Goal: Ask a question: Seek information or help from site administrators or community

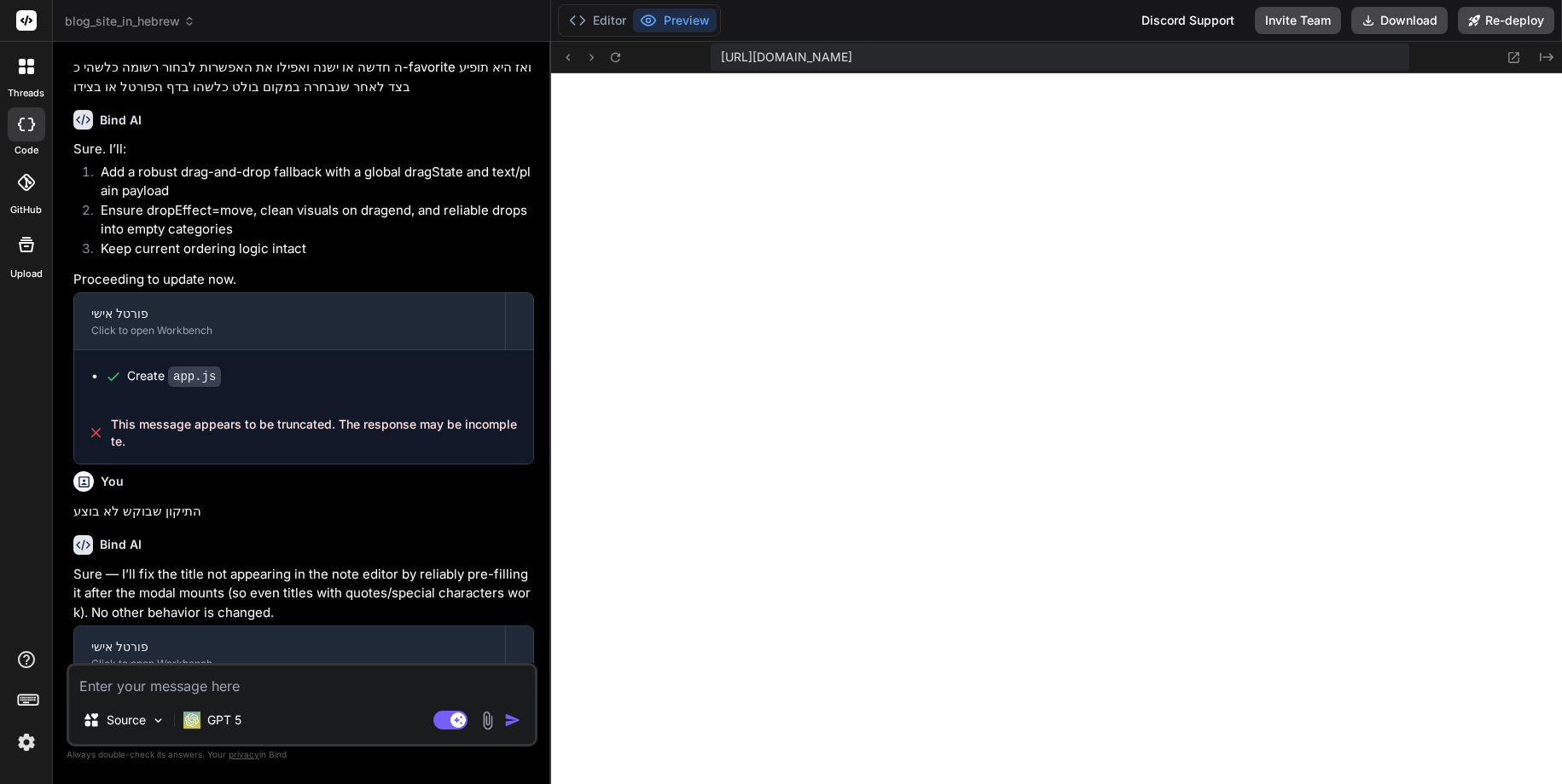
scroll to position [2447, 0]
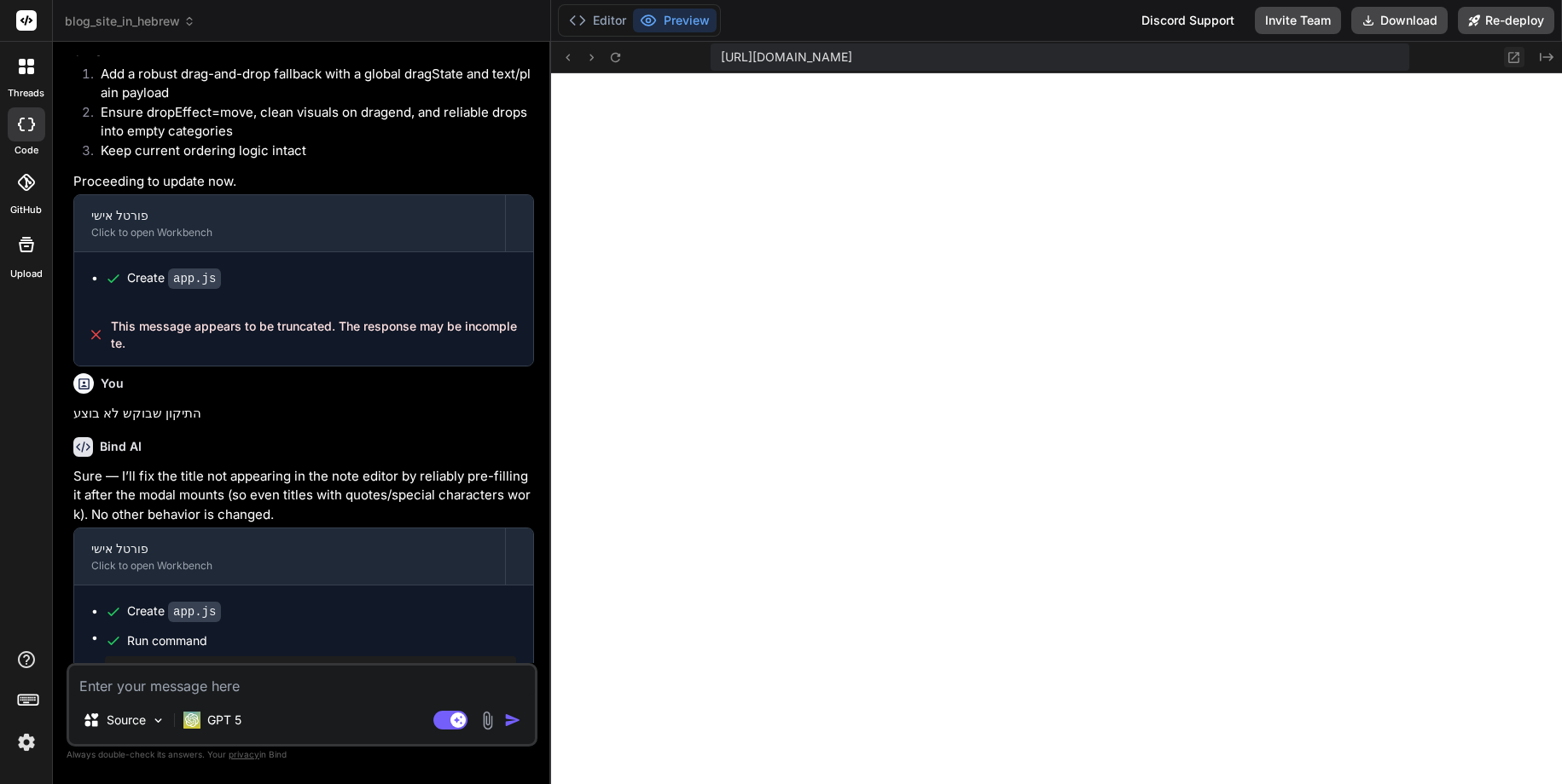
click at [1515, 51] on icon at bounding box center [1514, 57] width 15 height 15
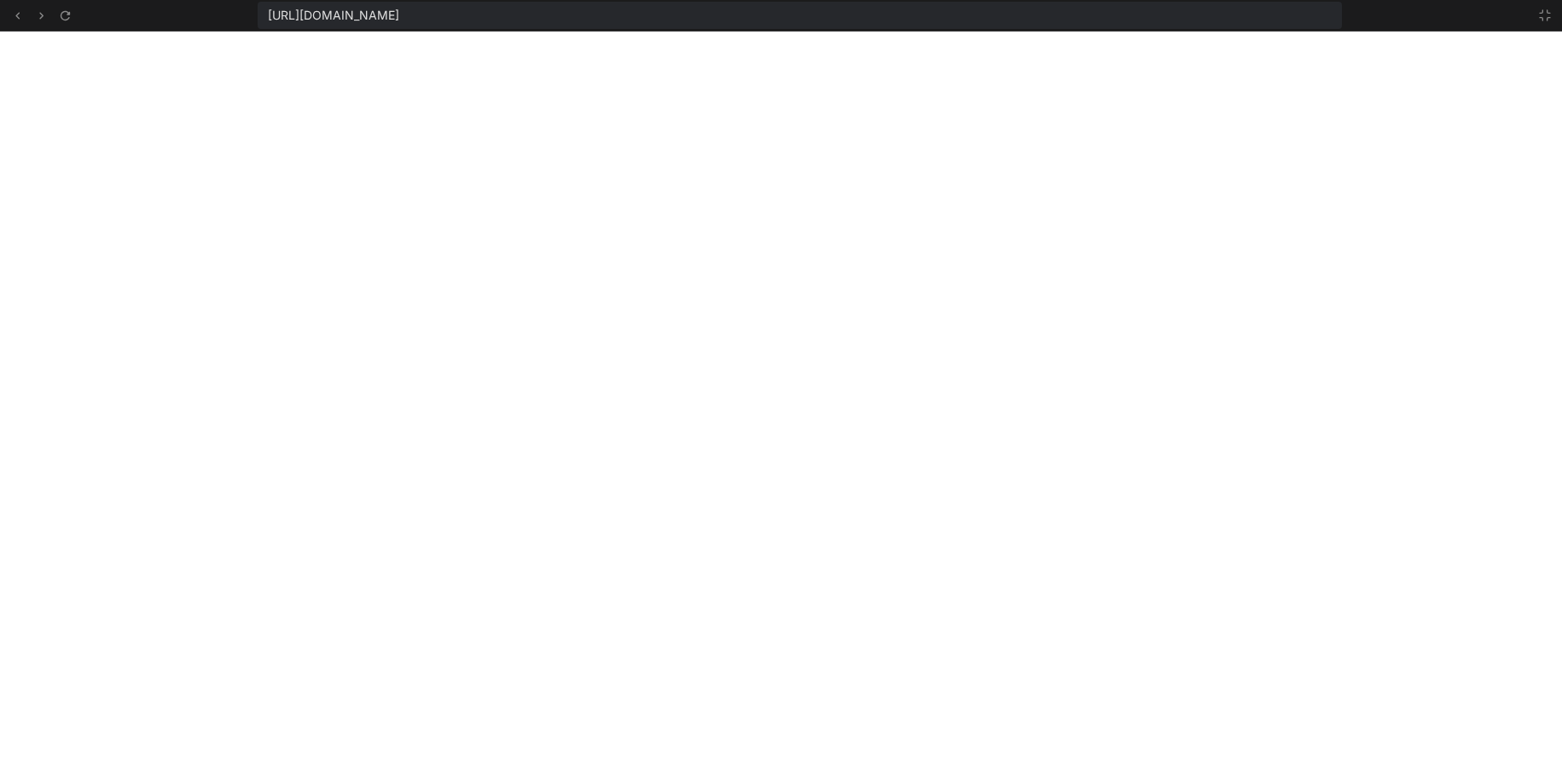
type textarea "x"
click at [1545, 15] on icon at bounding box center [1545, 16] width 14 height 14
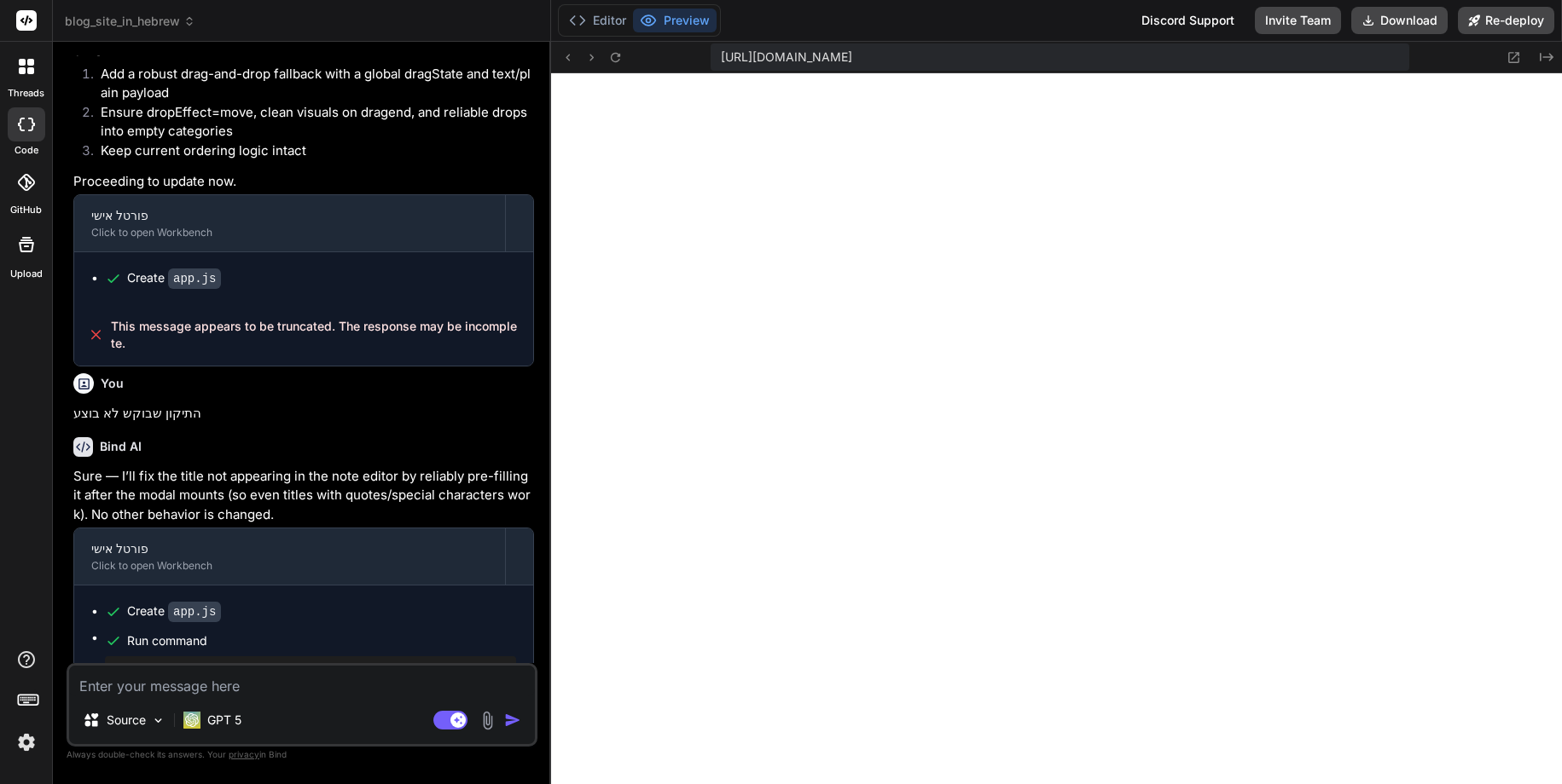
click at [435, 404] on p "התיקון שבוקש לא בוצע" at bounding box center [304, 414] width 461 height 20
click at [176, 680] on textarea at bounding box center [301, 681] width 466 height 30
type textarea "ל"
type textarea "x"
type textarea "לא"
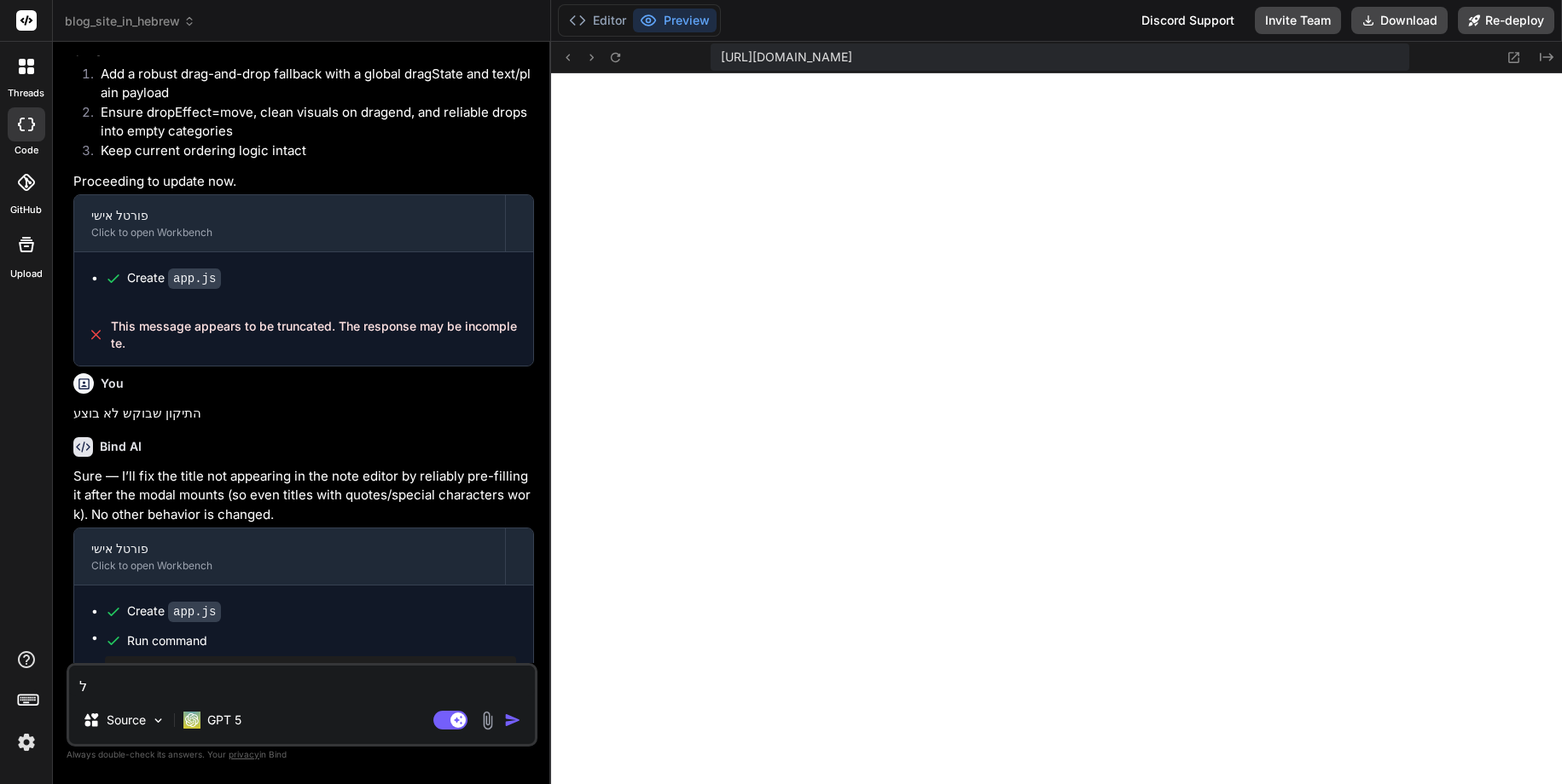
type textarea "x"
type textarea "לא,"
type textarea "x"
type textarea "לא,"
type textarea "x"
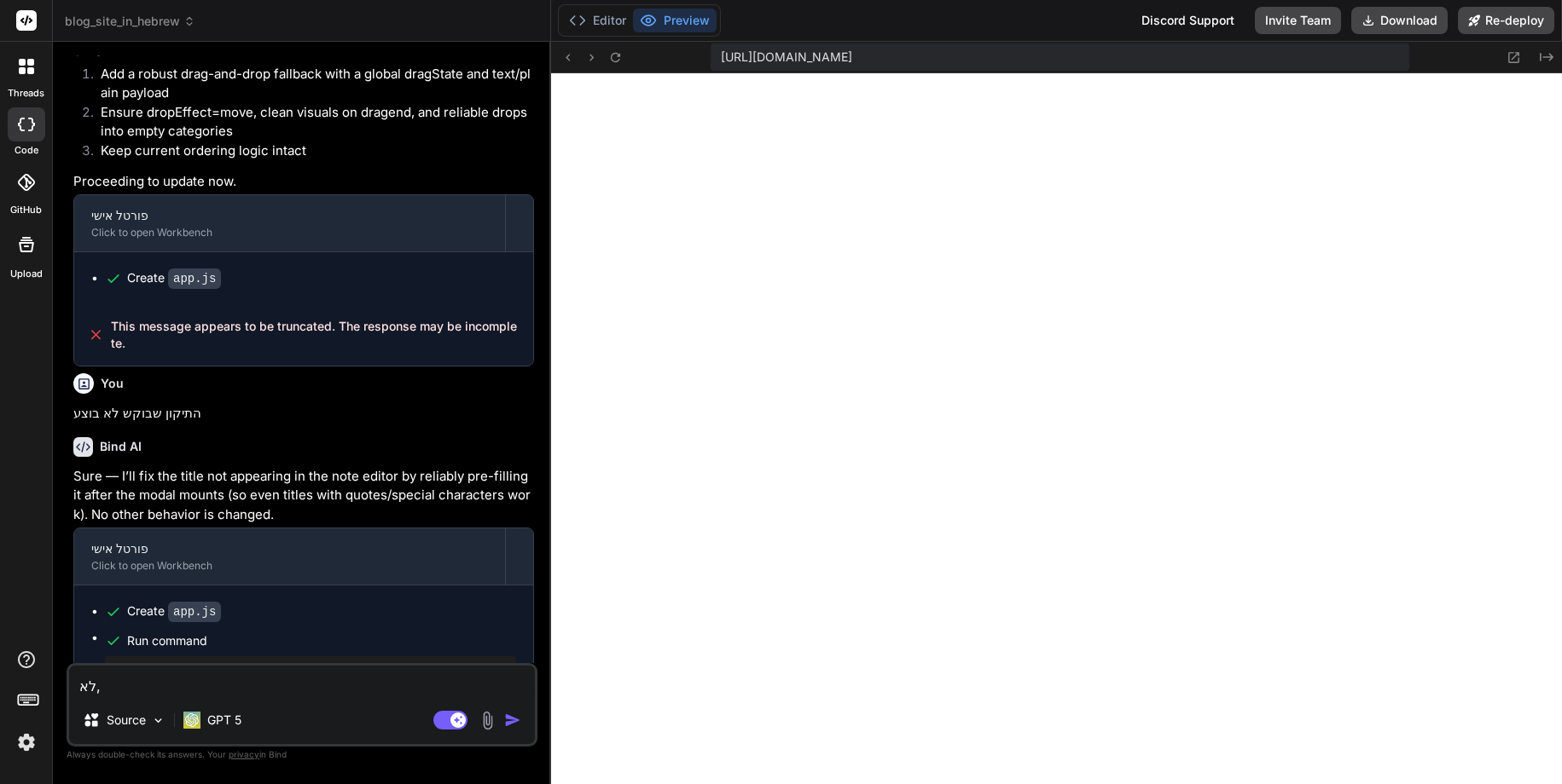
type textarea "לא, ד"
type textarea "x"
type textarea "לא, די"
type textarea "x"
type textarea "לא, דיב"
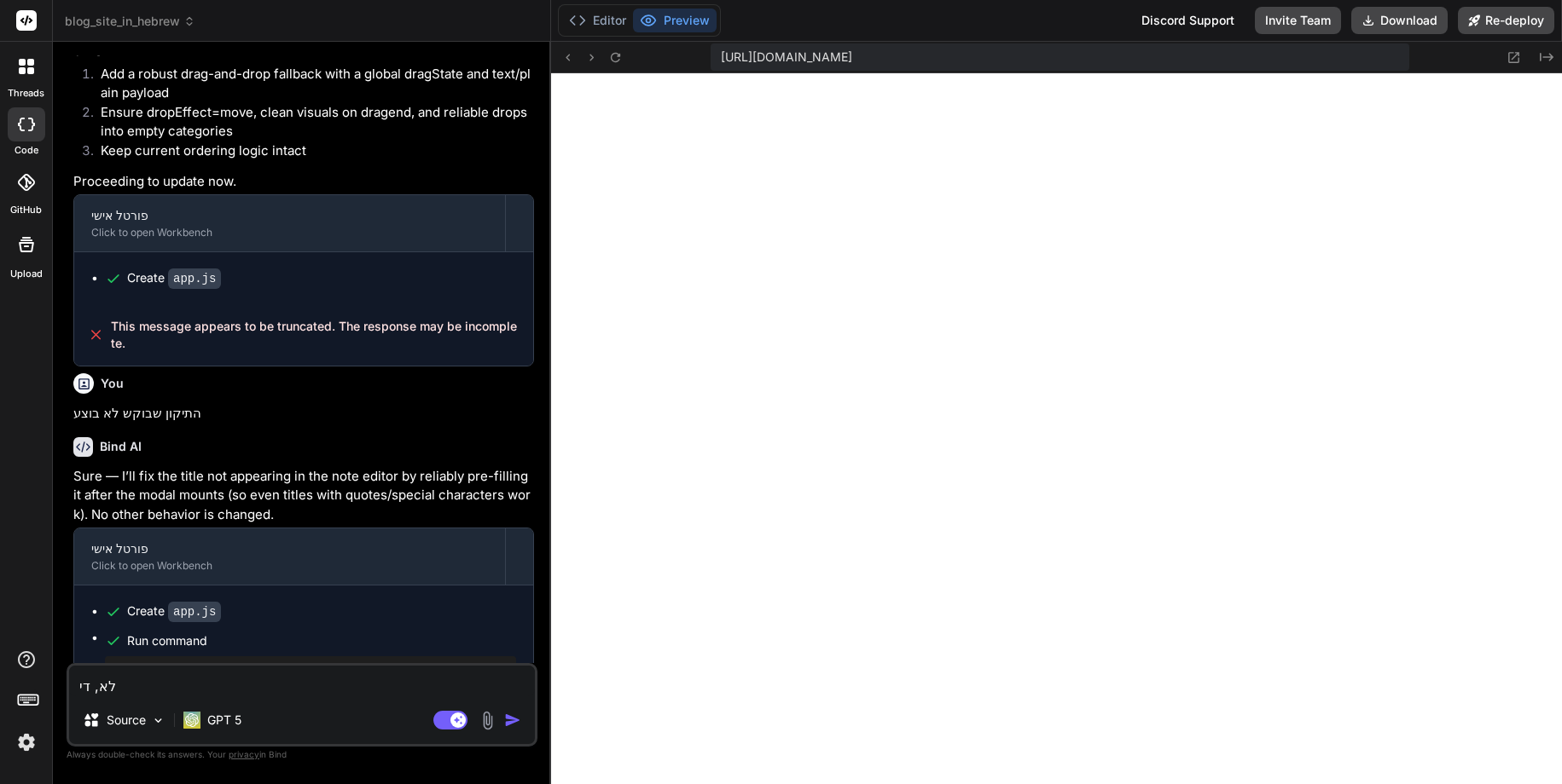
type textarea "x"
type textarea "לא, דיבר"
type textarea "x"
type textarea "לא, דיברת"
type textarea "x"
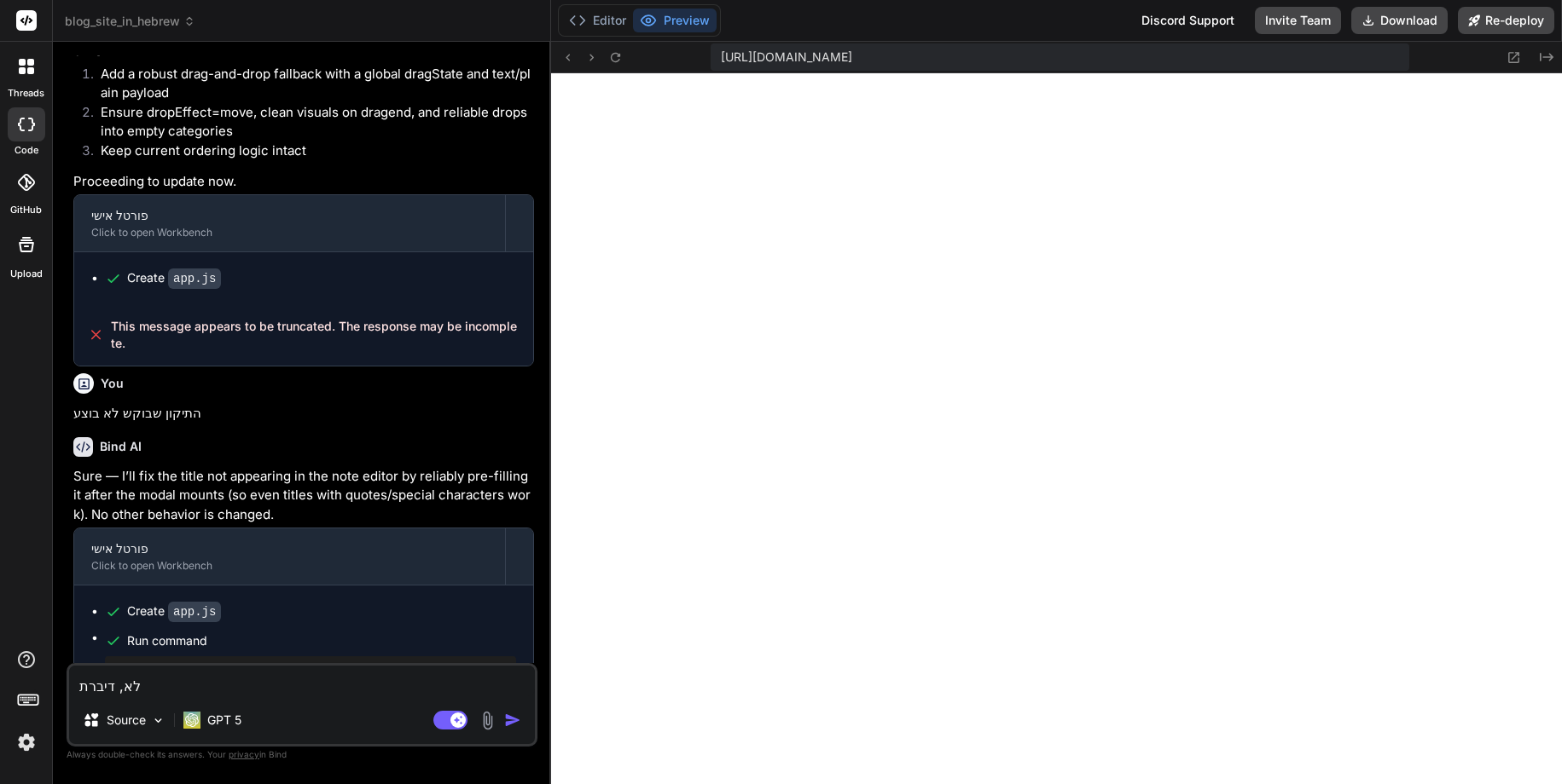
type textarea "לא, דיברתי"
type textarea "x"
type textarea "לא, דיברתי"
type textarea "x"
type textarea "לא, דיברתי ע"
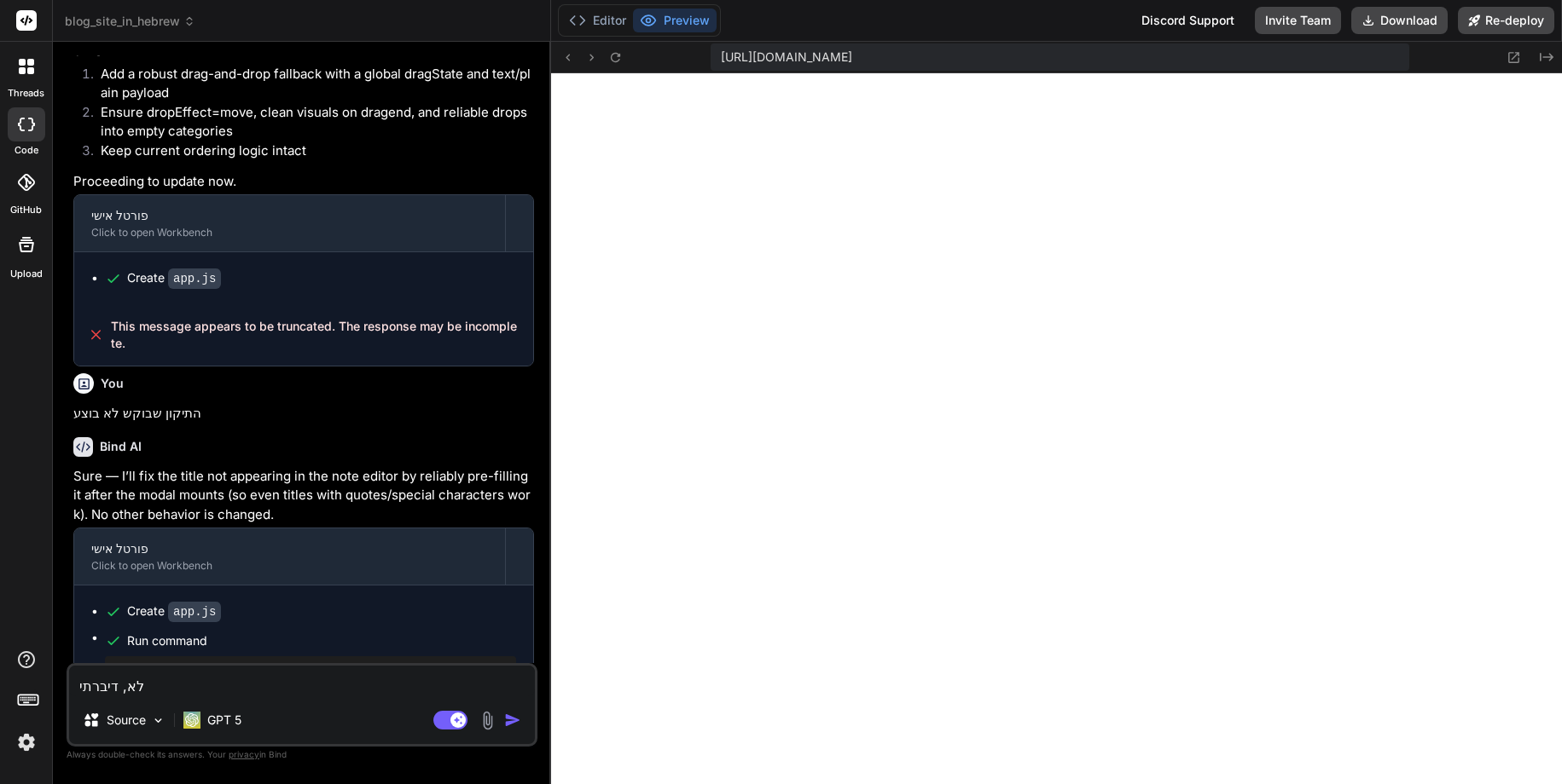
type textarea "x"
type textarea "לא, דיברתי על"
type textarea "x"
type textarea "לא, דיברתי על"
type textarea "x"
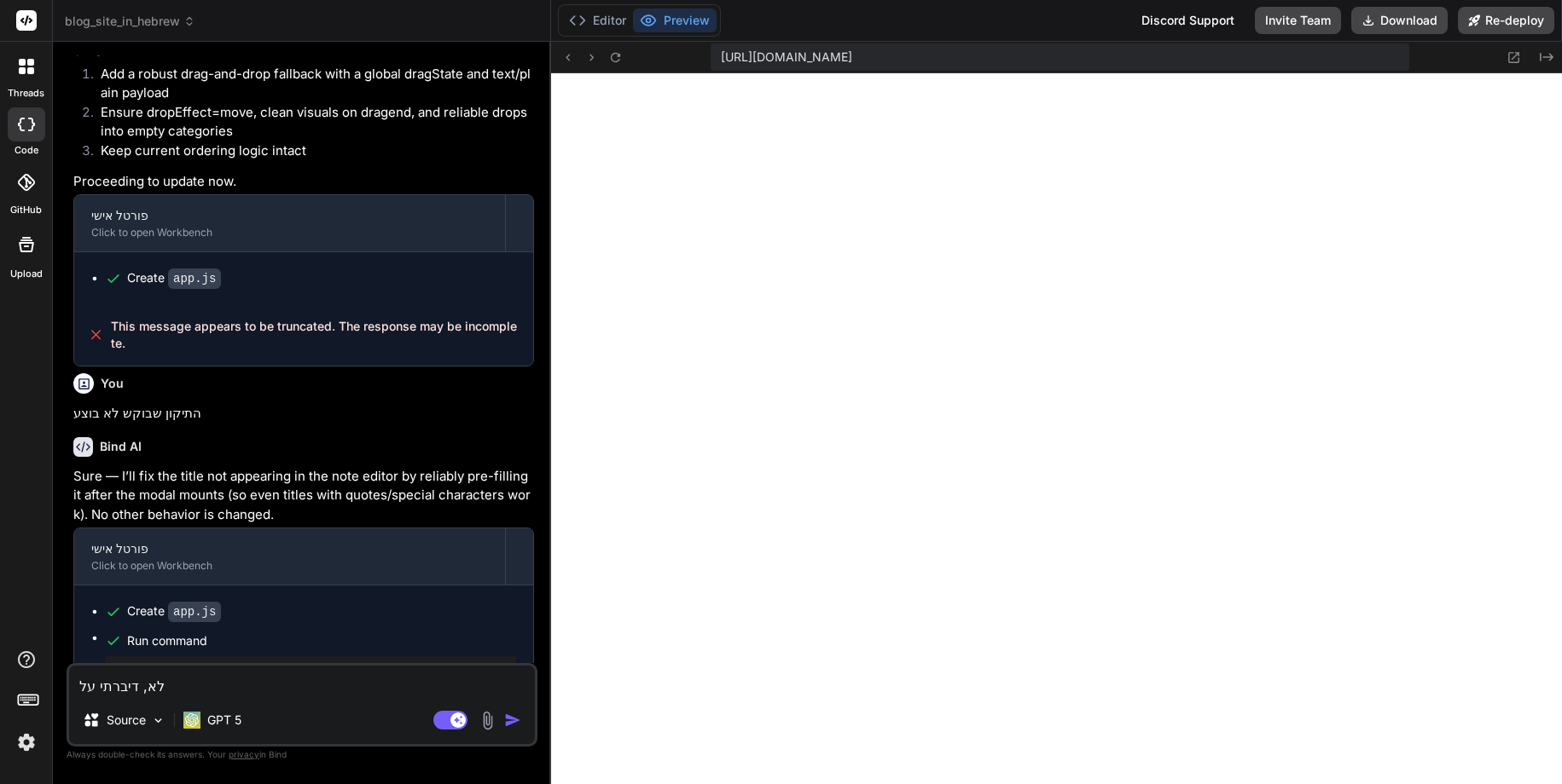
type textarea "לא, דיברתי על כ"
type textarea "x"
type textarea "לא, דיברתי על כל"
type textarea "x"
type textarea "לא, דיברתי על כל"
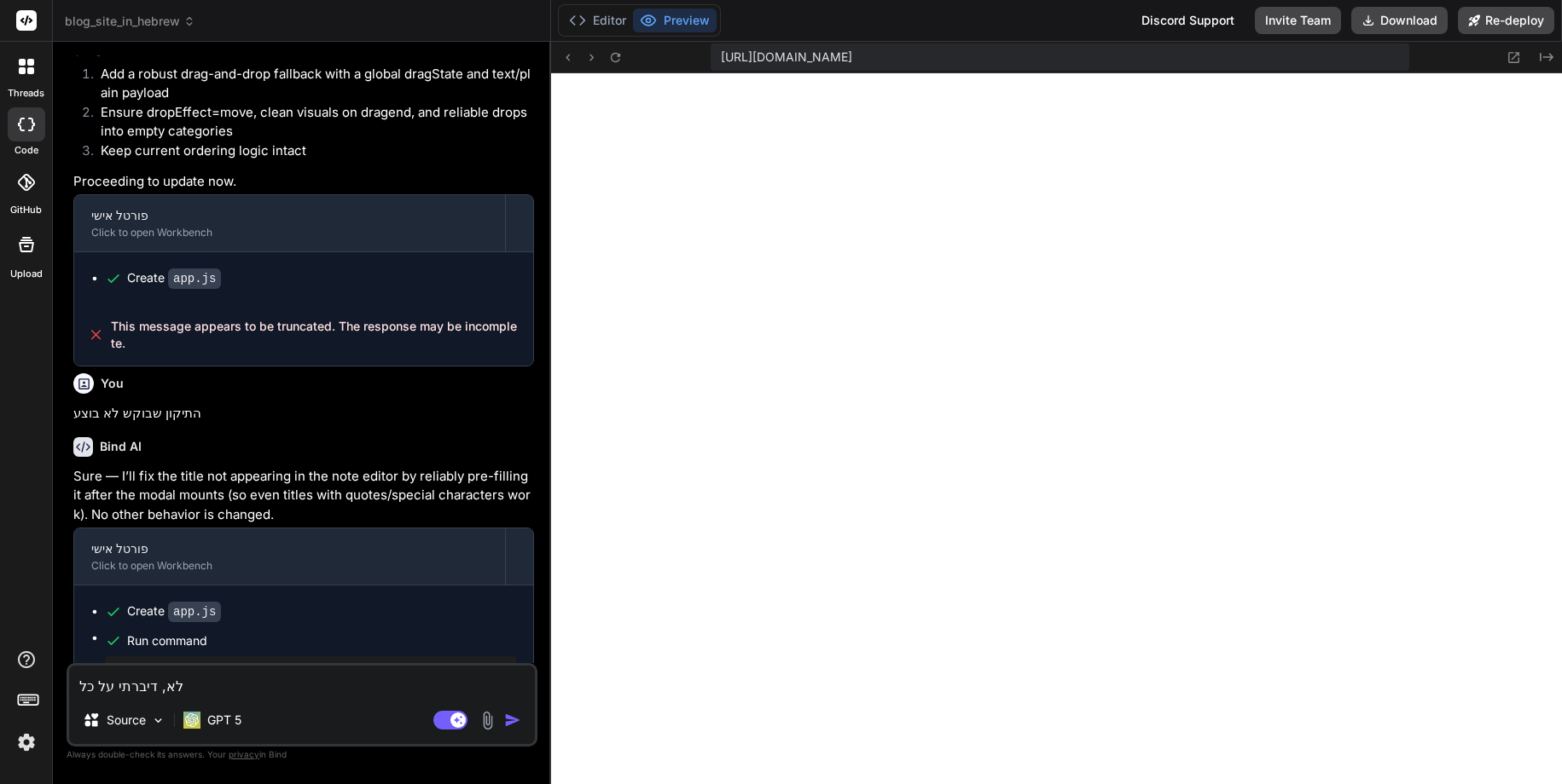
type textarea "x"
type textarea "לא, דיברתי על כל ה"
type textarea "x"
type textarea "לא, דיברתי על כל הנ"
type textarea "x"
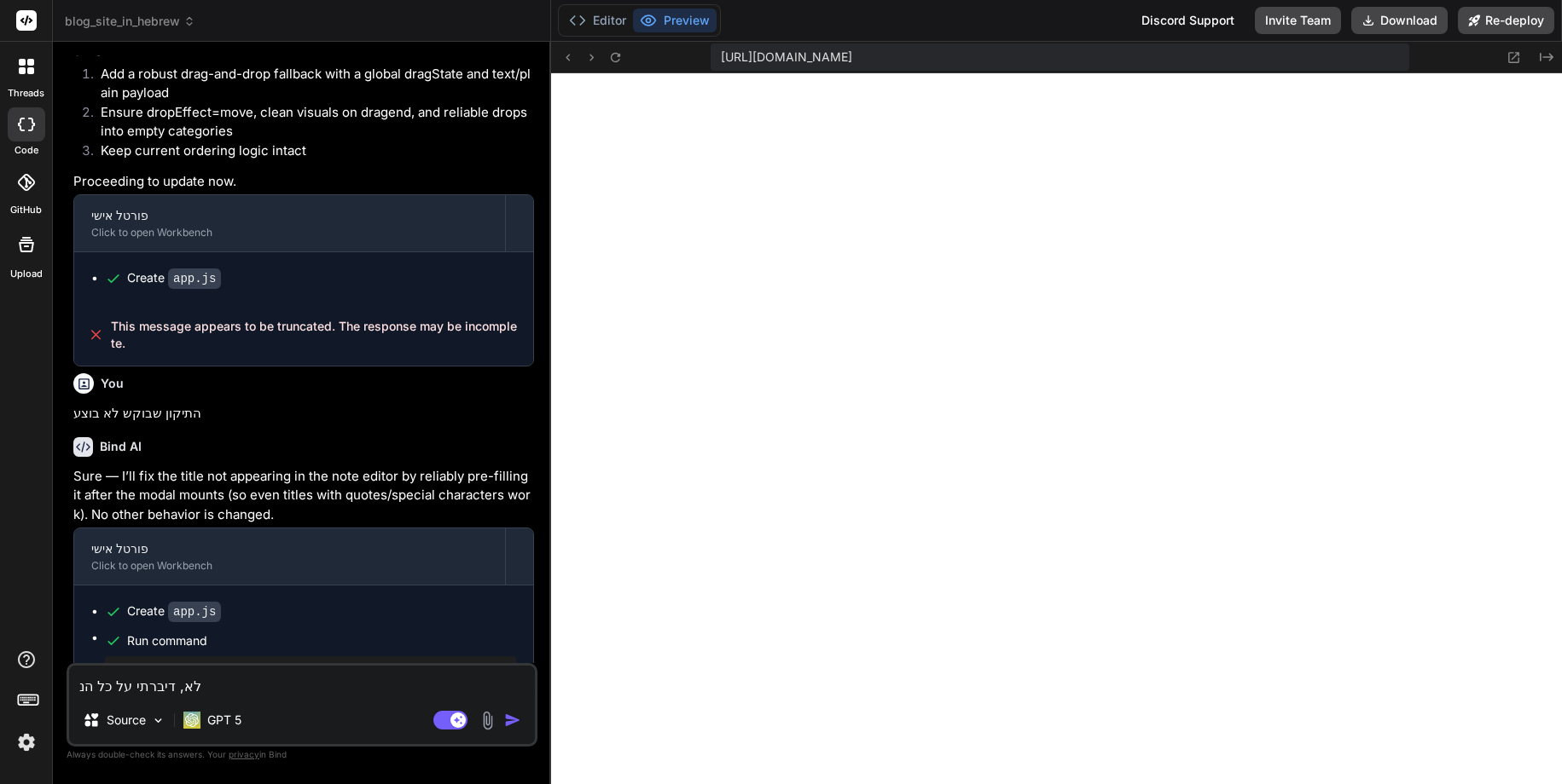
type textarea "לא, דיברתי על כל הנו"
type textarea "x"
type textarea "לא, דיברתי על כל הנוש"
type textarea "x"
type textarea "לא, דיברתי על כל הנושא"
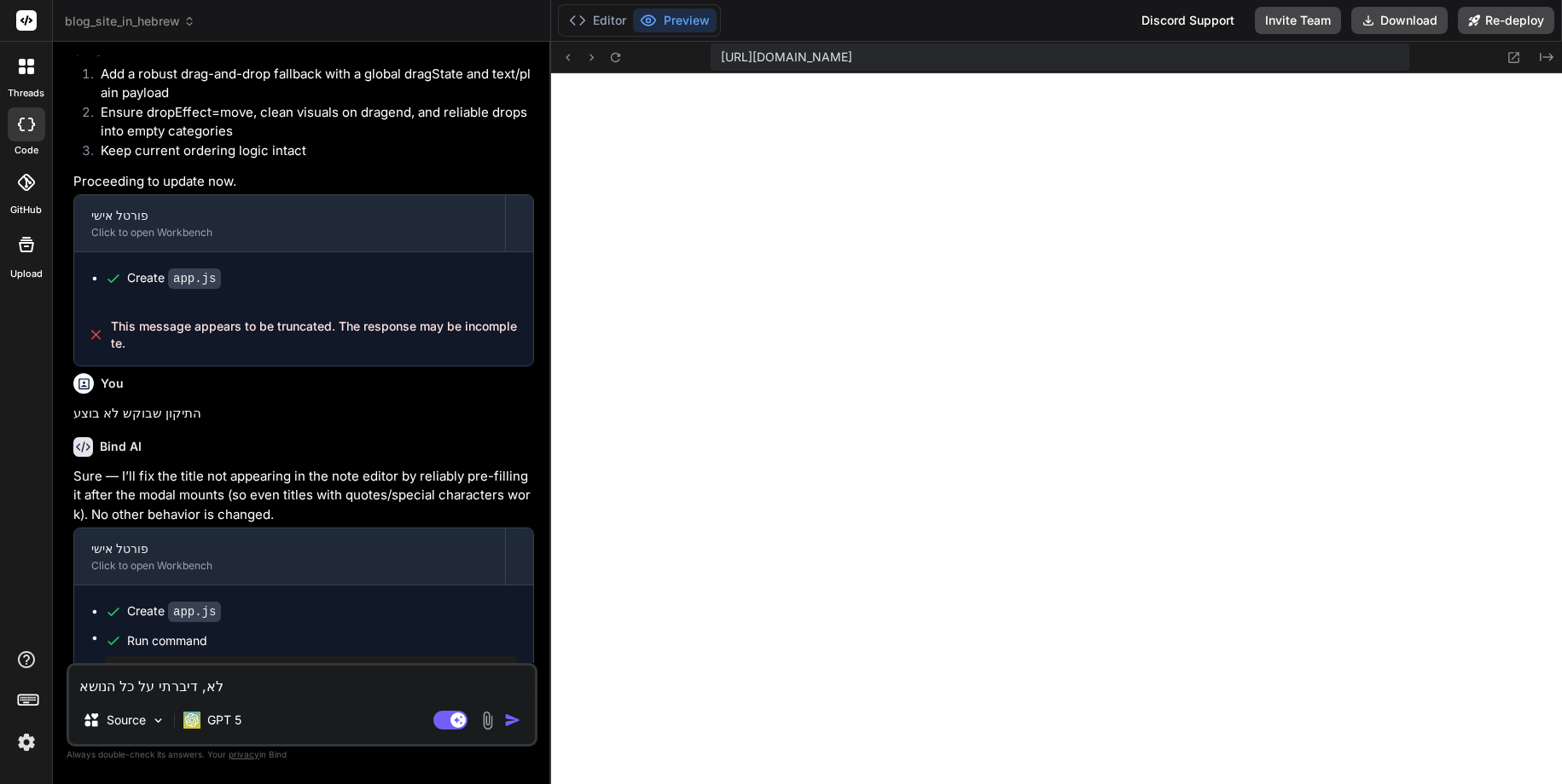
type textarea "x"
type textarea "לא, דיברתי על כל הנושא"
type textarea "x"
type textarea "לא, דיברתי על כל הנושא ש"
type textarea "x"
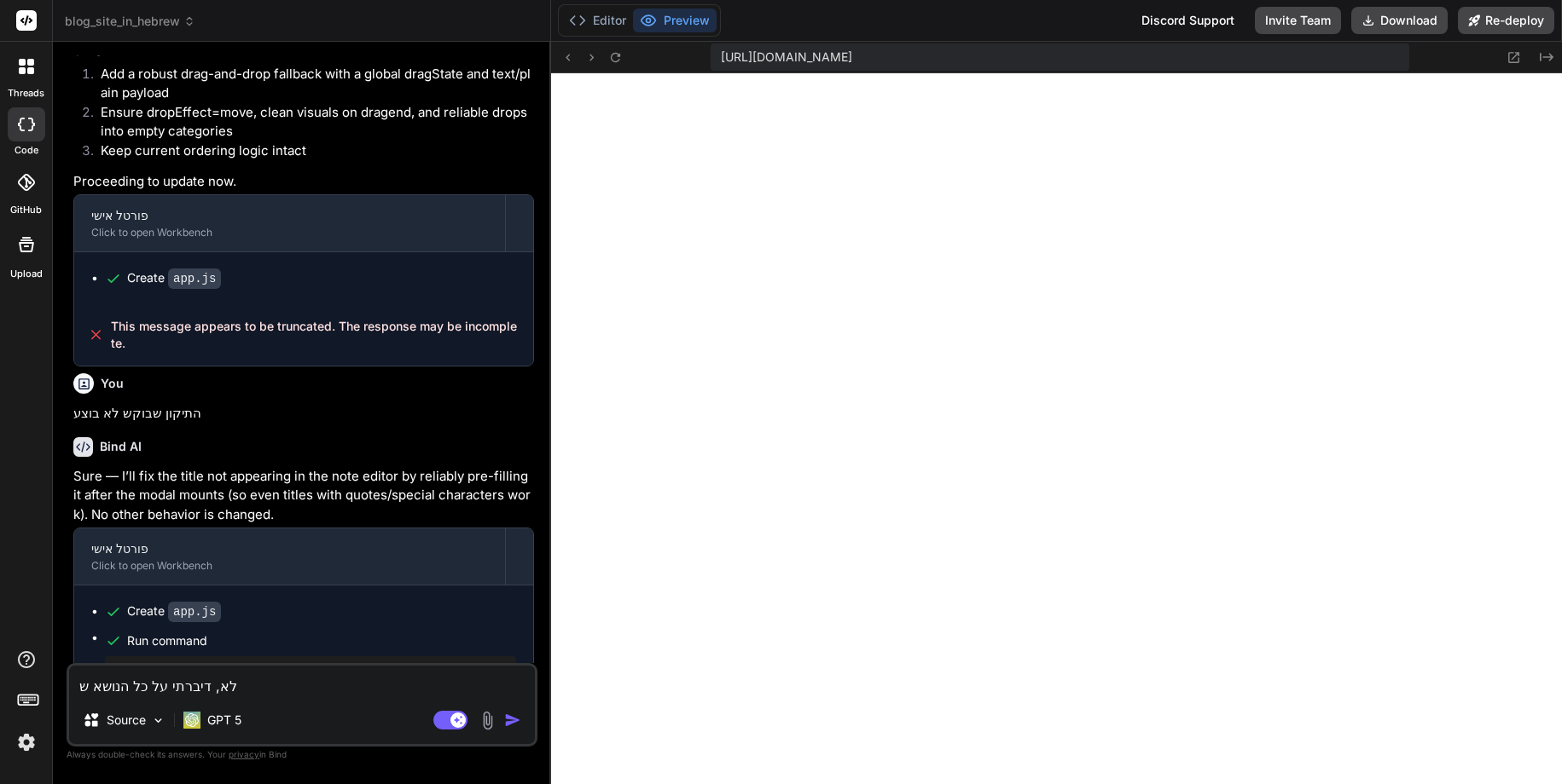
type textarea "לא, דיברתי על כל הנושא של"
type textarea "x"
type textarea "לא, דיברתי על כל הנושא של"
type textarea "x"
type textarea "לא, דיברתי על כל הנושא של ה"
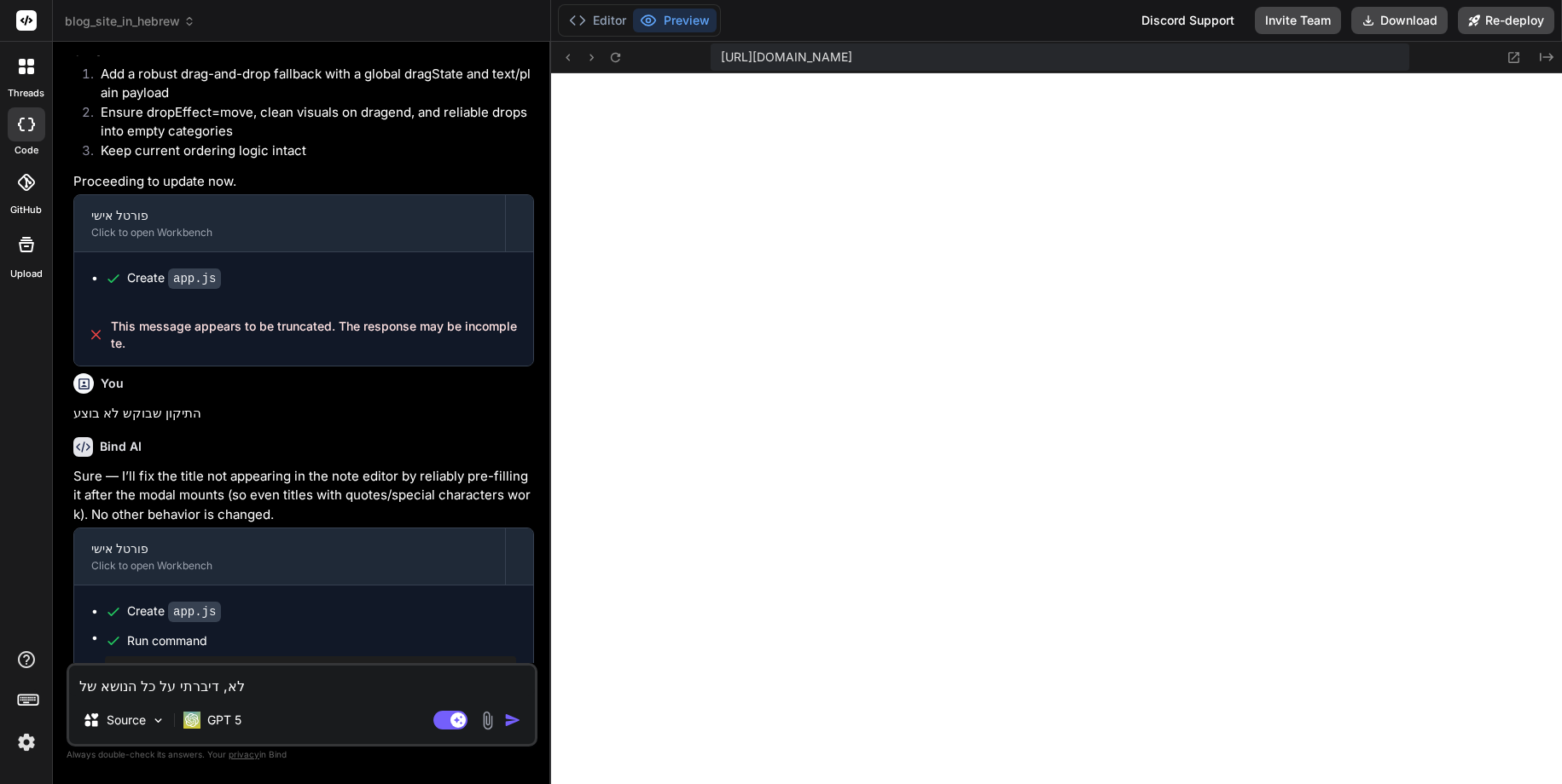
type textarea "x"
type textarea "לא, דיברתי על כל הנושא של הא"
type textarea "x"
type textarea "לא, דיברתי על כל הנושא של האל"
type textarea "x"
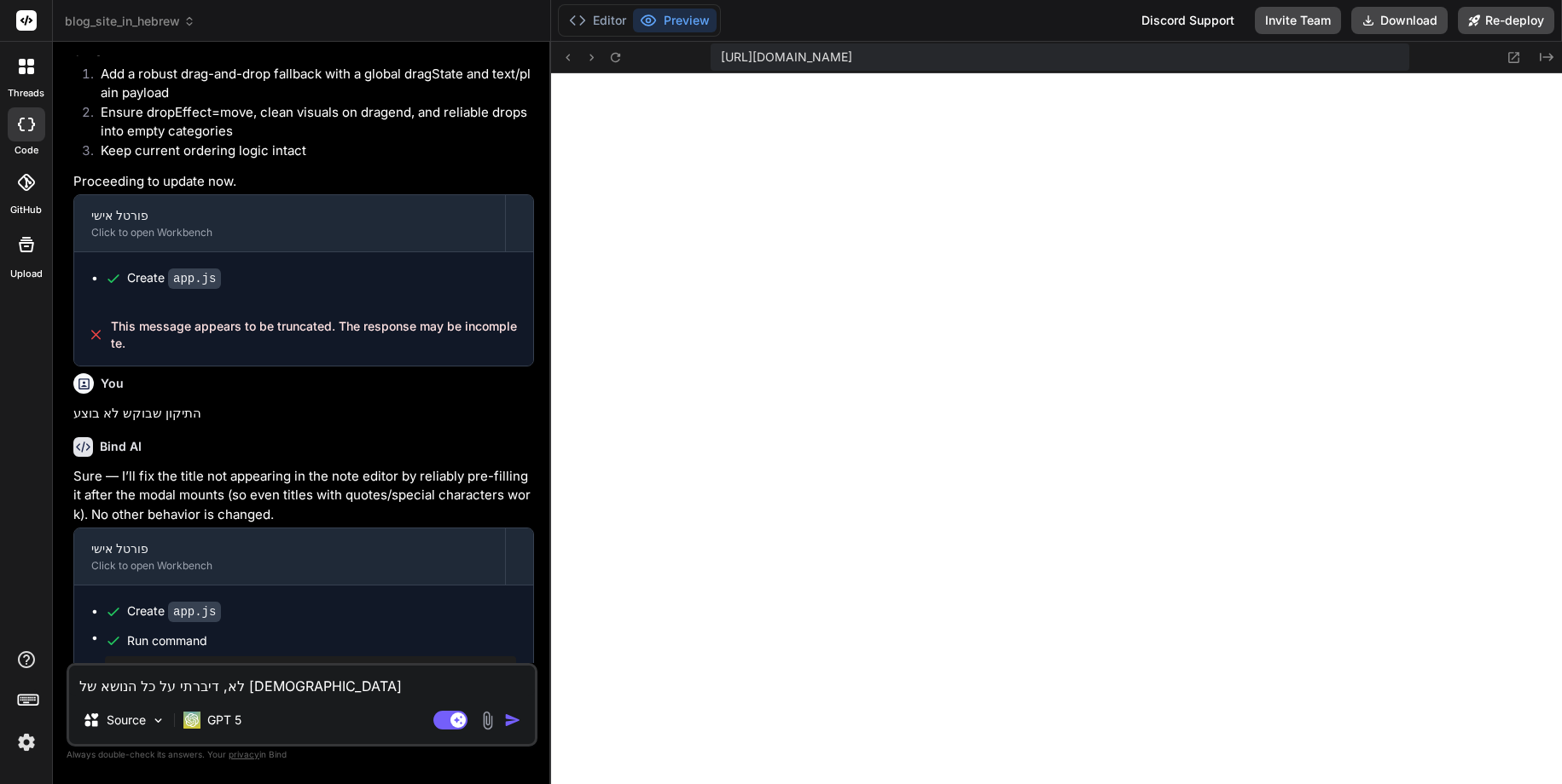
type textarea "לא, דיברתי על כל הנושא של האלמ"
type textarea "x"
type textarea "לא, דיברתי על כל הנושא של האלמנ"
type textarea "x"
type textarea "לא, דיברתי על כל הנושא של האלמנט"
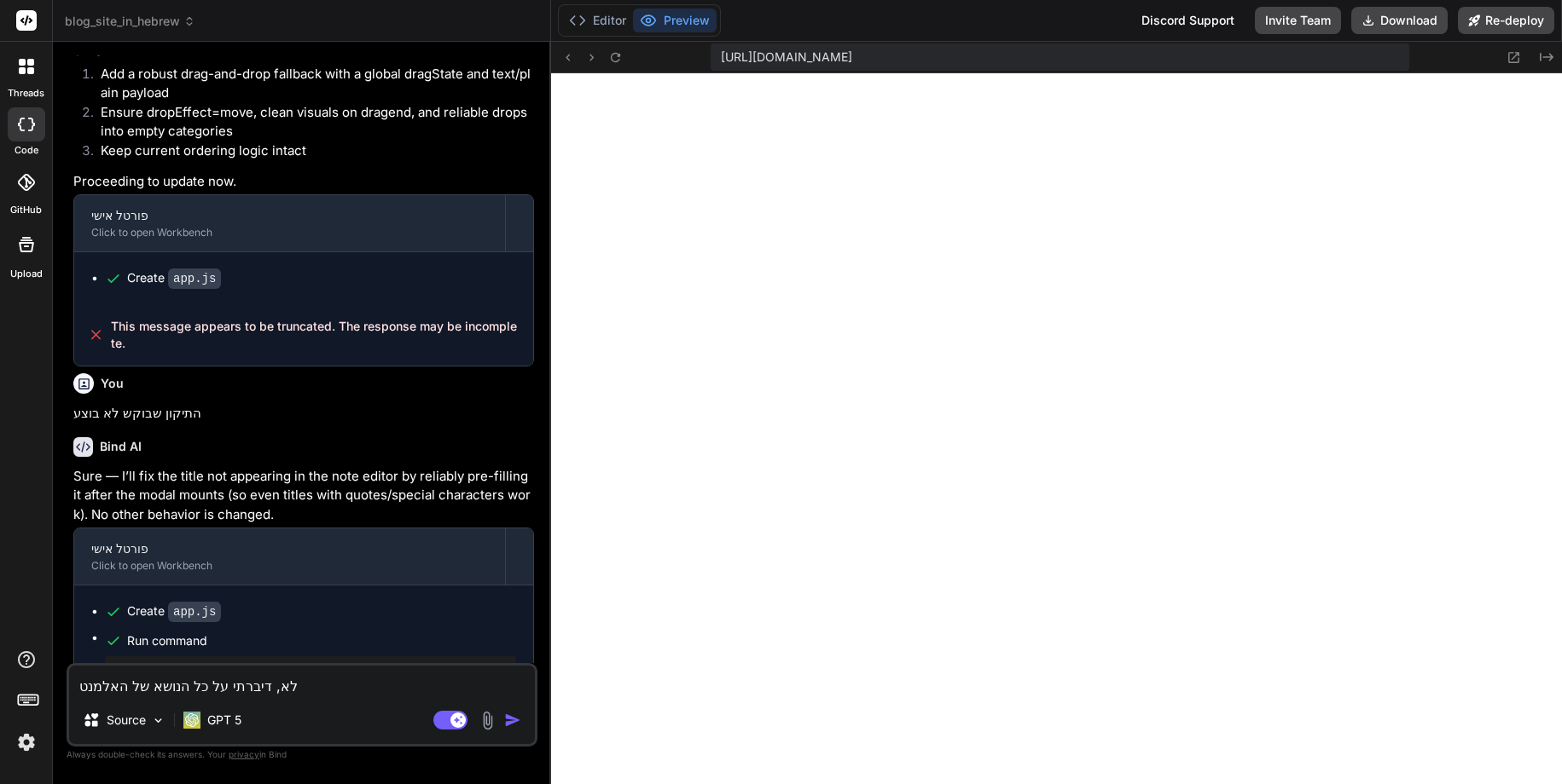
type textarea "x"
type textarea "לא, דיברתי על כל הנושא של האלמנטי"
type textarea "x"
type textarea "לא, דיברתי על כל הנושא של האלמנטים"
type textarea "x"
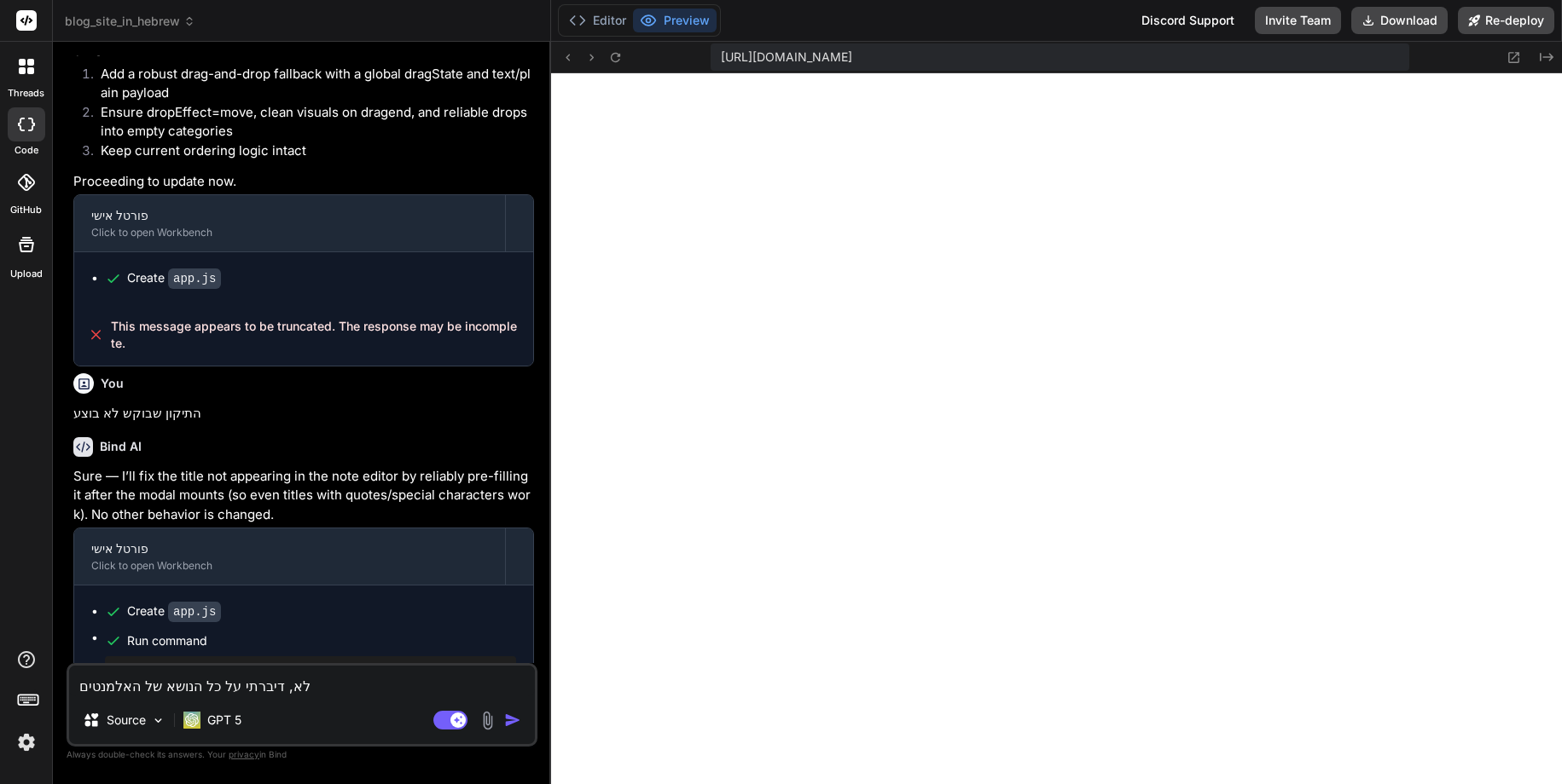
type textarea "לא, דיברתי על כל הנושא של האלמנטים"
type textarea "x"
type textarea "לא, דיברתי על כל הנושא של האלמנטים ה"
type textarea "x"
type textarea "לא, דיברתי על כל הנושא של האלמנטים הד"
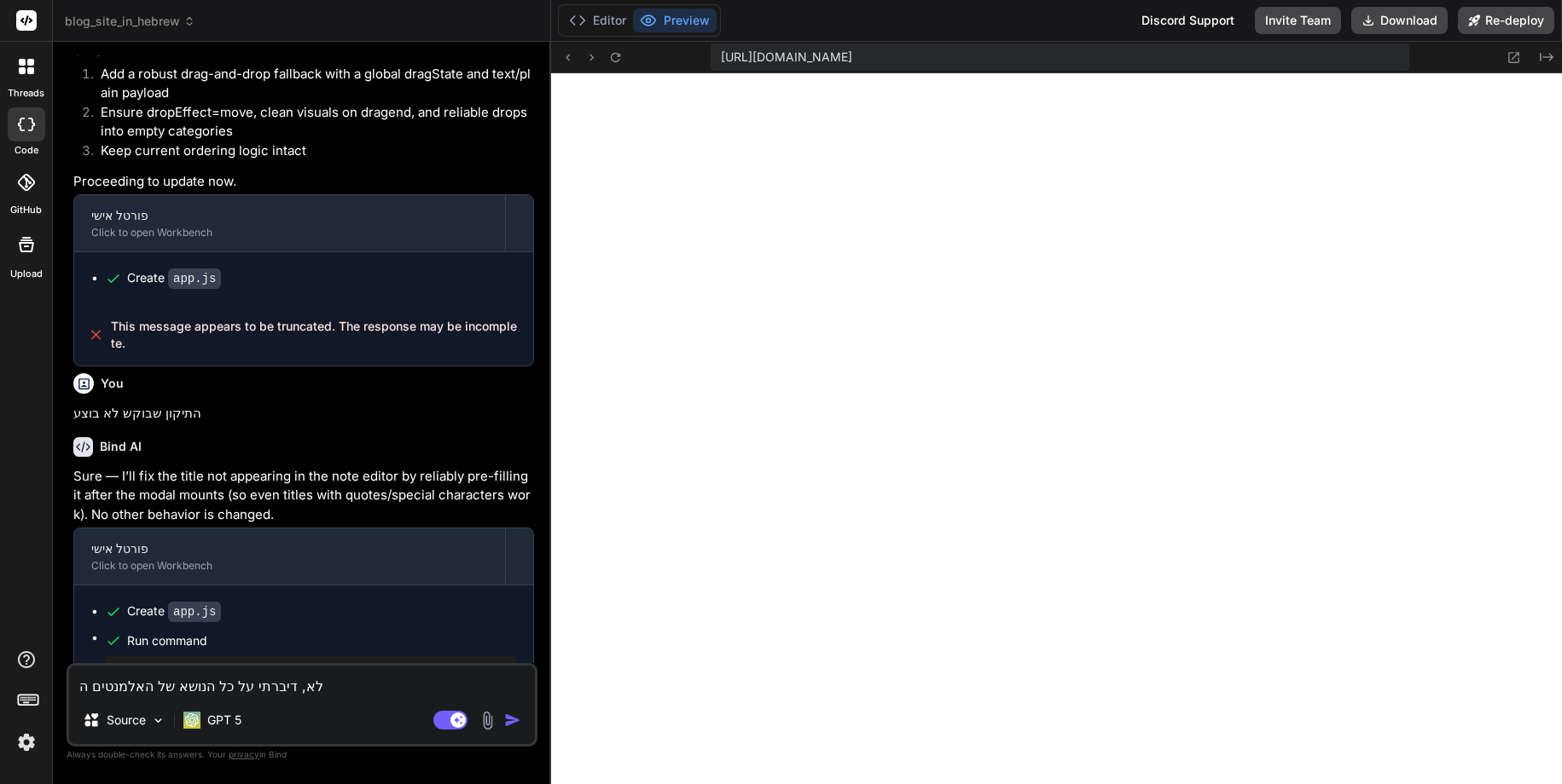
type textarea "x"
type textarea "לא, דיברתי על כל הנושא של האלמנטים הדי"
type textarea "x"
type textarea "לא, דיברתי על כל הנושא של האלמנטים הדינ"
type textarea "x"
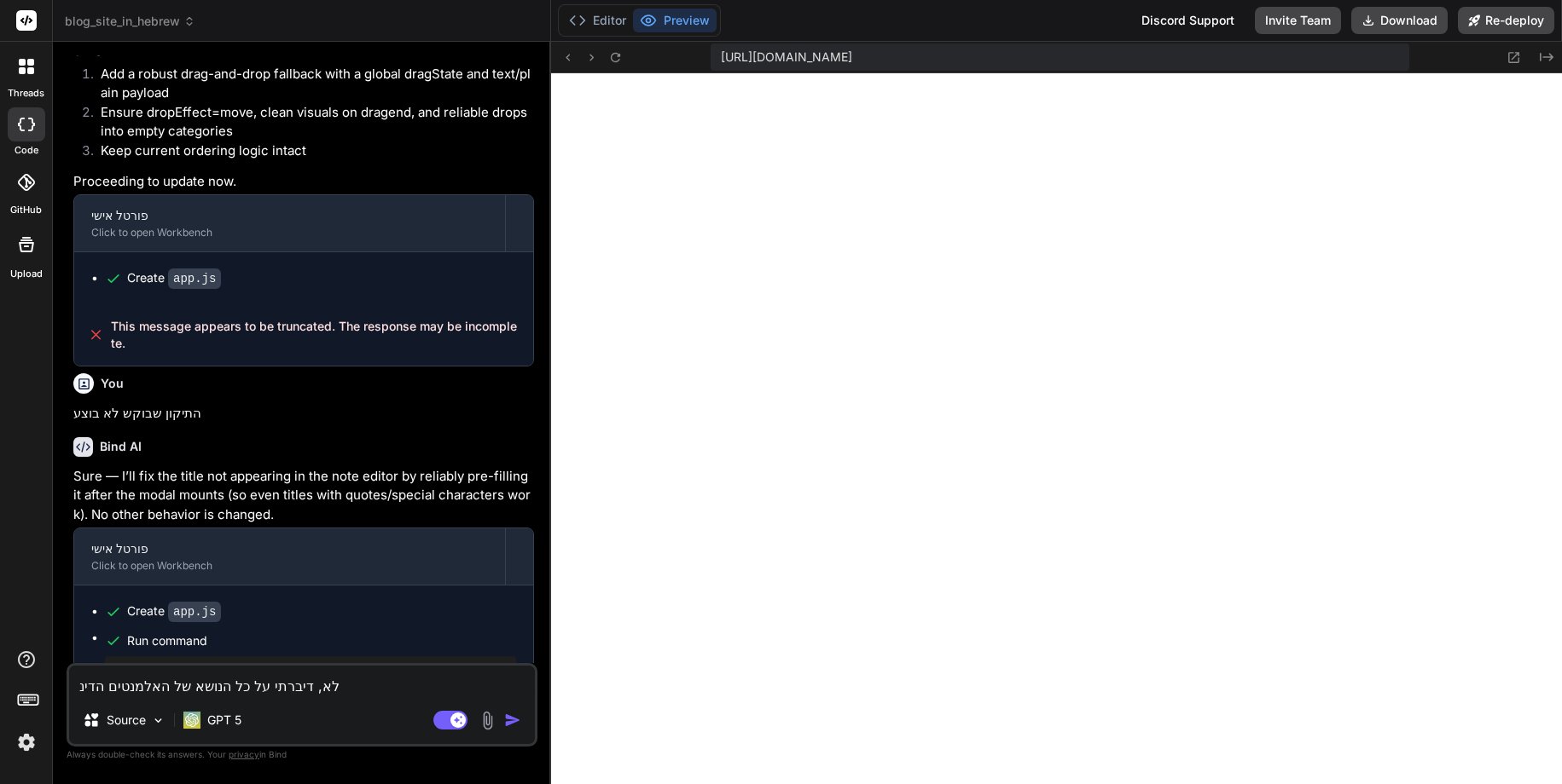
type textarea "לא, דיברתי על כל הנושא של האלמנטים הדינמ"
type textarea "x"
type textarea "לא, דיברתי על כל הנושא של האלמנטים הדינמי"
type textarea "x"
type textarea "לא, דיברתי על כל הנושא של האלמנטים הדינמיי"
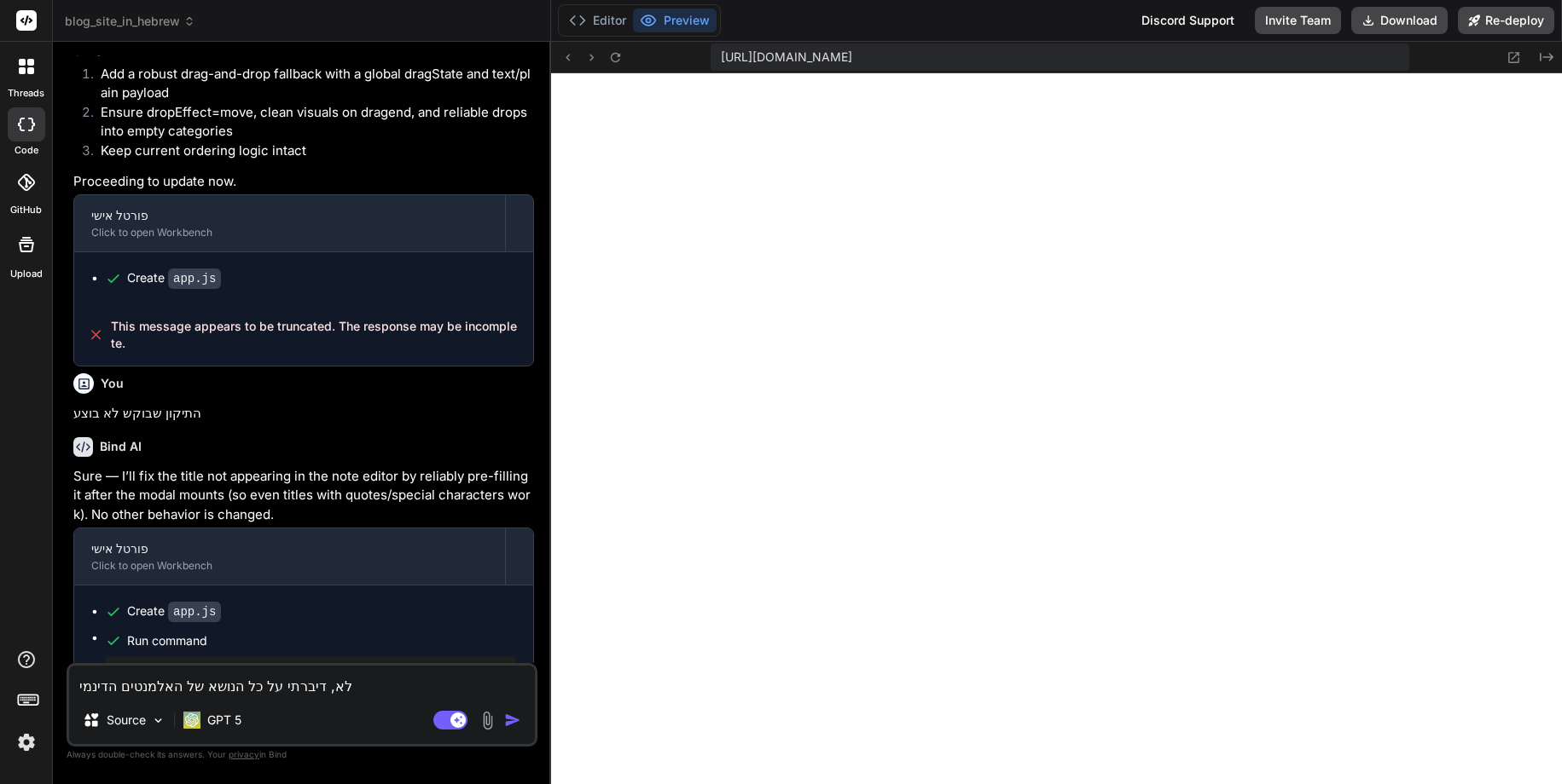
type textarea "x"
type textarea "לא, דיברתי על כל הנושא של האלמנטים הדינמיים"
type textarea "x"
type textarea "לא, דיברתי על כל הנושא של האלמנטים הדינמיים"
type textarea "x"
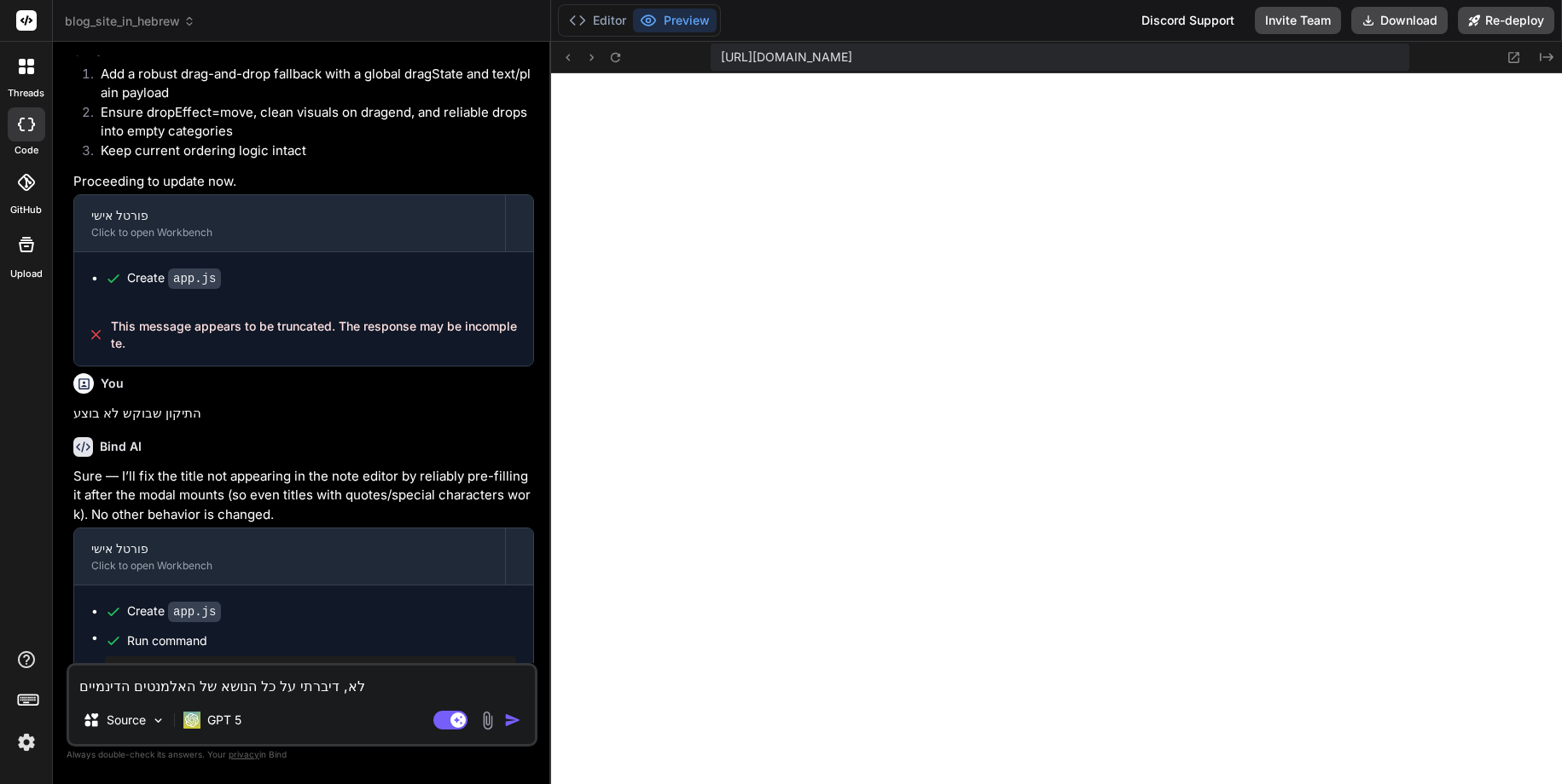
type textarea "לא, דיברתי על כל הנושא של האלמנטים הדינמיים ש"
type textarea "x"
type textarea "לא, דיברתי על כל הנושא של האלמנטים הדינמיים שא"
type textarea "x"
type textarea "לא, דיברתי על כל הנושא של האלמנטים הדינמיים שאנ"
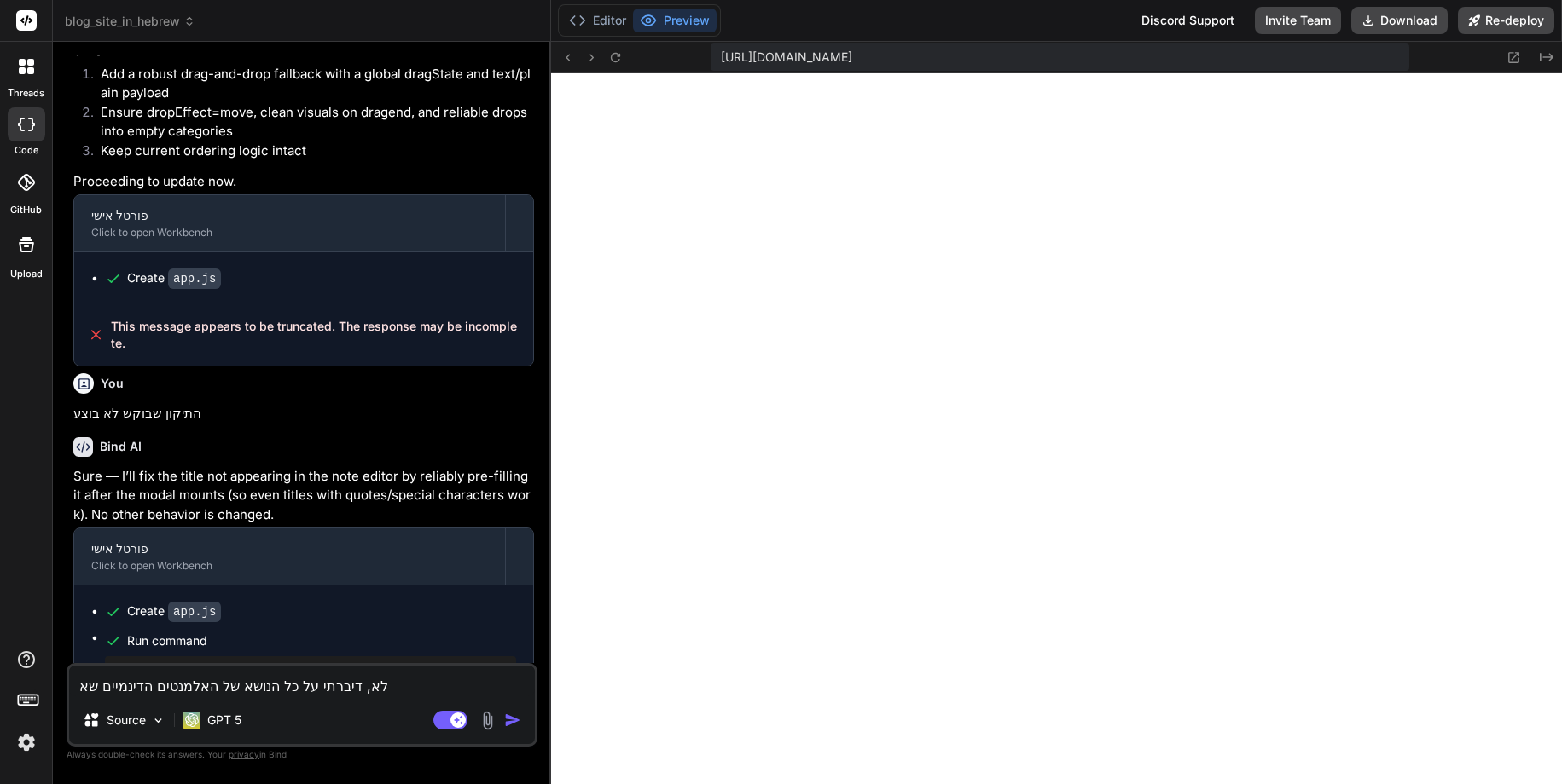
type textarea "x"
type textarea "לא, דיברתי על כל הנושא של האלמנטים הדינמיים שאני"
type textarea "x"
type textarea "לא, דיברתי על כל הנושא של האלמנטים הדינמיים שאני"
type textarea "x"
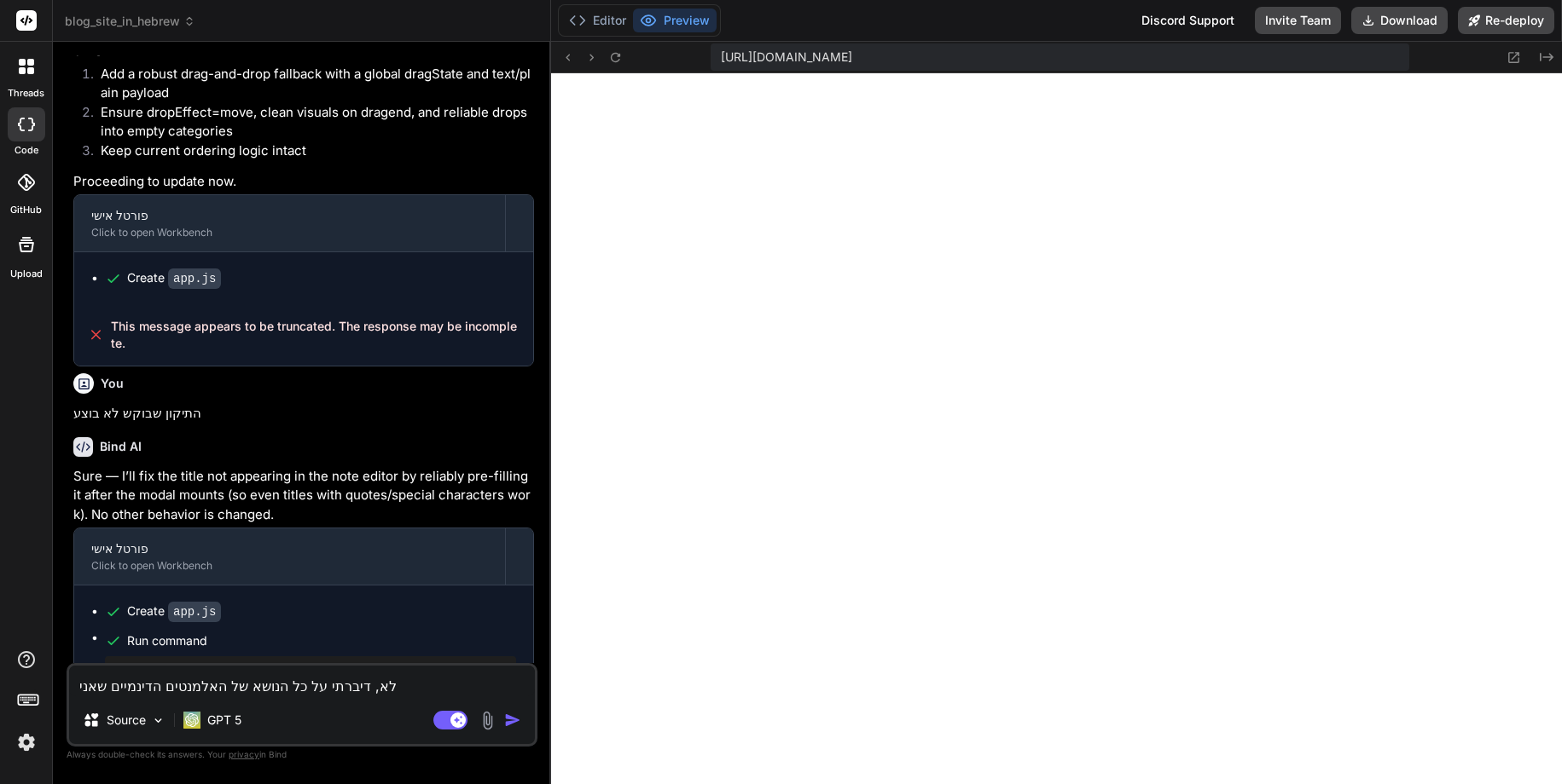
type textarea "לא, דיברתי על כל הנושא של האלמנטים הדינמיים שאני ר"
type textarea "x"
type textarea "לא, דיברתי על כל הנושא של האלמנטים הדינמיים שאני רו"
type textarea "x"
type textarea "לא, דיברתי על כל הנושא של האלמנטים הדינמיים שאני רוצ"
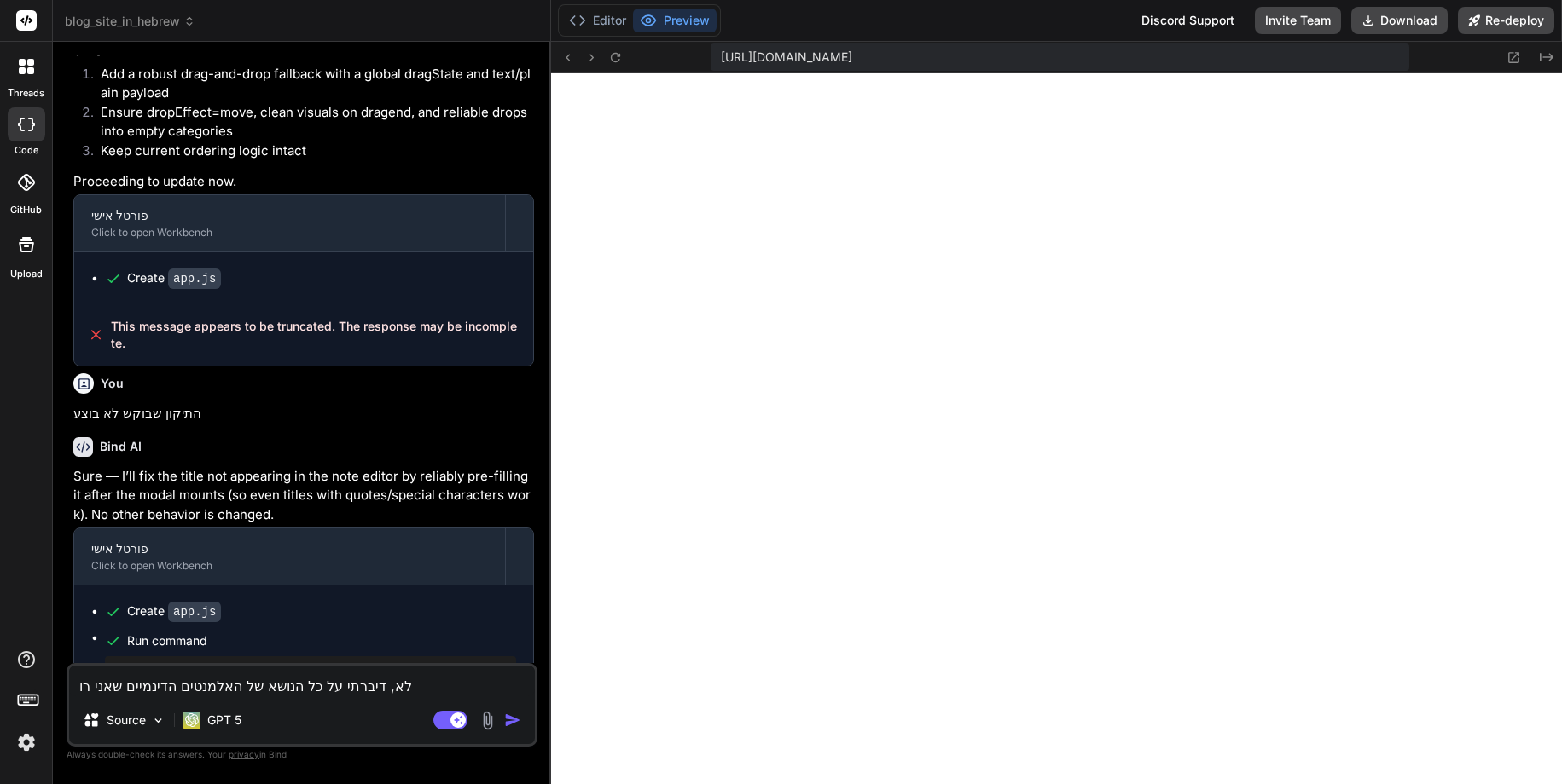
type textarea "x"
type textarea "לא, דיברתי על כל הנושא של האלמנטים הדינמיים שאני רוצה"
type textarea "x"
type textarea "לא, דיברתי על כל הנושא של האלמנטים הדינמיים שאני רוצה"
type textarea "x"
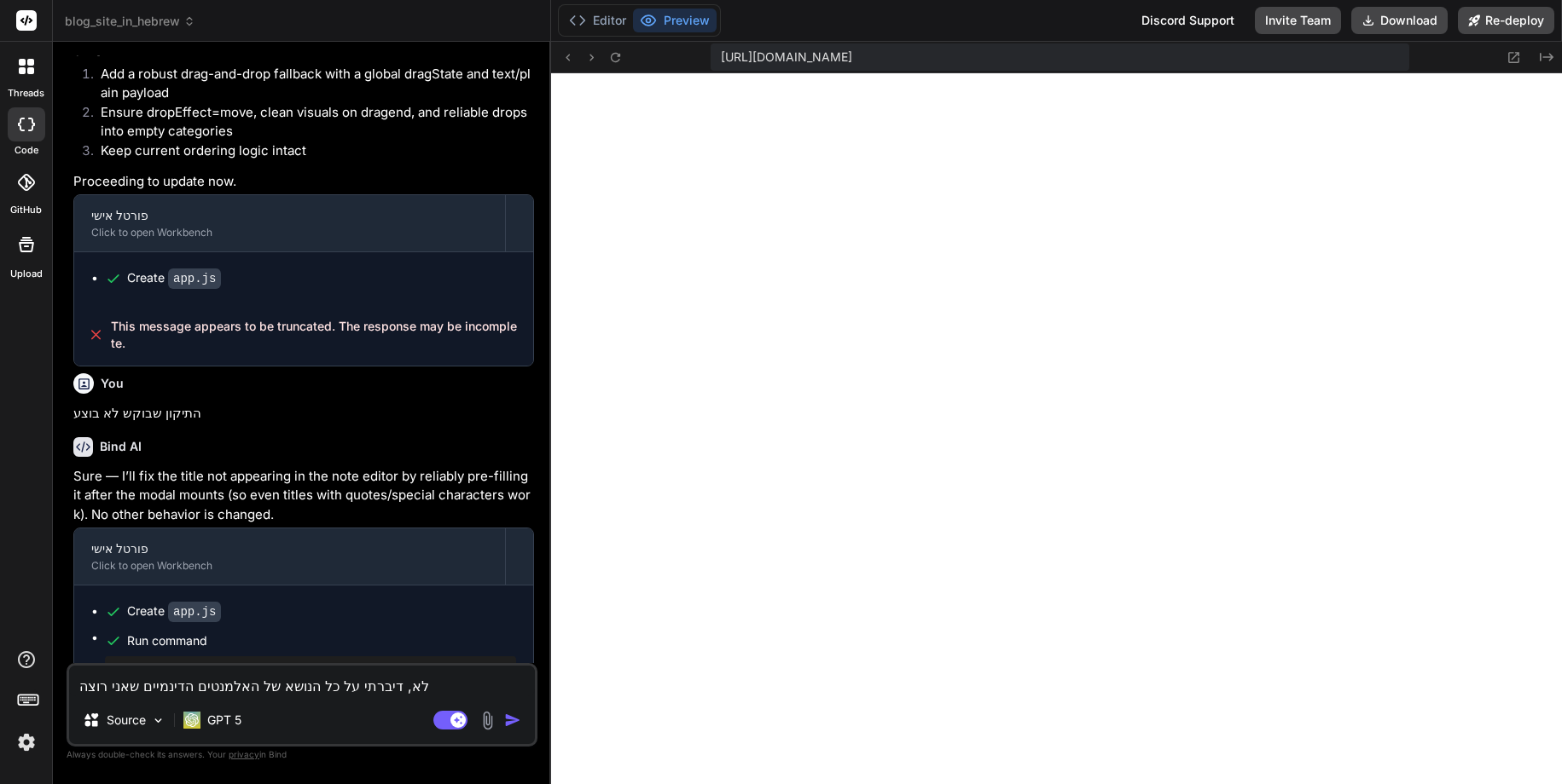
type textarea "לא, דיברתי על כל הנושא של האלמנטים הדינמיים שאני רוצה ל"
type textarea "x"
type textarea "לא, דיברתי על כל הנושא של האלמנטים הדינמיים שאני רוצה לה"
type textarea "x"
type textarea "לא, דיברתי על כל הנושא של האלמנטים הדינמיים שאני רוצה להז"
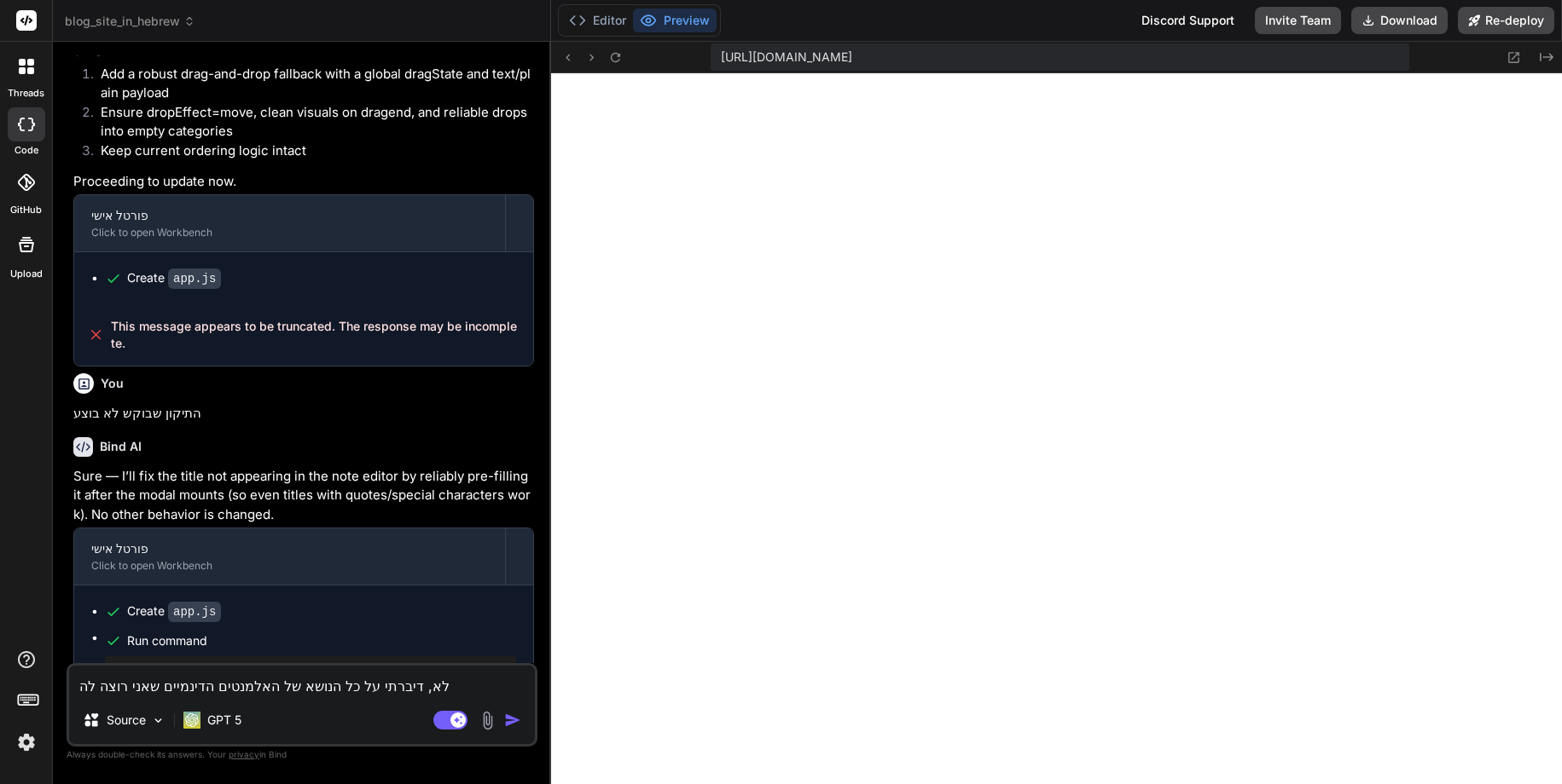
type textarea "x"
type textarea "לא, דיברתי על כל הנושא של האלמנטים הדינמיים שאני רוצה להזי"
type textarea "x"
type textarea "לא, דיברתי על כל הנושא של האלמנטים הדינמיים שאני רוצה להזיז"
type textarea "x"
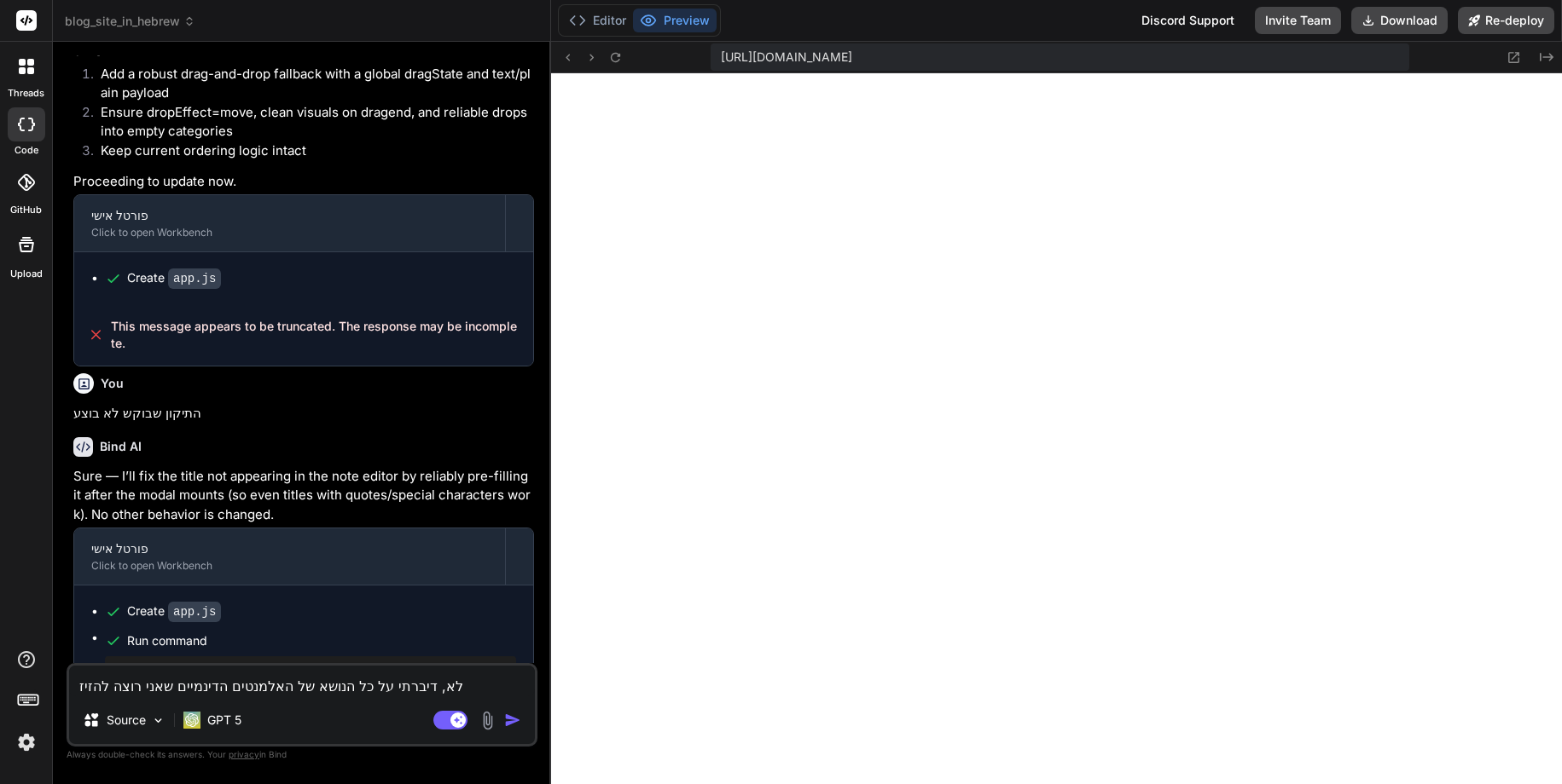
type textarea "לא, דיברתי על כל הנושא של האלמנטים הדינמיים שאני רוצה להזיז"
type textarea "x"
type textarea "לא, דיברתי על כל הנושא של האלמנטים הדינמיים שאני רוצה להזיז מ"
type textarea "x"
type textarea "לא, דיברתי על כל הנושא של האלמנטים הדינמיים שאני רוצה להזיז ממ"
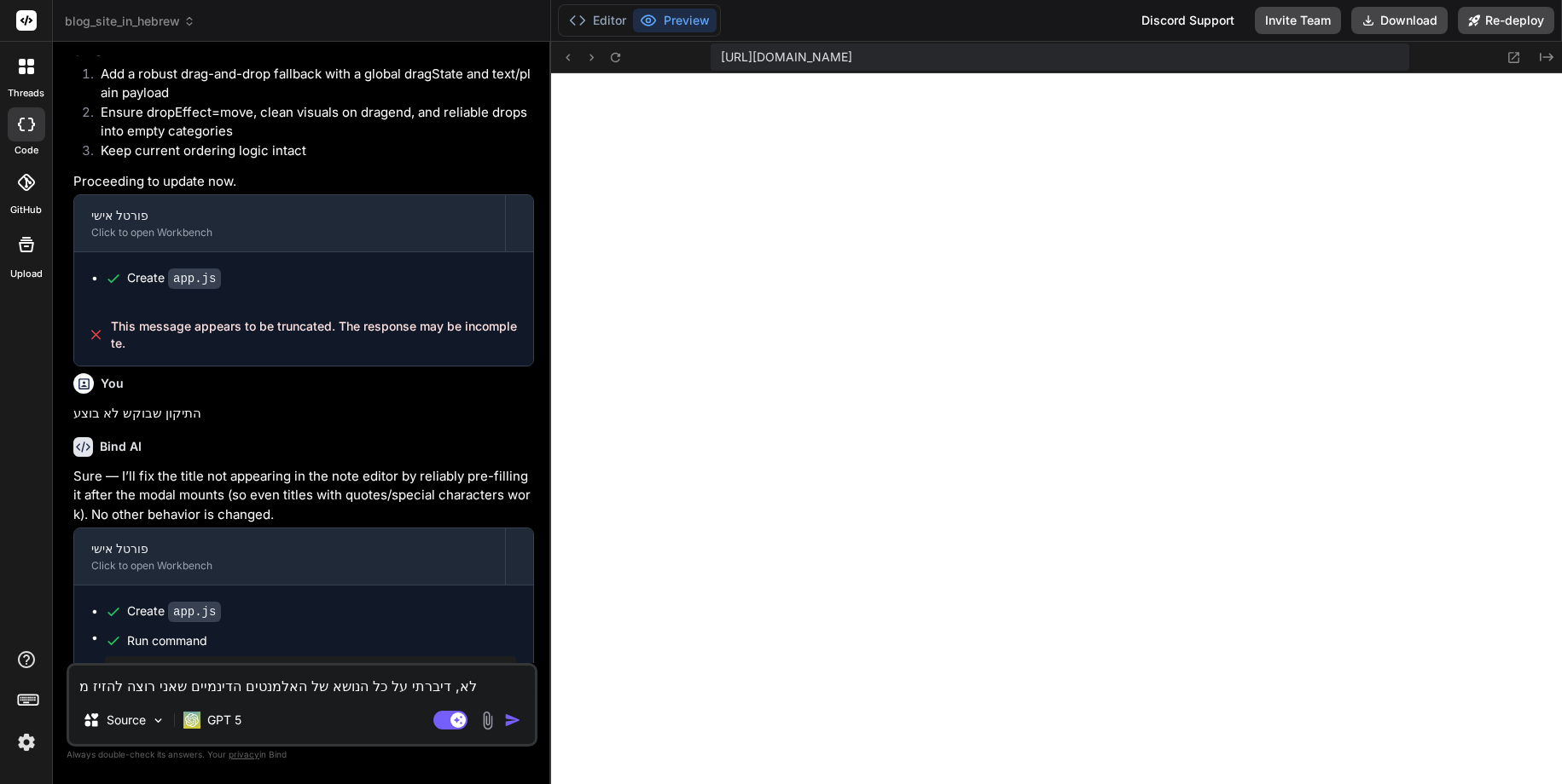
type textarea "x"
type textarea "לא, דיברתי על כל הנושא של האלמנטים הדינמיים שאני רוצה להזיז ממק"
type textarea "x"
type textarea "לא, דיברתי על כל הנושא של האלמנטים הדינמיים שאני רוצה להזיז ממקו"
type textarea "x"
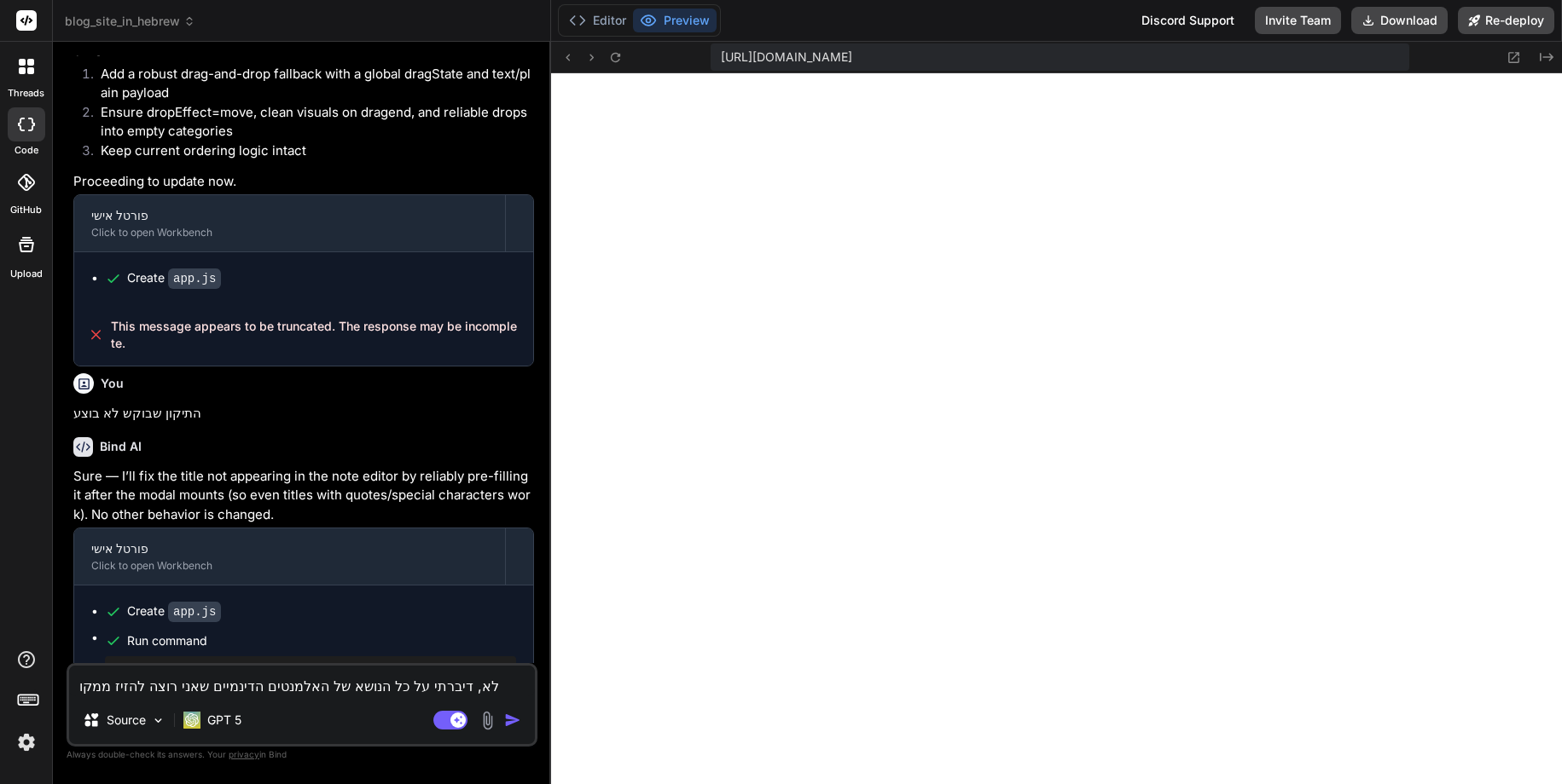
type textarea "לא, דיברתי על כל הנושא של האלמנטים הדינמיים שאני רוצה להזיז ממקום"
type textarea "x"
type textarea "לא, דיברתי על כל הנושא של האלמנטים הדינמיים שאני רוצה להזיז ממקום"
type textarea "x"
type textarea "לא, דיברתי על כל הנושא של האלמנטים הדינמיים שאני רוצה להזיז ממקום ל"
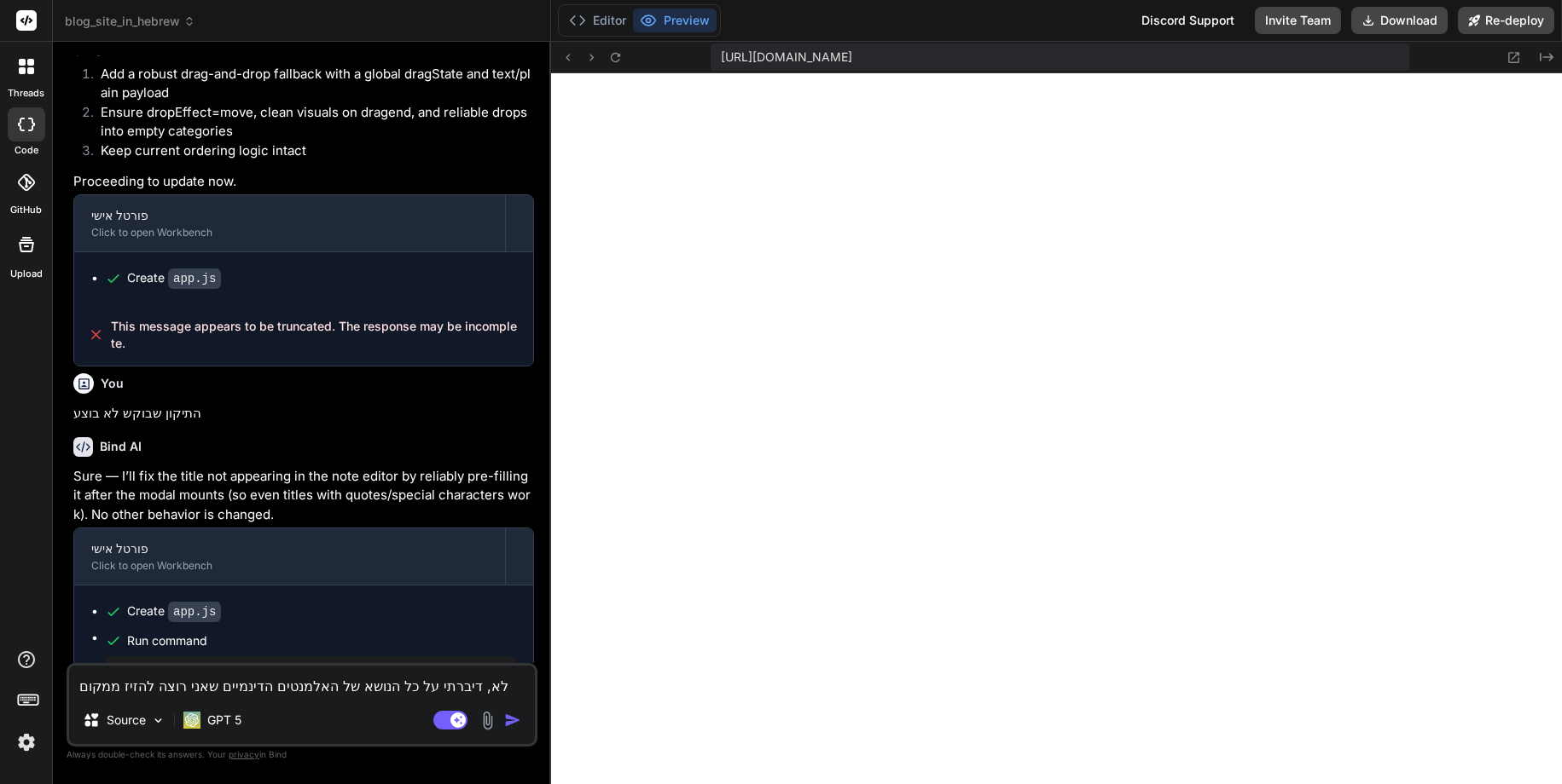
type textarea "x"
type textarea "לא, דיברתי על כל הנושא של האלמנטים הדינמיים שאני רוצה להזיז ממקום למ"
type textarea "x"
type textarea "לא, דיברתי על כל הנושא של האלמנטים הדינמיים שאני רוצה להזיז ממקום למק"
type textarea "x"
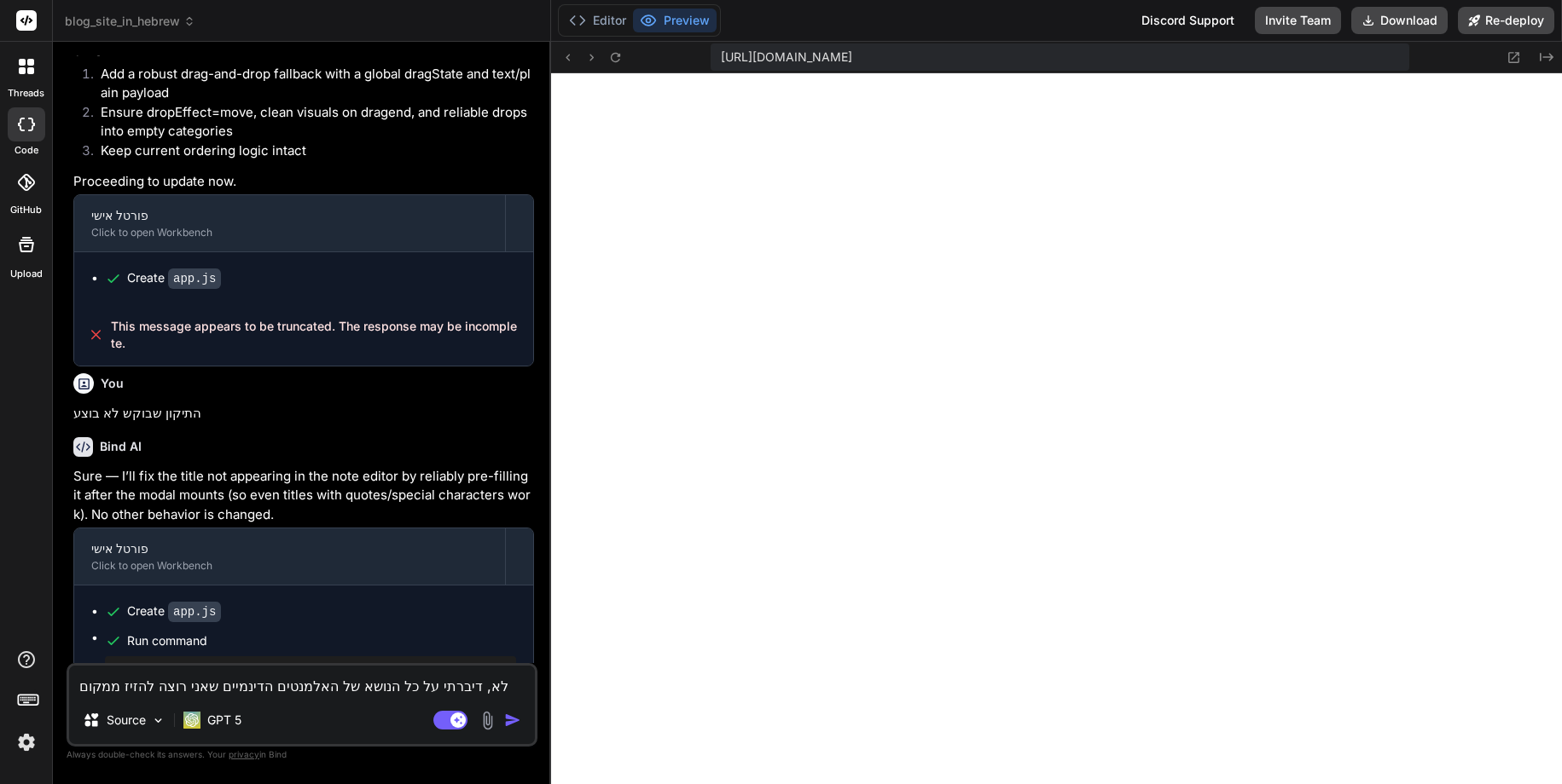
type textarea "לא, דיברתי על כל הנושא של האלמנטים הדינמיים שאני רוצה להזיז ממקום למקו"
type textarea "x"
type textarea "לא, דיברתי על כל הנושא של האלמנטים הדינמיים שאני רוצה להזיז ממקום למקום"
type textarea "x"
type textarea "לא, דיברתי על כל הנושא של האלמנטים הדינמיים שאני רוצה להזיז ממקום למקום."
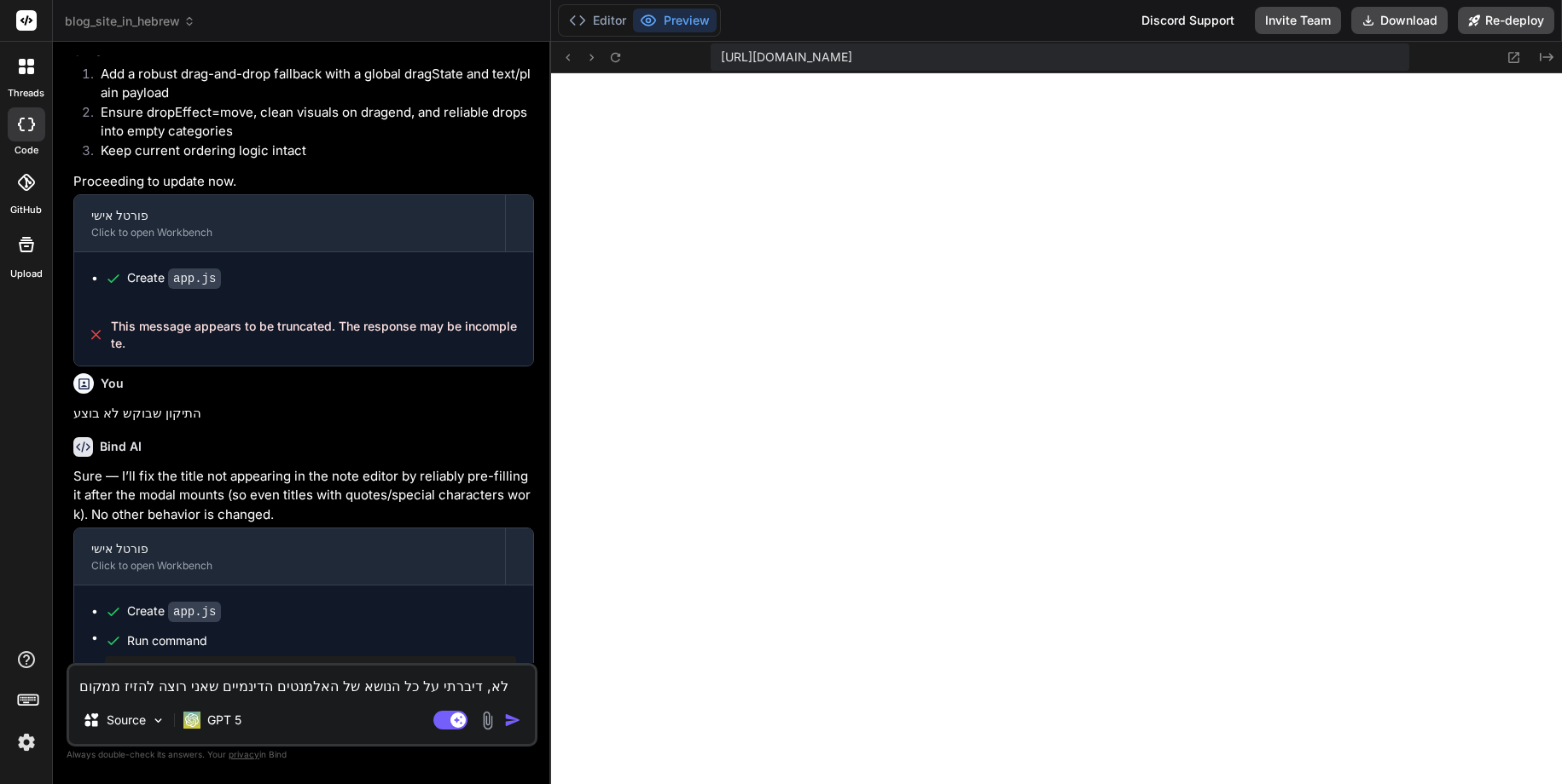
type textarea "x"
type textarea "לא, דיברתי על כל הנושא של האלמנטים הדינמיים שאני רוצה להזיז ממקום למקום."
type textarea "x"
type textarea "לא, דיברתי על כל הנושא של האלמנטים הדינמיים שאני רוצה להזיז ממקום למקום. ה"
type textarea "x"
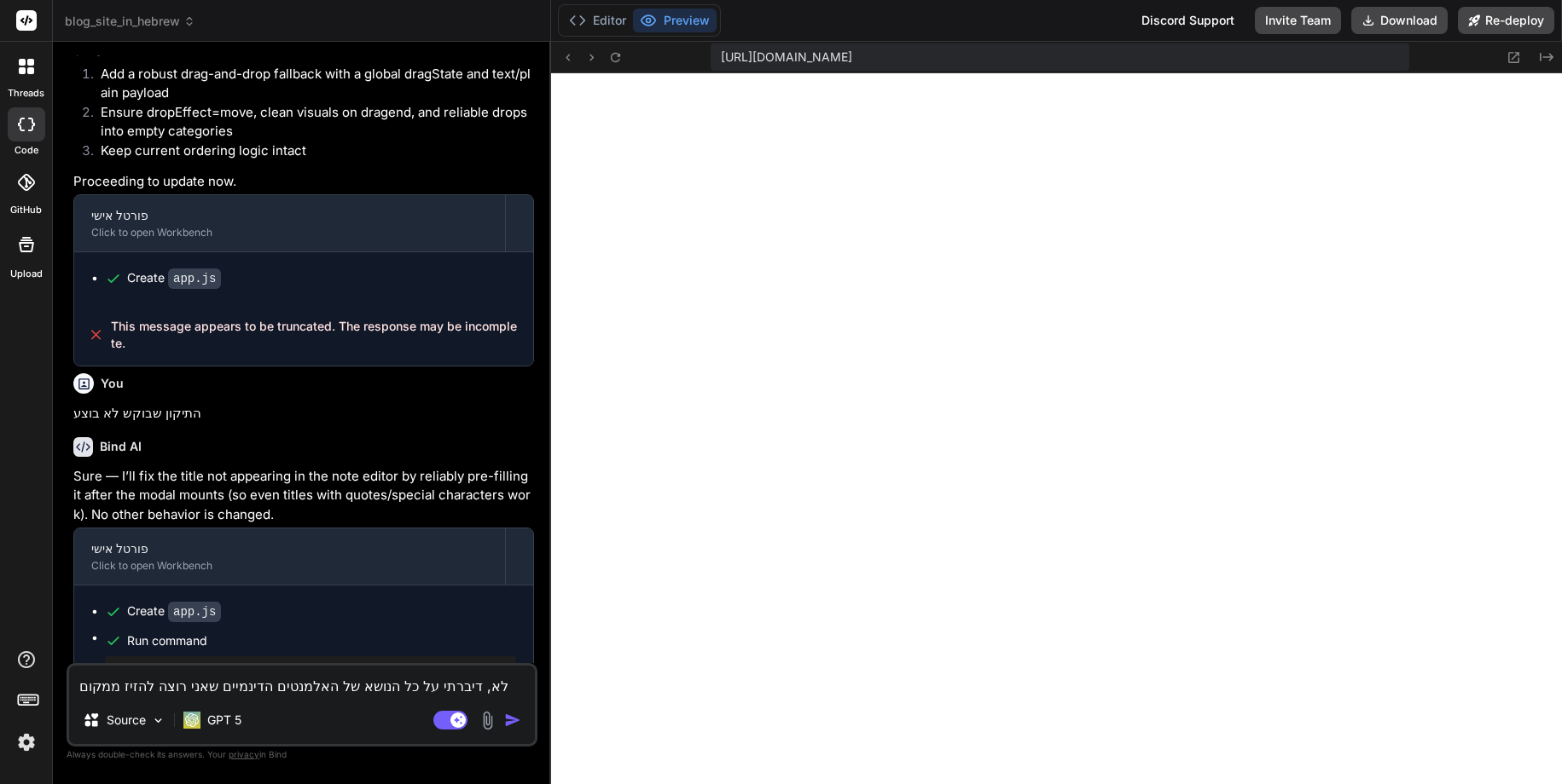
type textarea "לא, דיברתי על כל הנושא של האלמנטים הדינמיים שאני רוצה להזיז ממקום למקום. הל"
type textarea "x"
type textarea "לא, דיברתי על כל הנושא של האלמנטים הדינמיים שאני רוצה להזיז ממקום למקום. הלי"
type textarea "x"
type textarea "לא, דיברתי על כל הנושא של האלמנטים הדינמיים שאני רוצה להזיז ממקום למקום. הלינ"
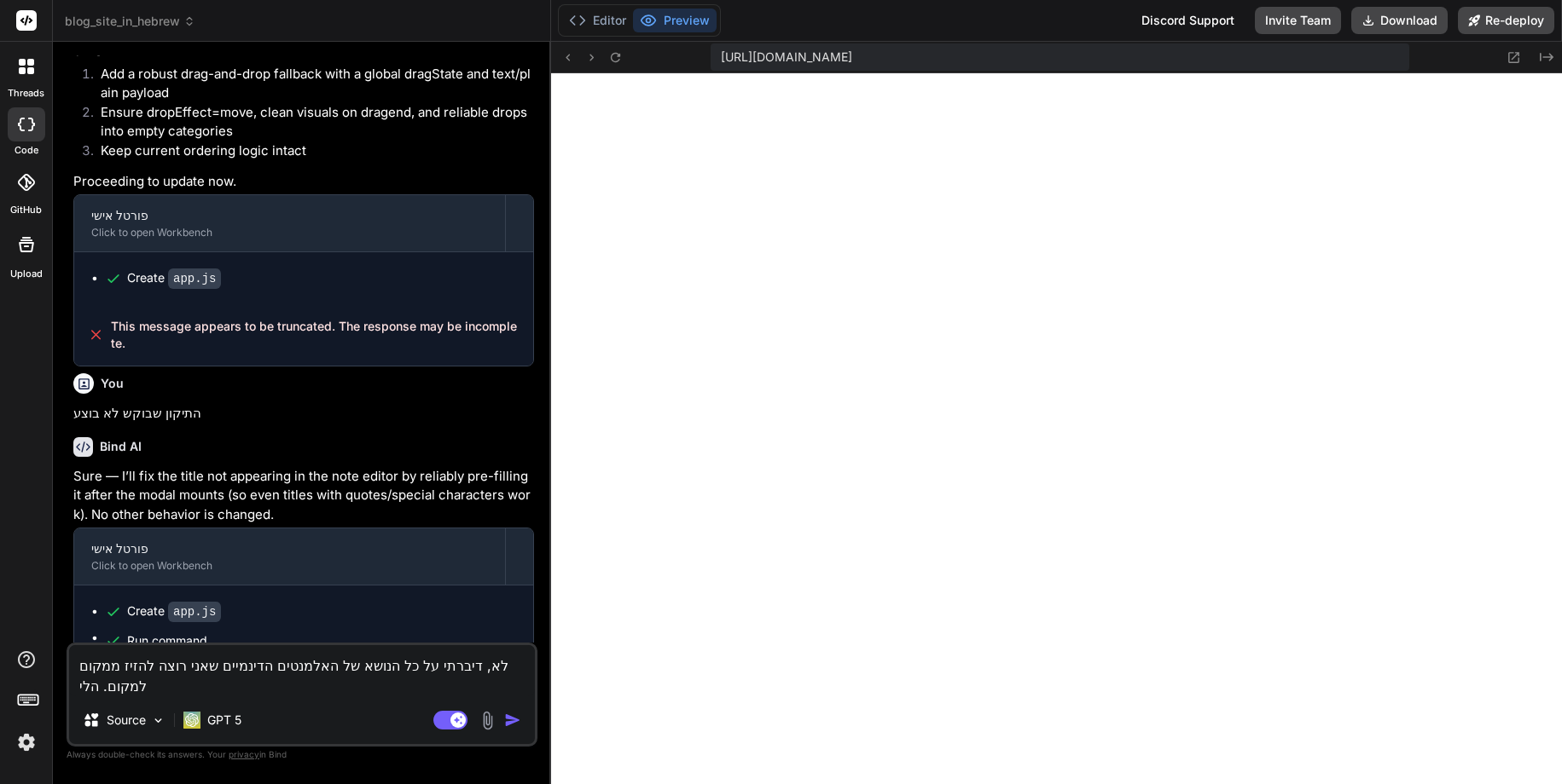
type textarea "x"
type textarea "לא, דיברתי על כל הנושא של האלמנטים הדינמיים שאני רוצה להזיז ממקום למקום. הלינק"
type textarea "x"
type textarea "לא, דיברתי על כל הנושא של האלמנטים הדינמיים שאני רוצה להזיז ממקום למקום. הלינקי"
type textarea "x"
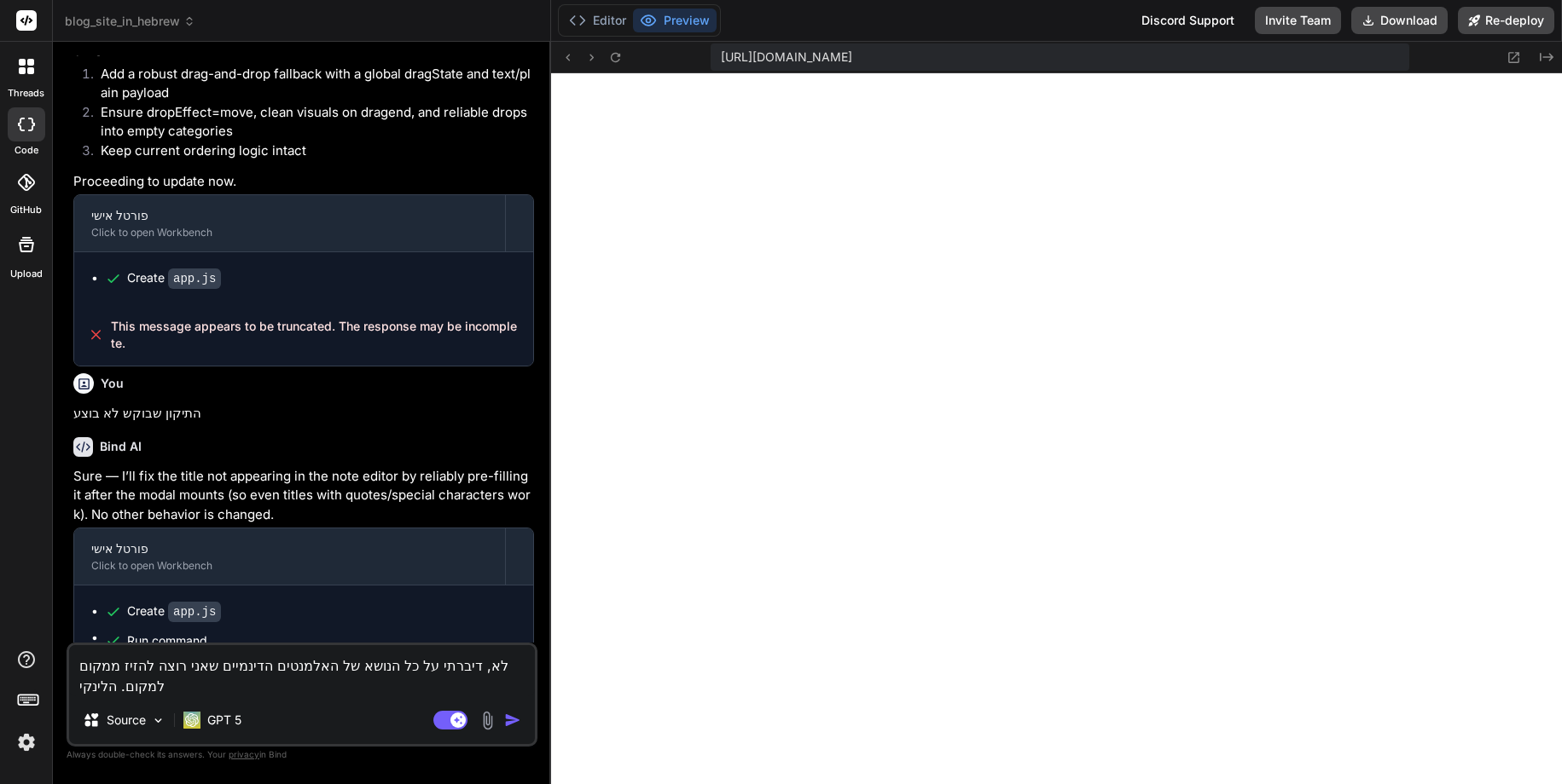
type textarea "לא, דיברתי על כל הנושא של האלמנטים הדינמיים שאני רוצה להזיז ממקום למקום. הלינקים"
type textarea "x"
type textarea "לא, דיברתי על כל הנושא של האלמנטים הדינמיים שאני רוצה להזיז ממקום למקום. הלינקים"
type textarea "x"
type textarea "לא, דיברתי על כל הנושא של האלמנטים הדינמיים שאני רוצה להזיז ממקום למקום. הלינקי…"
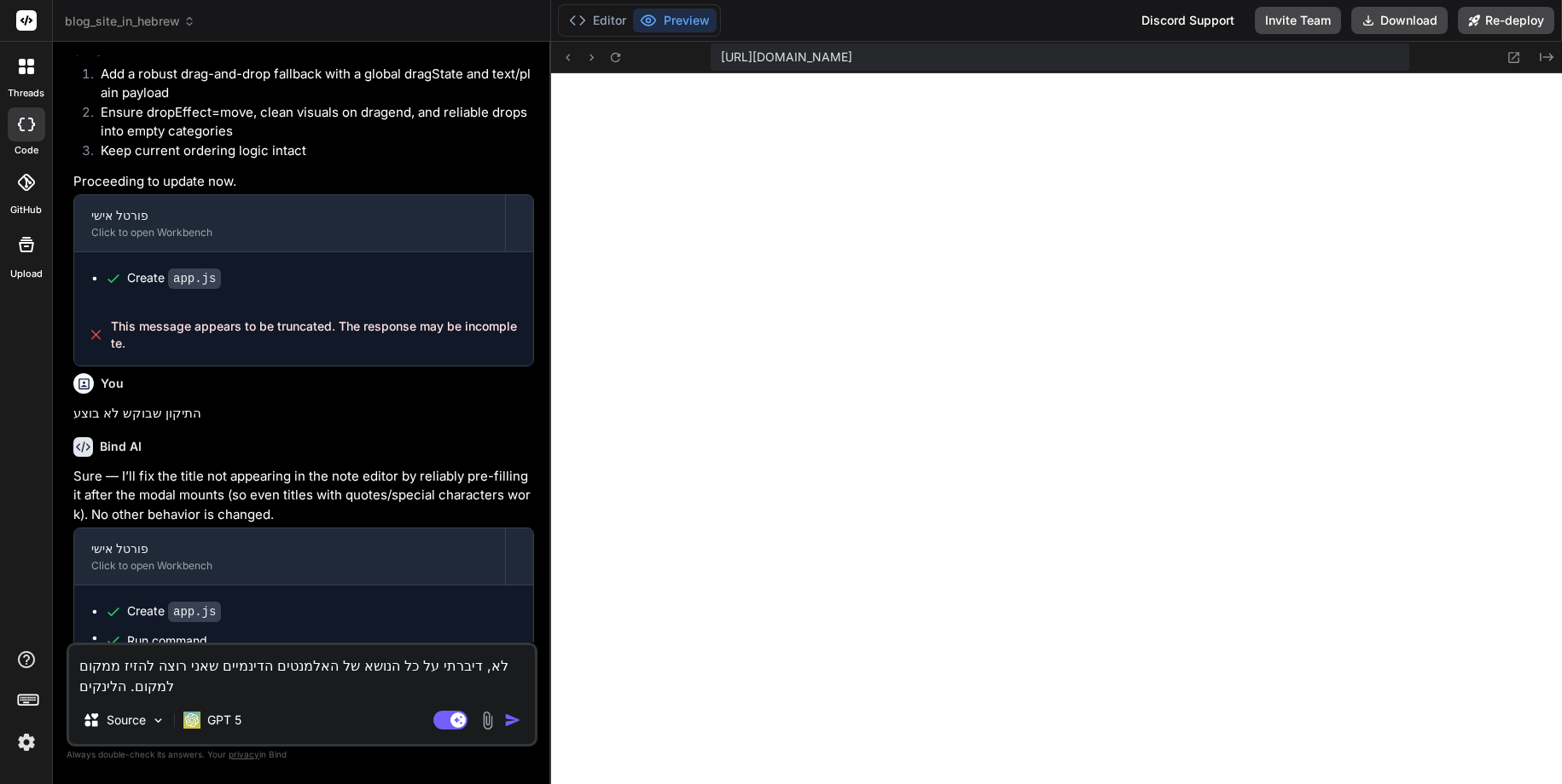
type textarea "x"
type textarea "לא, דיברתי על כל הנושא של האלמנטים הדינמיים שאני רוצה להזיז ממקום למקום. הלינקי…"
type textarea "x"
type textarea "לא, דיברתי על כל הנושא של האלמנטים הדינמיים שאני רוצה להזיז ממקום למקום. הלינקי…"
type textarea "x"
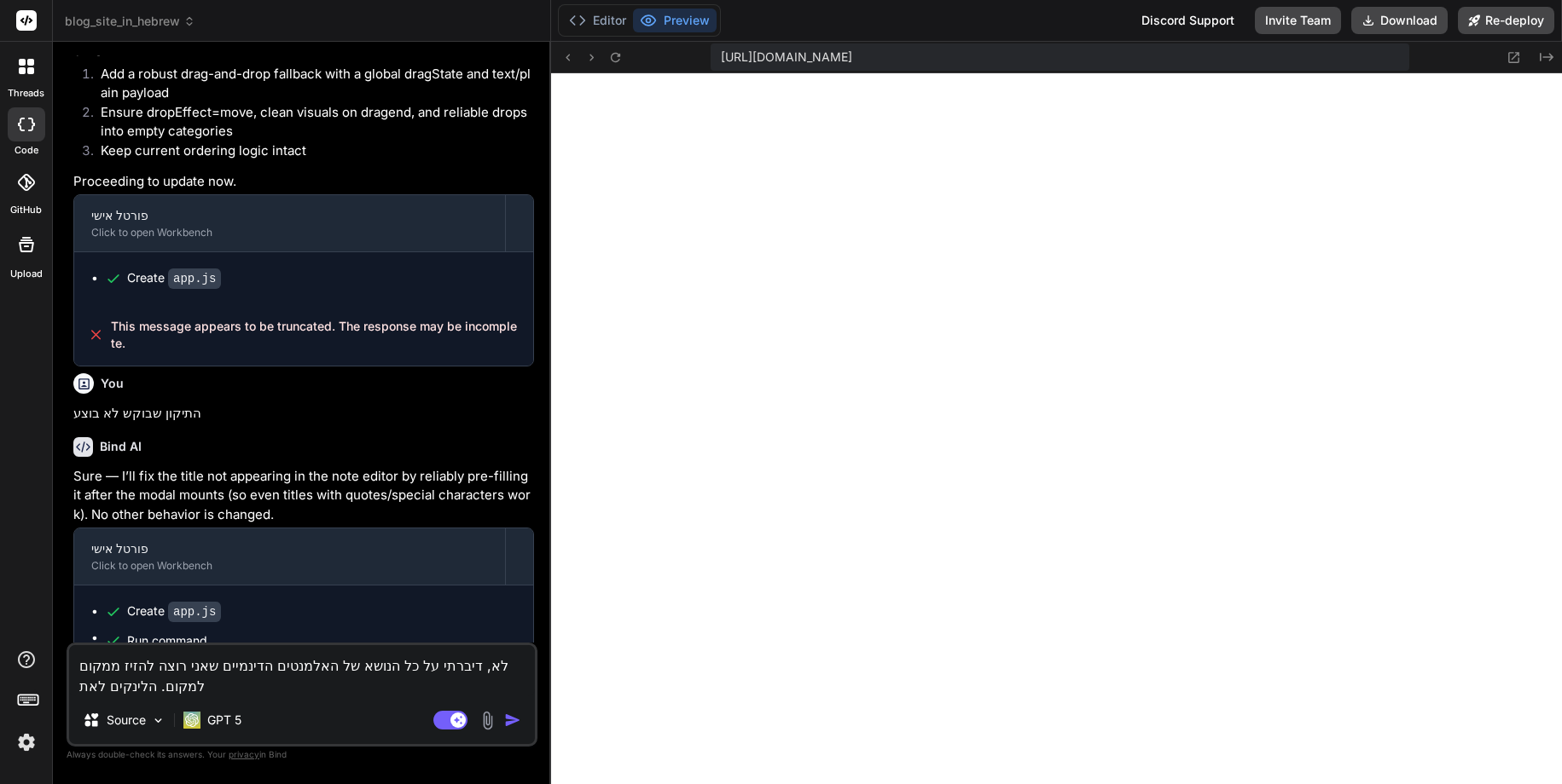
type textarea "לא, דיברתי על כל הנושא של האלמנטים הדינמיים שאני רוצה להזיז ממקום למקום. הלינקי…"
type textarea "x"
type textarea "לא, דיברתי על כל הנושא של האלמנטים הדינמיים שאני רוצה להזיז ממקום למקום. הלינקי…"
type textarea "x"
type textarea "לא, דיברתי על כל הנושא של האלמנטים הדינמיים שאני רוצה להזיז ממקום למקום. הלינקי…"
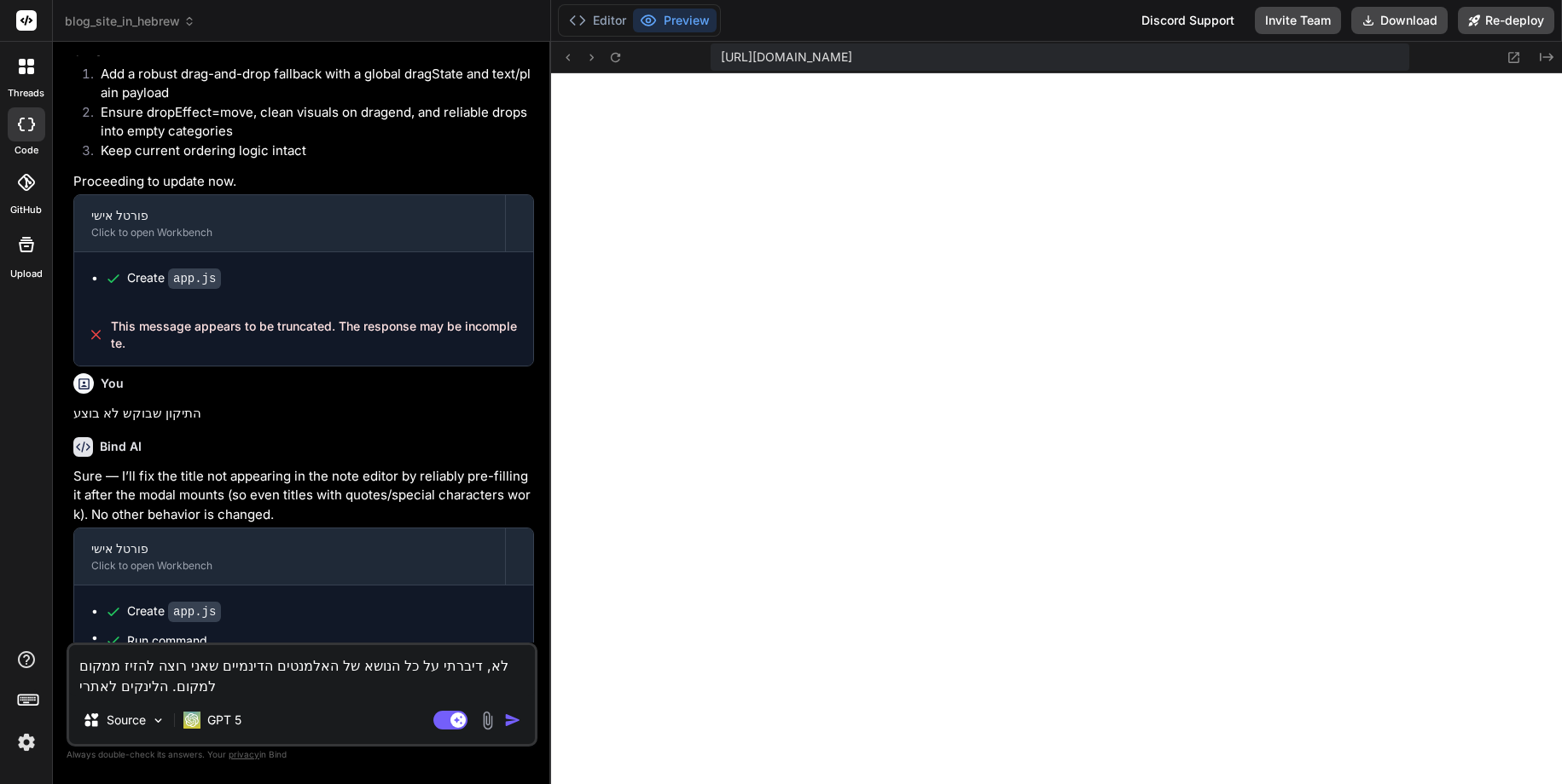
type textarea "x"
type textarea "לא, דיברתי על כל הנושא של האלמנטים הדינמיים שאני רוצה להזיז ממקום למקום. הלינקי…"
type textarea "x"
type textarea "לא, דיברתי על כל הנושא של האלמנטים הדינמיים שאני רוצה להזיז ממקום למקום. הלינקי…"
type textarea "x"
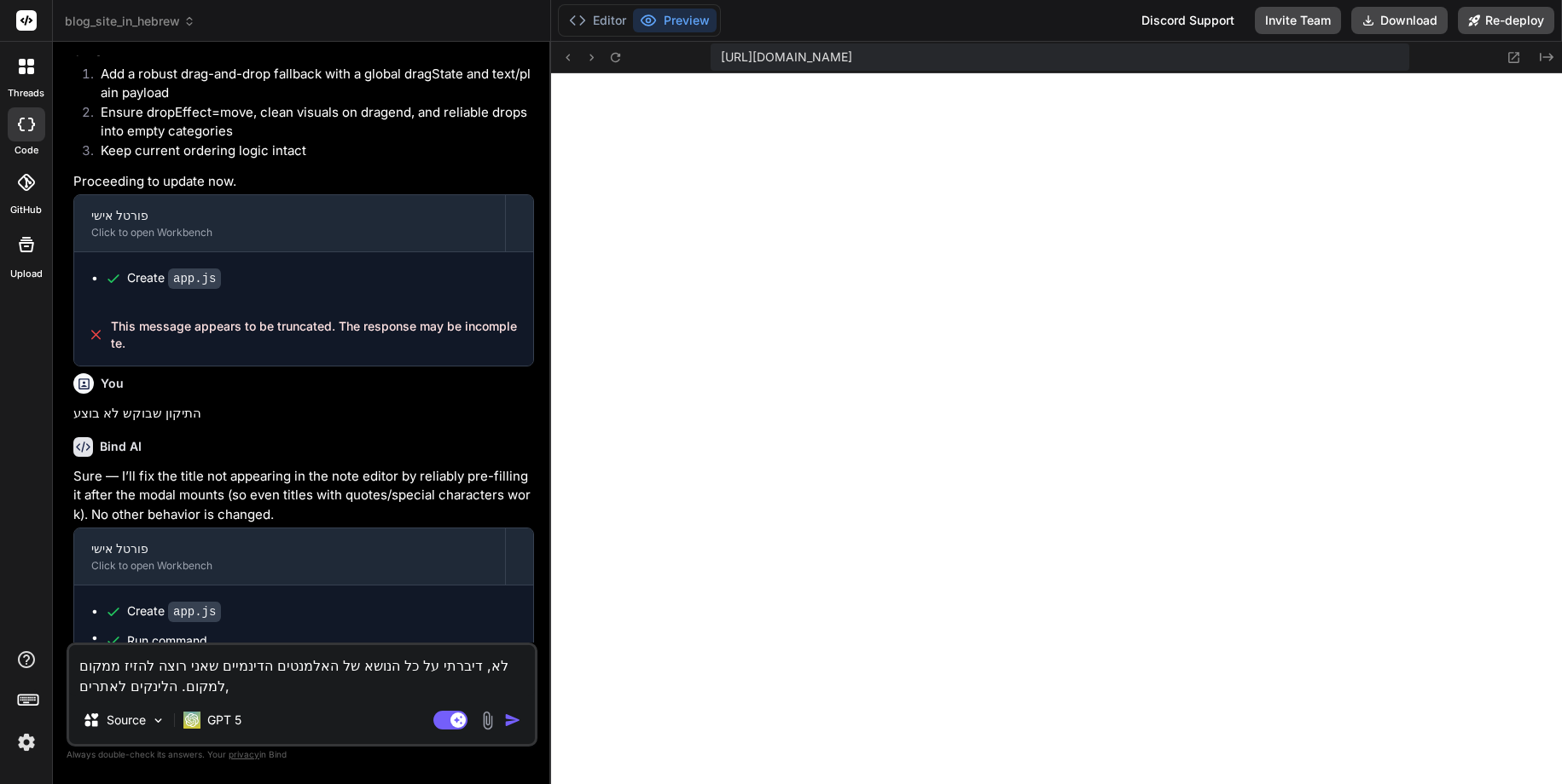
type textarea "לא, דיברתי על כל הנושא של האלמנטים הדינמיים שאני רוצה להזיז ממקום למקום. הלינקי…"
type textarea "x"
type textarea "לא, דיברתי על כל הנושא של האלמנטים הדינמיים שאני רוצה להזיז ממקום למקום. הלינקי…"
type textarea "x"
type textarea "לא, דיברתי על כל הנושא של האלמנטים הדינמיים שאני רוצה להזיז ממקום למקום. הלינקי…"
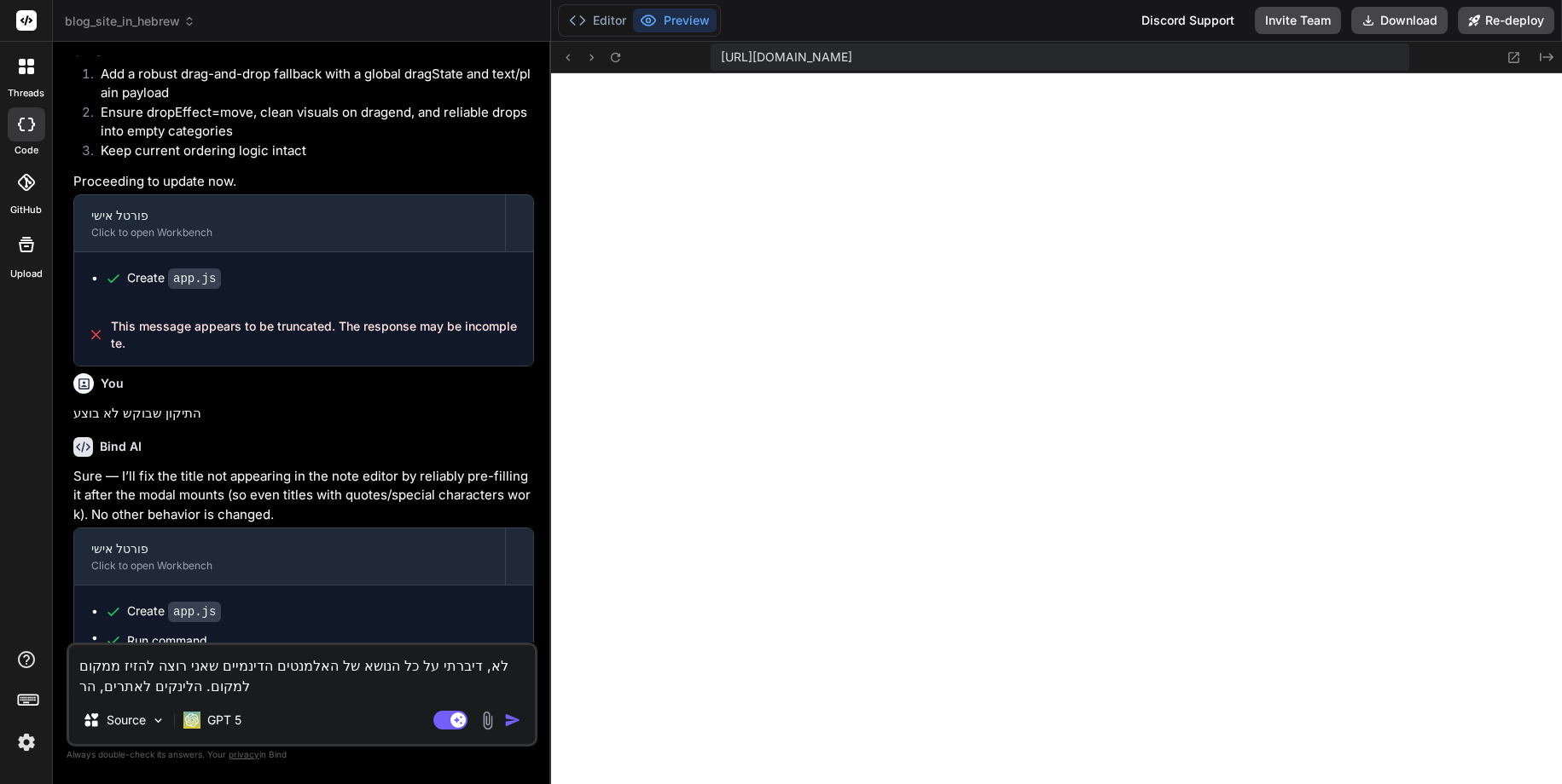
type textarea "x"
type textarea "לא, דיברתי על כל הנושא של האלמנטים הדינמיים שאני רוצה להזיז ממקום למקום. הלינקי…"
type textarea "x"
type textarea "לא, דיברתי על כל הנושא של האלמנטים הדינמיים שאני רוצה להזיז ממקום למקום. הלינקי…"
type textarea "x"
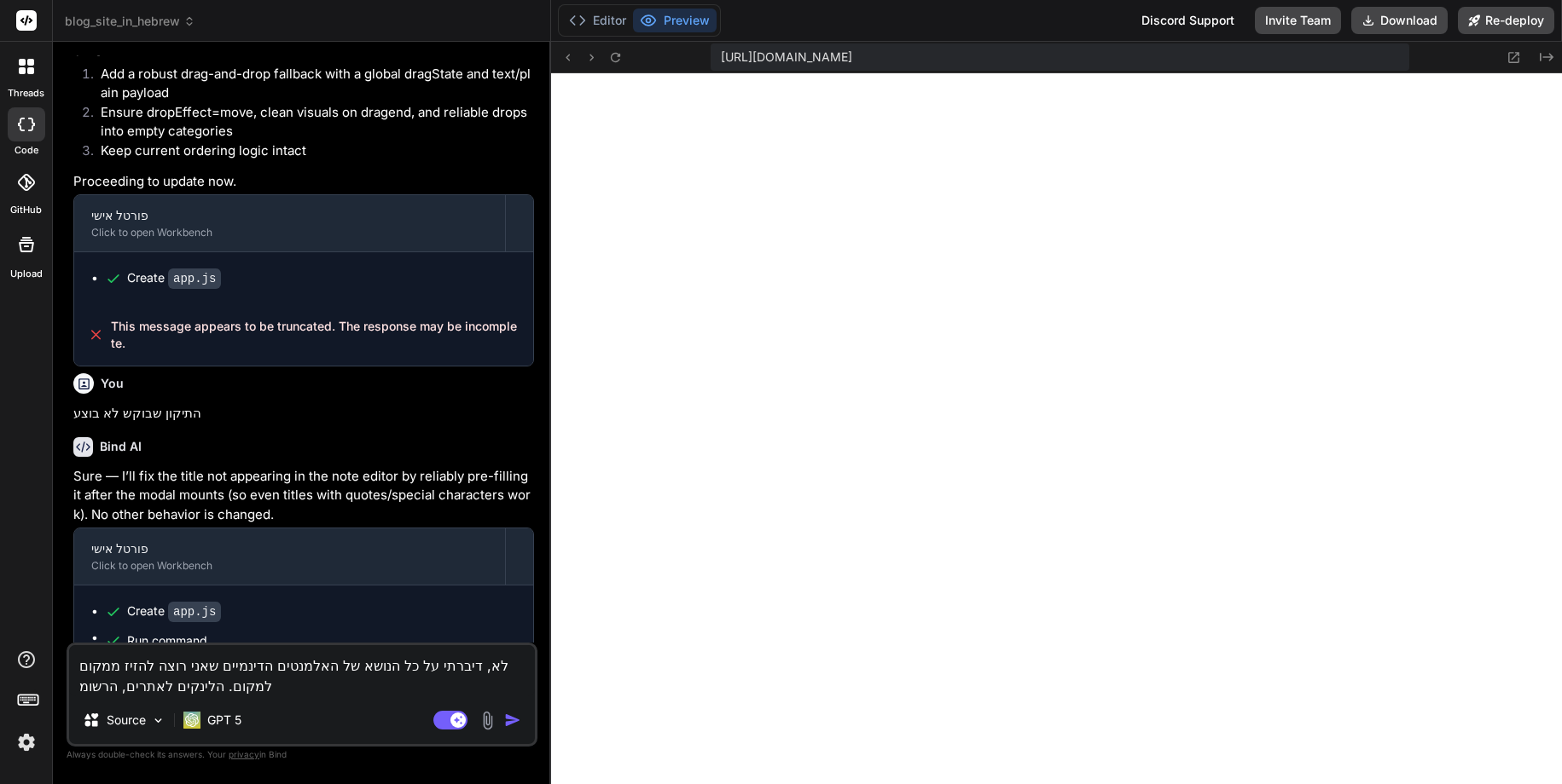
type textarea "לא, דיברתי על כל הנושא של האלמנטים הדינמיים שאני רוצה להזיז ממקום למקום. הלינקי…"
type textarea "x"
type textarea "לא, דיברתי על כל הנושא של האלמנטים הדינמיים שאני רוצה להזיז ממקום למקום. הלינקי…"
type textarea "x"
type textarea "לא, דיברתי על כל הנושא של האלמנטים הדינמיים שאני רוצה להזיז ממקום למקום. הלינקי…"
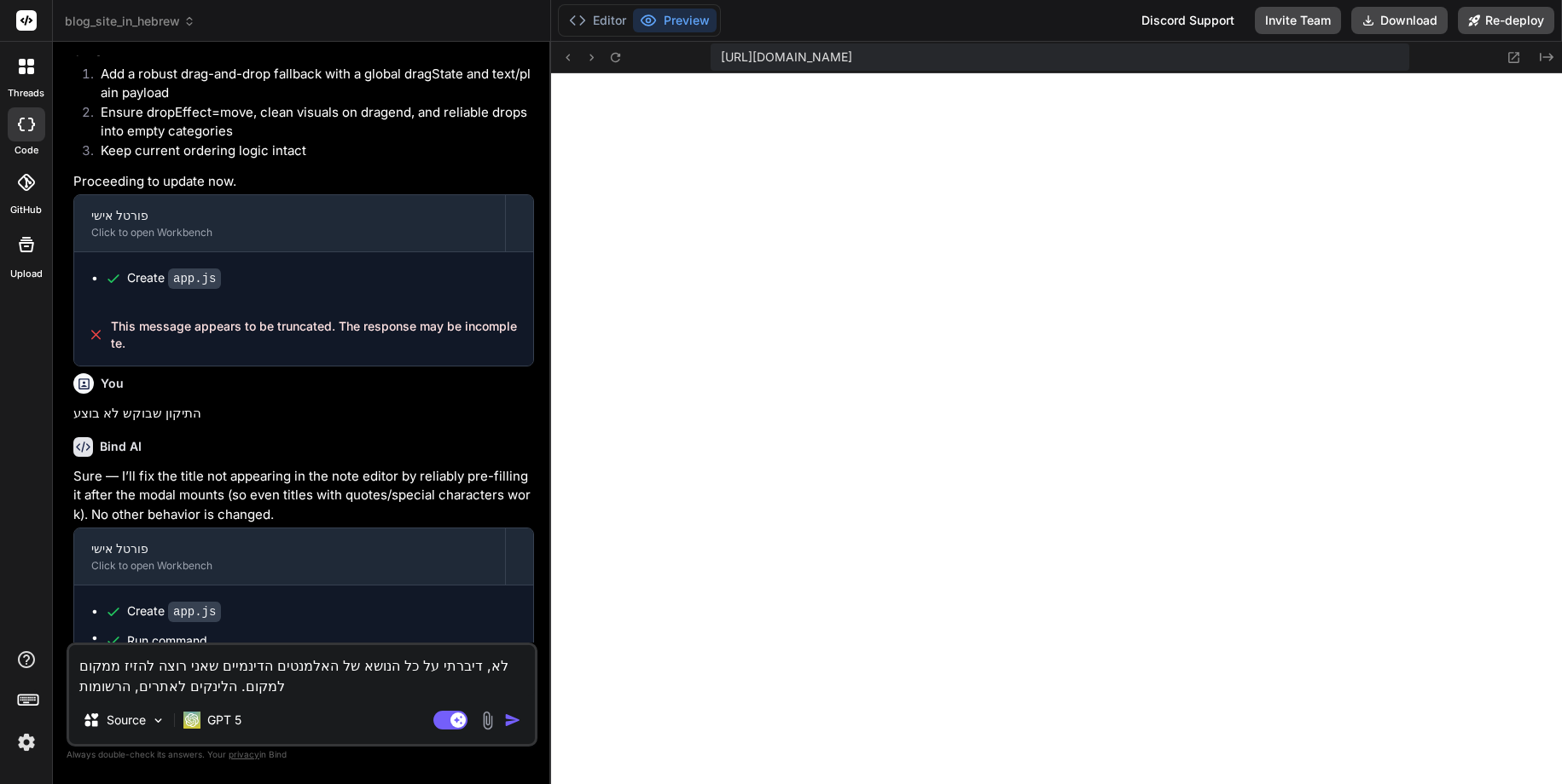
type textarea "x"
type textarea "לא, דיברתי על כל הנושא של האלמנטים הדינמיים שאני רוצה להזיז ממקום למקום. הלינקי…"
type textarea "x"
type textarea "לא, דיברתי על כל הנושא של האלמנטים הדינמיים שאני רוצה להזיז ממקום למקום. הלינקי…"
type textarea "x"
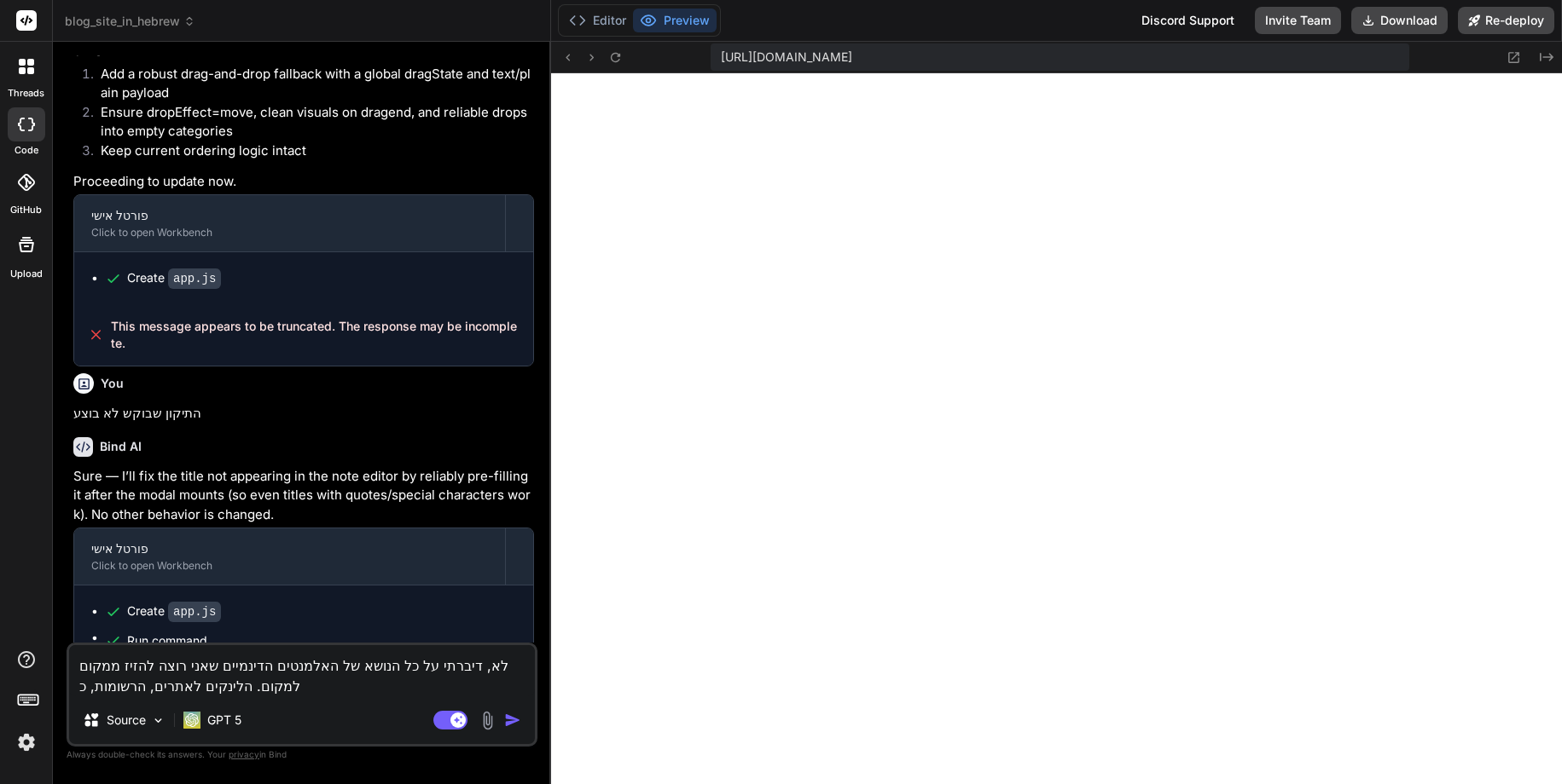
type textarea "לא, דיברתי על כל הנושא של האלמנטים הדינמיים שאני רוצה להזיז ממקום למקום. הלינקי…"
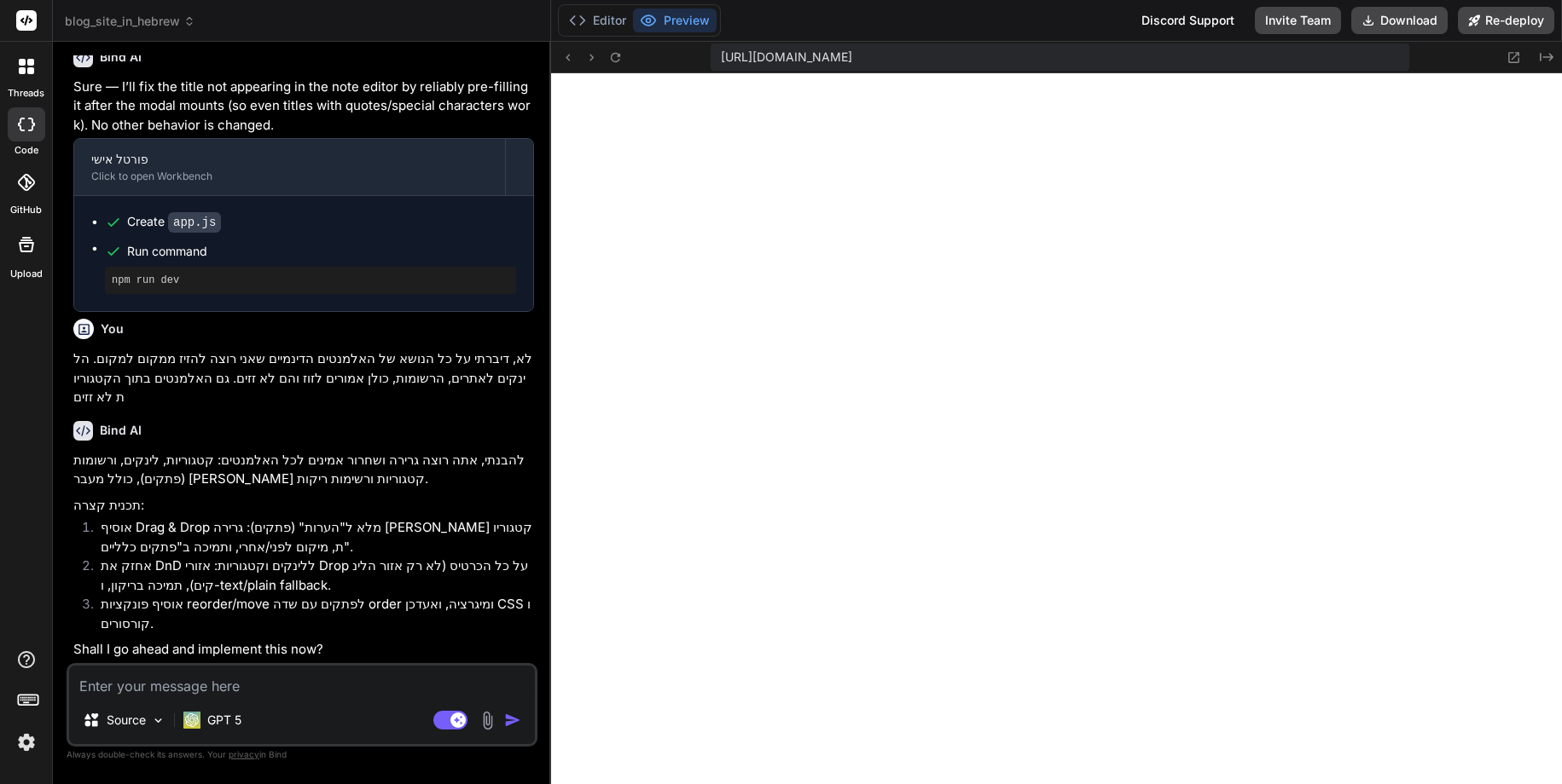
scroll to position [2779, 0]
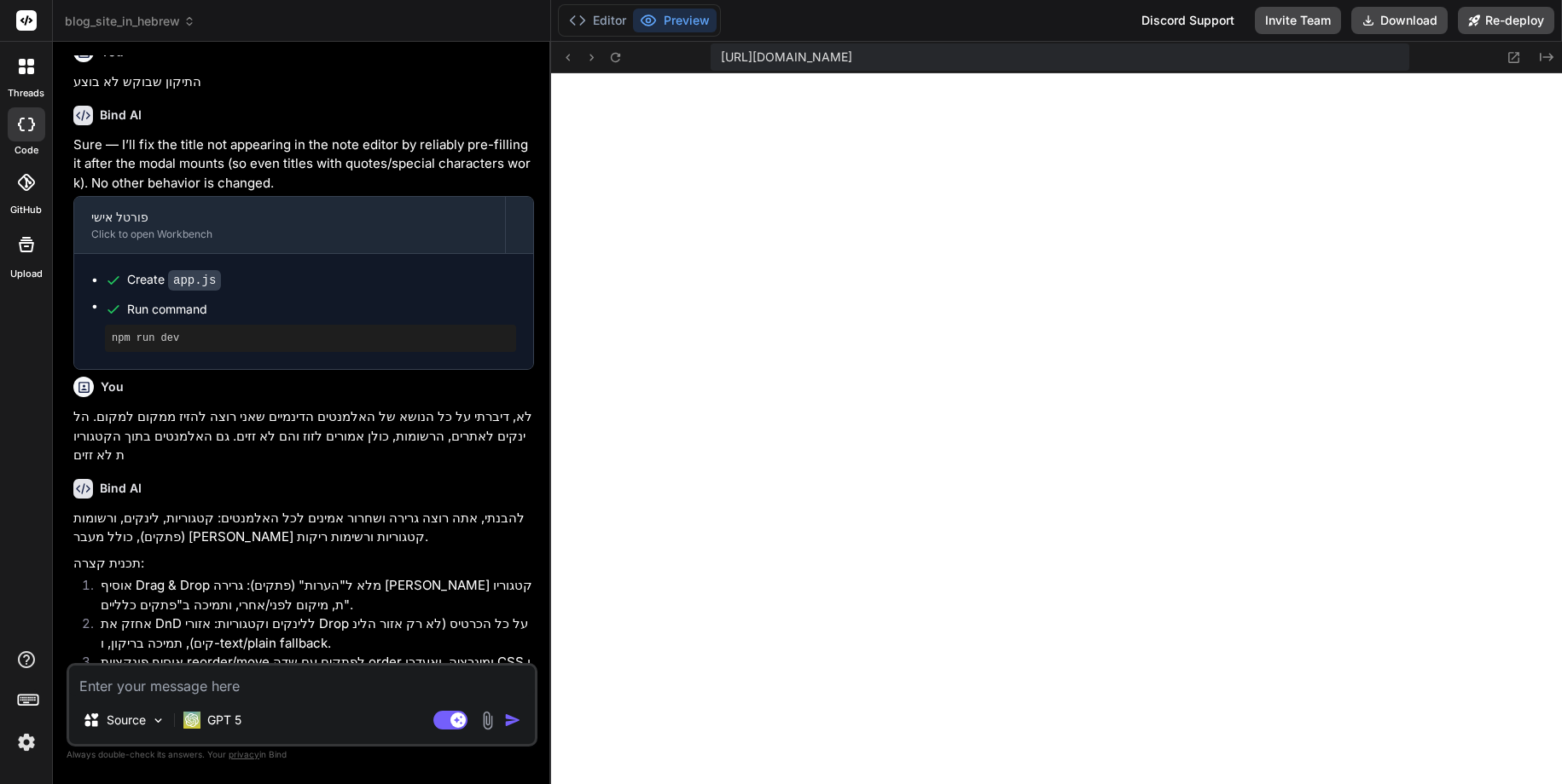
click at [157, 686] on textarea at bounding box center [301, 681] width 466 height 30
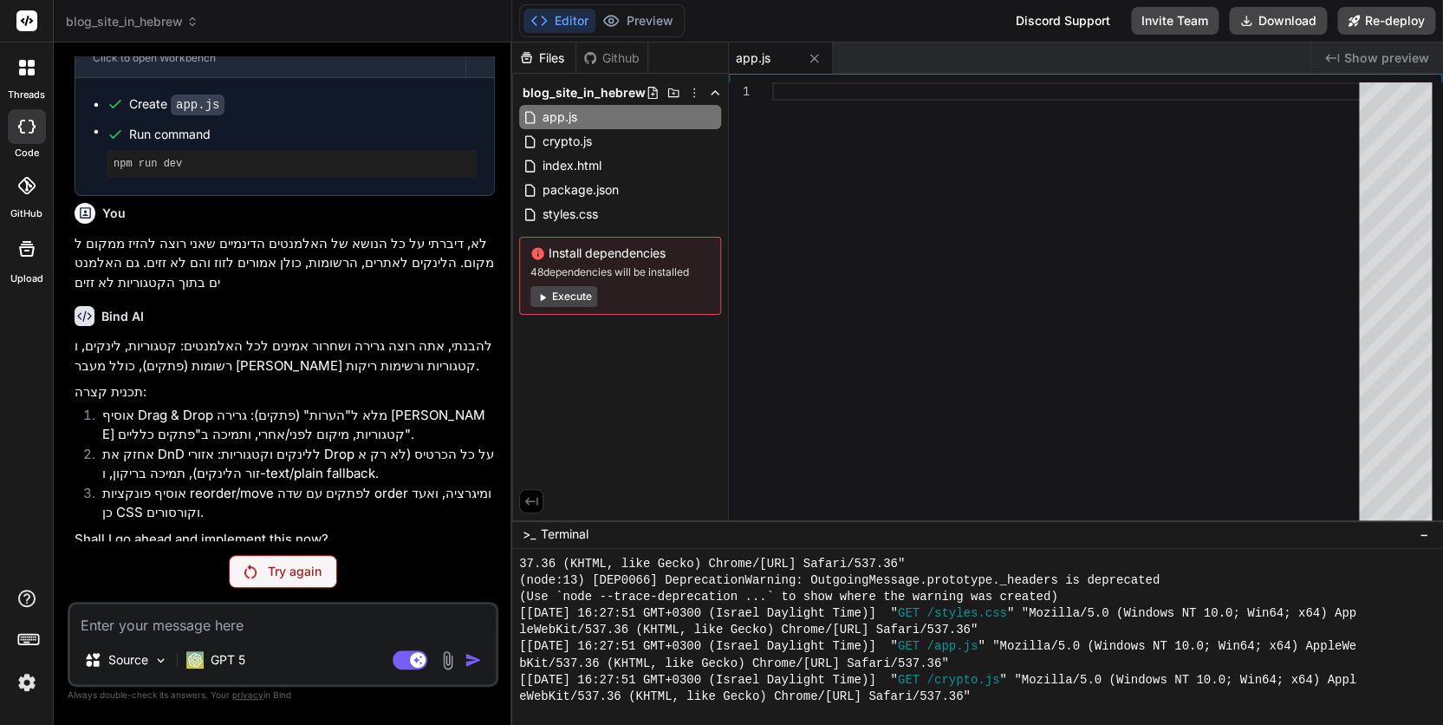
scroll to position [3064, 0]
click at [578, 294] on button "Execute" at bounding box center [563, 296] width 67 height 21
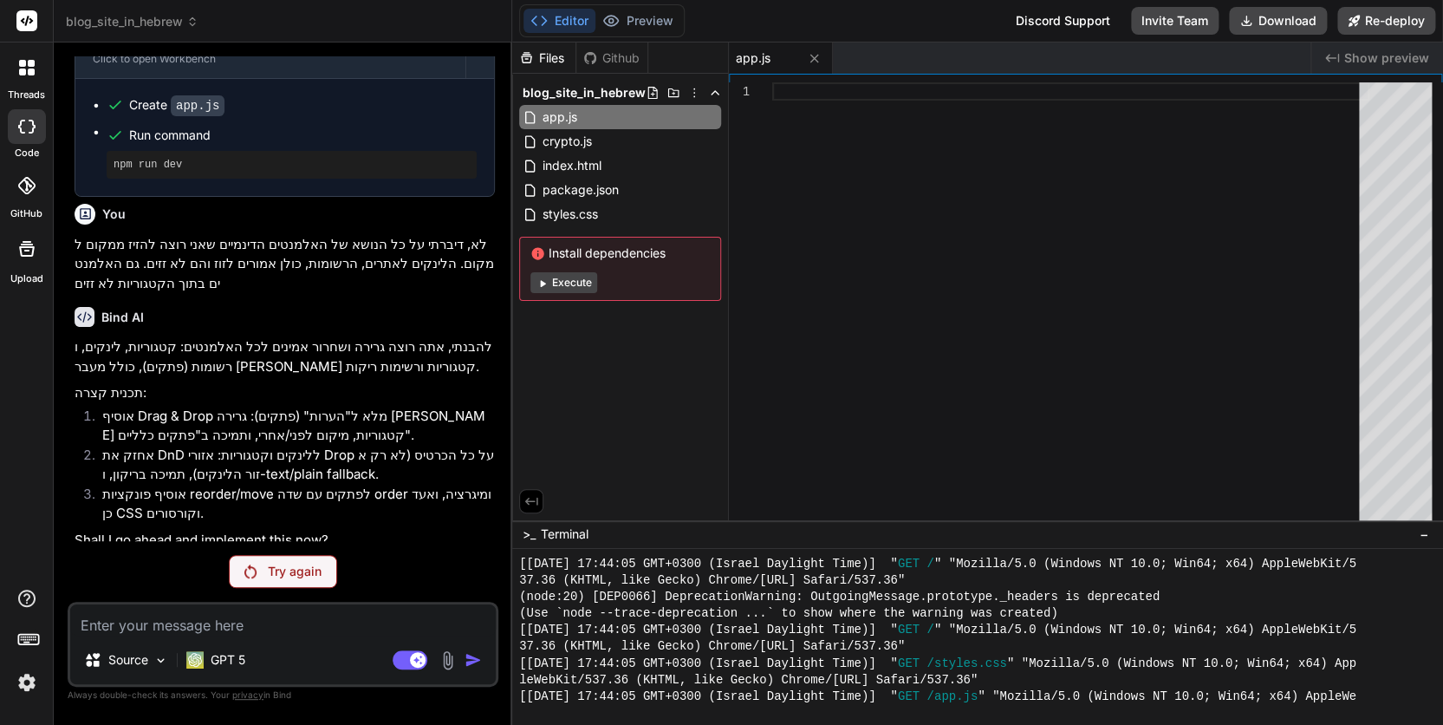
scroll to position [2597, 0]
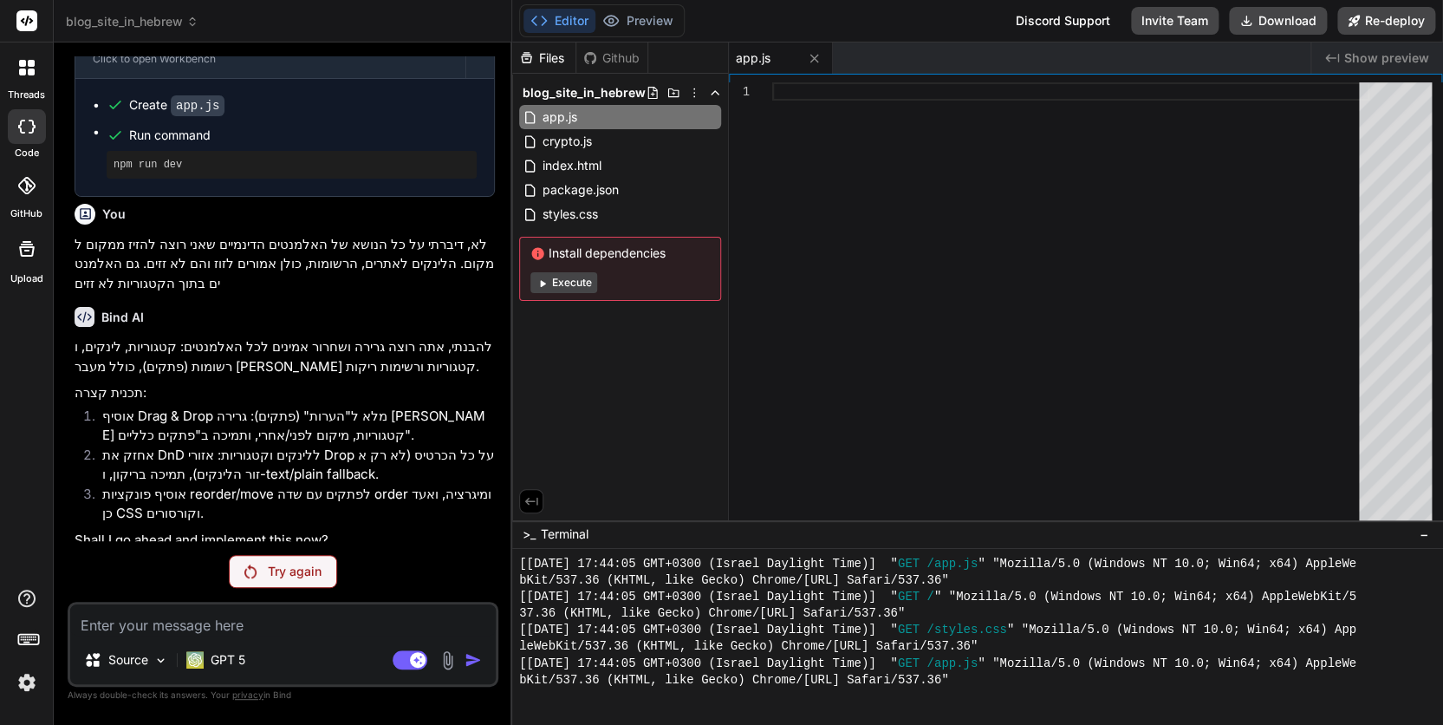
click at [283, 572] on p "Try again" at bounding box center [294, 570] width 54 height 17
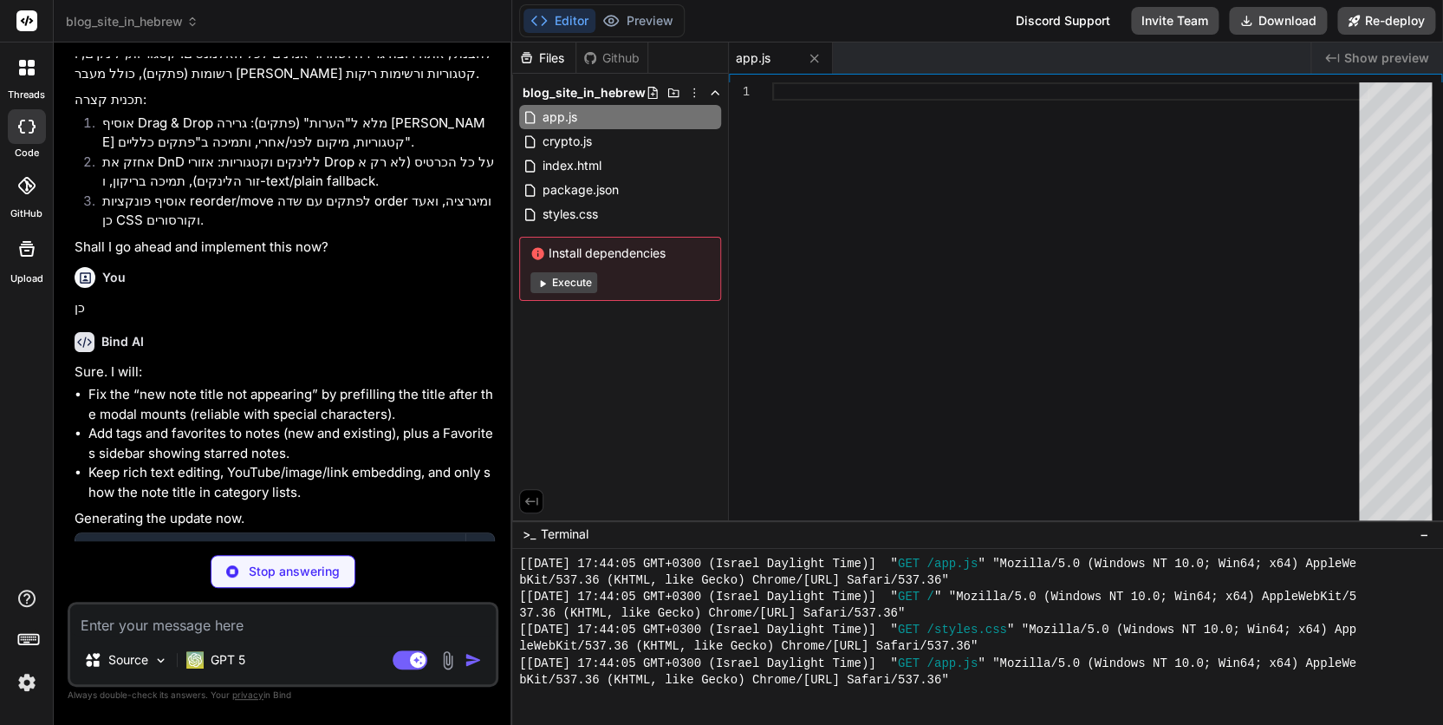
scroll to position [3389, 0]
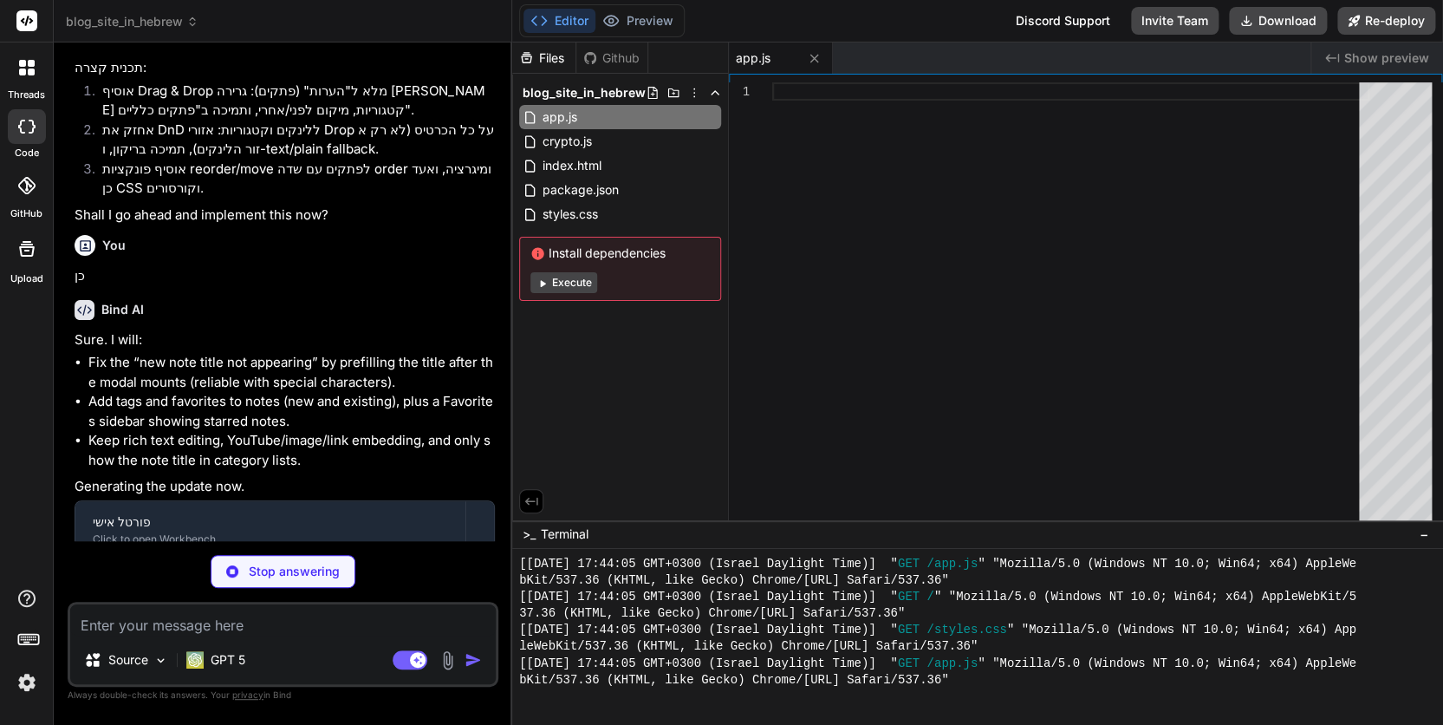
click at [274, 573] on p "Stop answering" at bounding box center [294, 570] width 91 height 17
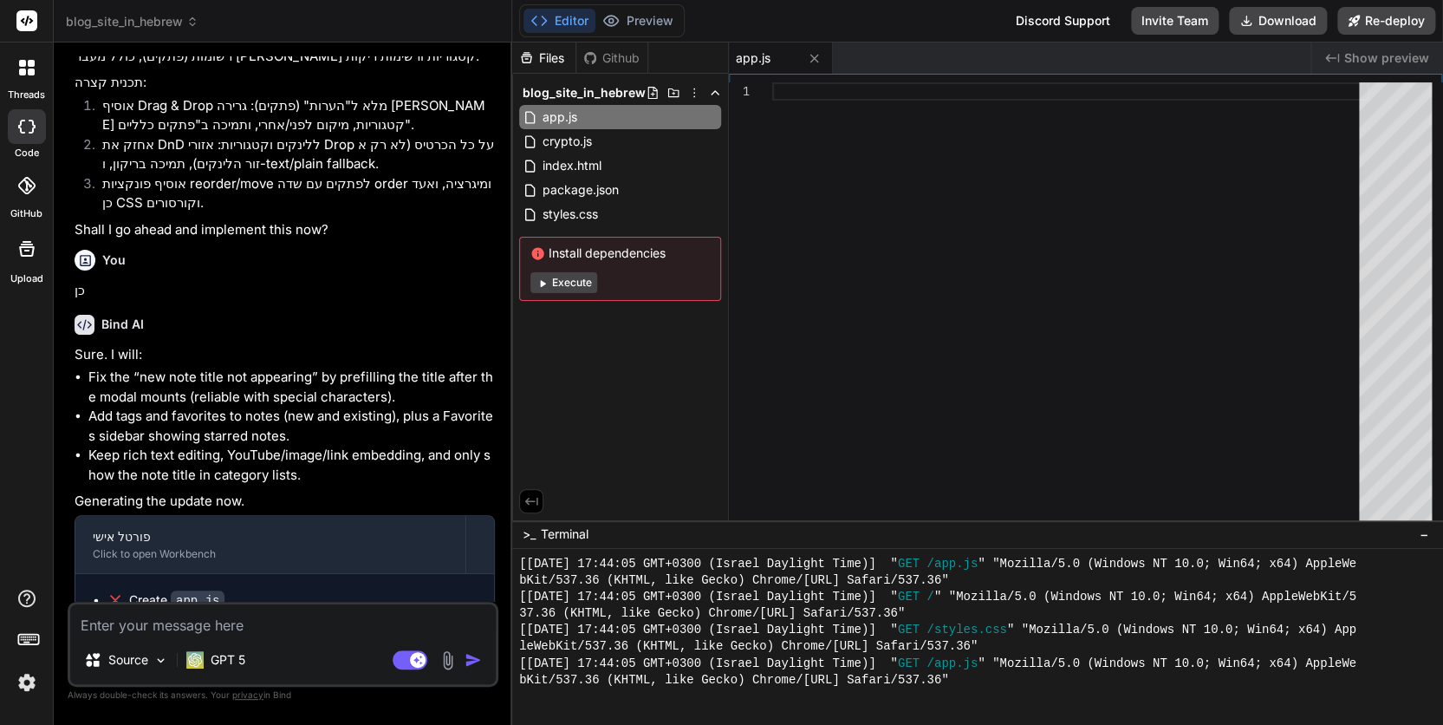
click at [168, 620] on textarea at bounding box center [283, 619] width 426 height 31
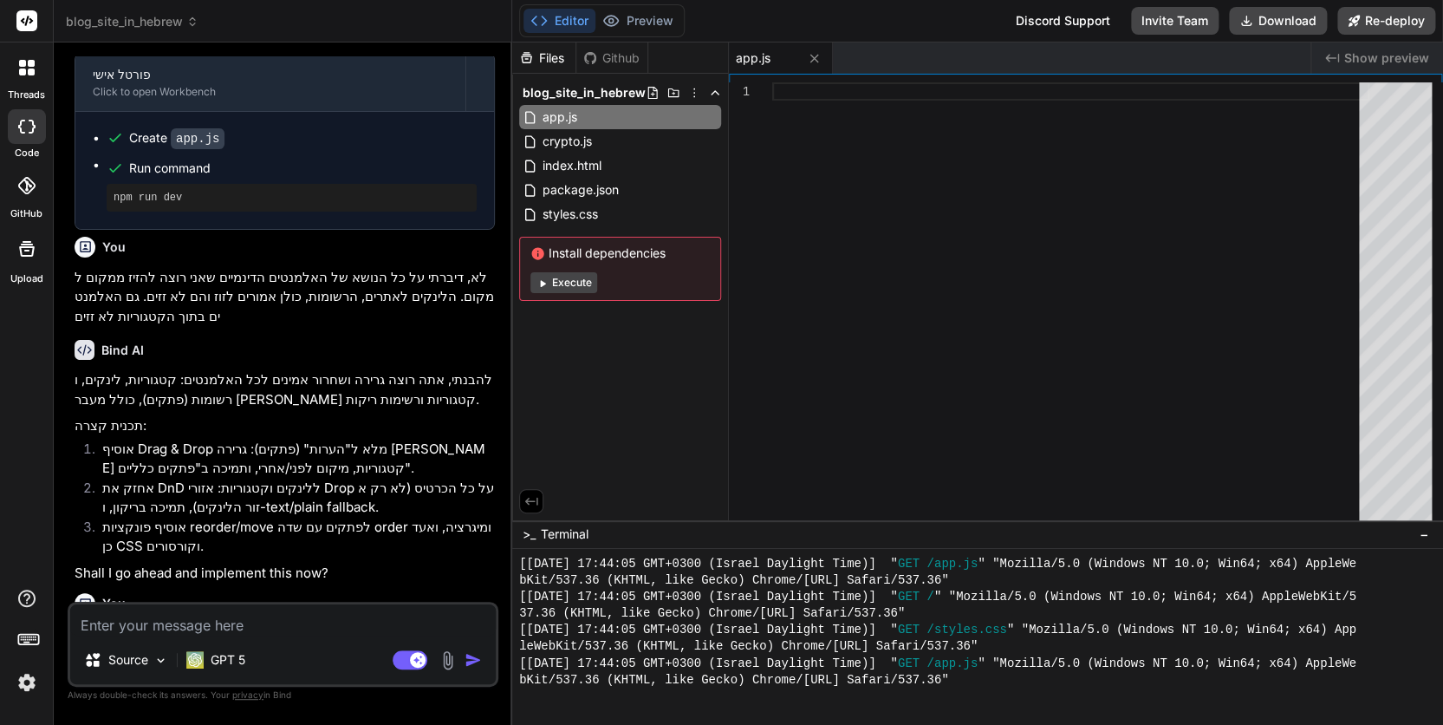
scroll to position [3059, 0]
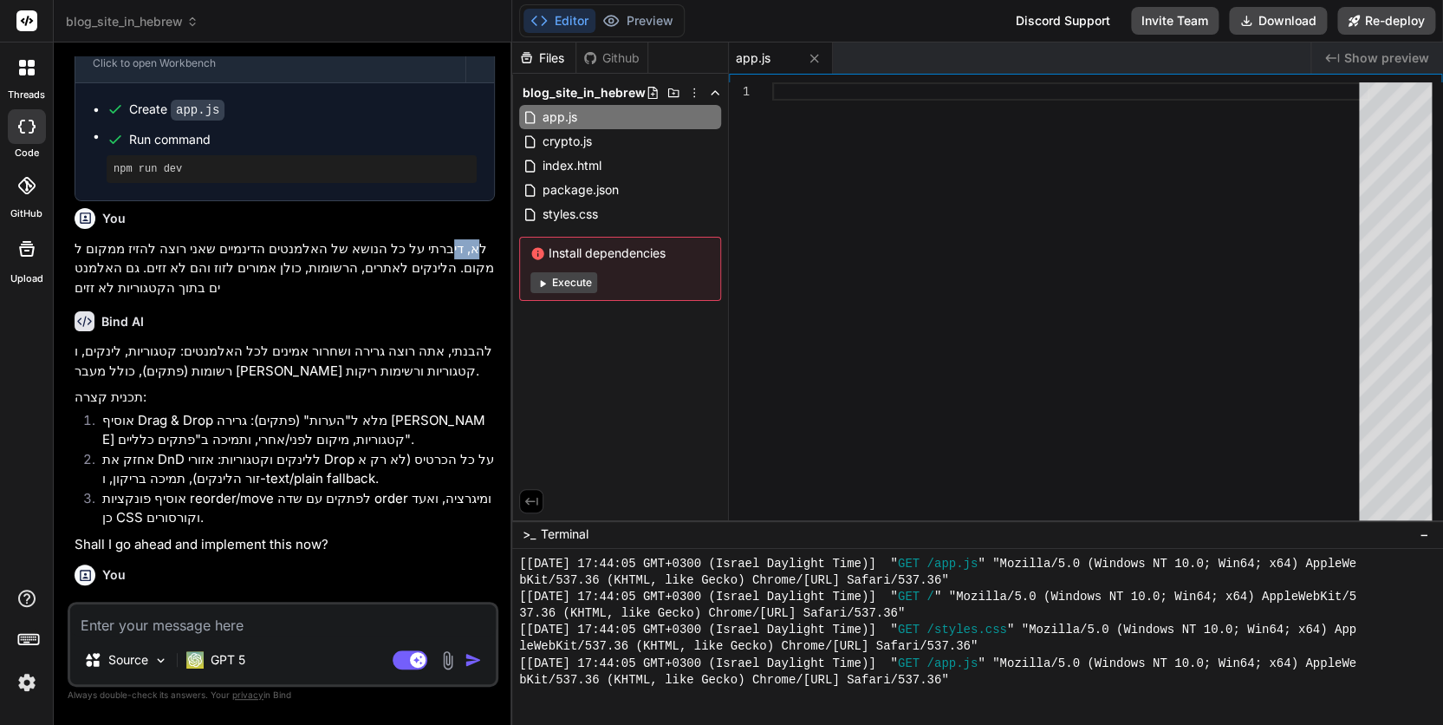
drag, startPoint x: 490, startPoint y: 176, endPoint x: 465, endPoint y: 185, distance: 26.9
click at [465, 239] on p "לא, דיברתי על כל הנושא של האלמנטים הדינמיים שאני רוצה להזיז ממקום למקום. הלינקי…" at bounding box center [285, 268] width 420 height 59
click at [383, 341] on p "להבנתי, אתה רוצה גרירה ושחרור אמינים לכל האלמנטים: קטגוריות, לינקים, ורשומות (פ…" at bounding box center [285, 360] width 420 height 39
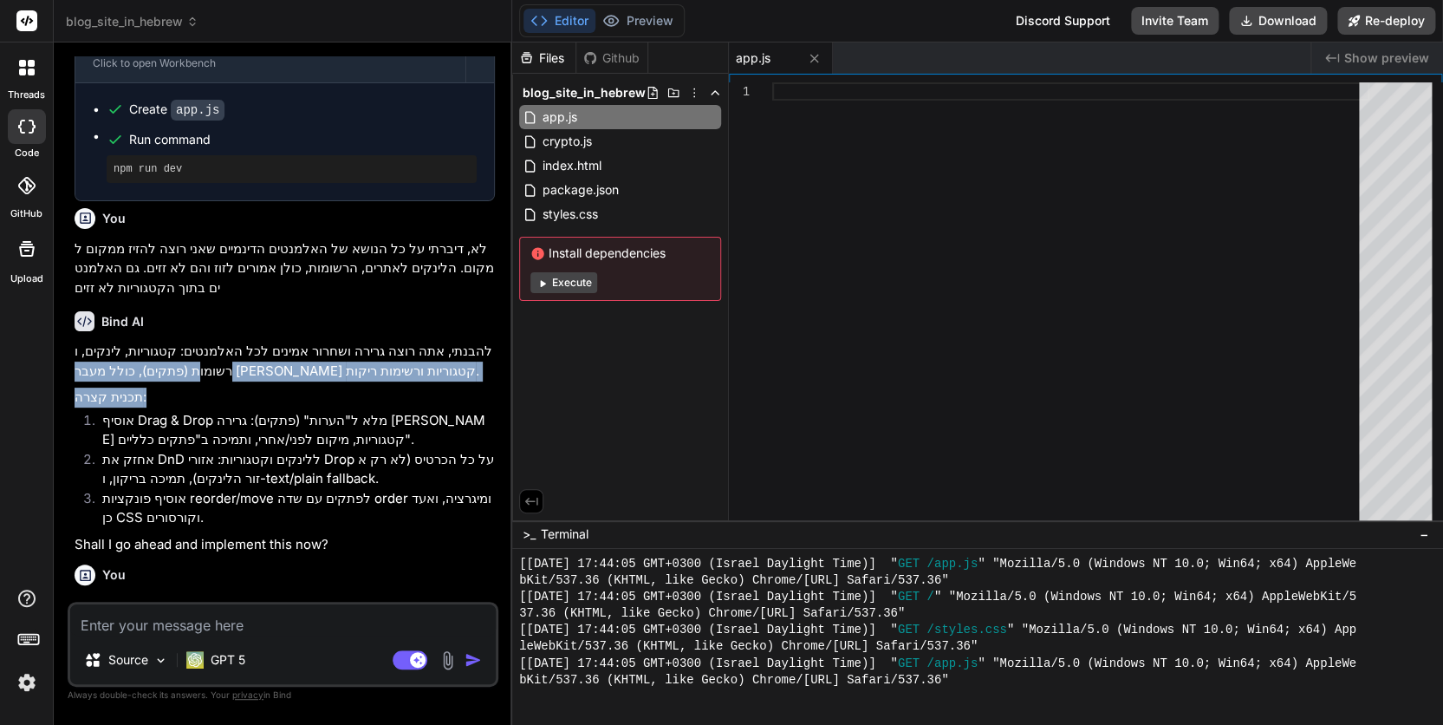
drag, startPoint x: 486, startPoint y: 280, endPoint x: 407, endPoint y: 331, distance: 94.0
click at [407, 341] on div "להבנתי, אתה רוצה גרירה ושחרור אמינים לכל האלמנטים: קטגוריות, לינקים, ורשומות (פ…" at bounding box center [285, 447] width 420 height 212
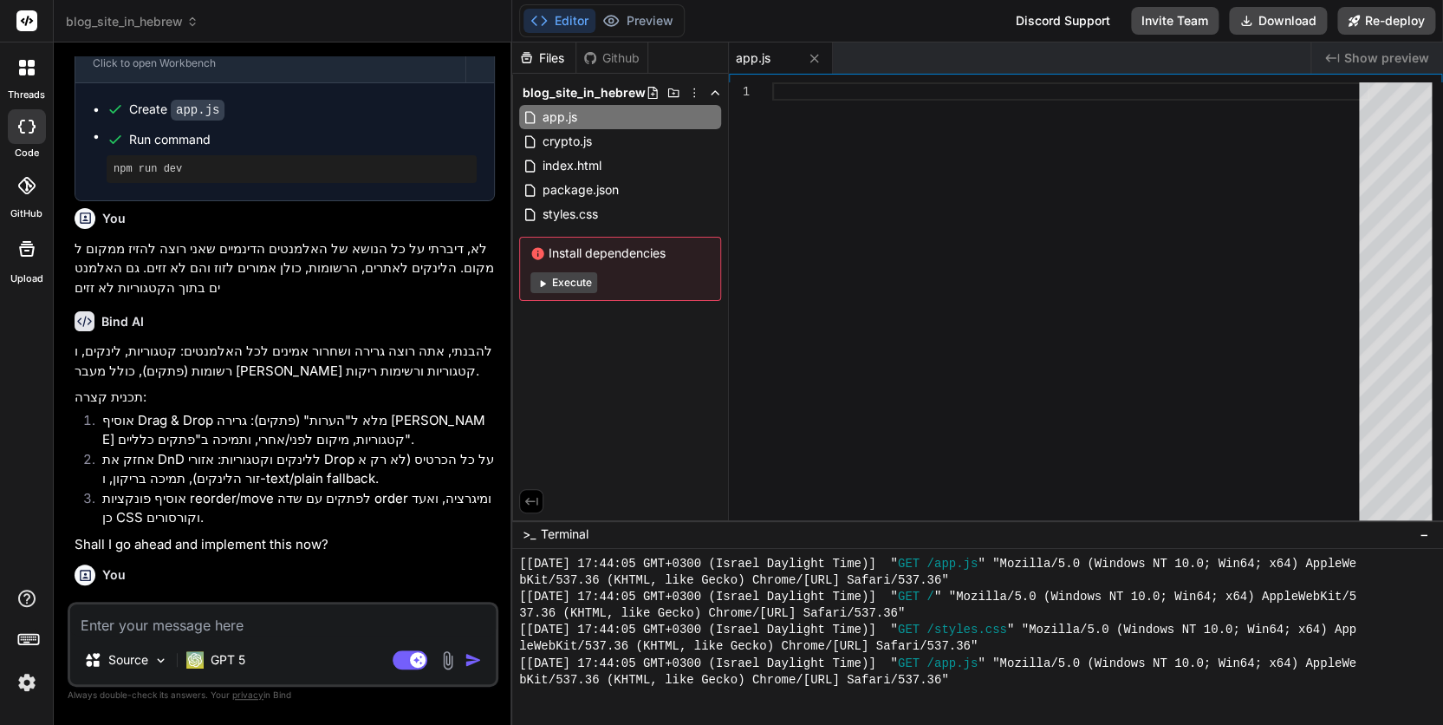
click at [473, 341] on p "להבנתי, אתה רוצה גרירה ושחרור אמינים לכל האלמנטים: קטגוריות, לינקים, ורשומות (פ…" at bounding box center [285, 360] width 420 height 39
drag, startPoint x: 473, startPoint y: 284, endPoint x: 463, endPoint y: 284, distance: 10.4
click at [467, 341] on div "להבנתי, אתה רוצה גרירה ושחרור אמינים לכל האלמנטים: קטגוריות, לינקים, ורשומות (פ…" at bounding box center [285, 447] width 420 height 212
click at [465, 341] on p "להבנתי, אתה רוצה גרירה ושחרור אמינים לכל האלמנטים: קטגוריות, לינקים, ורשומות (פ…" at bounding box center [285, 360] width 420 height 39
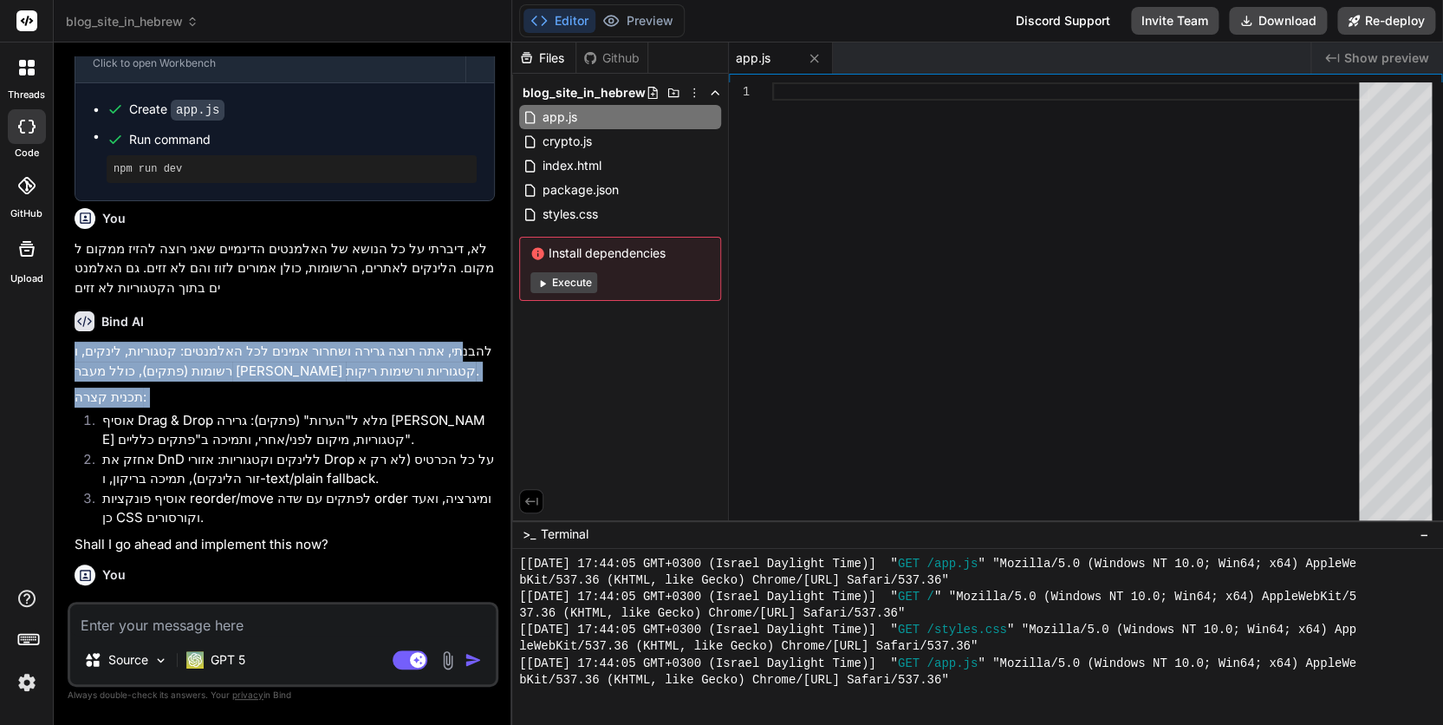
drag, startPoint x: 465, startPoint y: 278, endPoint x: 445, endPoint y: 323, distance: 49.3
click at [444, 341] on div "להבנתי, אתה רוצה גרירה ושחרור אמינים לכל האלמנטים: קטגוריות, לינקים, ורשומות (פ…" at bounding box center [285, 447] width 420 height 212
click at [489, 341] on p "להבנתי, אתה רוצה גרירה ושחרור אמינים לכל האלמנטים: קטגוריות, לינקים, ורשומות (פ…" at bounding box center [285, 360] width 420 height 39
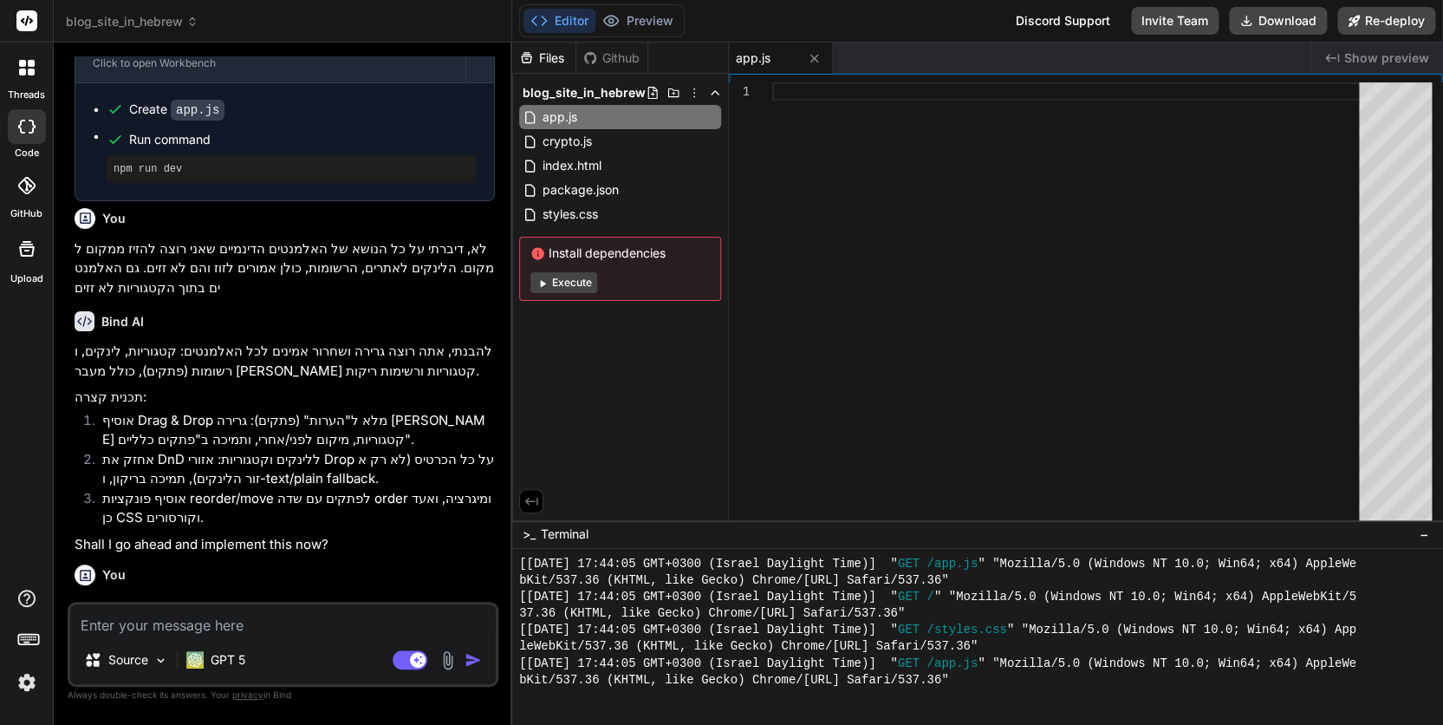
click at [482, 341] on p "להבנתי, אתה רוצה גרירה ושחרור אמינים לכל האלמנטים: קטגוריות, לינקים, ורשומות (פ…" at bounding box center [285, 360] width 420 height 39
click at [481, 341] on p "להבנתי, אתה רוצה גרירה ושחרור אמינים לכל האלמנטים: קטגוריות, לינקים, ורשומות (פ…" at bounding box center [285, 360] width 420 height 39
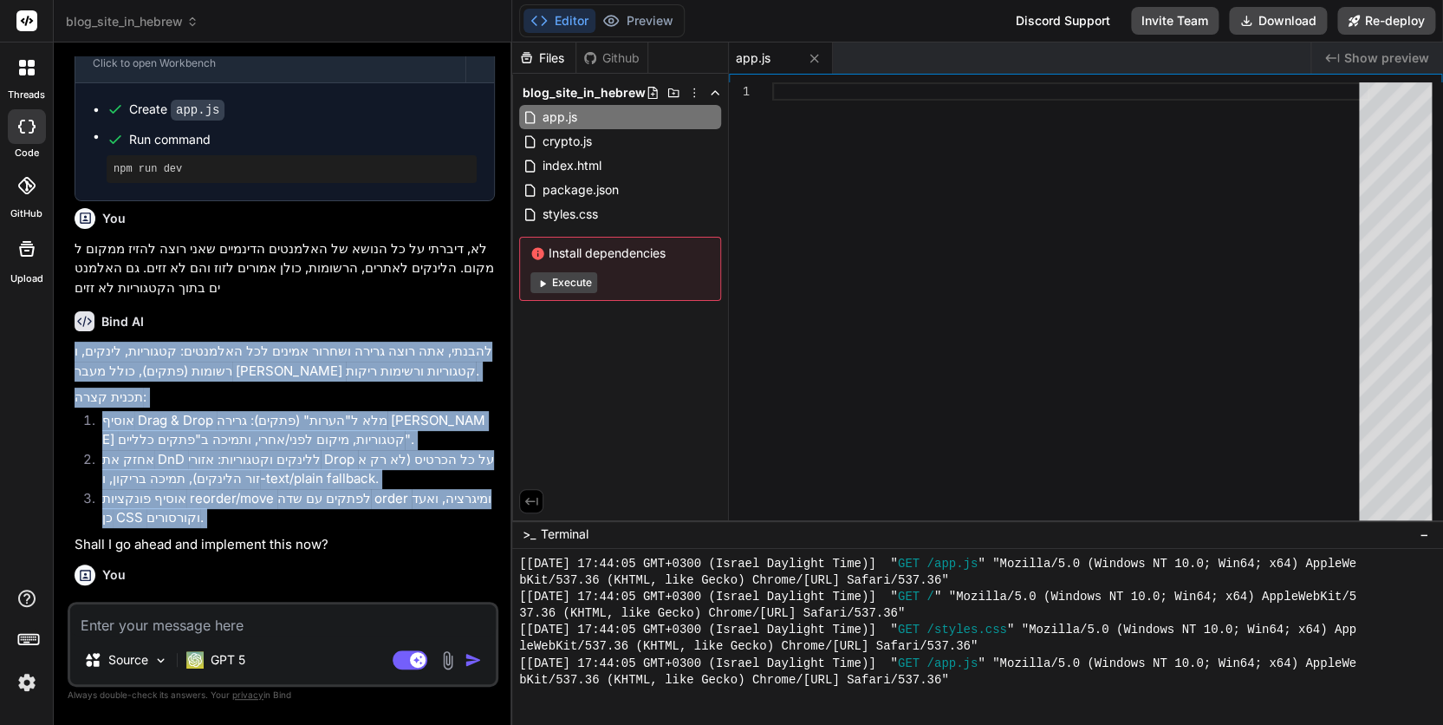
drag, startPoint x: 480, startPoint y: 278, endPoint x: 439, endPoint y: 450, distance: 176.4
click at [439, 450] on div "להבנתי, אתה רוצה גרירה ושחרור אמינים לכל האלמנטים: קטגוריות, לינקים, ורשומות (פ…" at bounding box center [285, 447] width 420 height 212
copy div "להבנתי, אתה רוצה גרירה ושחרור אמינים לכל האלמנטים: קטגוריות, לינקים, ורשומות (פ…"
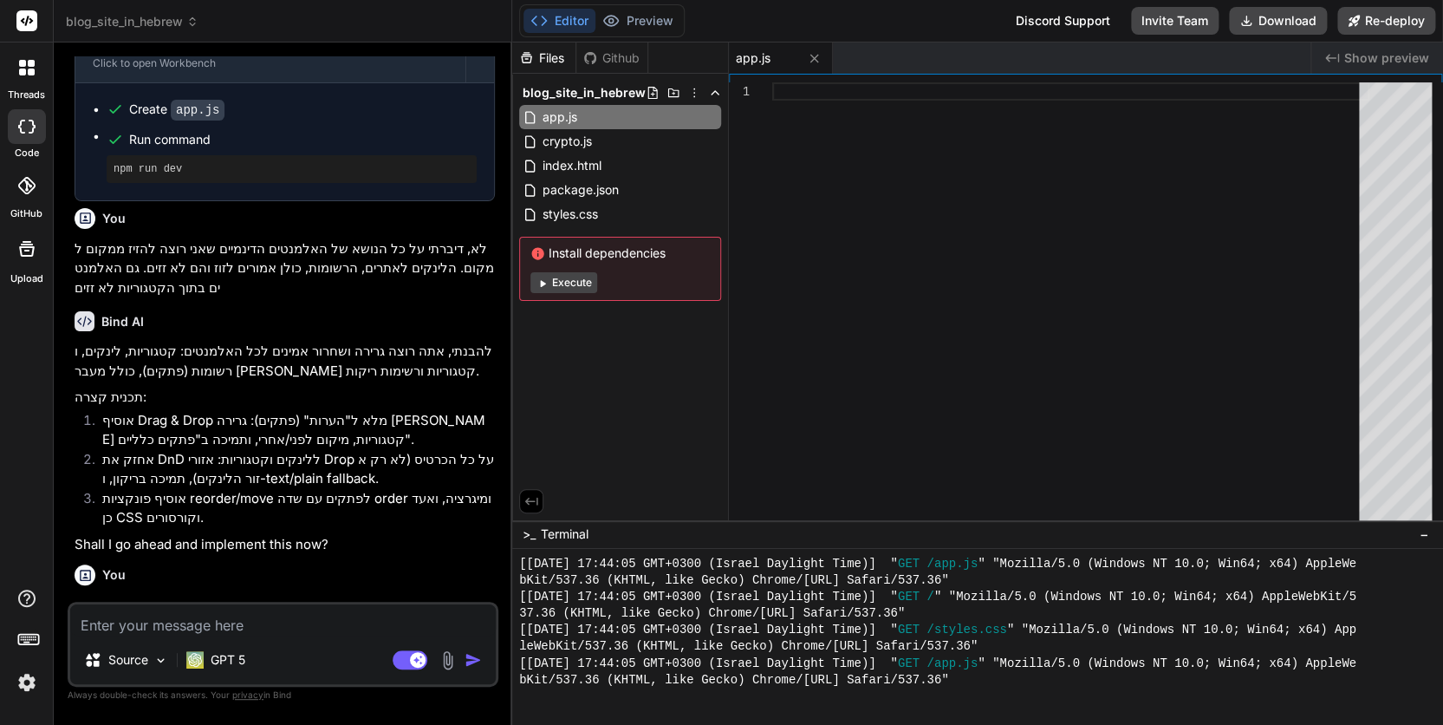
click at [145, 620] on textarea at bounding box center [283, 619] width 426 height 31
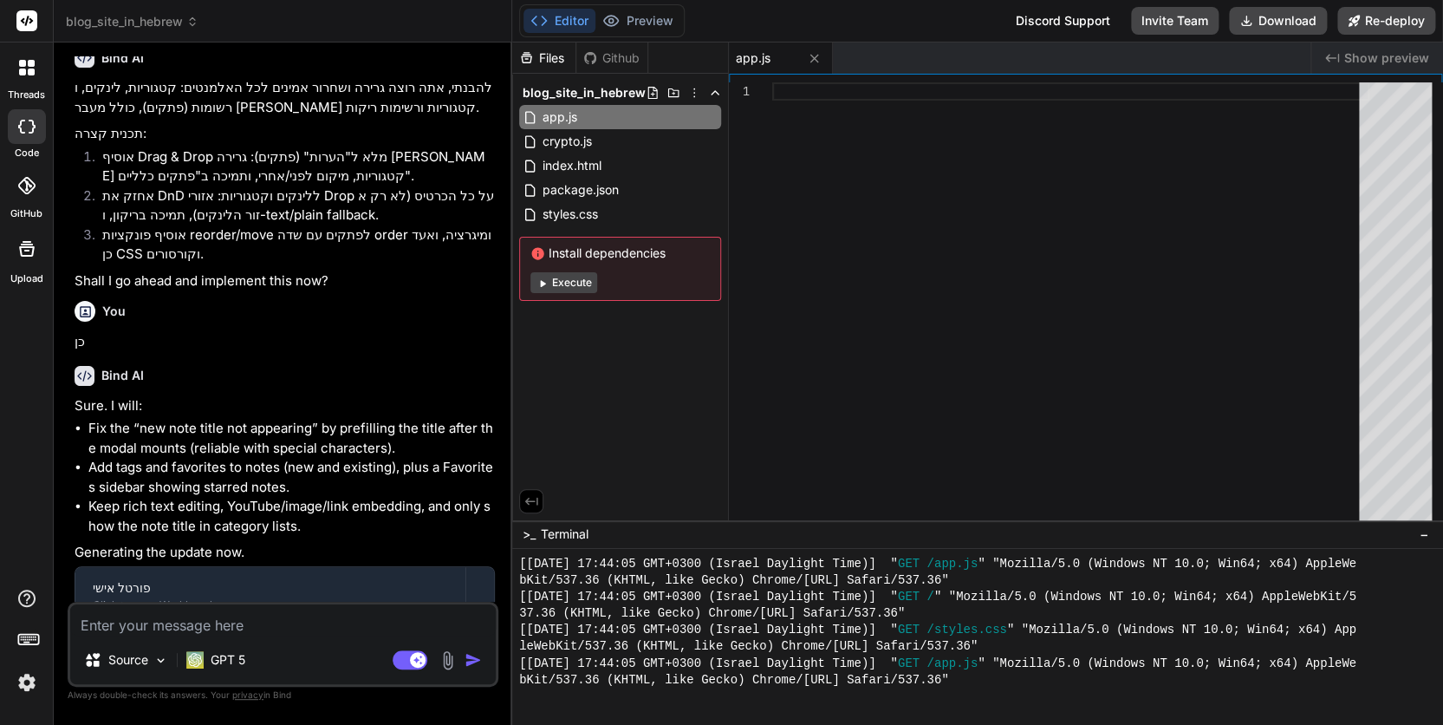
scroll to position [3553, 0]
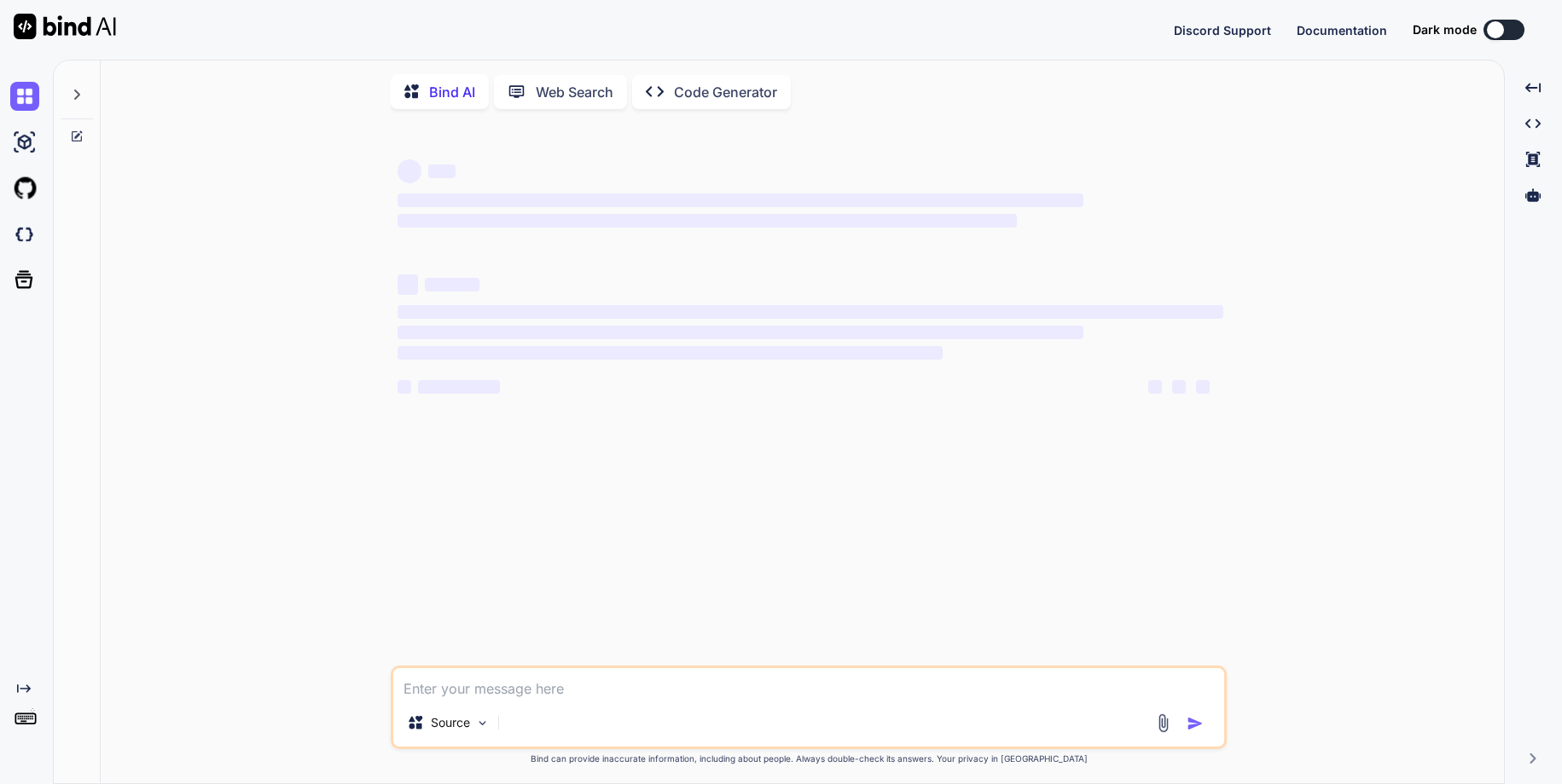
type textarea "x"
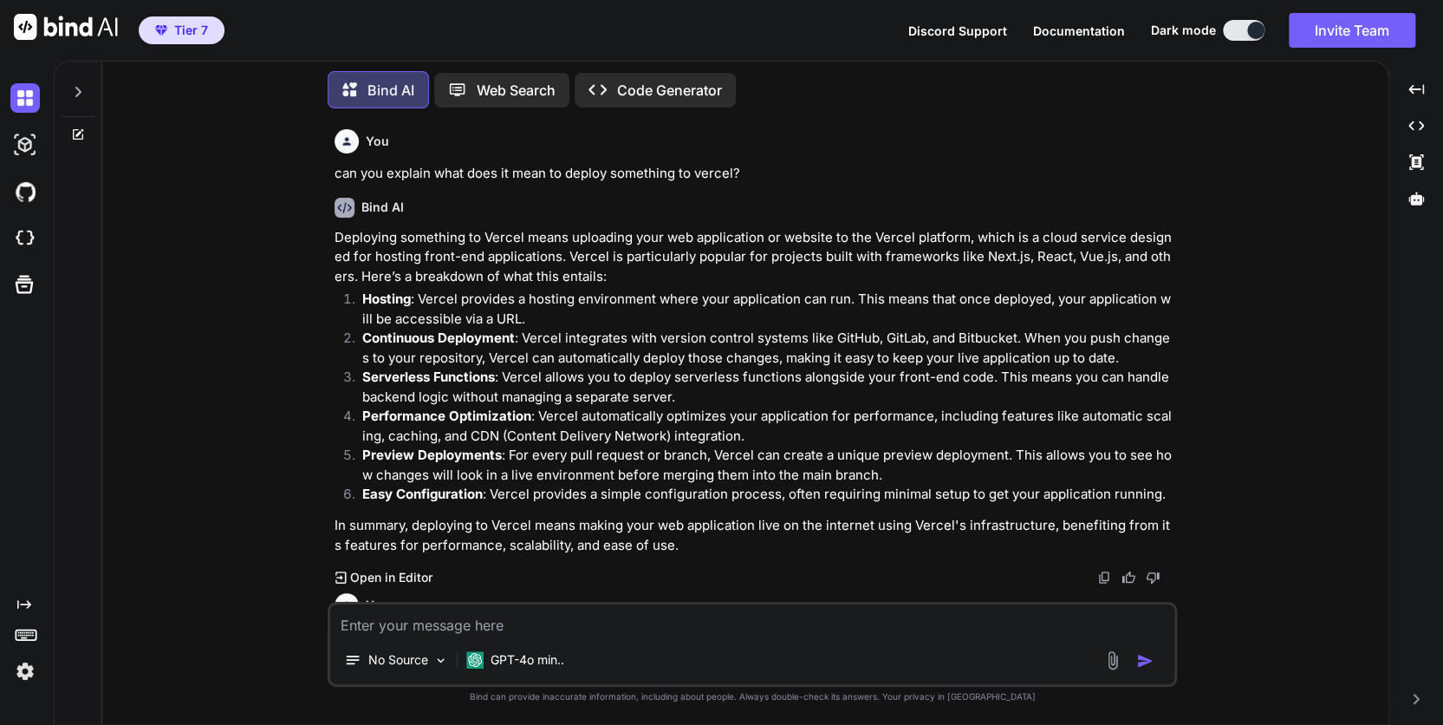
click at [73, 91] on icon at bounding box center [78, 92] width 14 height 14
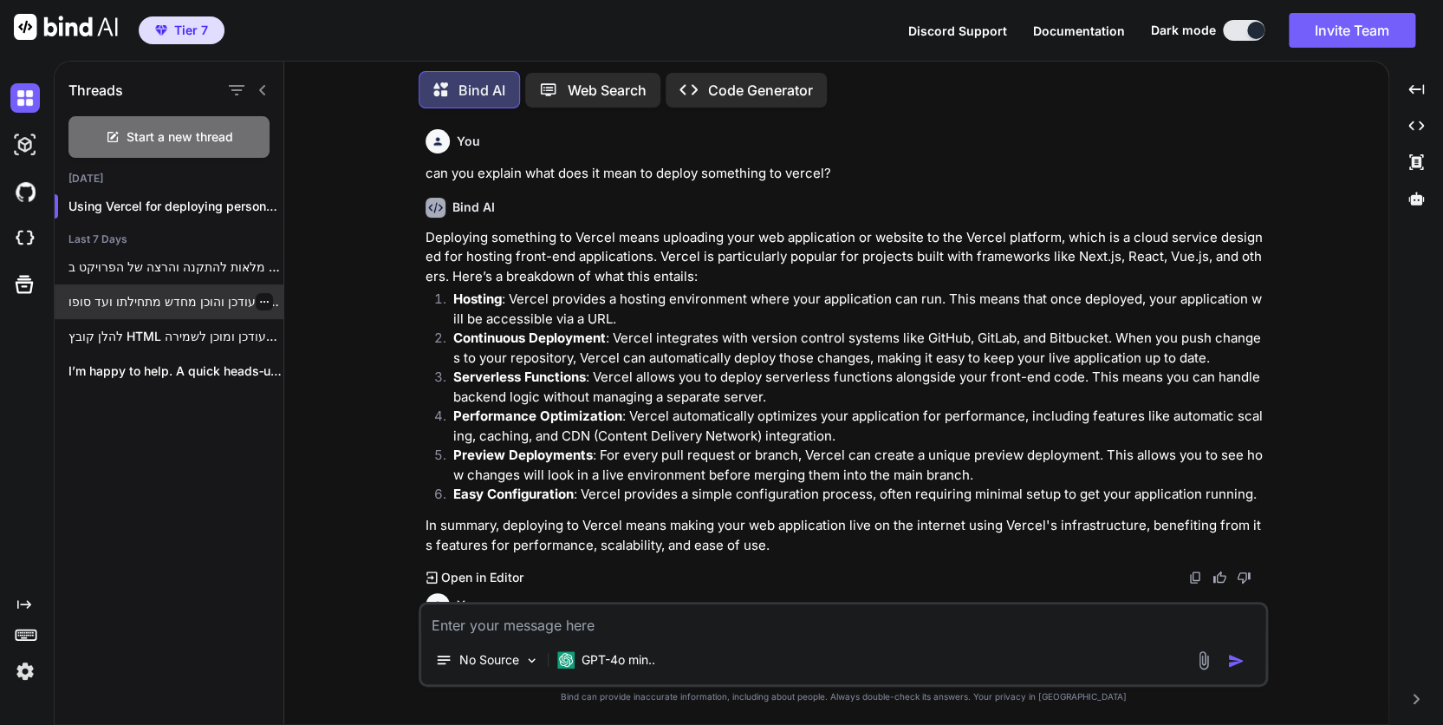
click at [177, 301] on p "מעודכן והוכן מחדש מתחילתו ועד סופו —..." at bounding box center [175, 301] width 215 height 17
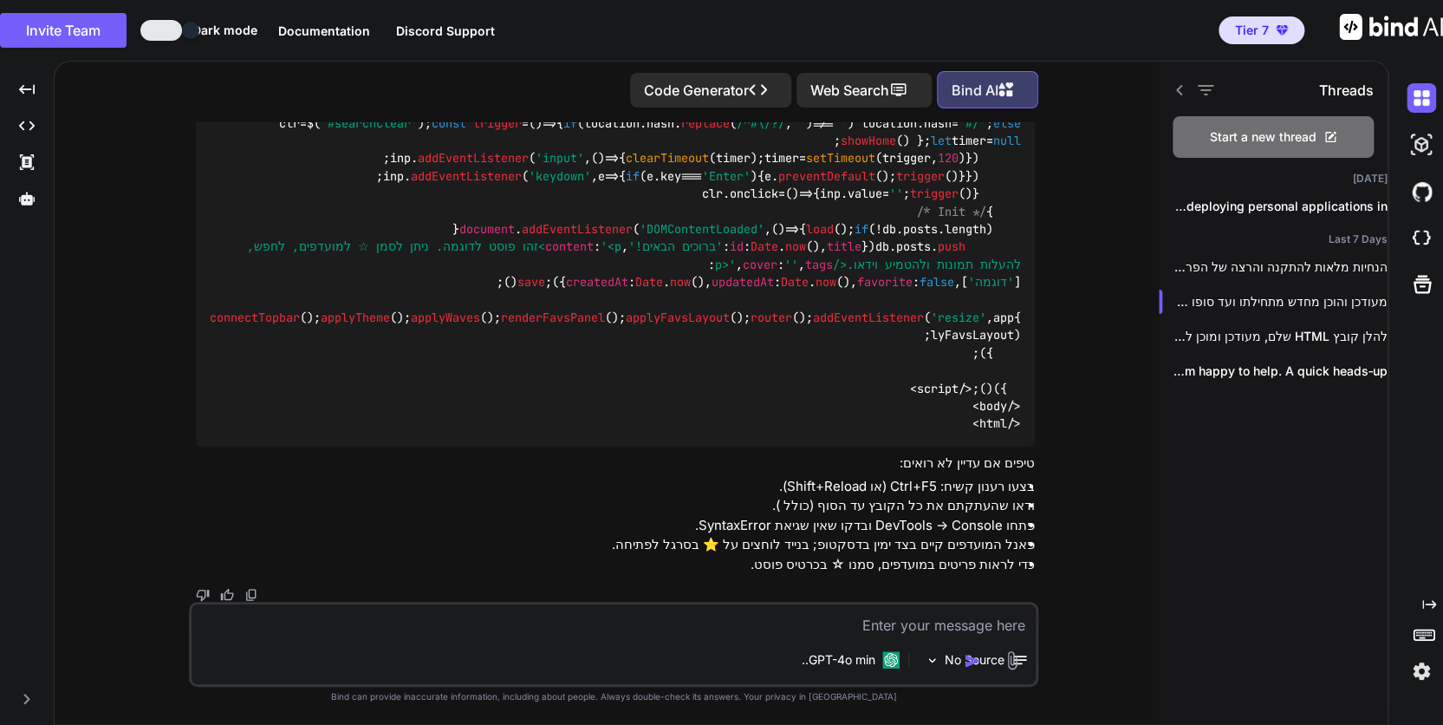
scroll to position [29303, 0]
click at [1205, 86] on icon "button" at bounding box center [1206, 90] width 16 height 10
click at [1138, 168] on label "All Threads" at bounding box center [1133, 170] width 71 height 17
click at [1205, 85] on icon "button" at bounding box center [1206, 90] width 16 height 10
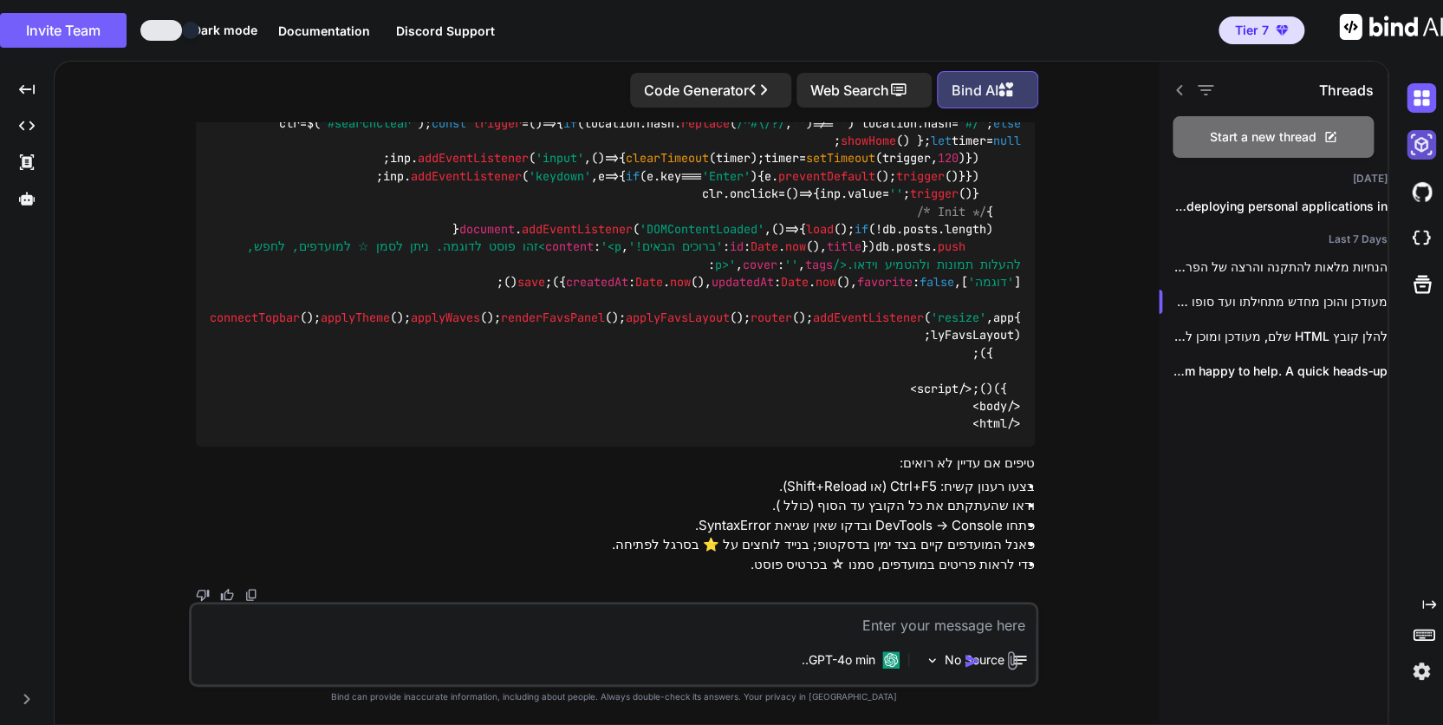
click at [1421, 146] on img at bounding box center [1421, 144] width 29 height 29
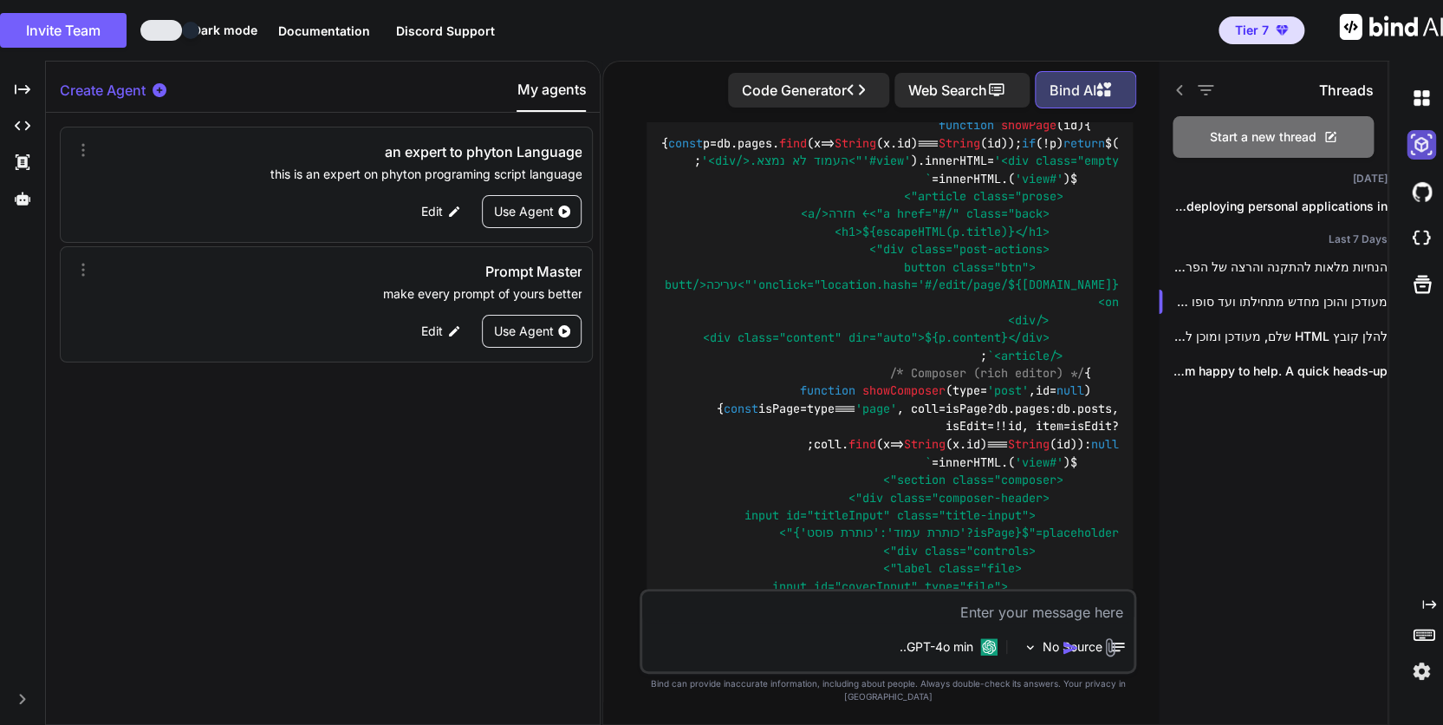
click at [1421, 144] on img at bounding box center [1421, 144] width 29 height 29
click at [1427, 190] on img at bounding box center [1421, 191] width 29 height 29
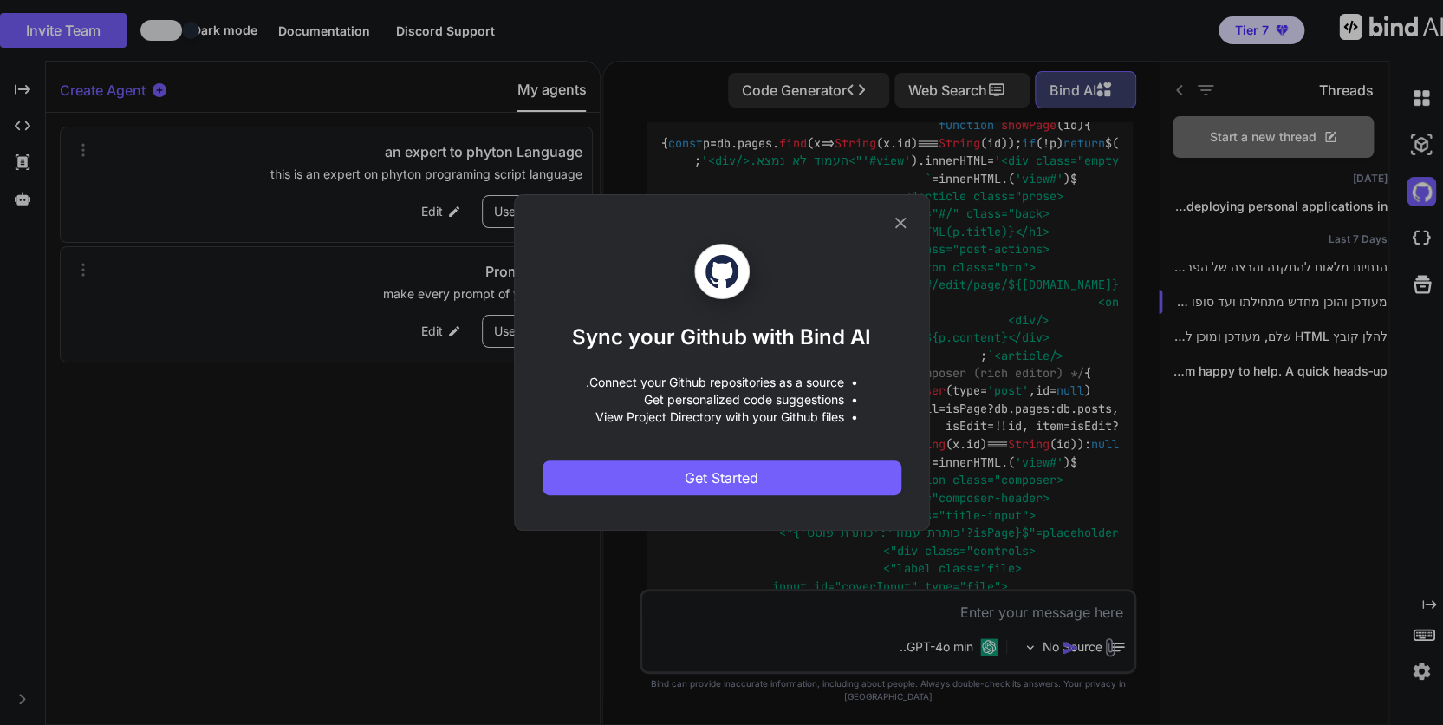
click at [906, 222] on icon at bounding box center [900, 222] width 19 height 19
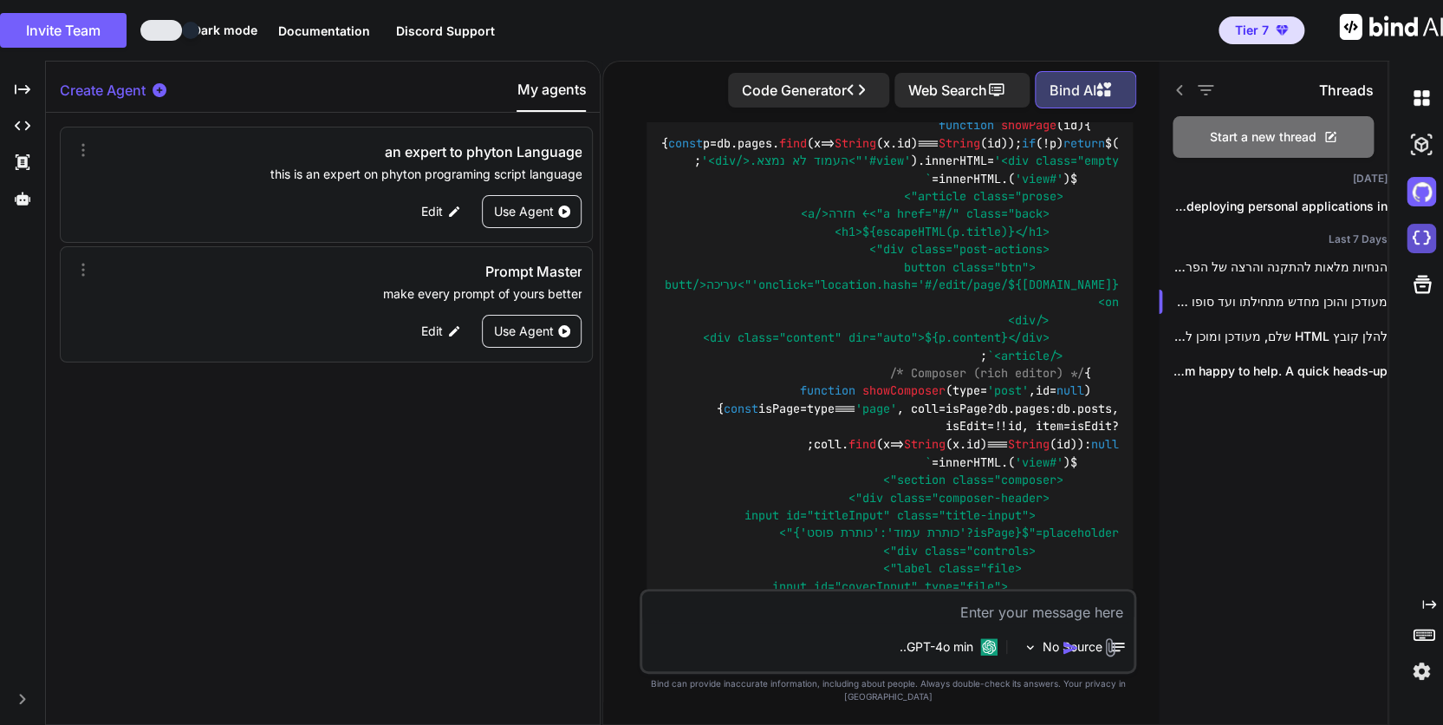
click at [1427, 238] on img at bounding box center [1421, 238] width 29 height 29
click at [1421, 286] on icon at bounding box center [1423, 285] width 18 height 18
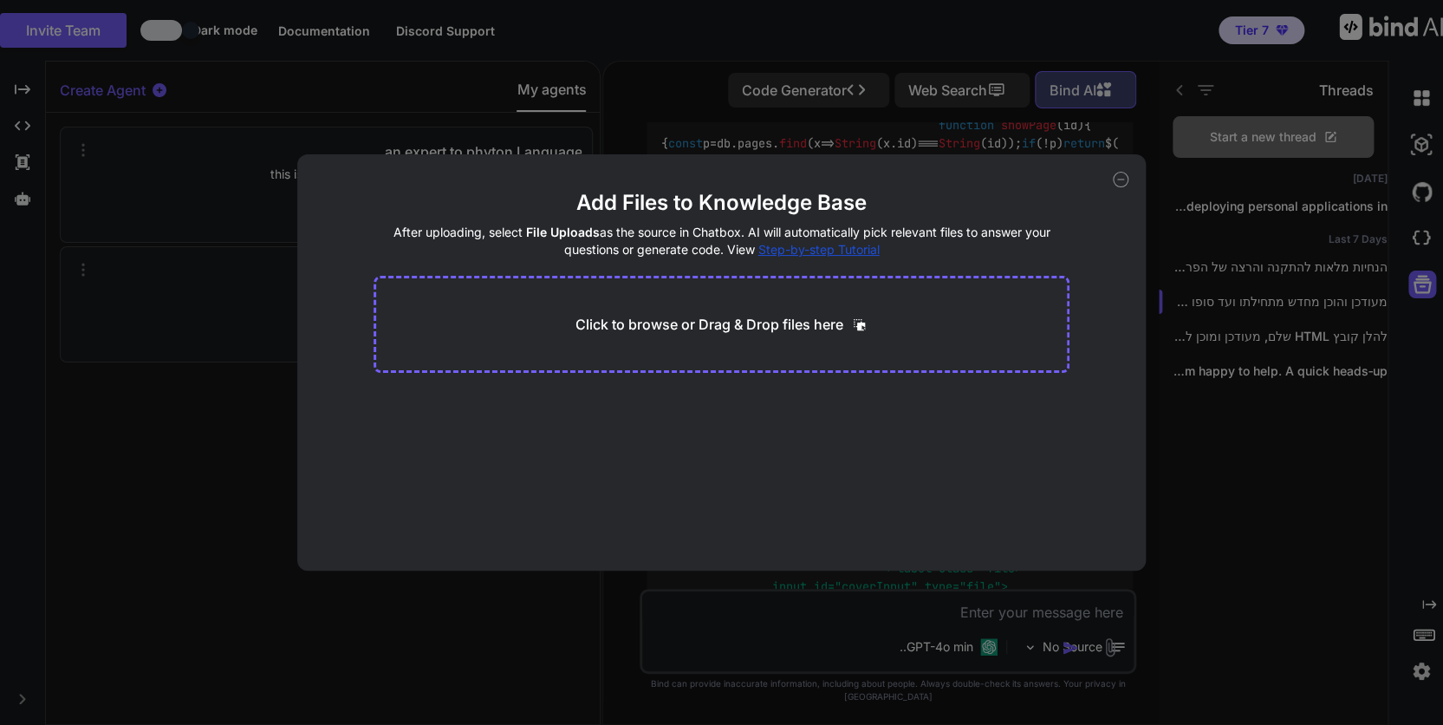
click at [748, 316] on p "Click to browse or Drag & Drop files here" at bounding box center [709, 324] width 268 height 21
click at [1124, 174] on icon at bounding box center [1121, 180] width 16 height 16
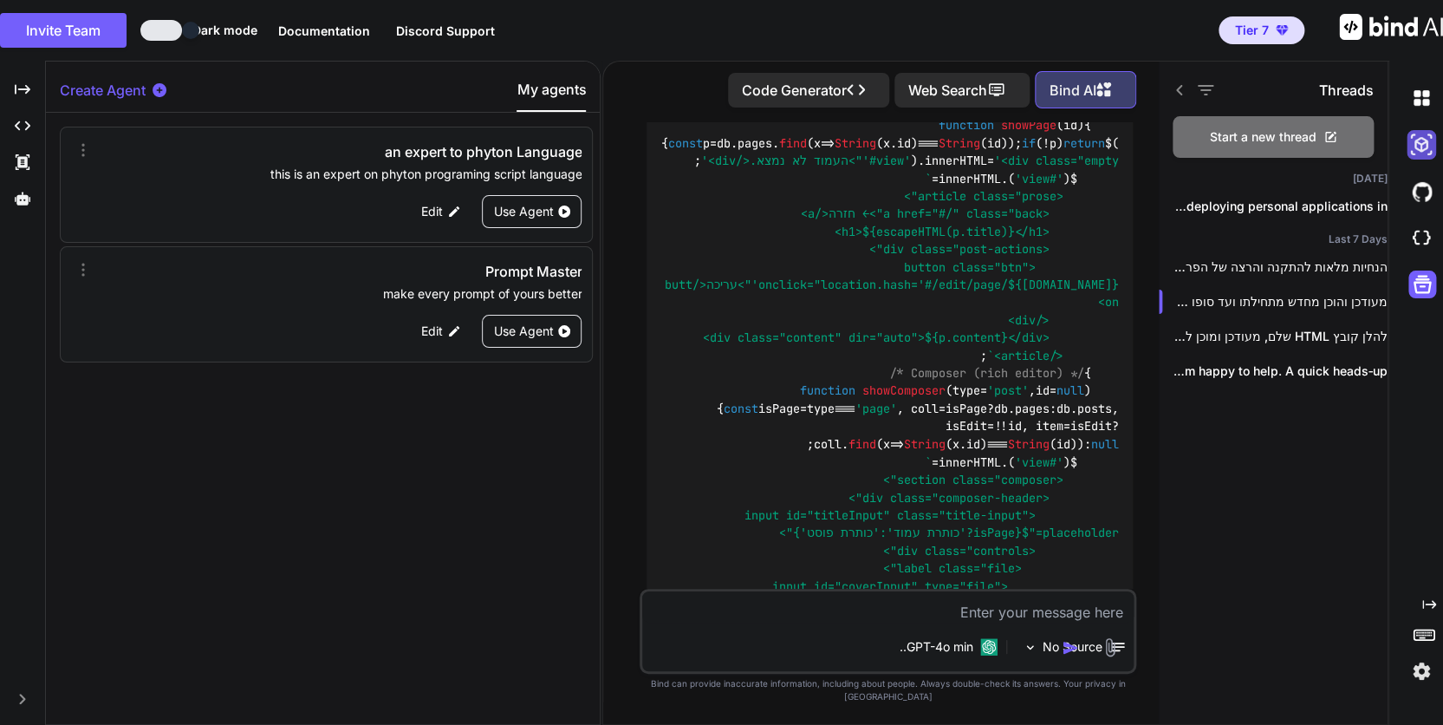
click at [1422, 147] on img at bounding box center [1421, 144] width 29 height 29
click at [1421, 100] on img at bounding box center [1421, 97] width 29 height 29
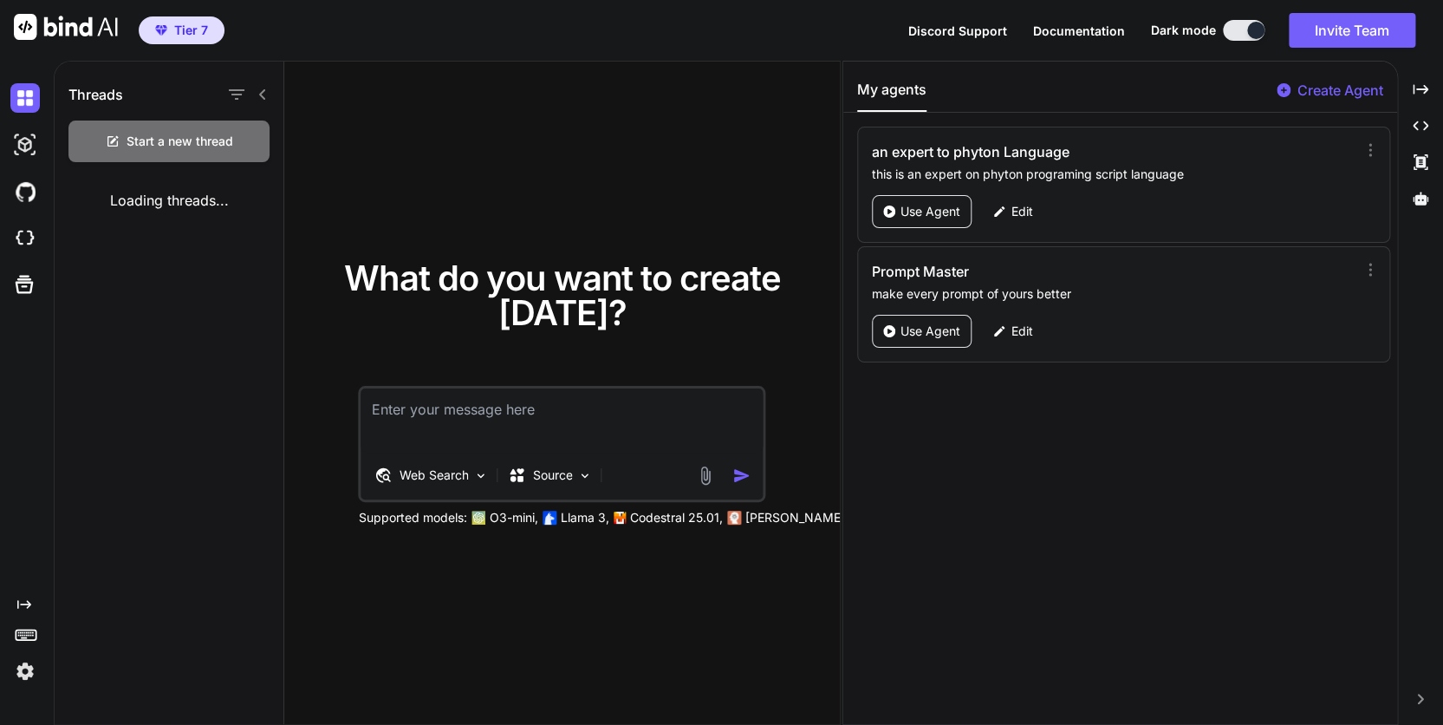
click at [24, 673] on img at bounding box center [24, 670] width 29 height 29
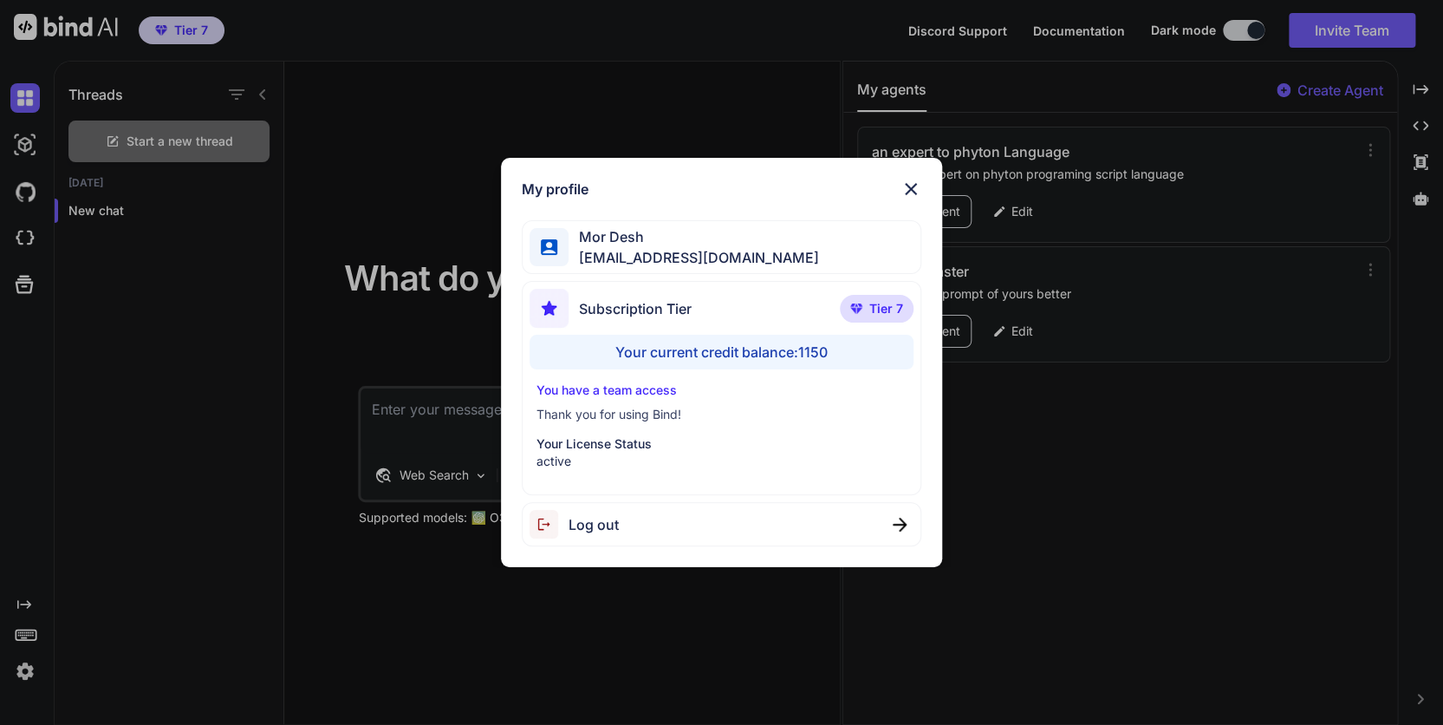
click at [24, 674] on div "My profile Mor Desh moshtov@proton.me Subscription Tier Tier 7 Your current cre…" at bounding box center [721, 362] width 1443 height 725
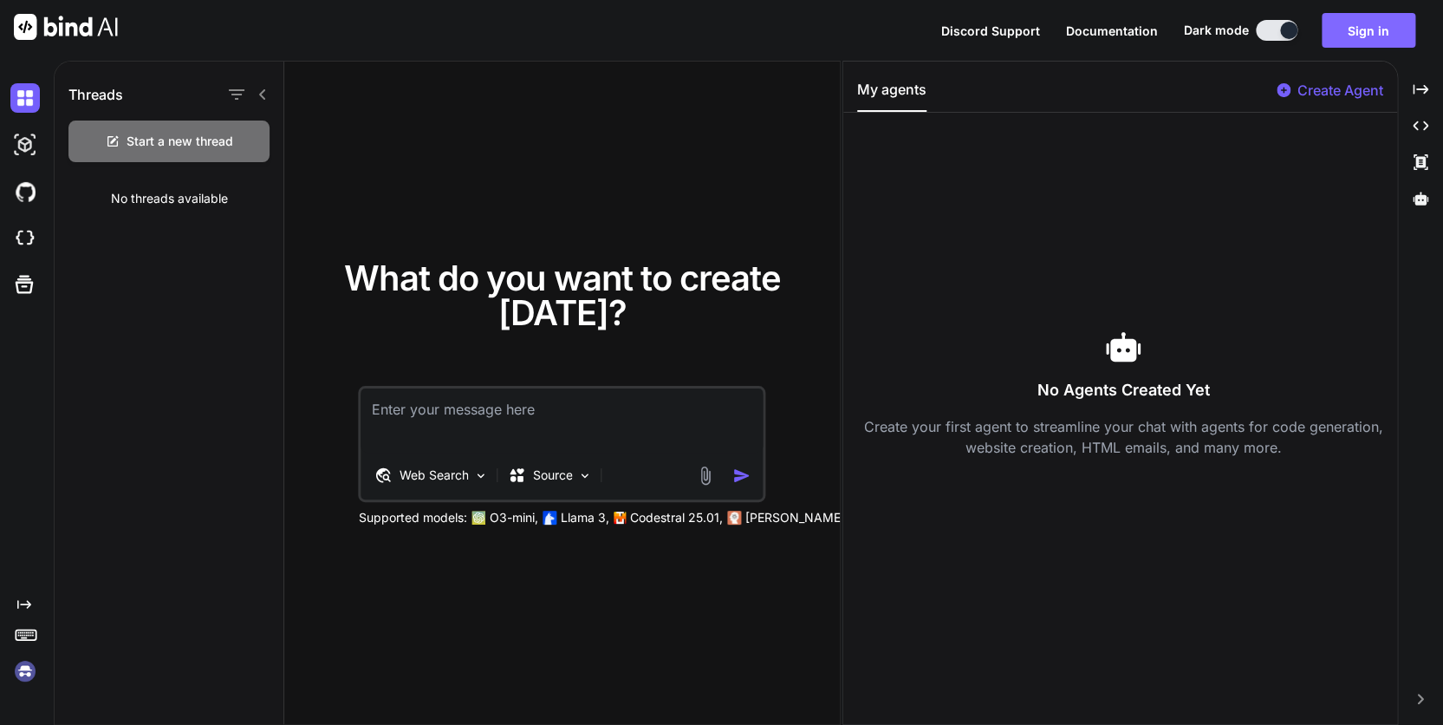
click at [1372, 26] on button "Sign in" at bounding box center [1369, 30] width 94 height 35
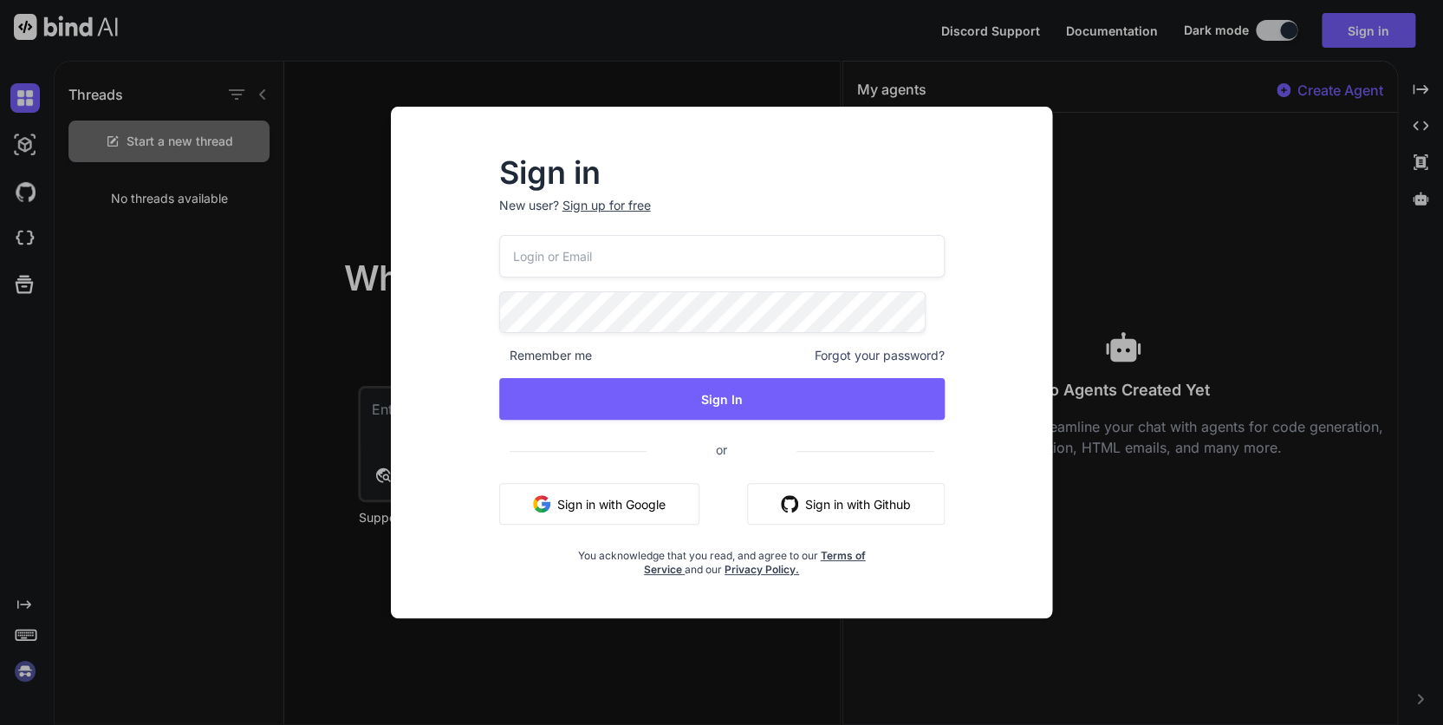
click at [610, 257] on input "email" at bounding box center [721, 256] width 445 height 42
click at [0, 725] on com-1password-button at bounding box center [0, 725] width 0 height 0
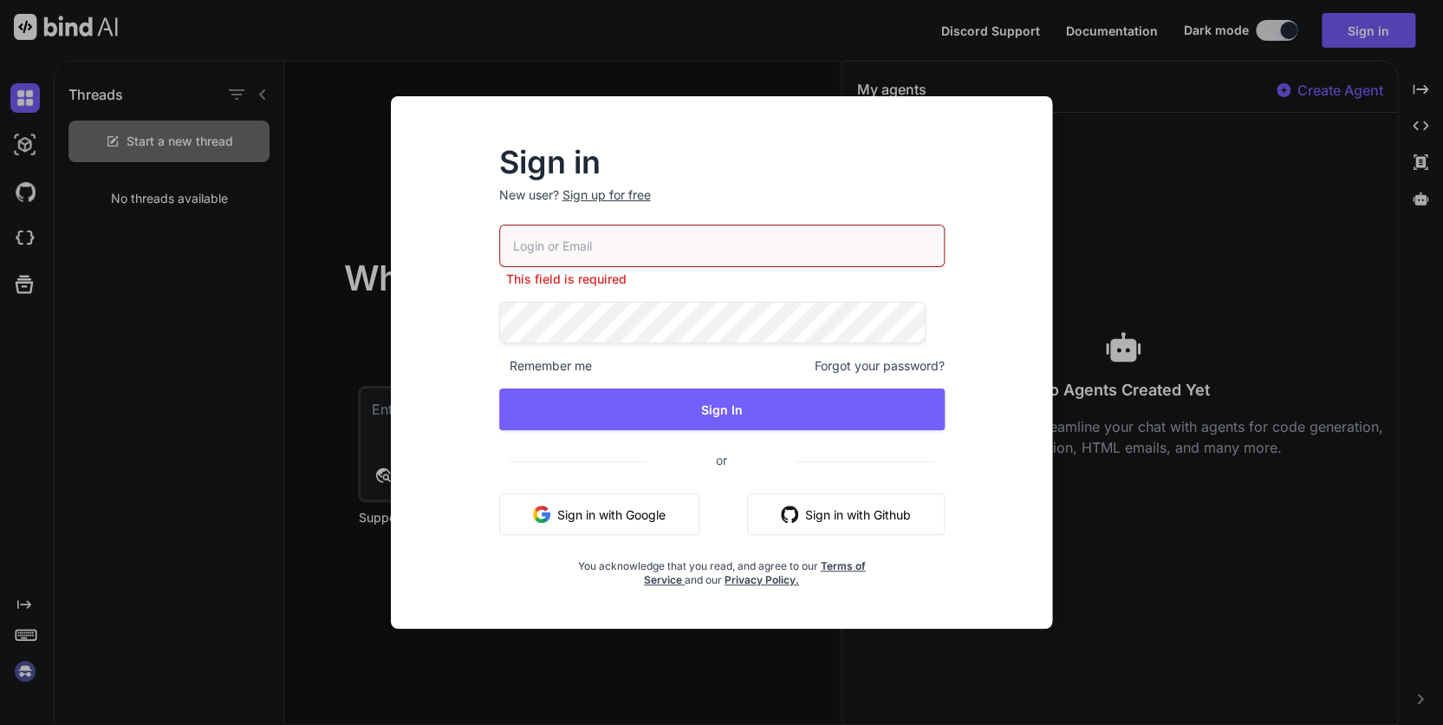
type input "moshtov@proton.me"
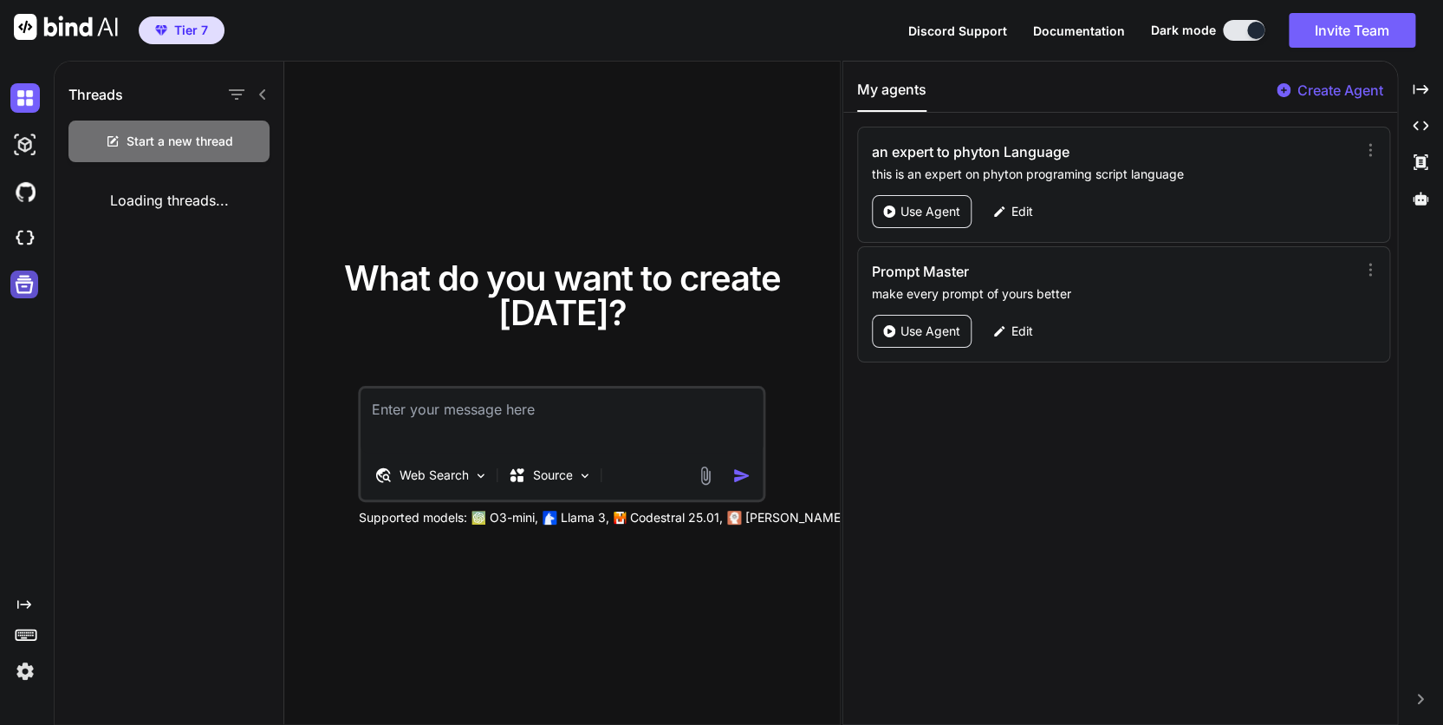
click at [22, 286] on icon at bounding box center [25, 285] width 18 height 18
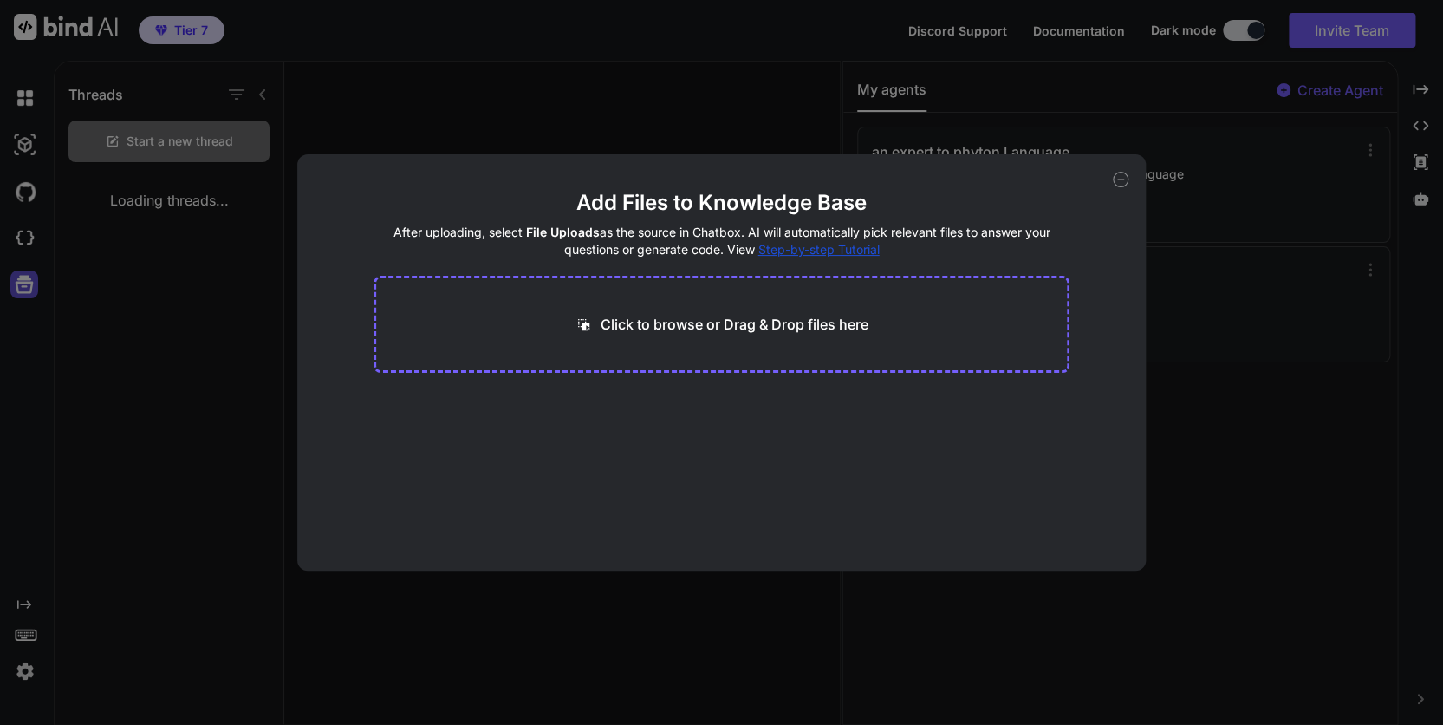
click at [22, 286] on div "Add Files to Knowledge Base After uploading, select File Uploads as the source …" at bounding box center [721, 362] width 1443 height 725
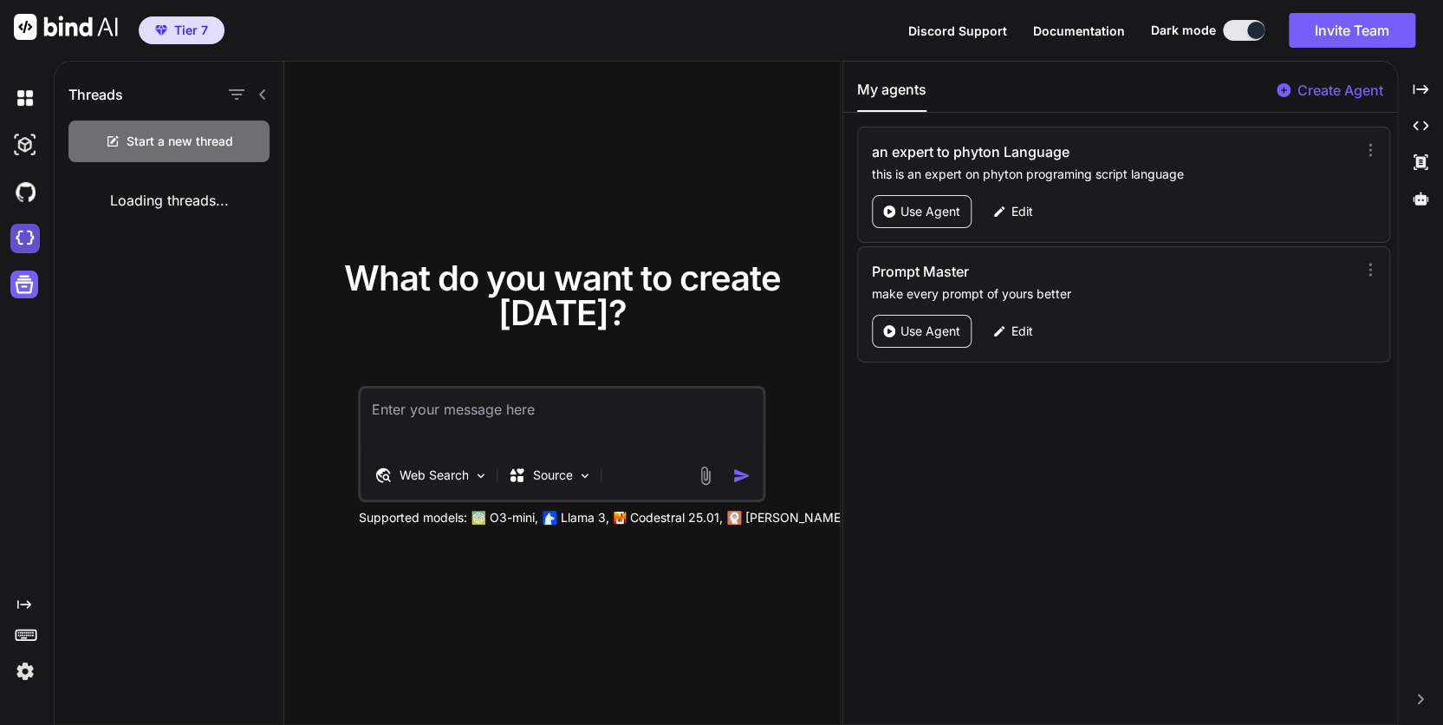
click at [23, 239] on img at bounding box center [24, 238] width 29 height 29
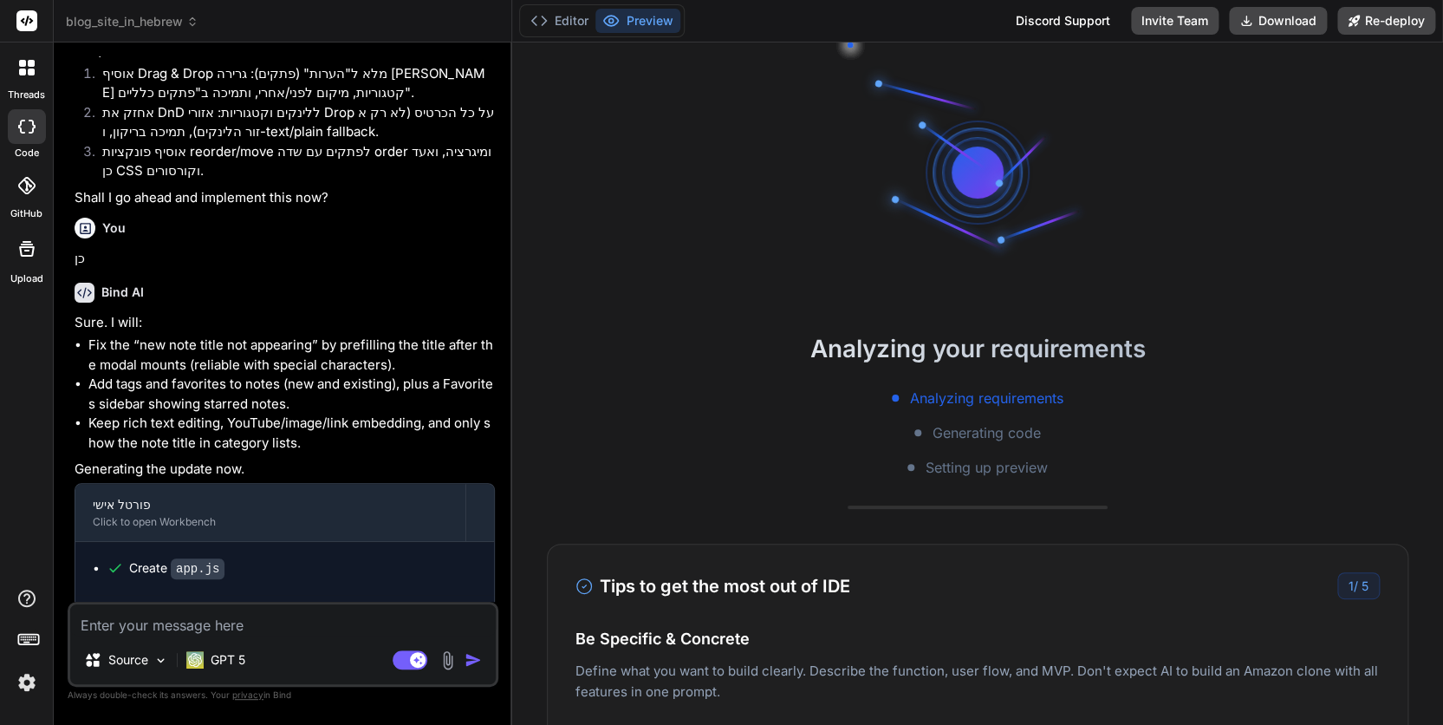
scroll to position [2153, 0]
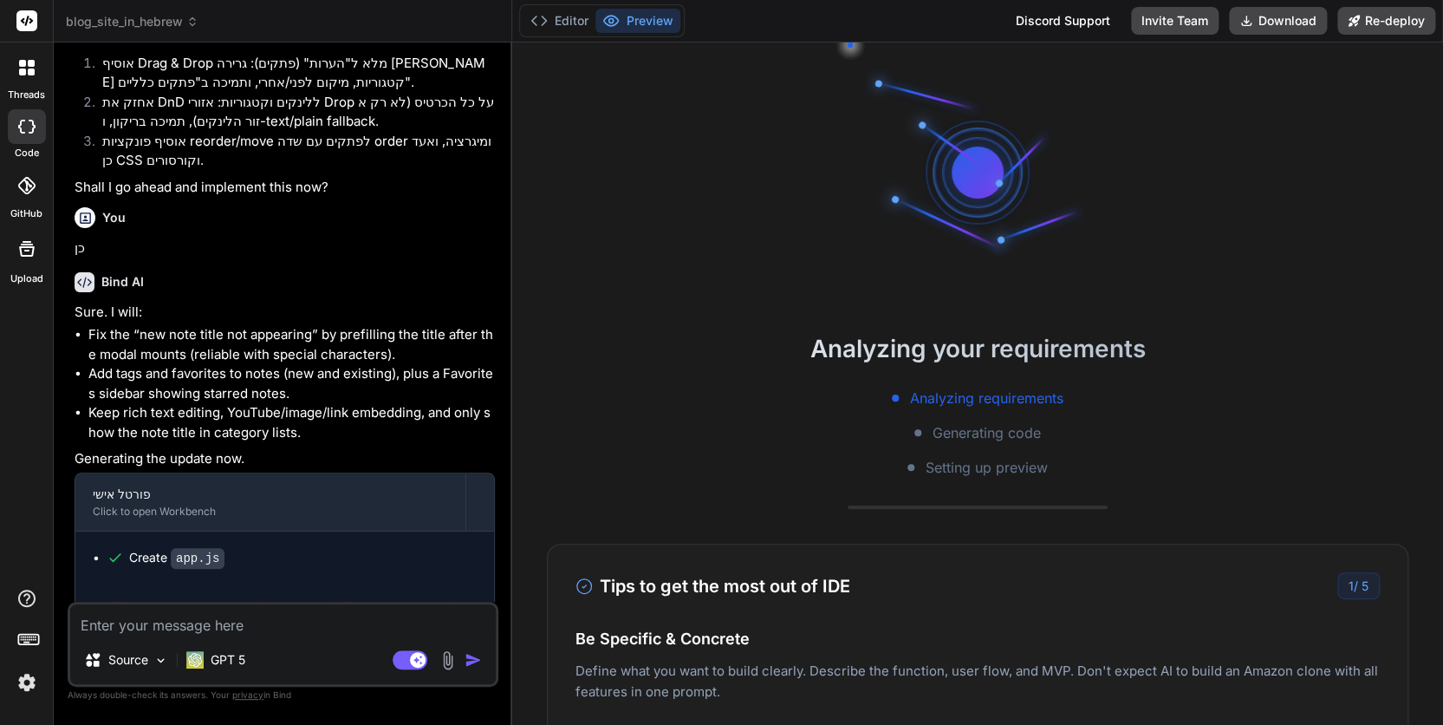
click at [148, 625] on textarea at bounding box center [283, 619] width 426 height 31
type textarea "x"
type textarea "להבנתי, אתה רוצה גרירה ושחרור אמינים לכל האלמנטים: קטגוריות, לינקים, ורשומות (פ…"
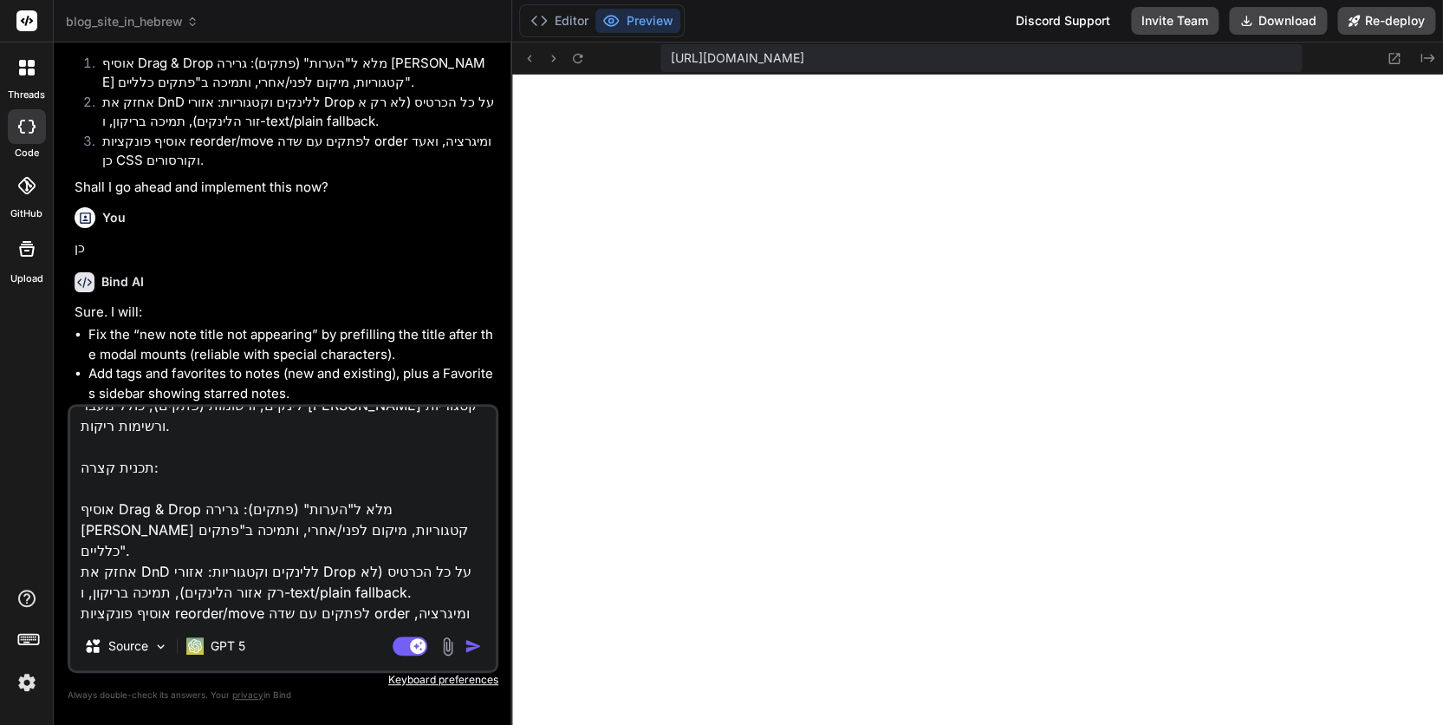
scroll to position [21, 0]
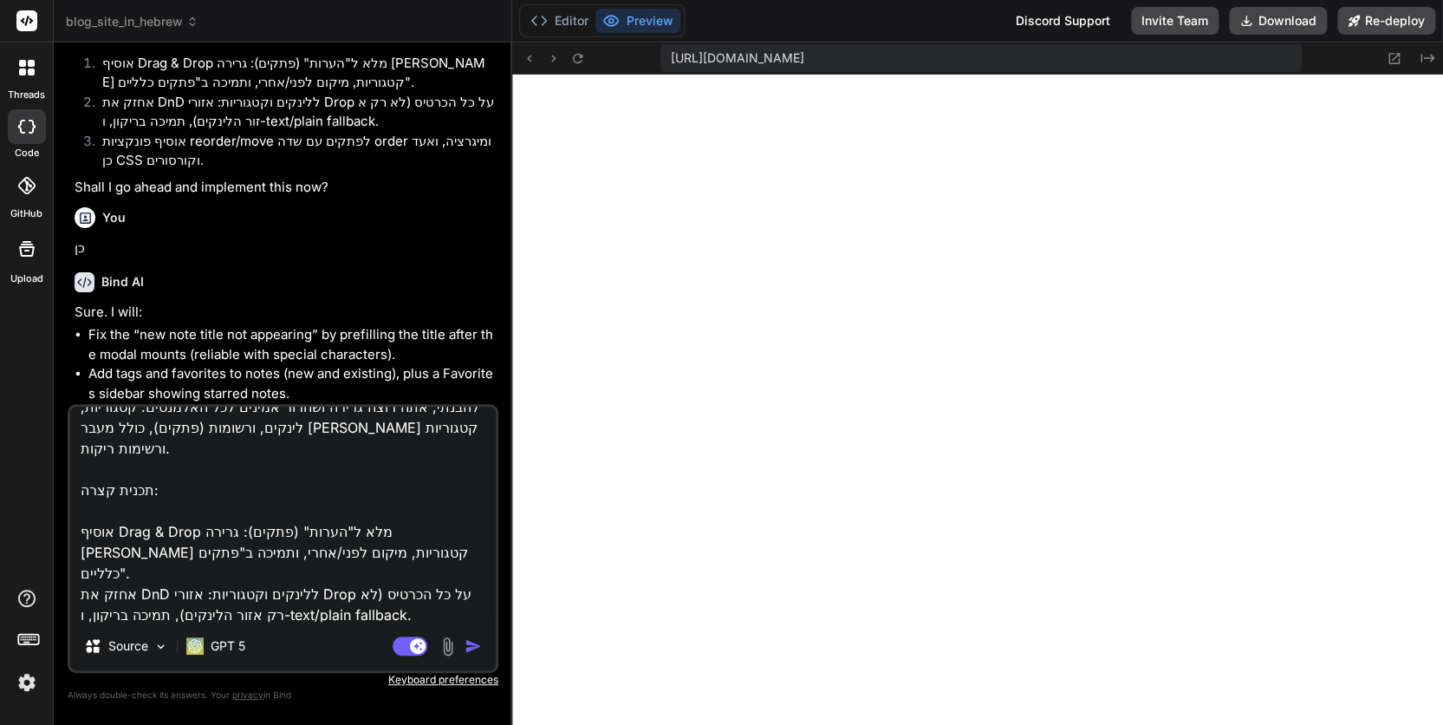
type textarea "x"
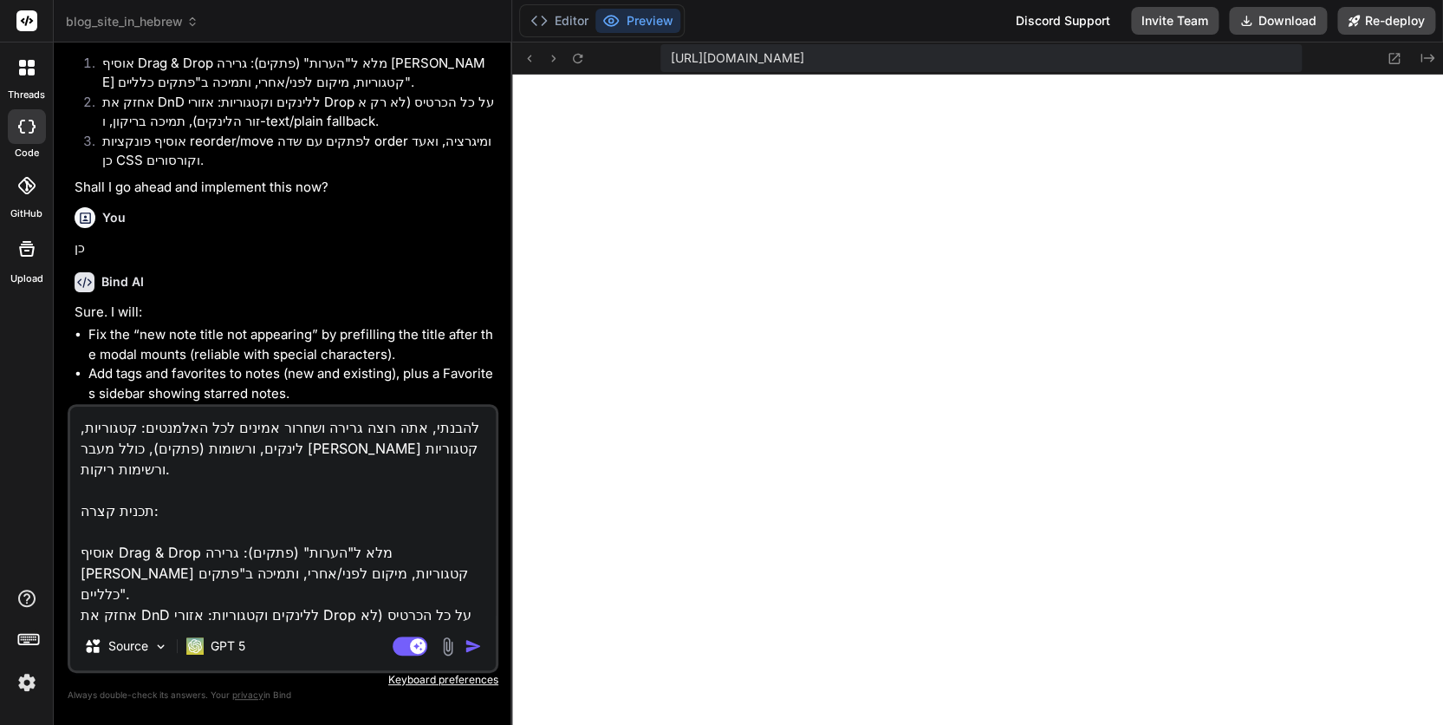
click at [446, 424] on textarea "להבנתי, אתה רוצה גרירה ושחרור אמינים לכל האלמנטים: קטגוריות, לינקים, ורשומות (פ…" at bounding box center [283, 513] width 426 height 215
type textarea "להבנתי, אתה רוצה גרירה ושחרור אמינים לכל האלמנטים: קטגוריות,K לינקים, ורשומות (…"
type textarea "x"
type textarea "להבנתי, אתה רוצה גרירה ושחרור אמינים לכל האלמנטים: קטגוריות,KT לינקים, ורשומות …"
type textarea "x"
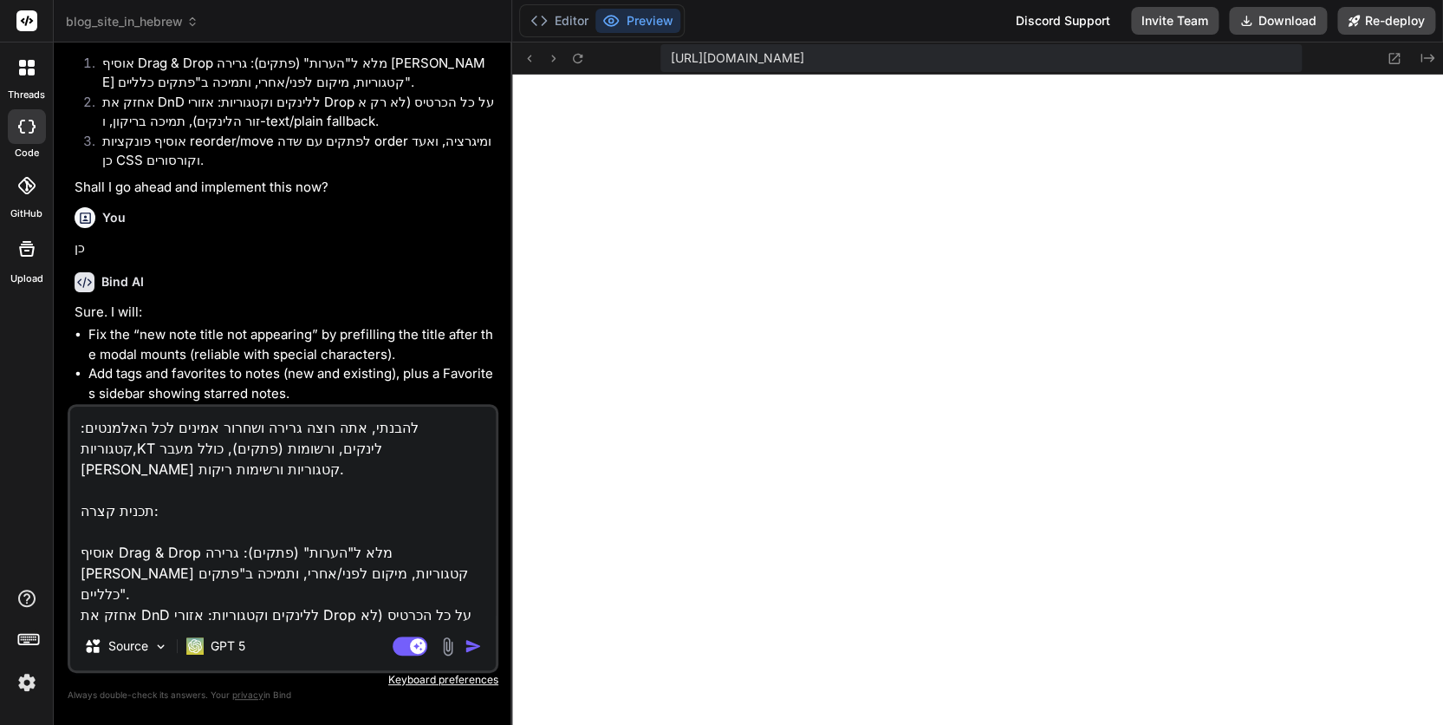
type textarea "להבנתי, אתה רוצה גרירה ושחרור אמינים לכל האלמנטים: קטגוריות,K לינקים, ורשומות (…"
type textarea "x"
type textarea "להבנתי, אתה רוצה גרירה ושחרור אמינים לכל האלמנטים: קטגוריות, לינקים, ורשומות (פ…"
type textarea "x"
type textarea "להבנתי, אתה רוצה גרירה ושחרור אמינים לכל האלמנטים: קטגוריות,k לינקים, ורשומות (…"
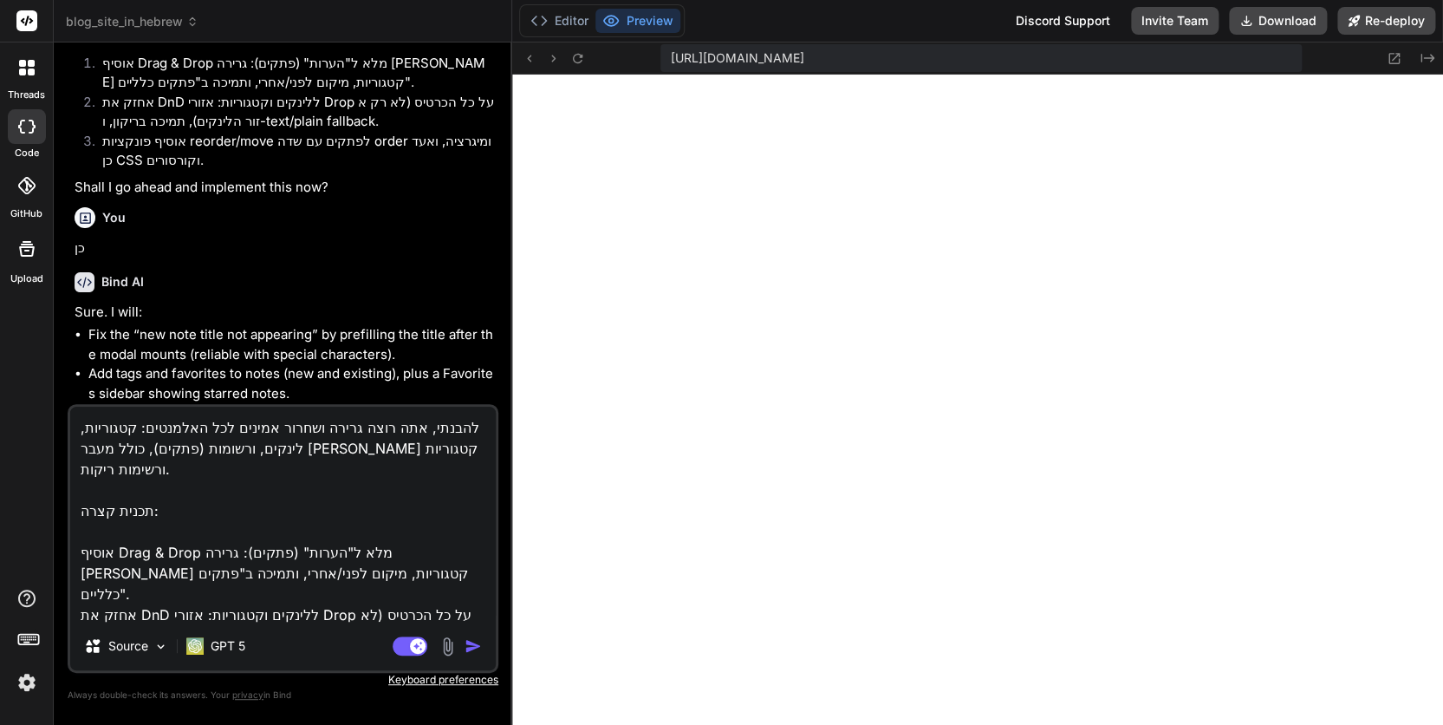
type textarea "x"
type textarea "להבנתי, אתה רוצה גרירה ושחרור אמינים לכל האלמנטים: קטגוריות, לינקים, ורשומות (פ…"
type textarea "x"
type textarea "להבנתי, אתה רוצה גרירה ושחרור אמינים לכל האלמנטים: קטגוריות,ל לינקים, ורשומות (…"
type textarea "x"
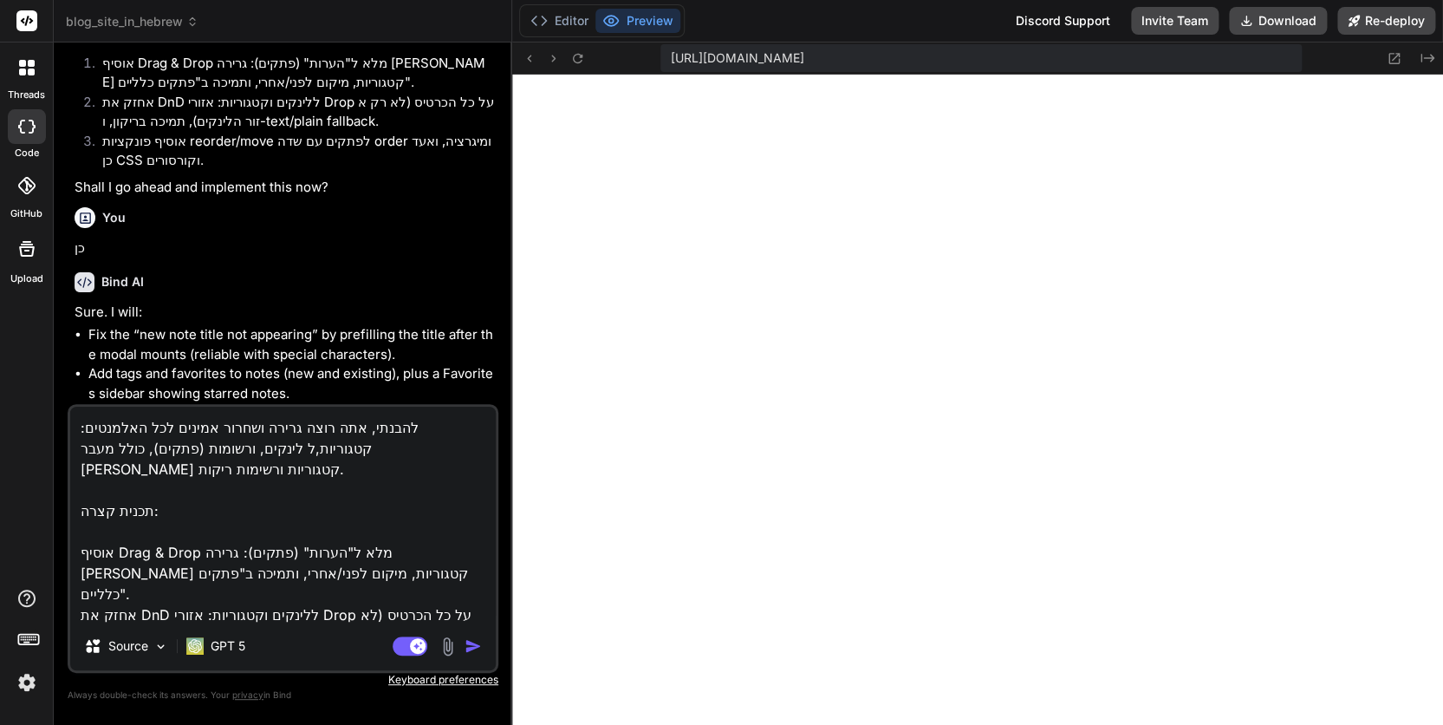
type textarea "להבנתי, אתה רוצה גרירה ושחרור אמינים לכל האלמנטים: קטגוריות,לא לינקים, ורשומות …"
type textarea "x"
type textarea "להבנתי, אתה רוצה גרירה ושחרור אמינים לכל האלמנטים: קטגוריות,ל לינקים, ורשומות (…"
type textarea "x"
type textarea "להבנתי, אתה רוצה גרירה ושחרור אמינים לכל האלמנטים: קטגוריות, לינקים, ורשומות (פ…"
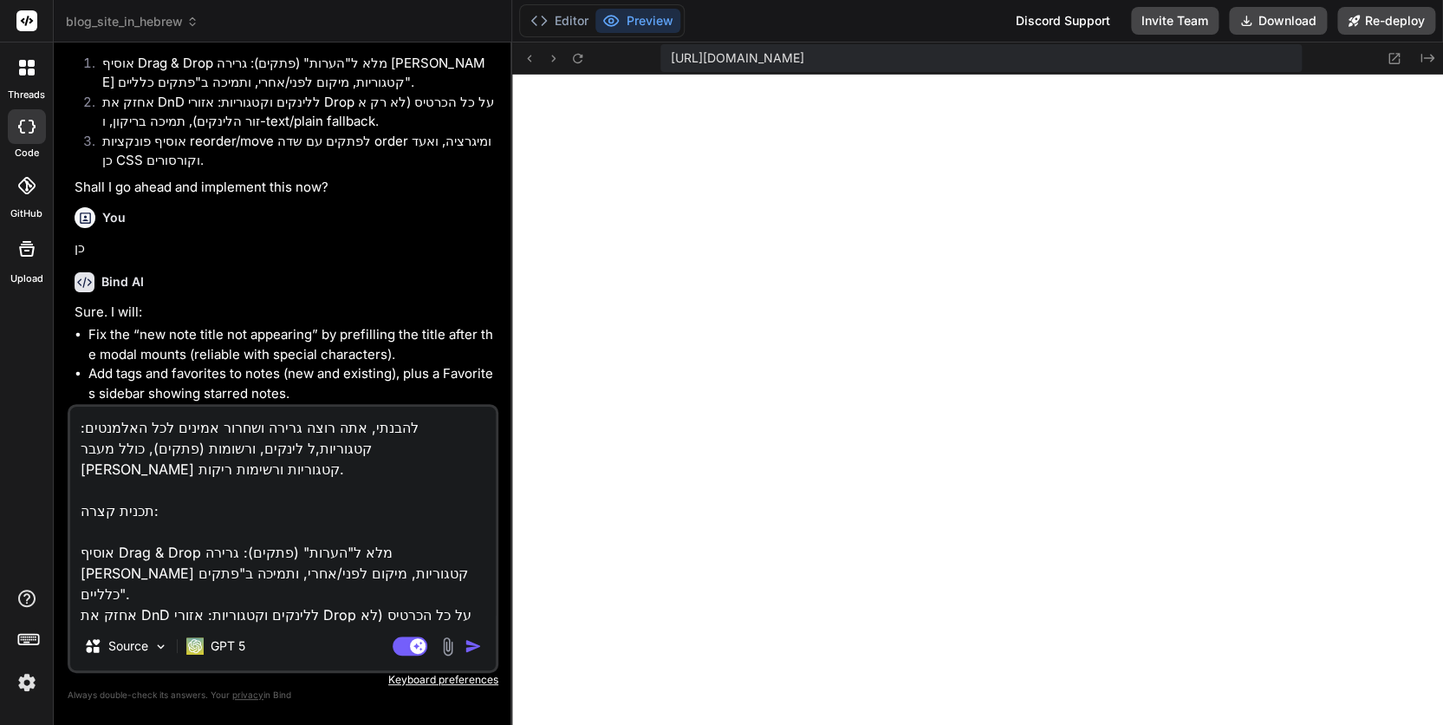
type textarea "x"
type textarea "להבנתי, אתה רוצה גרירה ושחרור אמינים לכל האלמנטים: קטגוריות לינקים, ורשומות (פת…"
type textarea "x"
type textarea "להבנתי, אתה רוצה גרירה ושחרור אמינים לכל האלמנטים: קטגוריות לינקים, ורשומות (פת…"
type textarea "x"
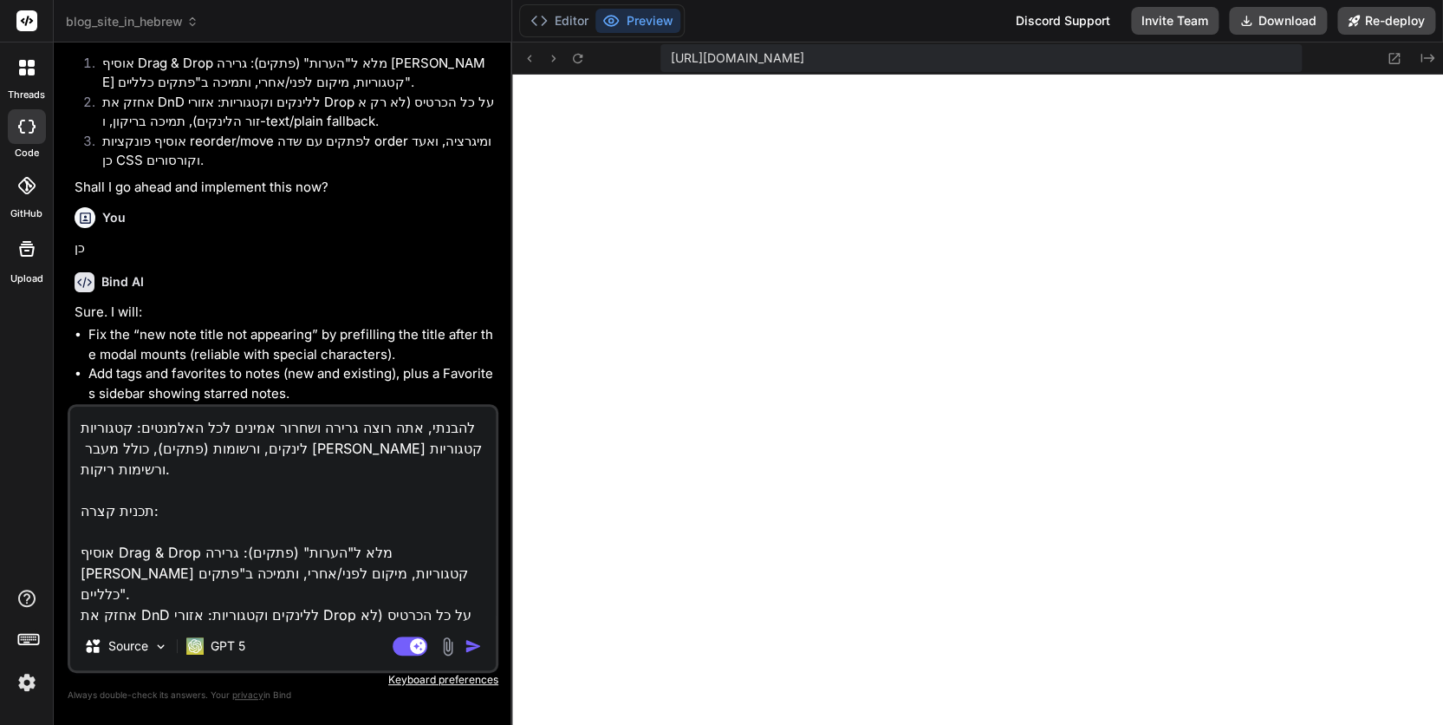
type textarea "להבנתי, אתה רוצה גרירה ושחרור אמינים לכל האלמנטים: קטגוריות לינקים, ורשומות (פת…"
type textarea "x"
click at [438, 429] on textarea "להבנתי, אתה רוצה גרירה ושחרור אמינים לכל האלמנטים: קטגוריות לינקים, ורשומות (פת…" at bounding box center [283, 513] width 426 height 215
drag, startPoint x: 398, startPoint y: 423, endPoint x: 436, endPoint y: 426, distance: 38.3
click at [436, 426] on textarea "להבנתי, אתה רוצה גרירה ושחרור אמינים לכל האלמנטים: קטגוריות לינקים, ורשומות (פת…" at bounding box center [283, 513] width 426 height 215
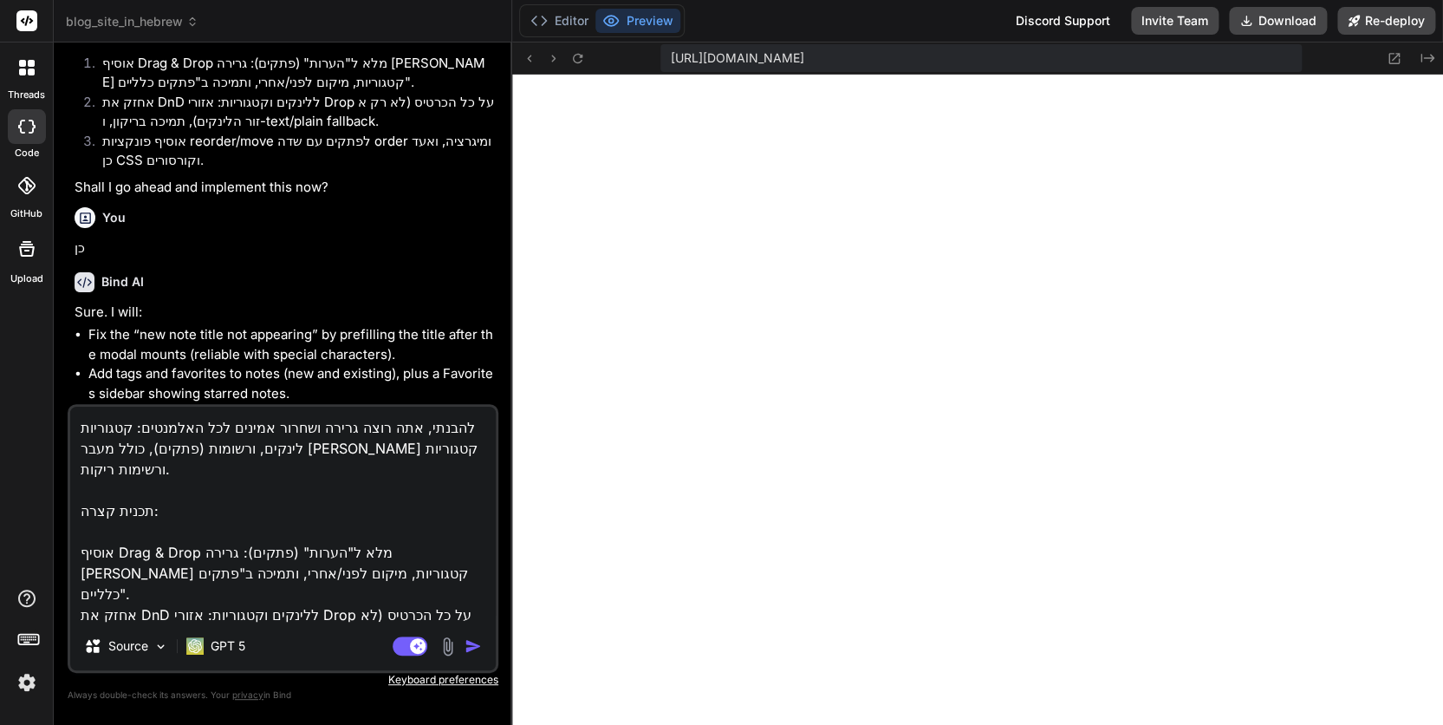
type textarea "ל, אתה רוצה גרירה ושחרור אמינים לכל האלמנטים: קטגוריות לינקים, ורשומות (פתקים),…"
type textarea "x"
type textarea "לא, אתה רוצה גרירה ושחרור אמינים לכל האלמנטים: קטגוריות לינקים, ורשומות (פתקים)…"
type textarea "x"
type textarea "לא , אתה רוצה גרירה ושחרור אמינים לכל האלמנטים: קטגוריות לינקים, ורשומות (פתקים…"
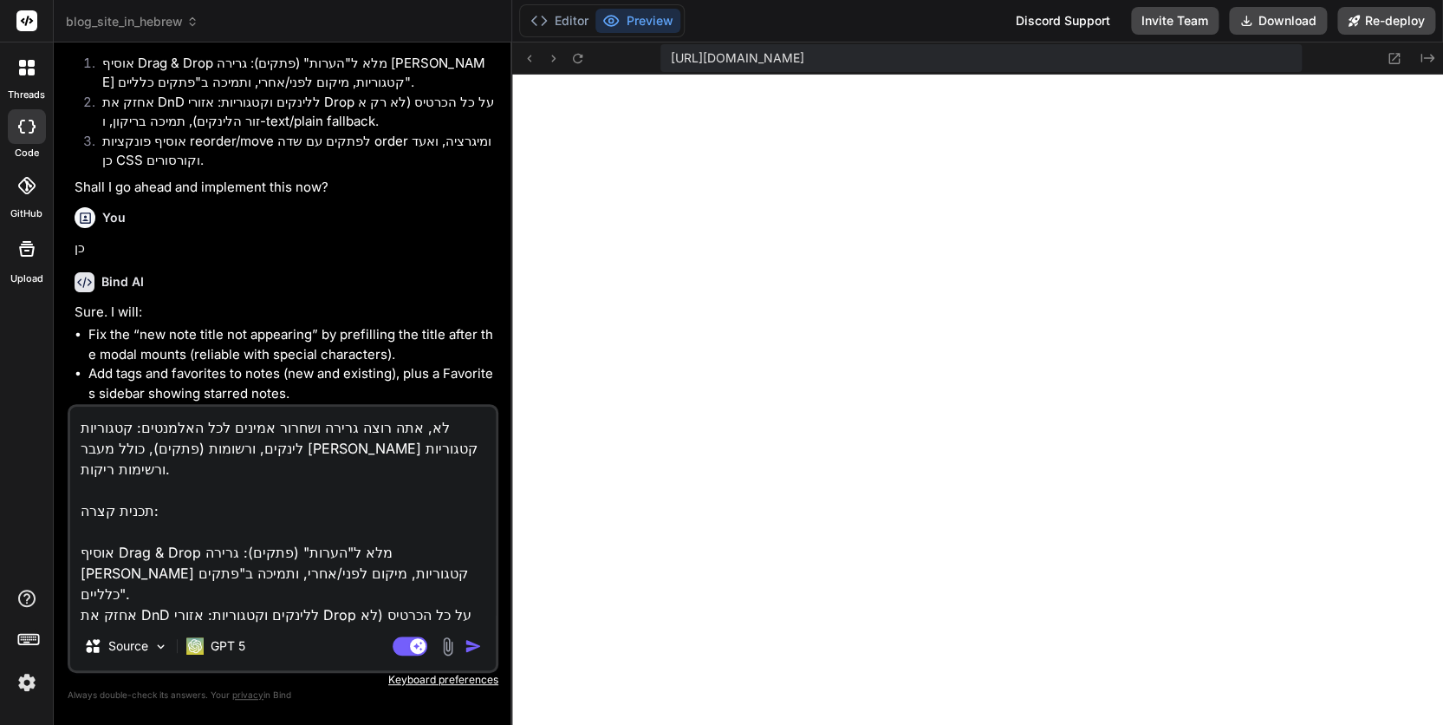
type textarea "x"
type textarea "לא ז, אתה רוצה גרירה ושחרור אמינים לכל האלמנטים: קטגוריות לינקים, ורשומות (פתקי…"
type textarea "x"
type textarea "לא זא, אתה רוצה גרירה ושחרור אמינים לכל האלמנטים: קטגוריות לינקים, ורשומות (פתק…"
type textarea "x"
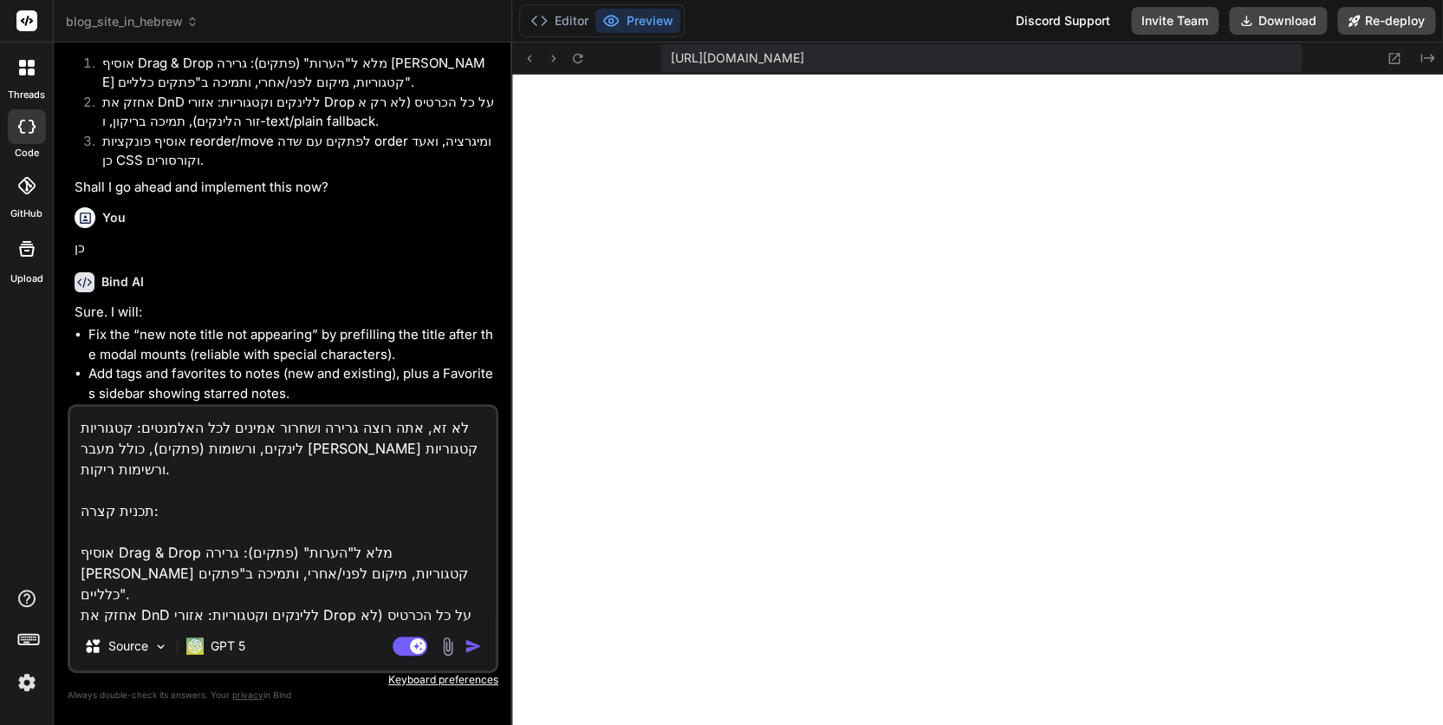
type textarea "לא זאת, אתה רוצה גרירה ושחרור אמינים לכל האלמנטים: קטגוריות לינקים, ורשומות (פת…"
type textarea "x"
type textarea "לא זאת , אתה רוצה גרירה ושחרור אמינים לכל האלמנטים: קטגוריות לינקים, ורשומות (פ…"
type textarea "x"
type textarea "לא זאת ה, אתה רוצה גרירה ושחרור אמינים לכל האלמנטים: קטגוריות לינקים, ורשומות (…"
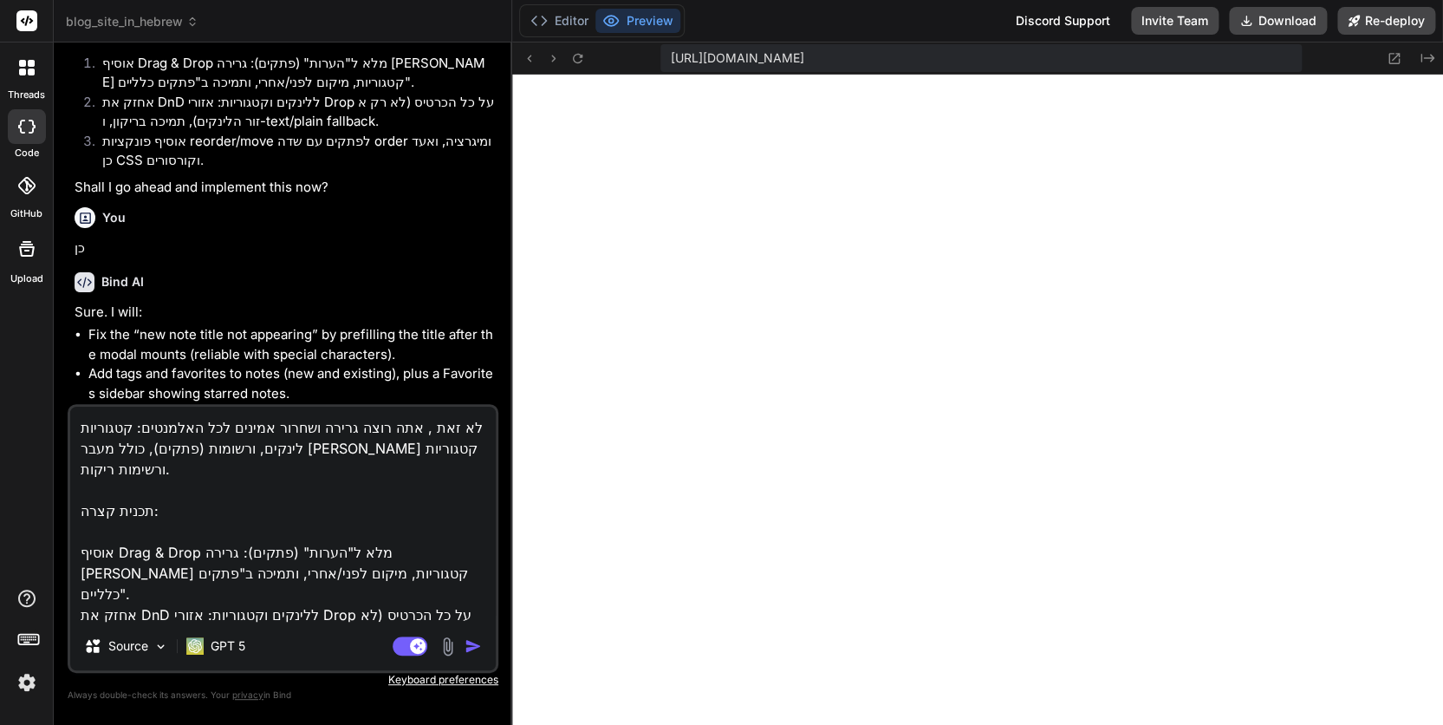
type textarea "x"
type textarea "לא זאת הי, אתה רוצה גרירה ושחרור אמינים לכל האלמנטים: קטגוריות לינקים, ורשומות …"
type textarea "x"
type textarea "לא זאת היי, אתה רוצה גרירה ושחרור אמינים לכל האלמנטים: קטגוריות לינקים, ורשומות…"
type textarea "x"
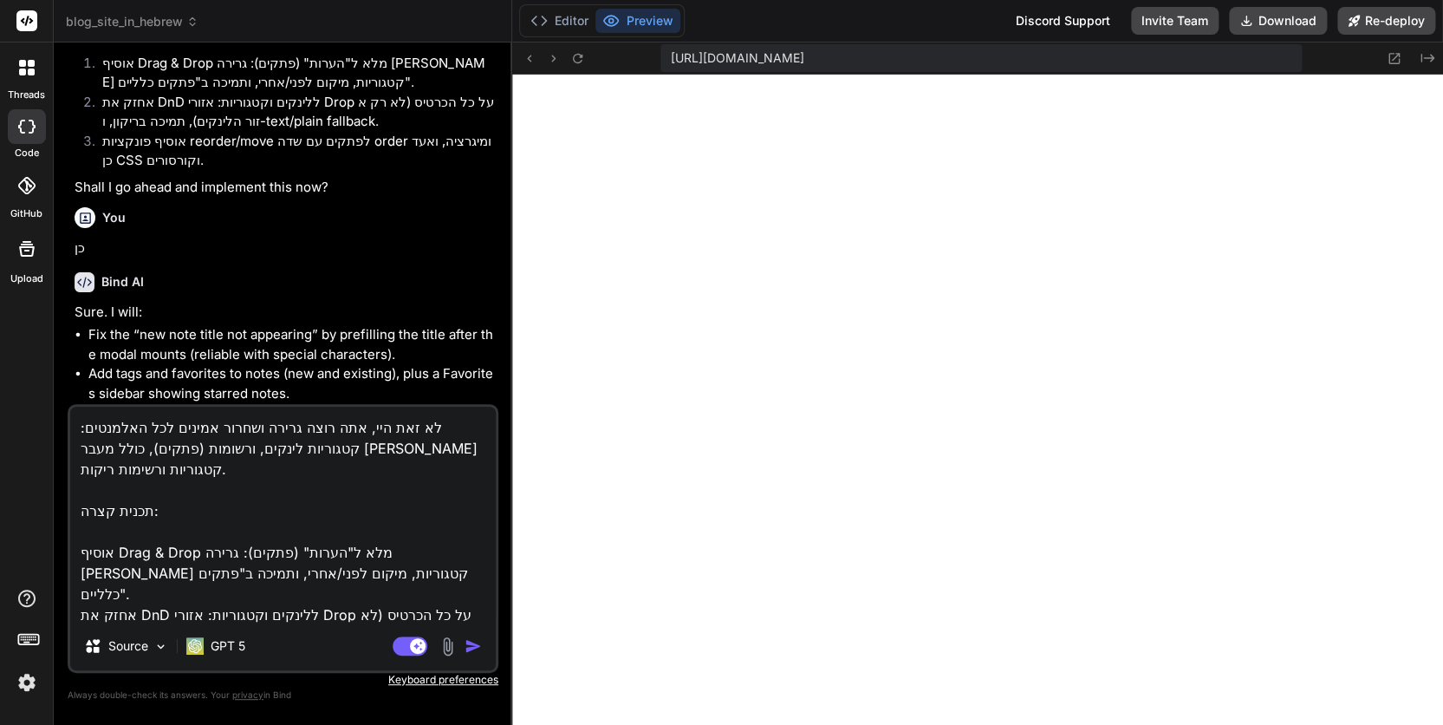
type textarea "לא זאת היית, אתה רוצה גרירה ושחרור אמינים לכל האלמנטים: קטגוריות לינקים, ורשומו…"
type textarea "x"
type textarea "לא זאת הייתה, אתה רוצה גרירה ושחרור אמינים לכל האלמנטים: קטגוריות לינקים, ורשומ…"
type textarea "x"
type textarea "לא זאת הייתה , אתה רוצה גרירה ושחרור אמינים לכל האלמנטים: קטגוריות לינקים, ורשו…"
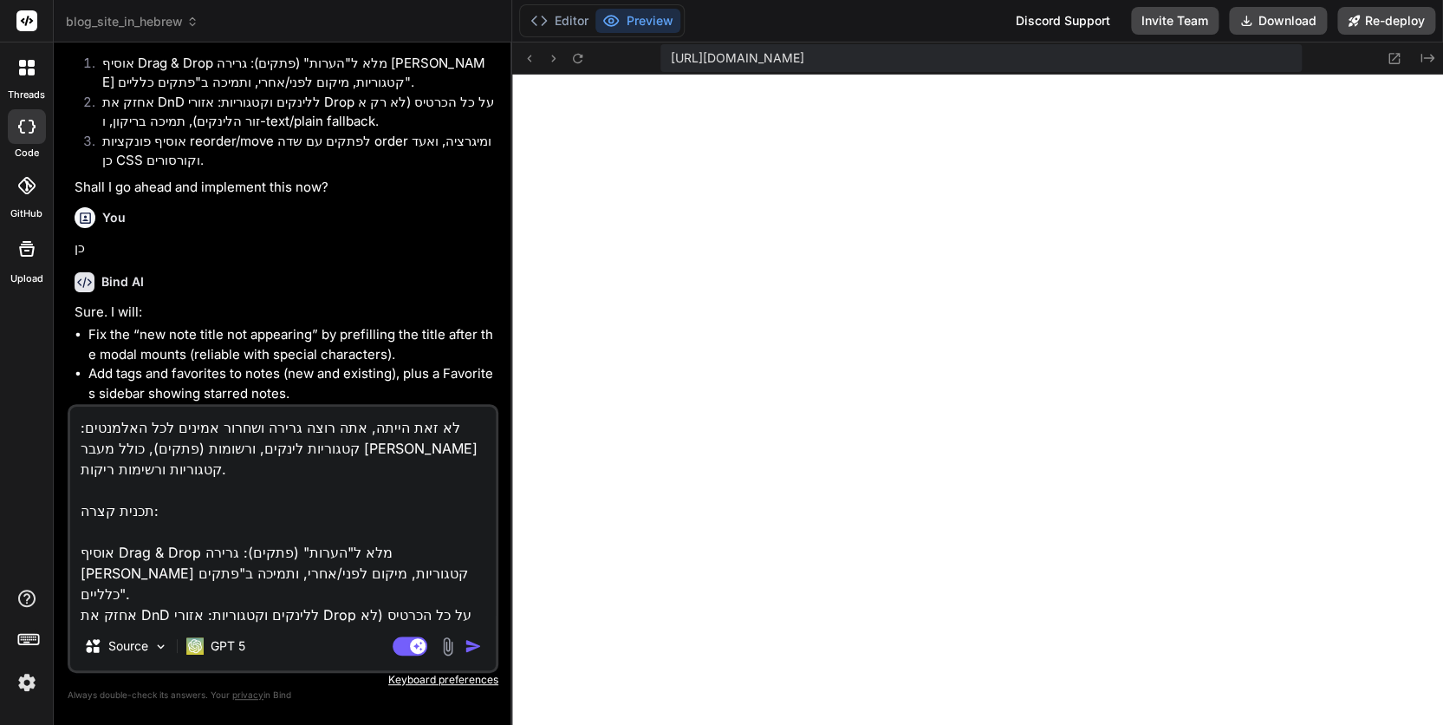
type textarea "x"
type textarea "לא זאת הייתה ה, אתה רוצה גרירה ושחרור אמינים לכל האלמנטים: קטגוריות לינקים, ורש…"
type textarea "x"
type textarea "לא זאת הייתה המ, אתה רוצה גרירה ושחרור אמינים לכל האלמנטים: קטגוריות לינקים, ור…"
type textarea "x"
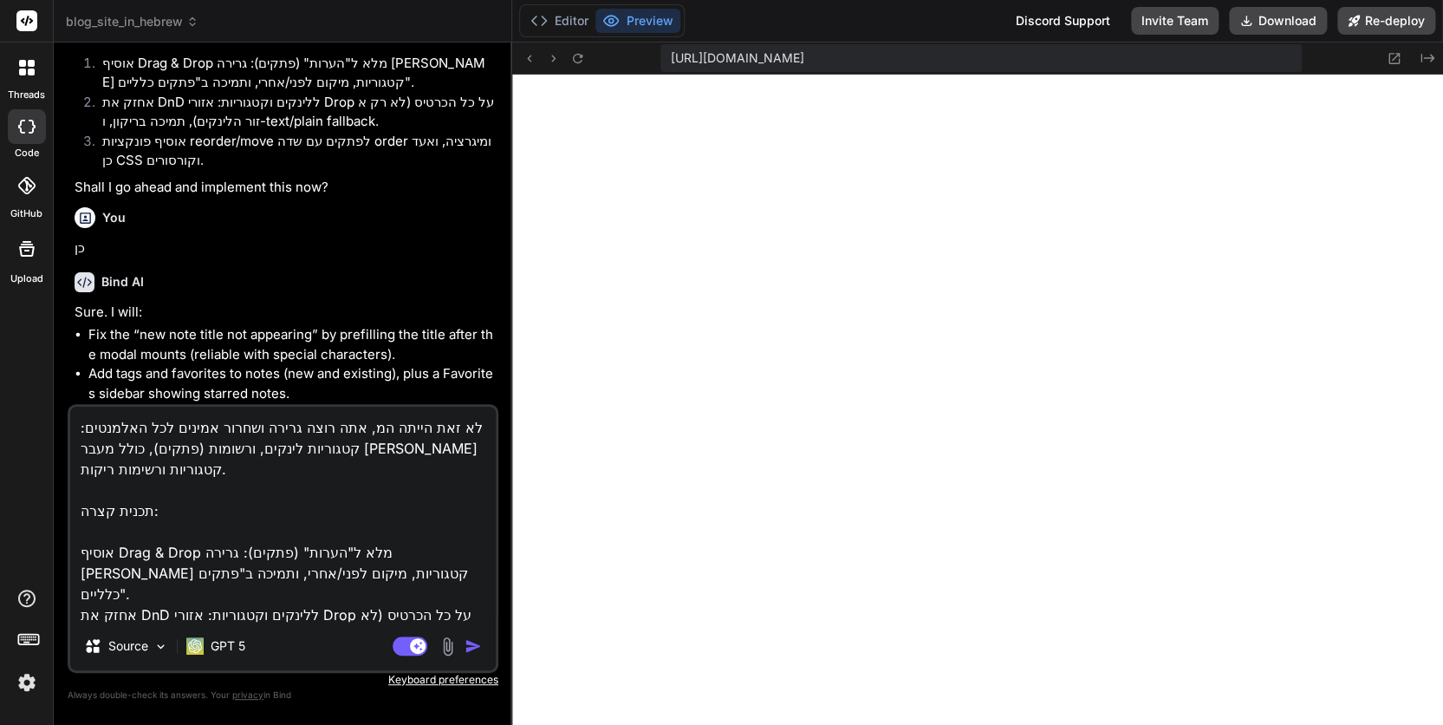
type textarea "לא זאת הייתה המש, אתה רוצה גרירה ושחרור אמינים לכל האלמנטים: קטגוריות לינקים, ו…"
type textarea "x"
type textarea "לא זאת הייתה המשי, אתה רוצה גרירה ושחרור אמינים לכל האלמנטים: קטגוריות לינקים, …"
type textarea "x"
type textarea "לא זאת הייתה המשימ, אתה רוצה גרירה ושחרור אמינים לכל האלמנטים: קטגוריות לינקים,…"
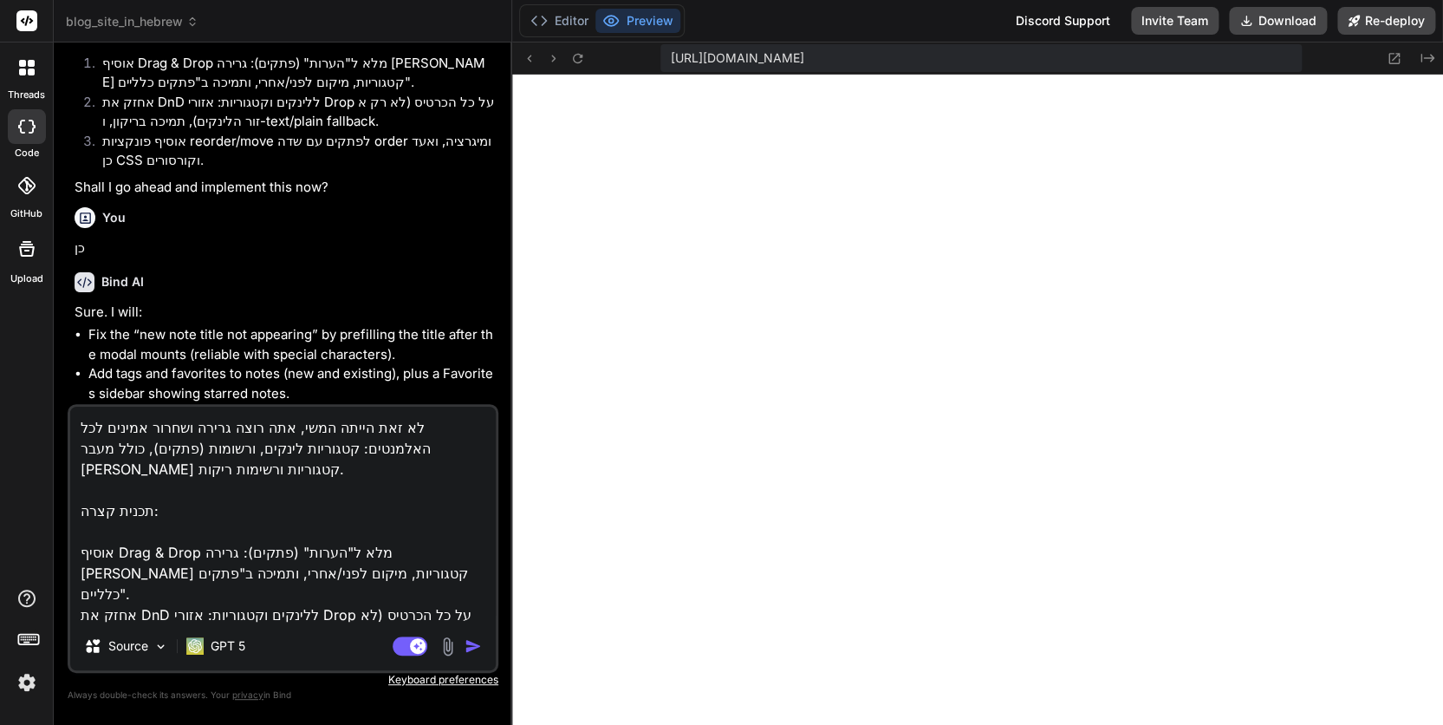
type textarea "x"
type textarea "לא זאת הייתה המשימה, אתה רוצה גרירה ושחרור אמינים לכל האלמנטים: קטגוריות לינקים…"
type textarea "x"
type textarea "לא זאת הייתה המשימה., אתה רוצה גרירה ושחרור אמינים לכל האלמנטים: קטגוריות לינקי…"
type textarea "x"
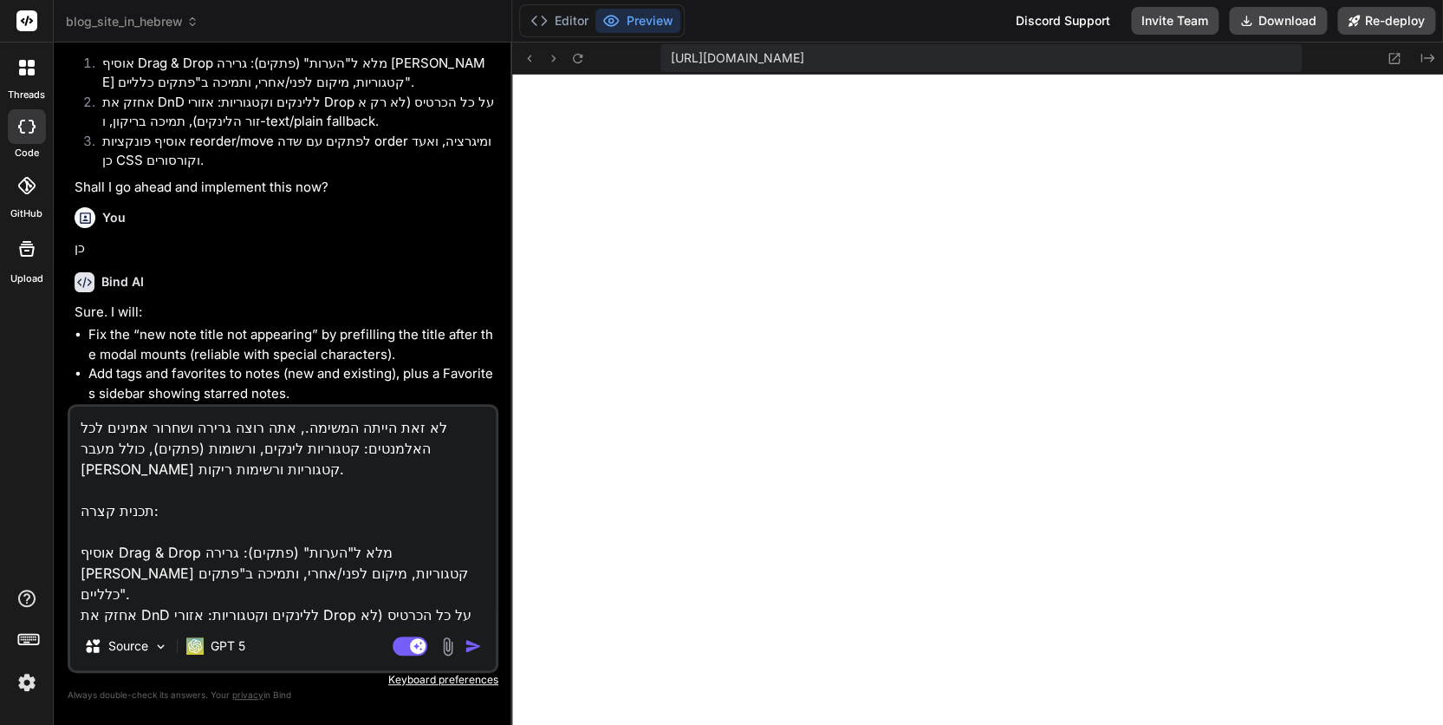
type textarea "לא זאת הייתה המשימה. , אתה רוצה גרירה ושחרור אמינים לכל האלמנטים: קטגוריות לינק…"
type textarea "x"
type textarea "לא זאת הייתה המשימה. ה, אתה רוצה גרירה ושחרור אמינים לכל האלמנטים: קטגוריות לינ…"
type textarea "x"
type textarea "לא זאת הייתה המשימה. המ, אתה רוצה גרירה ושחרור אמינים לכל האלמנטים: קטגוריות לי…"
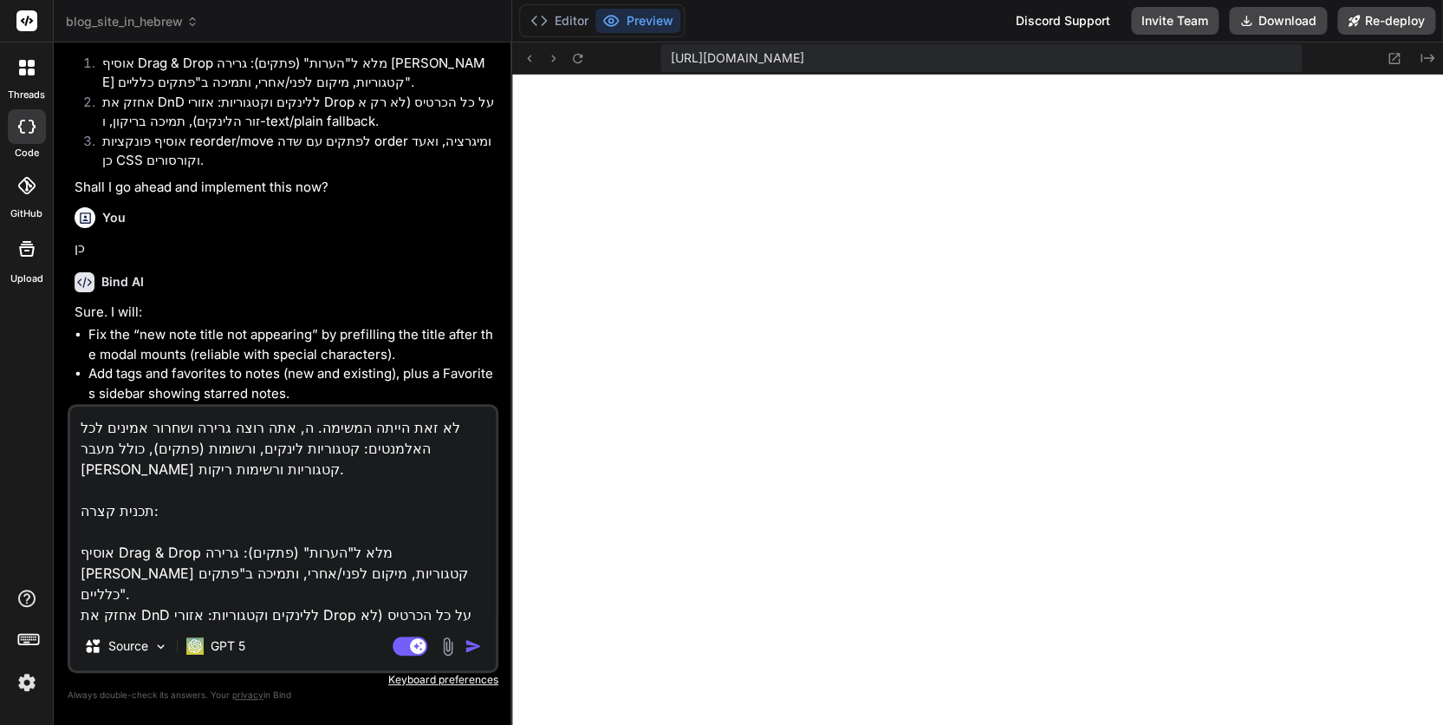
type textarea "x"
type textarea "לא זאת הייתה המשימה. המש, אתה רוצה גרירה ושחרור אמינים לכל האלמנטים: קטגוריות ל…"
type textarea "x"
type textarea "לא זאת הייתה המשימה. המשי, אתה רוצה גרירה ושחרור אמינים לכל האלמנטים: קטגוריות …"
type textarea "x"
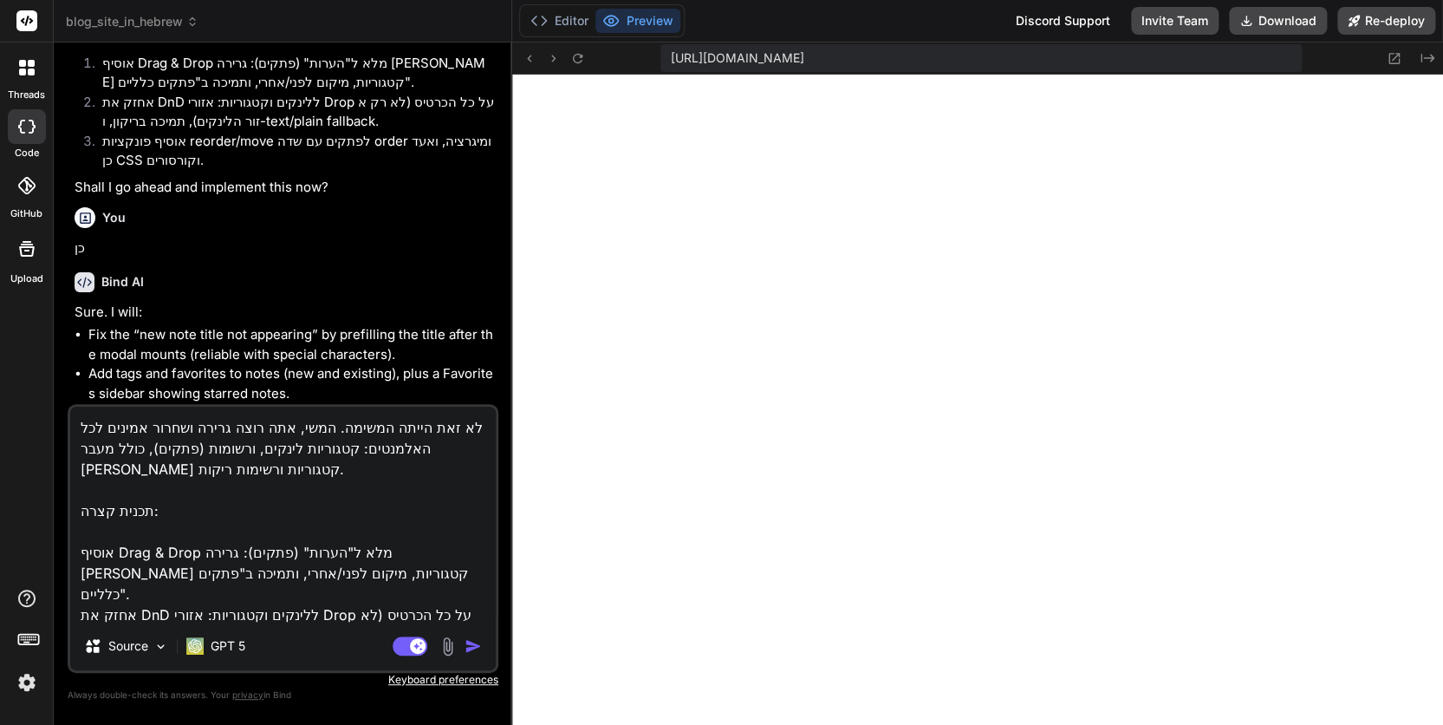
type textarea "לא זאת הייתה המשימה. המשימ, אתה רוצה גרירה ושחרור אמינים לכל האלמנטים: קטגוריות…"
type textarea "x"
type textarea "לא זאת הייתה המשימה. המשימה, אתה רוצה גרירה ושחרור אמינים לכל האלמנטים: קטגוריו…"
type textarea "x"
type textarea "לא זאת הייתה המשימה. המשימה , אתה רוצה גרירה ושחרור אמינים לכל האלמנטים: קטגורי…"
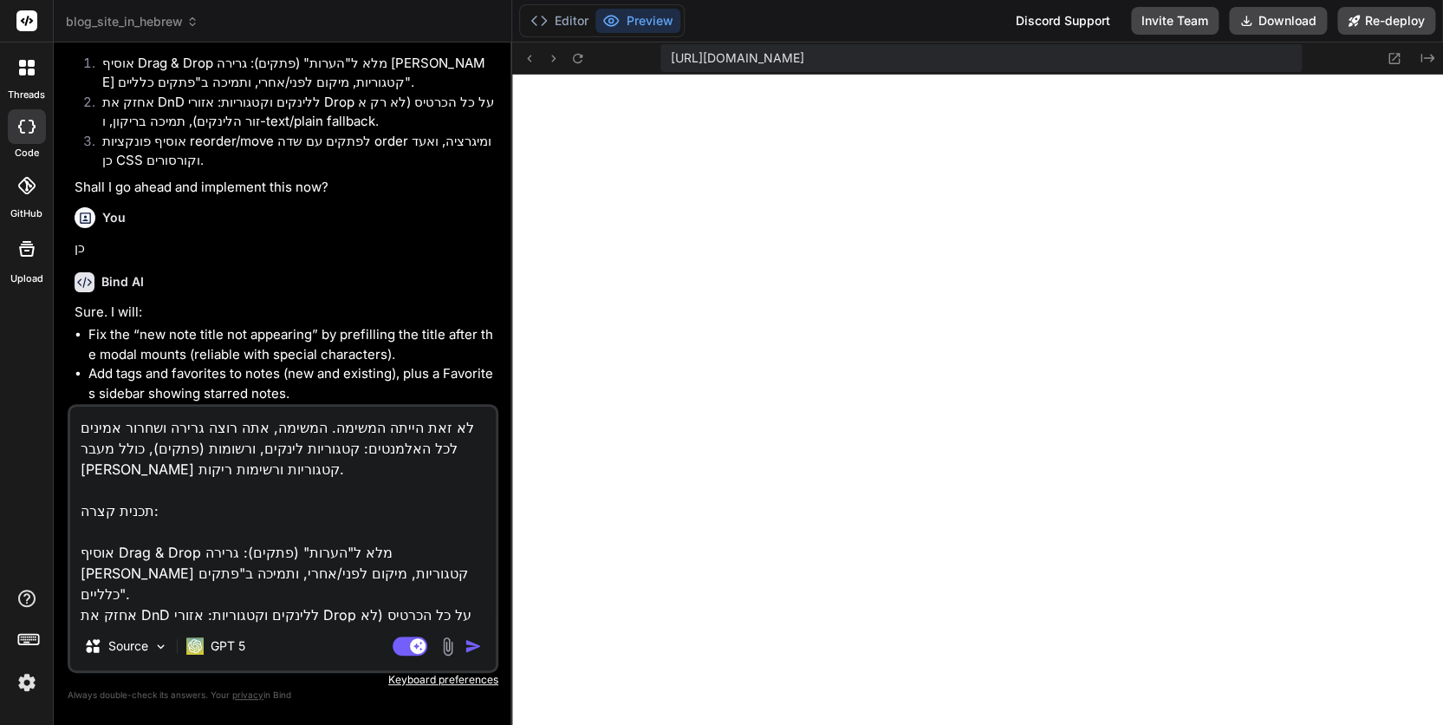
type textarea "x"
type textarea "לא זאת הייתה המשימה. המשימה ה, אתה רוצה גרירה ושחרור אמינים לכל האלמנטים: קטגור…"
type textarea "x"
type textarea "לא זאת הייתה המשימה. המשימה הי, אתה רוצה גרירה ושחרור אמינים לכל האלמנטים: קטגו…"
type textarea "x"
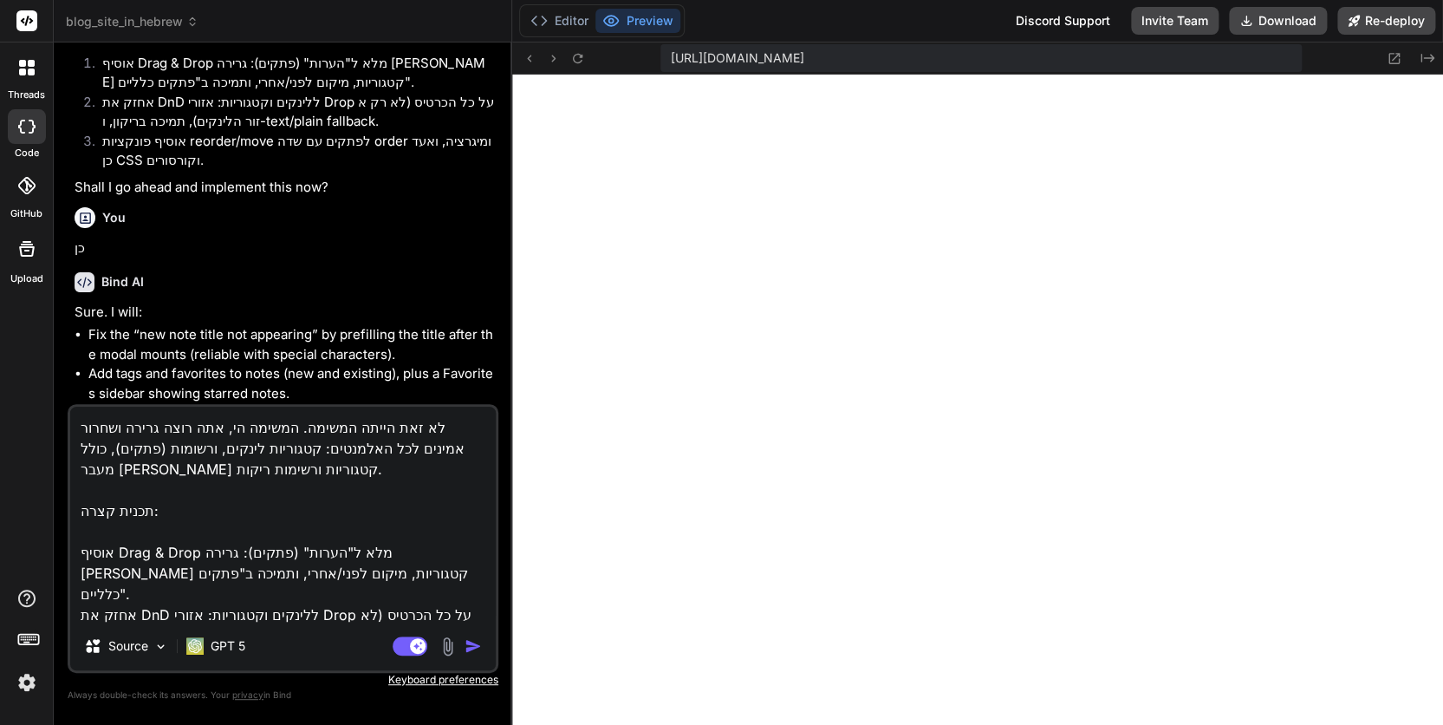
type textarea "לא זאת הייתה המשימה. המשימה היי, אתה רוצה גרירה ושחרור אמינים לכל האלמנטים: קטג…"
type textarea "x"
type textarea "לא זאת הייתה המשימה. המשימה היית, אתה רוצה גרירה ושחרור אמינים לכל האלמנטים: קט…"
type textarea "x"
type textarea "לא זאת הייתה המשימה. המשימה הייתה, אתה רוצה גרירה ושחרור אמינים לכל האלמנטים: ק…"
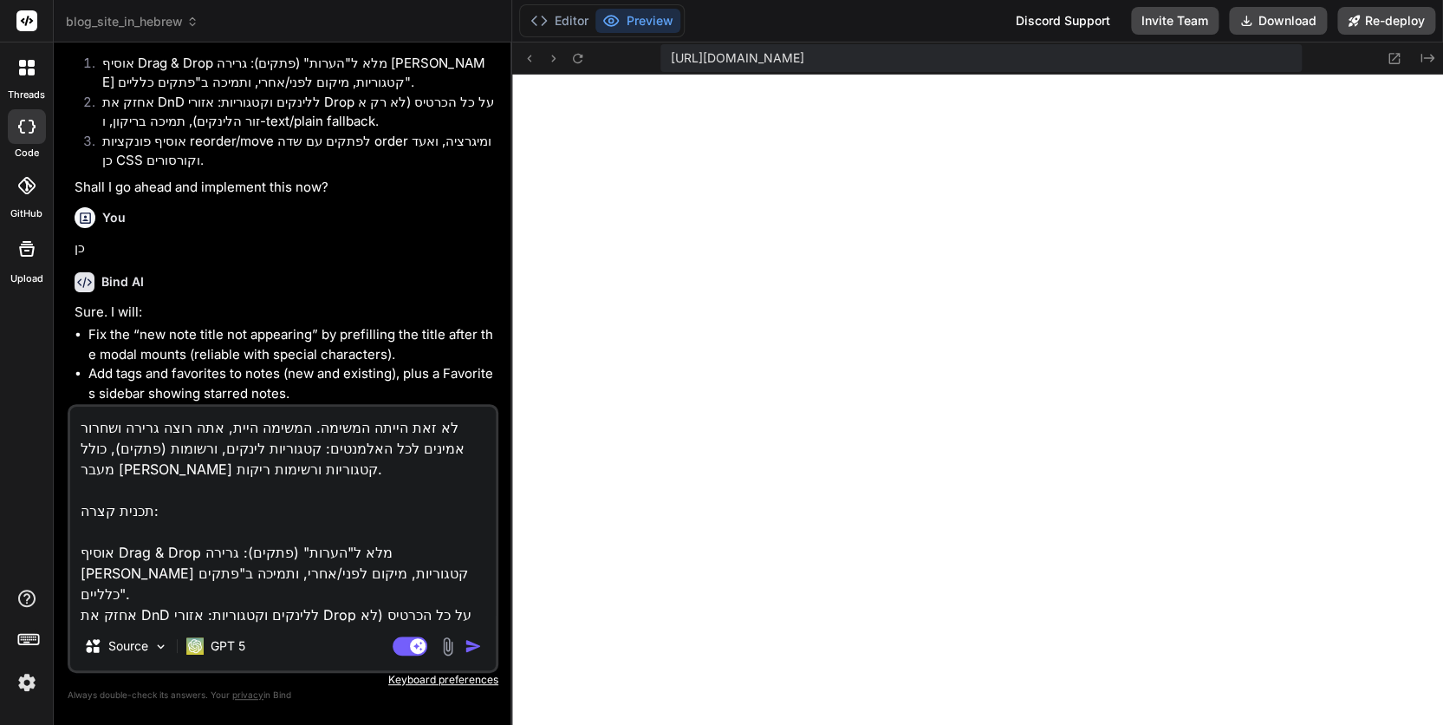
type textarea "x"
type textarea "לא זאת הייתה המשימה. המשימה הייתה , אתה רוצה גרירה ושחרור אמינים לכל האלמנטים: …"
type textarea "x"
type textarea "לא זאת הייתה המשימה. המשימה הייתה ,, אתה רוצה גרירה ושחרור אמינים לכל האלמנטים:…"
type textarea "x"
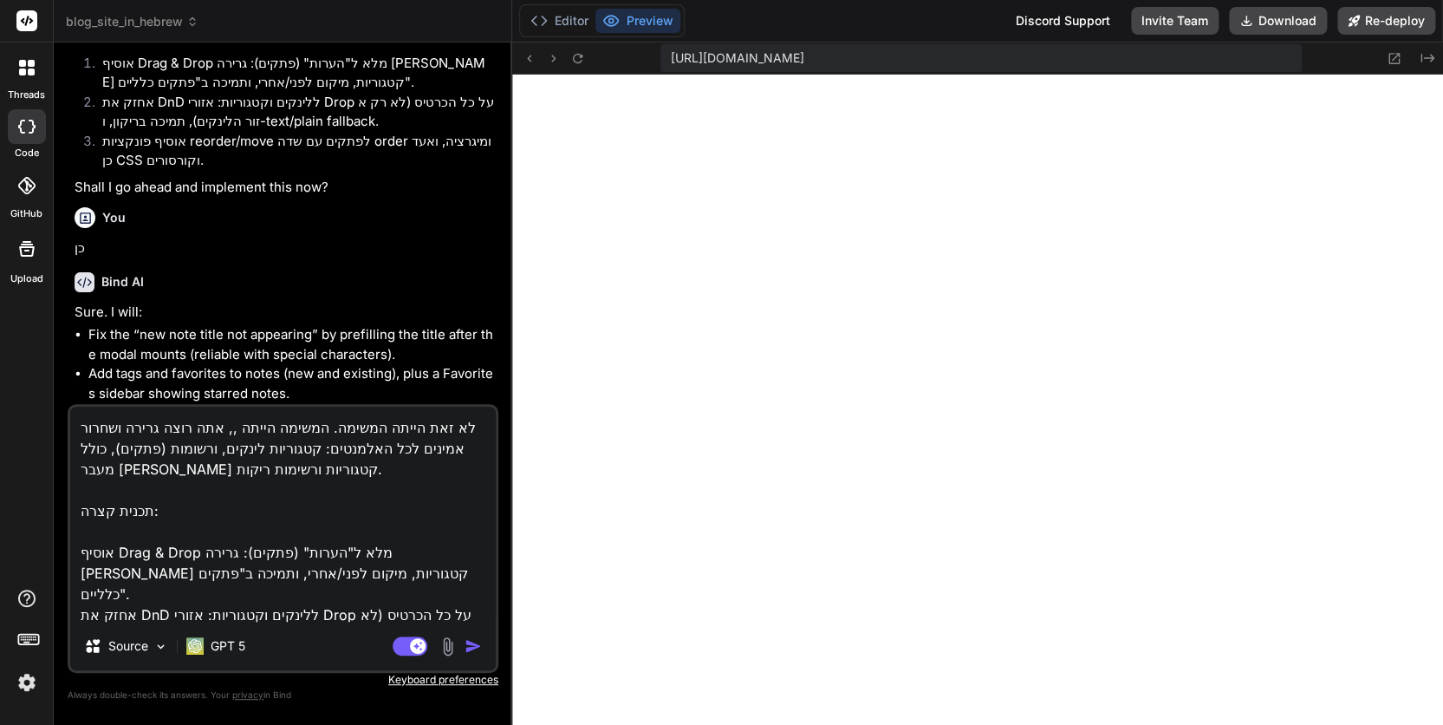
type textarea "לא זאת הייתה המשימה. המשימה הייתה ,כ, אתה רוצה גרירה ושחרור אמינים לכל האלמנטים…"
type textarea "x"
type textarea "לא זאת הייתה המשימה. המשימה הייתה ,כפ, אתה רוצה גרירה ושחרור אמינים לכל האלמנטי…"
type textarea "x"
type textarea "לא זאת הייתה המשימה. המשימה הייתה ,כפי, אתה רוצה גרירה ושחרור אמינים לכל האלמנט…"
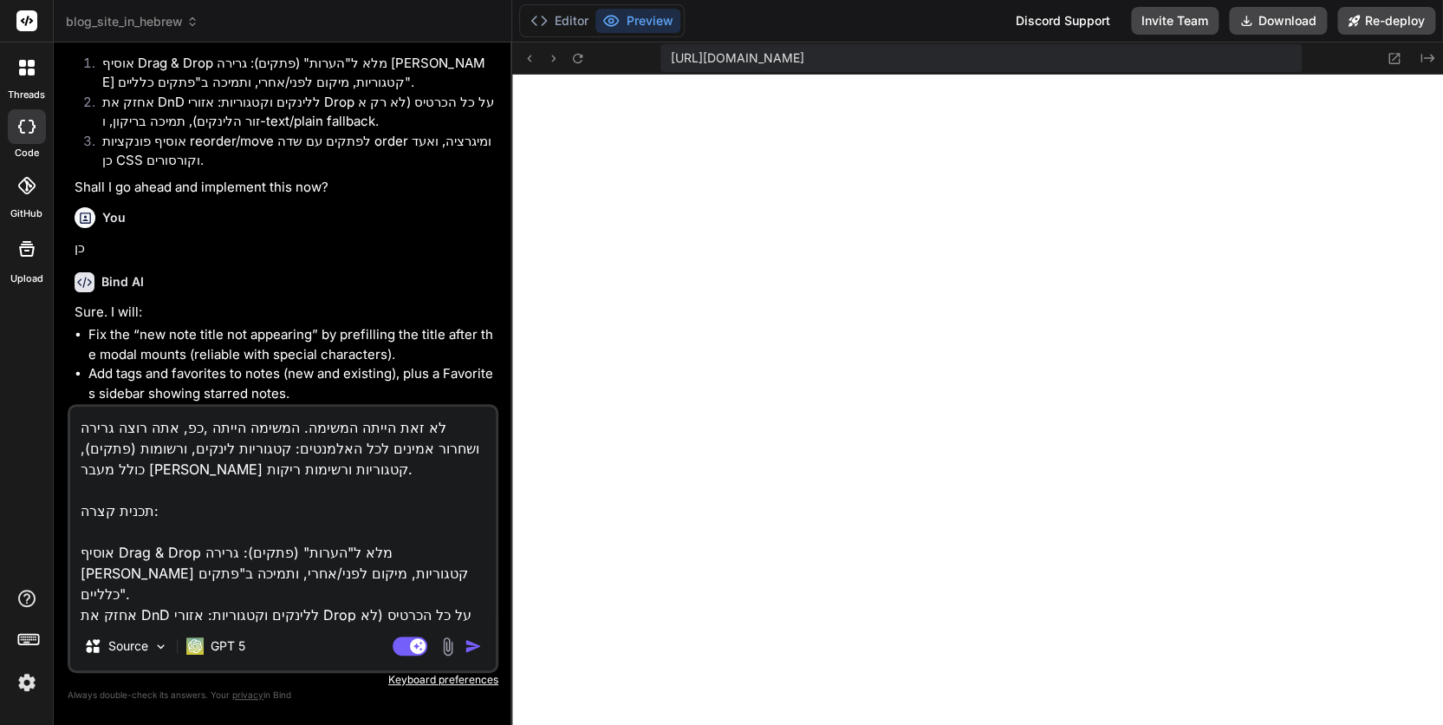
type textarea "x"
type textarea "לא זאת הייתה המשימה. המשימה הייתה ,כפי , אתה רוצה גרירה ושחרור אמינים לכל האלמנ…"
type textarea "x"
type textarea "לא זאת הייתה המשימה. המשימה הייתה ,כפי ש, אתה רוצה גרירה ושחרור אמינים לכל האלמ…"
type textarea "x"
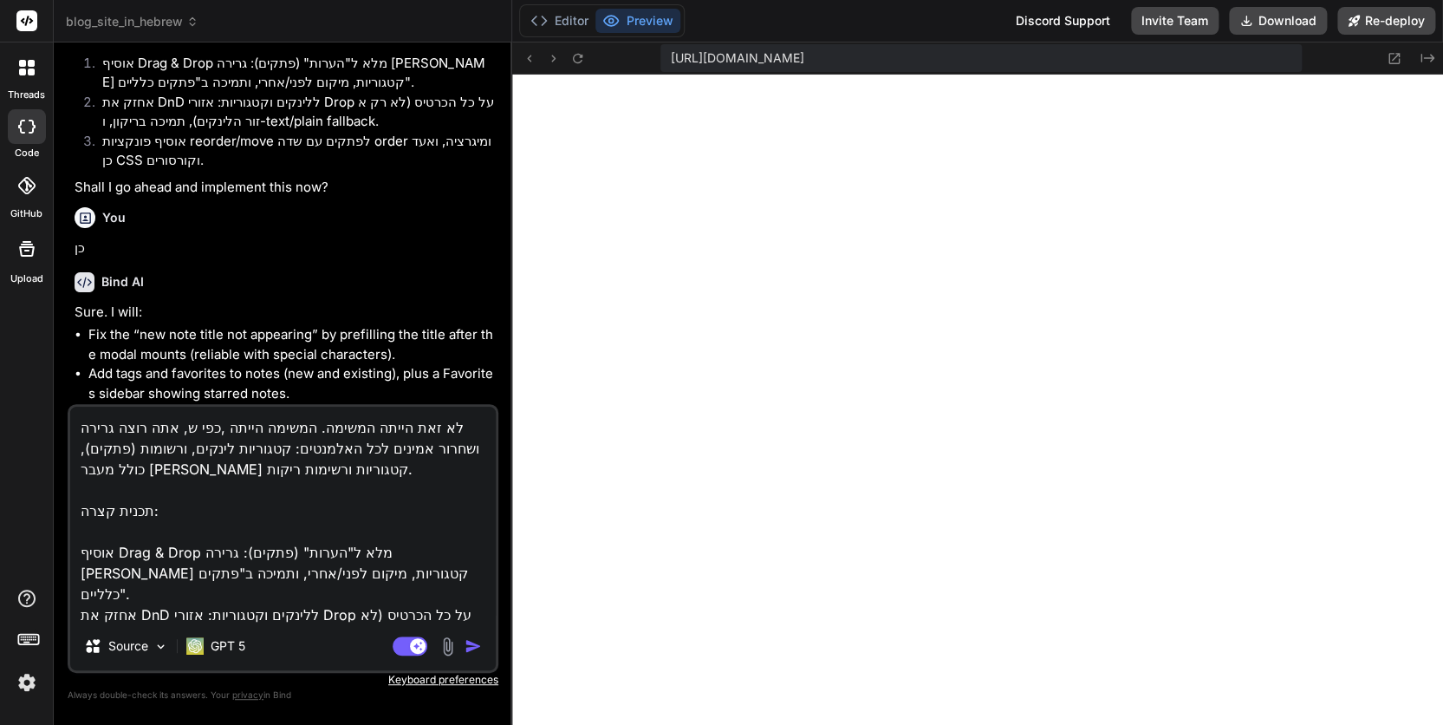
type textarea "לא זאת הייתה המשימה. המשימה הייתה ,כפי שא, אתה רוצה גרירה ושחרור אמינים לכל האל…"
type textarea "x"
type textarea "לא זאת הייתה המשימה. המשימה הייתה ,כפי שאת, אתה רוצה גרירה ושחרור אמינים לכל הא…"
type textarea "x"
type textarea "לא זאת הייתה המשימה. המשימה הייתה ,כפי שאת , אתה רוצה גרירה ושחרור אמינים לכל ה…"
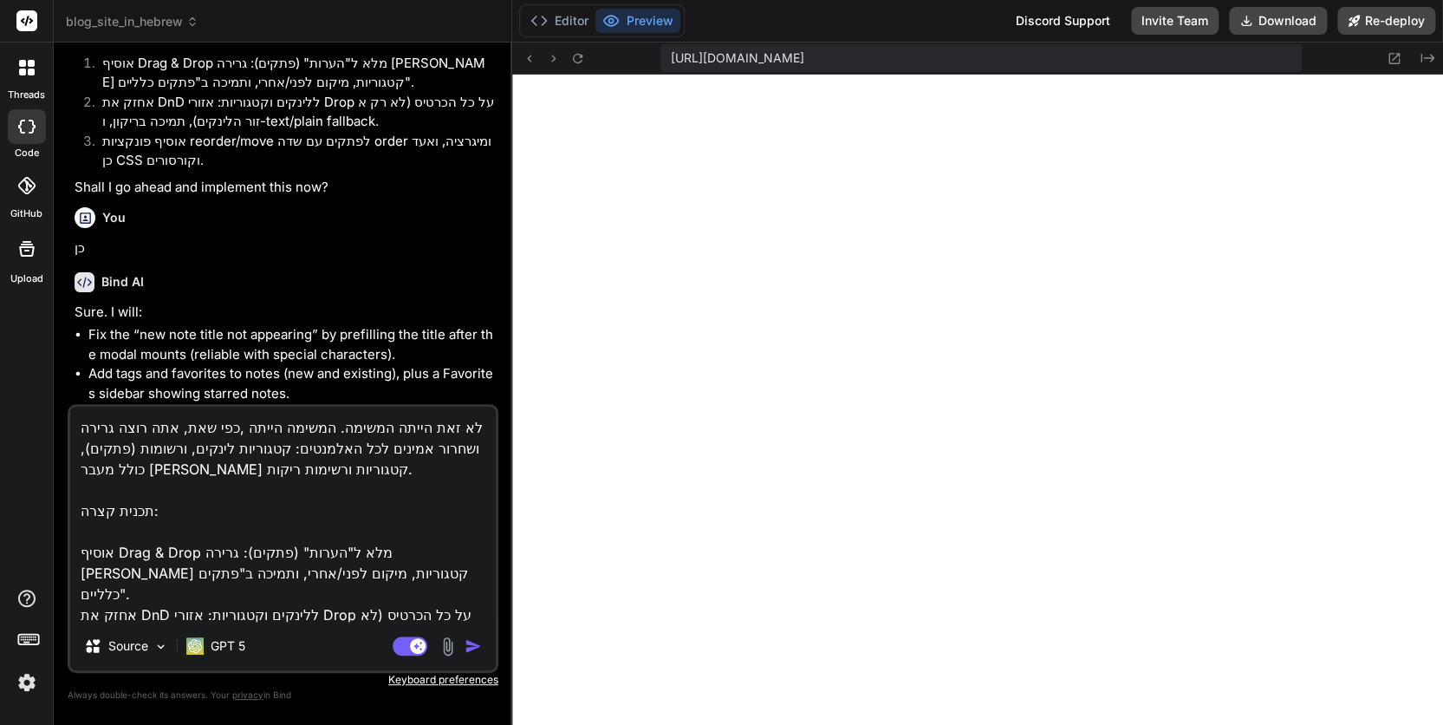
type textarea "x"
type textarea "לא זאת הייתה המשימה. המשימה הייתה ,כפי שאת ע, אתה רוצה גרירה ושחרור אמינים לכל …"
type textarea "x"
type textarea "לא זאת הייתה המשימה. המשימה הייתה ,כפי שאת עצ, אתה רוצה גרירה ושחרור אמינים לכל…"
type textarea "x"
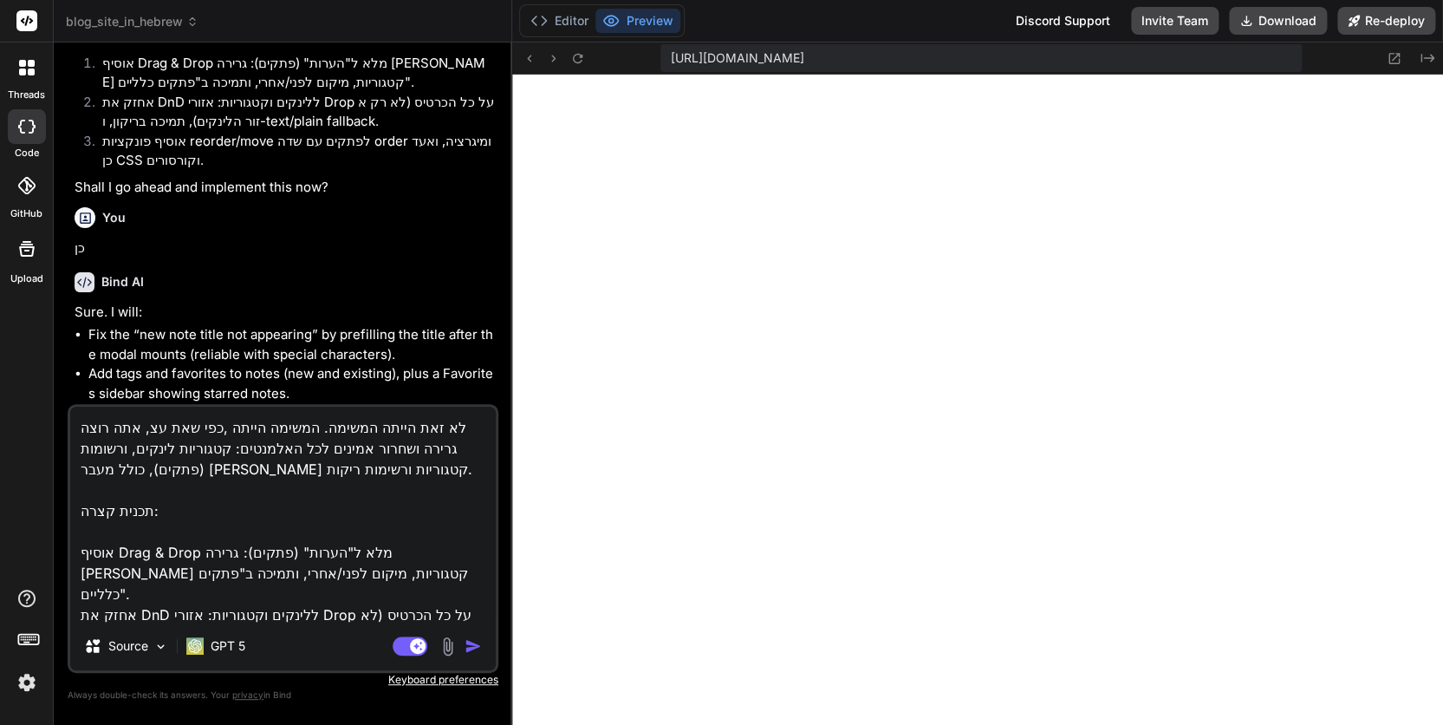
type textarea "לא זאת הייתה המשימה. המשימה הייתה ,כפי שאת עצמ, אתה רוצה גרירה ושחרור אמינים לכ…"
type textarea "x"
type textarea "לא זאת הייתה המשימה. המשימה הייתה ,כפי שאת עצמך, אתה רוצה גרירה ושחרור אמינים ל…"
type textarea "x"
type textarea "לא זאת הייתה המשימה. המשימה הייתה ,כפי שאת עצמך , אתה רוצה גרירה ושחרור אמינים …"
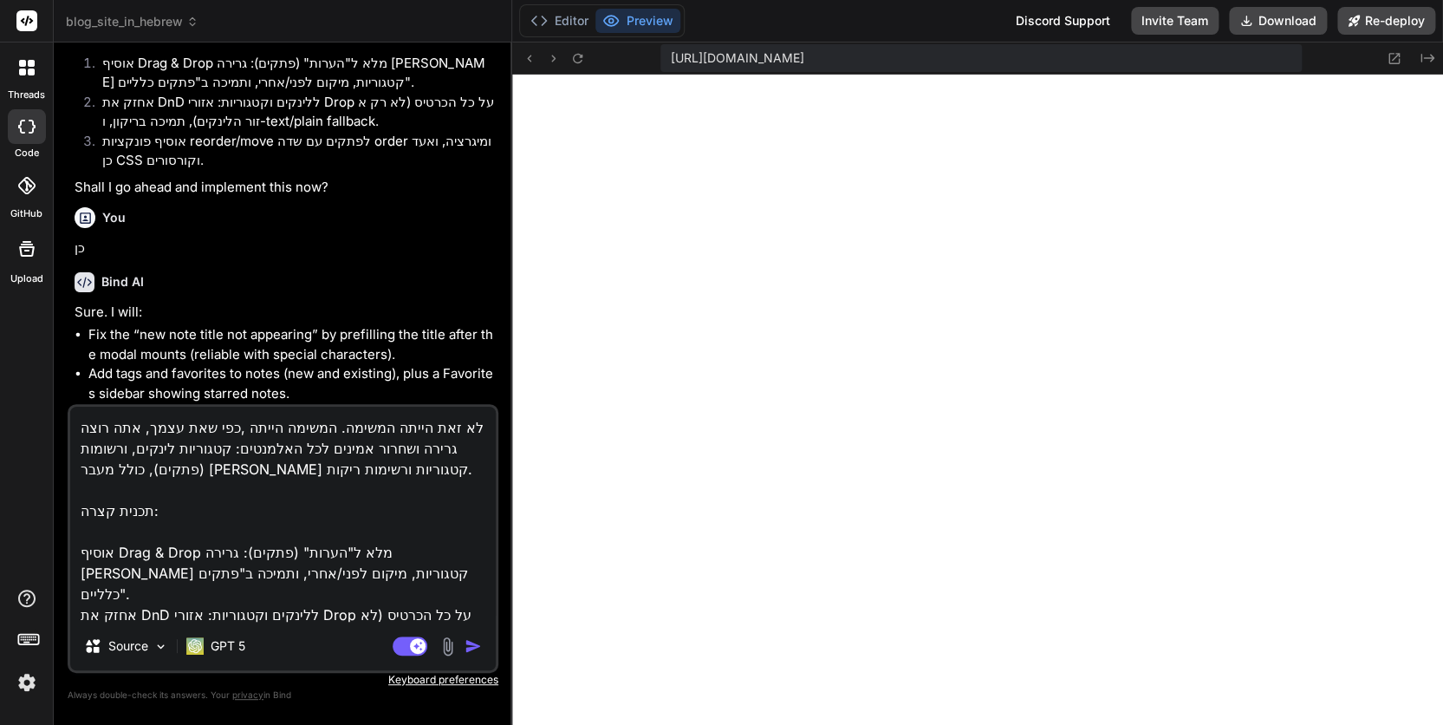
type textarea "x"
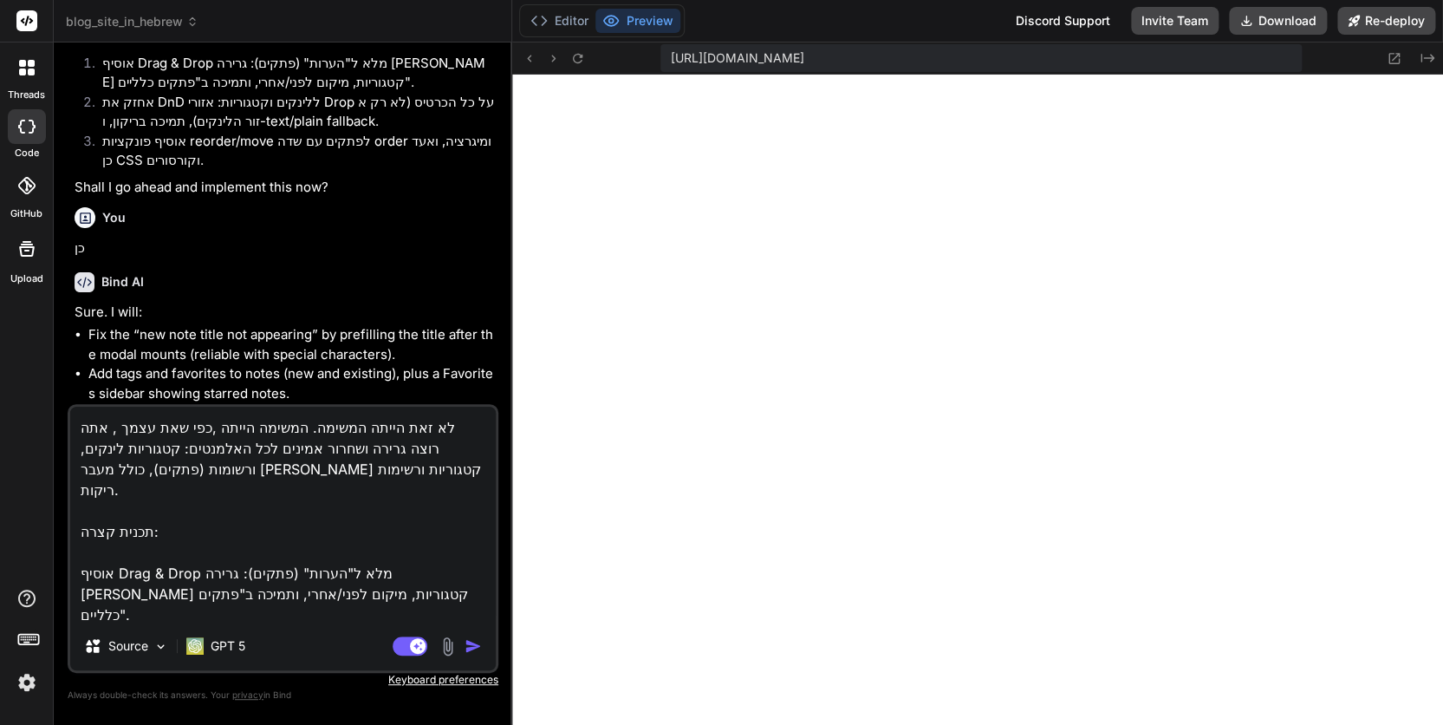
type textarea "לא זאת הייתה המשימה. המשימה הייתה ,כפי שאת עצמך ה, אתה רוצה גרירה ושחרור אמינים…"
type textarea "x"
type textarea "לא זאת הייתה המשימה. המשימה הייתה ,כפי שאת עצמך הג, אתה רוצה גרירה ושחרור אמיני…"
type textarea "x"
type textarea "לא זאת הייתה המשימה. המשימה הייתה ,כפי שאת עצמך הגד, אתה רוצה גרירה ושחרור אמינ…"
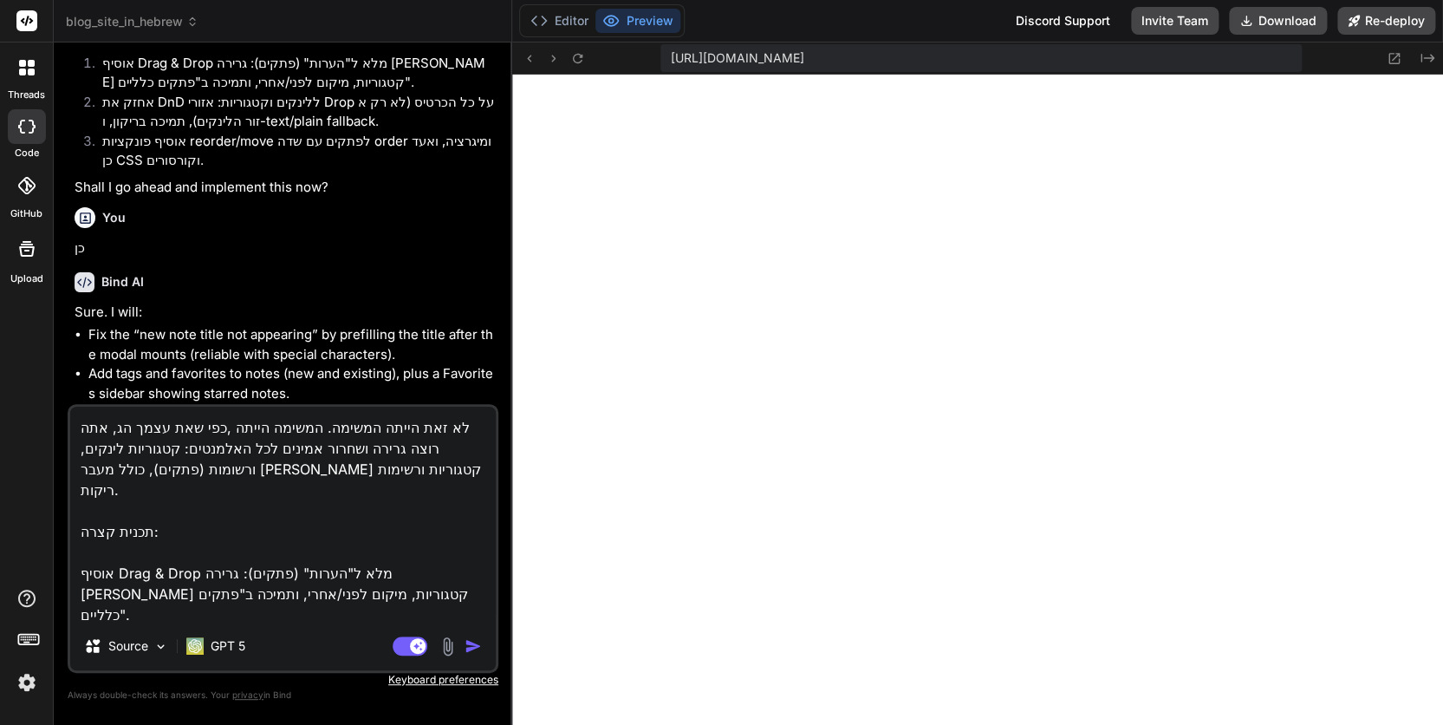
type textarea "x"
type textarea "לא זאת הייתה המשימה. המשימה הייתה ,כפי שאת עצמך הגדר, אתה רוצה גרירה ושחרור אמי…"
type textarea "x"
type textarea "לא זאת הייתה המשימה. המשימה הייתה ,כפי שאת עצמך הגדרת, אתה רוצה גרירה ושחרור אמ…"
type textarea "x"
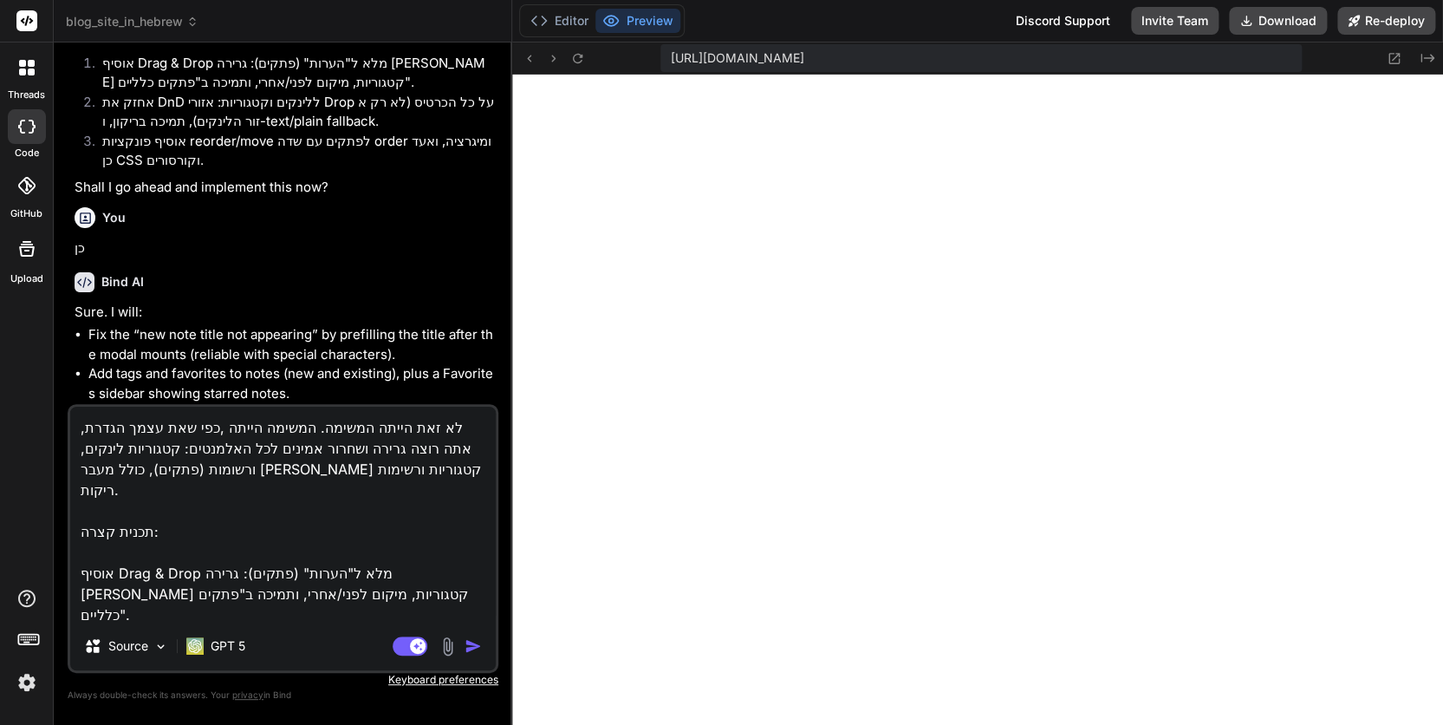
type textarea "לא זאת הייתה המשימה. המשימה הייתה ,כפי שאת עצמך הגדרת , אתה רוצה גרירה ושחרור א…"
type textarea "x"
type textarea "לא זאת הייתה המשימה. המשימה הייתה ,כפי שאת עצמך הגדרת א, אתה רוצה גרירה ושחרור …"
type textarea "x"
type textarea "לא זאת הייתה המשימה. המשימה הייתה ,כפי שאת עצמך הגדרת או, אתה רוצה גרירה ושחרור…"
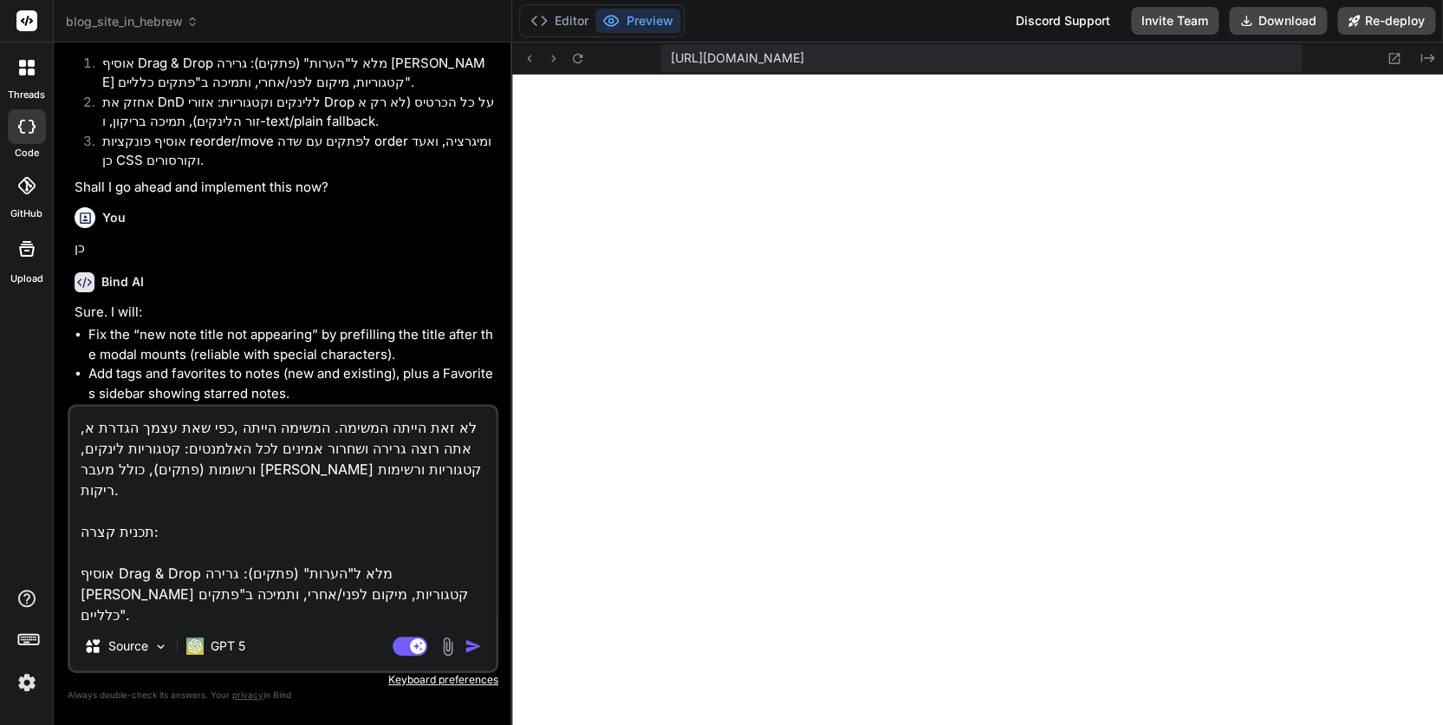
type textarea "x"
type textarea "לא זאת הייתה המשימה. המשימה הייתה ,כפי שאת עצמך הגדרת אות, אתה רוצה גרירה ושחרו…"
type textarea "x"
type textarea "לא זאת הייתה המשימה. המשימה הייתה ,כפי שאת עצמך הגדרת אותה, אתה רוצה גרירה ושחר…"
type textarea "x"
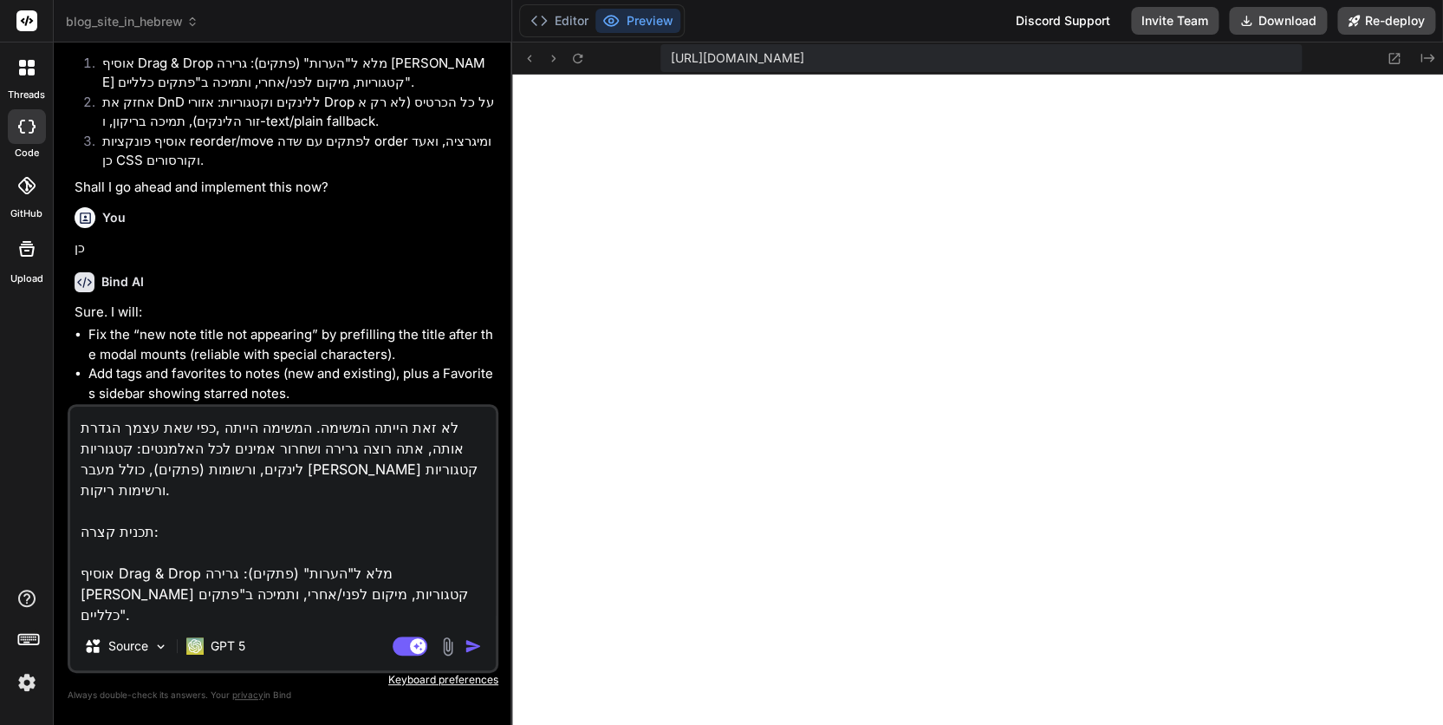
type textarea "לא זאת הייתה המשימה. המשימה הייתה ,כפי שאת עצמך הגדרת אותה , אתה רוצה גרירה ושח…"
type textarea "x"
type textarea "לא זאת הייתה המשימה. המשימה הייתה ,כפי שאת עצמך הגדרת אותה :, אתה רוצה גרירה וש…"
type textarea "x"
type textarea "לא זאת הייתה המשימה. המשימה הייתה ,כפי שאת עצמך הגדרת אותה :", אתה רוצה גרירה ו…"
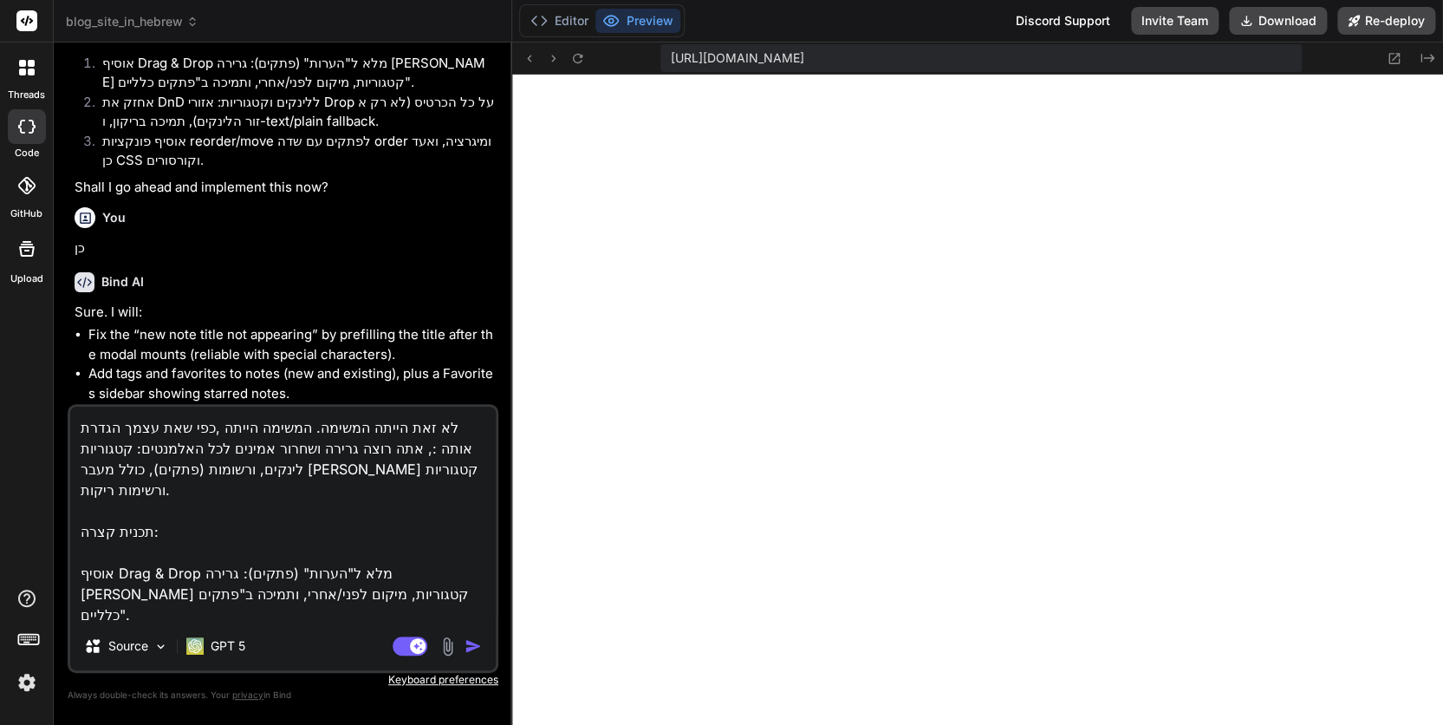
type textarea "x"
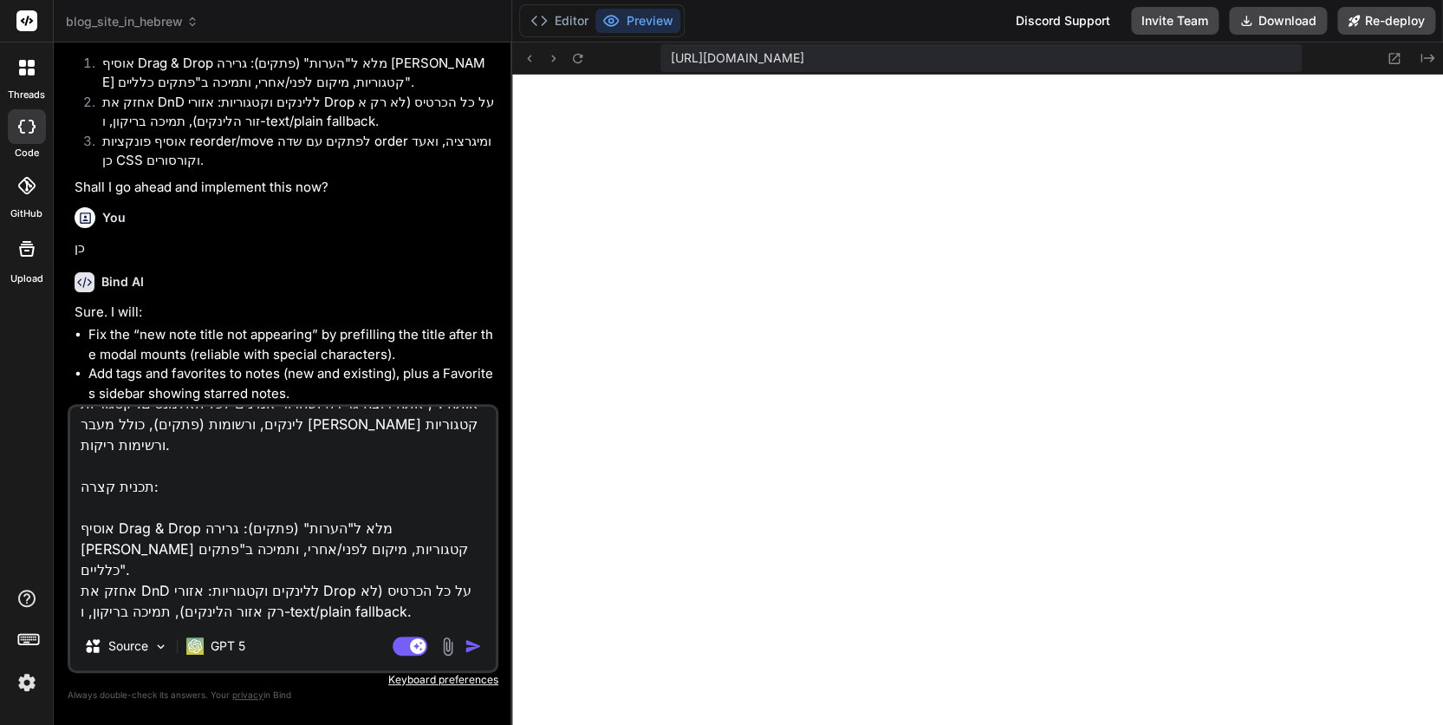
scroll to position [65, 0]
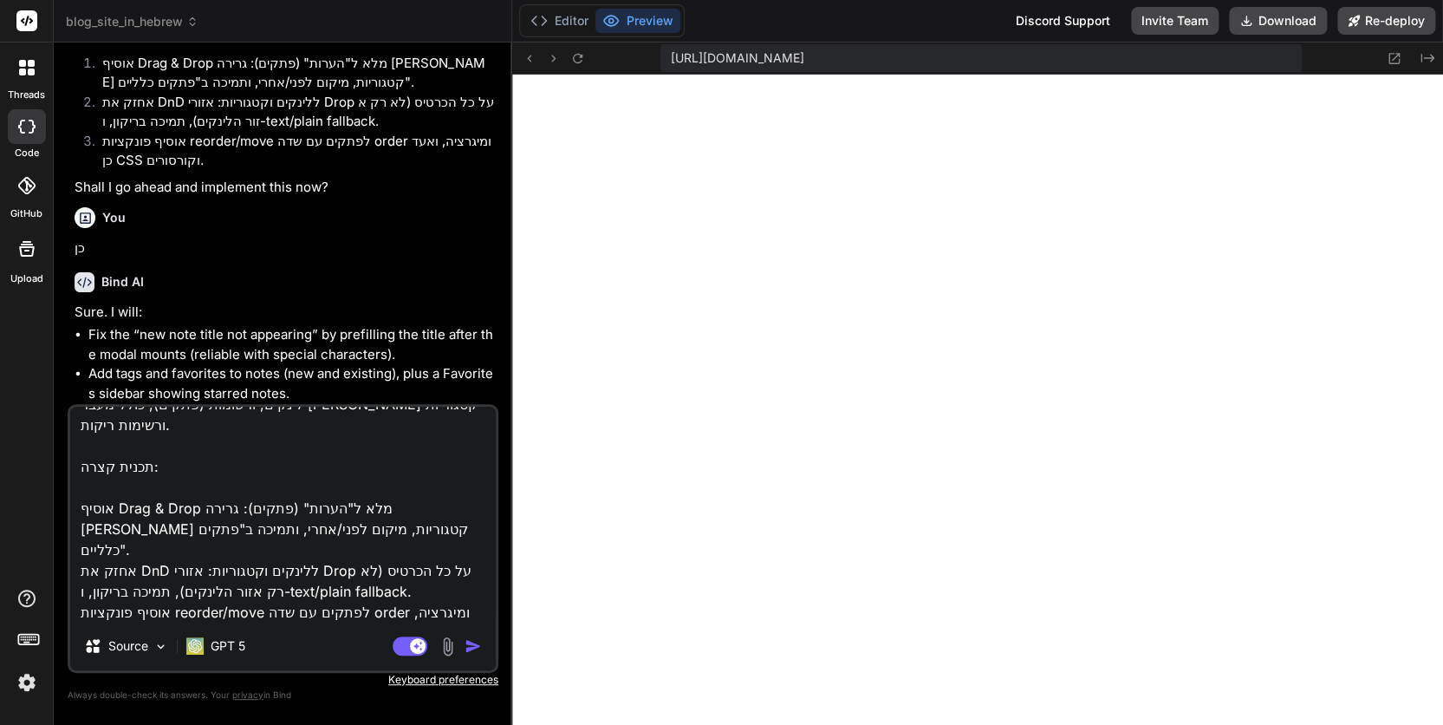
click at [200, 594] on textarea "לא זאת הייתה המשימה. המשימה הייתה ,כפי שאת עצמך הגדרת אותה :", אתה רוצה גרירה ו…" at bounding box center [283, 513] width 426 height 215
type textarea "לא זאת הייתה המשימה. המשימה הייתה ,כפי שאת עצמך הגדרת אותה :", אתה רוצה גרירה ו…"
type textarea "x"
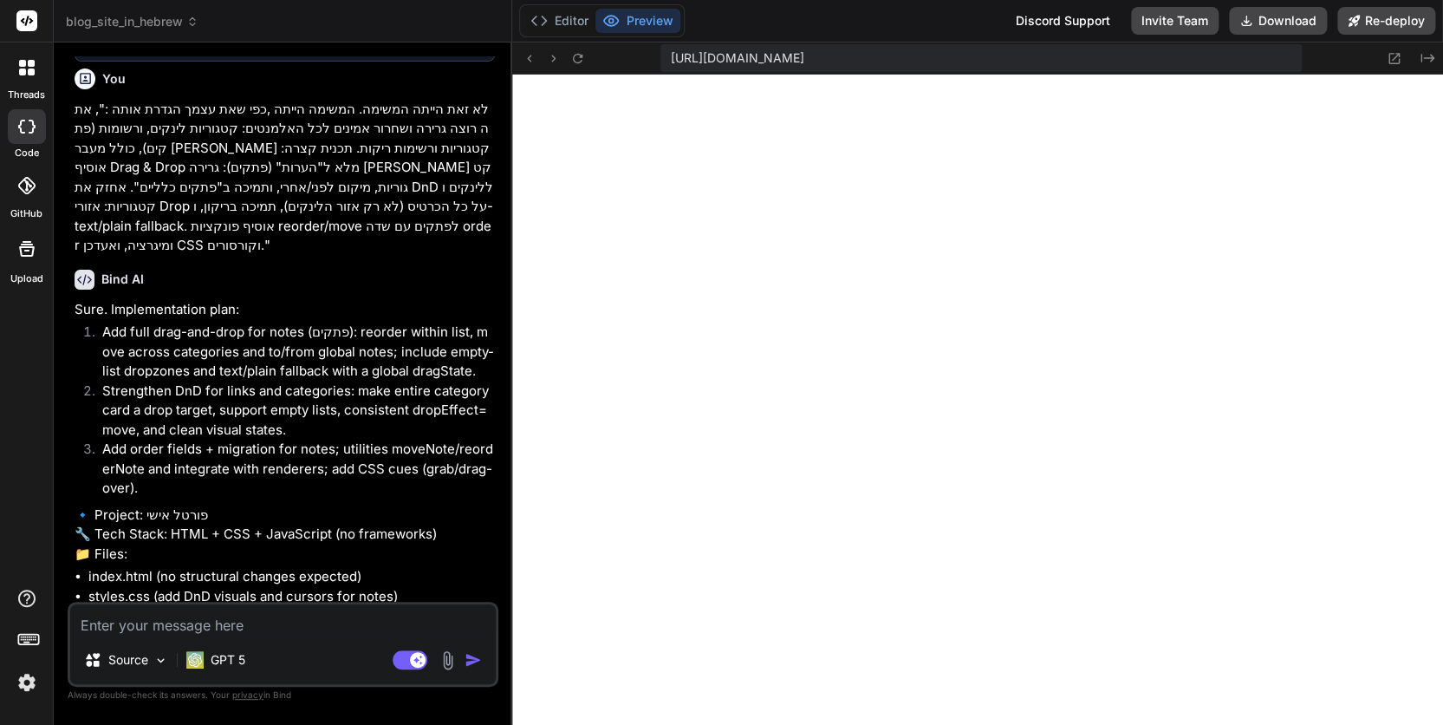
scroll to position [2766, 0]
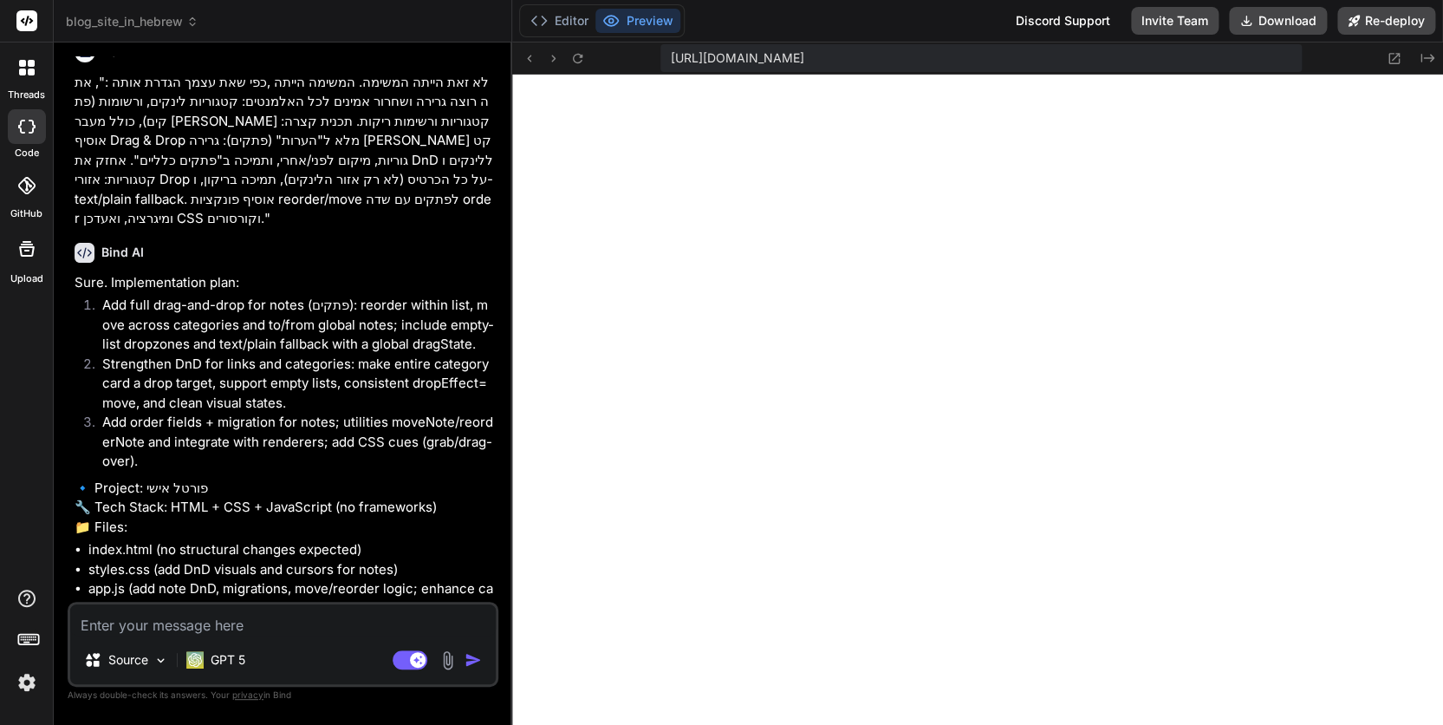
type textarea "x"
click at [194, 621] on textarea at bounding box center [283, 619] width 426 height 31
type textarea "ן"
type textarea "x"
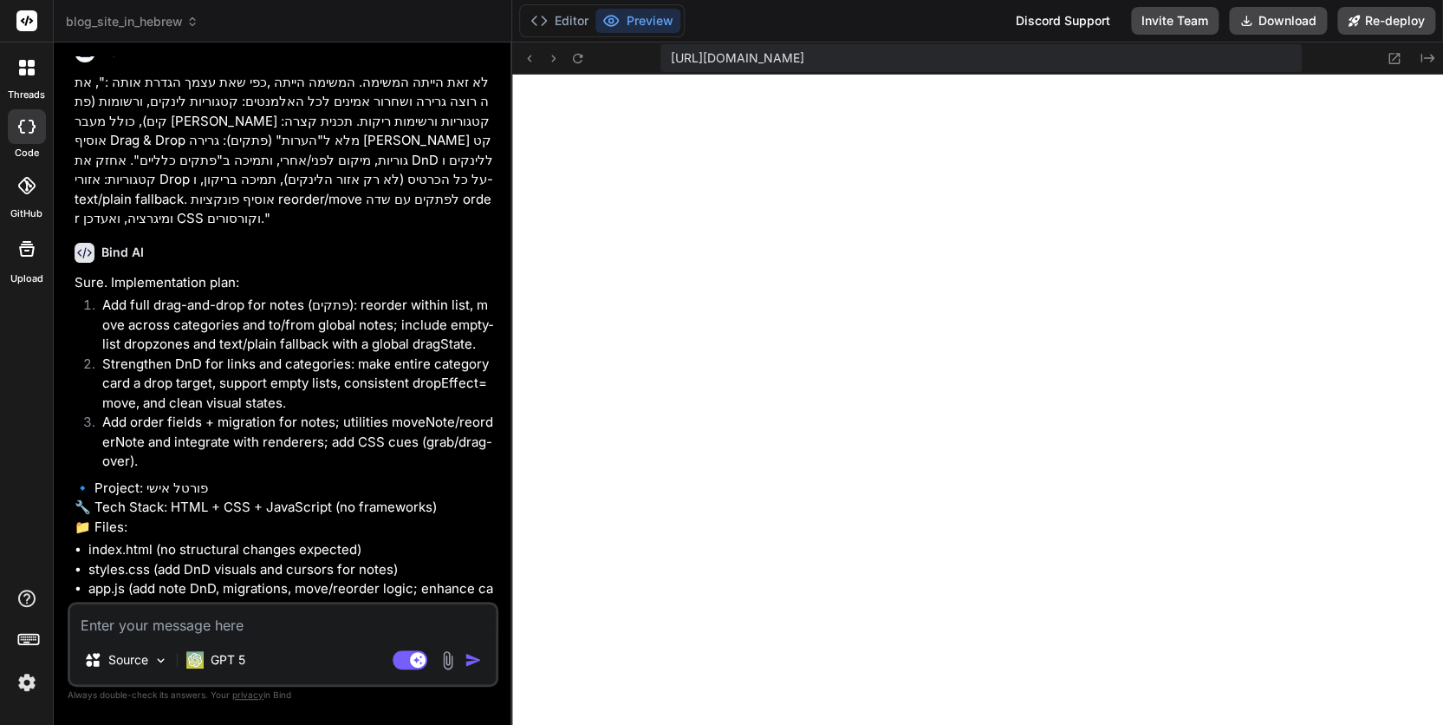
type textarea "f"
type textarea "x"
type textarea "fi"
type textarea "x"
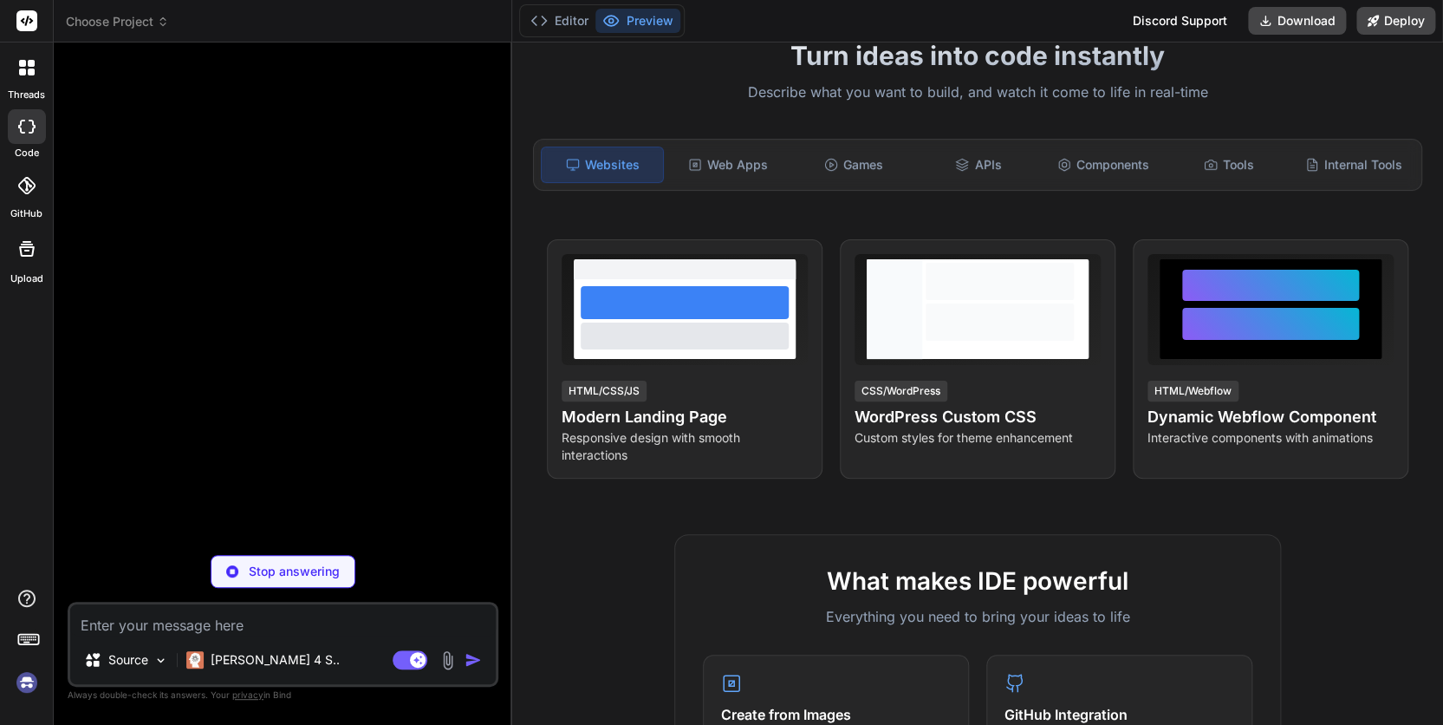
scroll to position [0, 0]
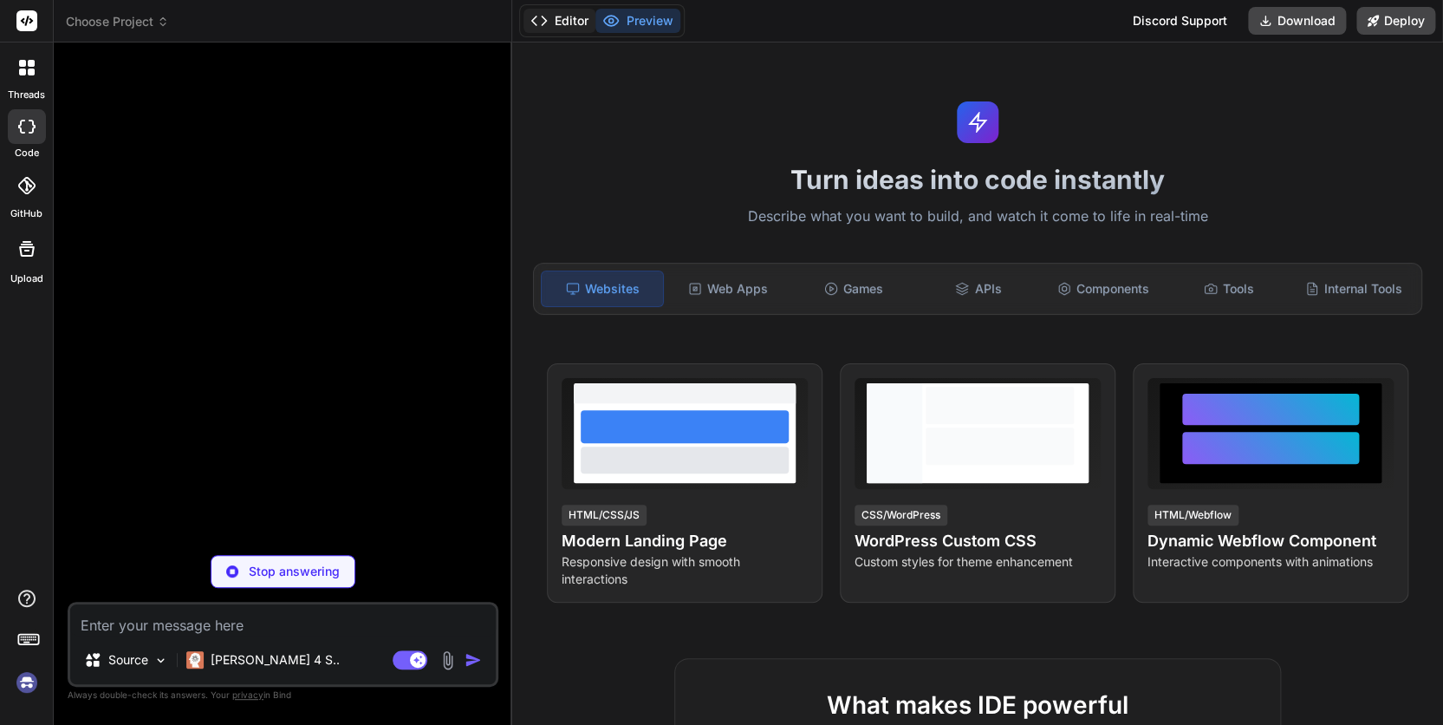
click at [570, 21] on button "Editor" at bounding box center [559, 21] width 72 height 24
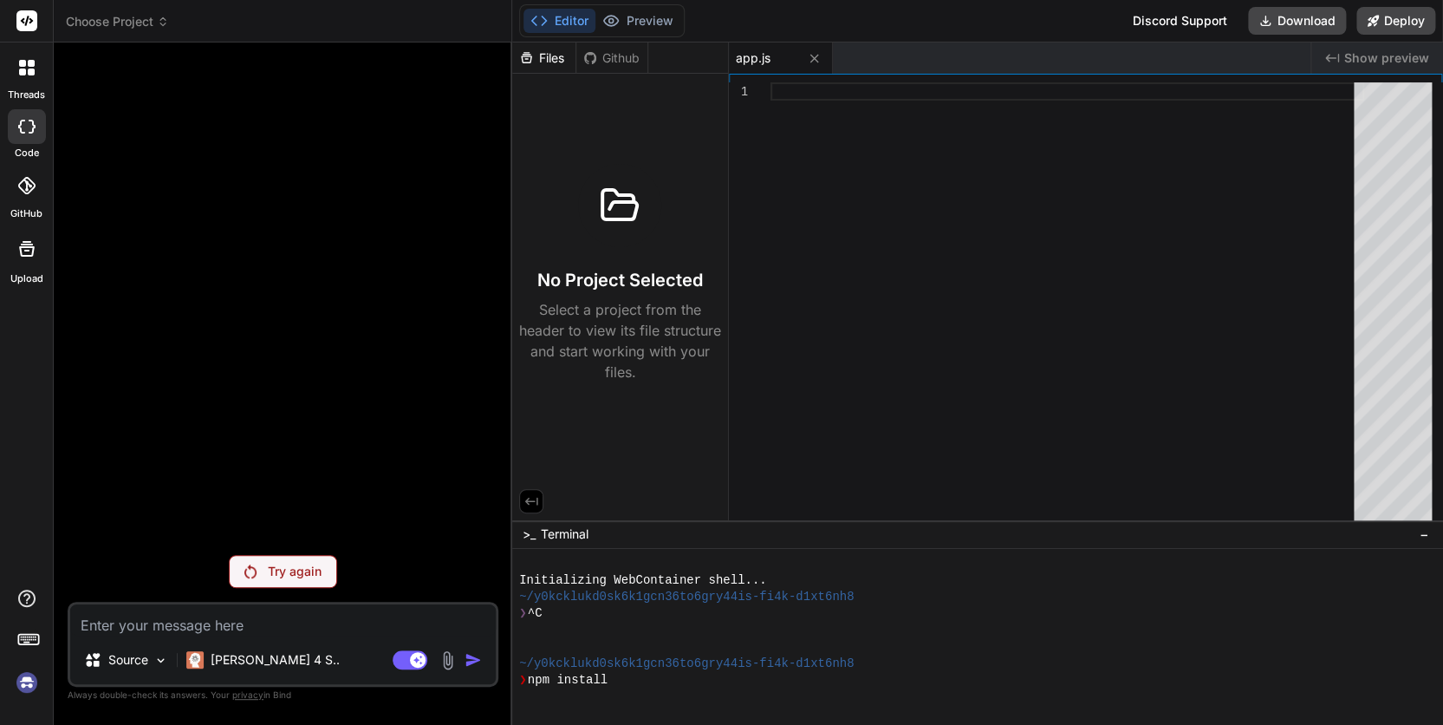
click at [28, 124] on icon at bounding box center [26, 127] width 17 height 14
click at [21, 70] on icon at bounding box center [22, 71] width 7 height 7
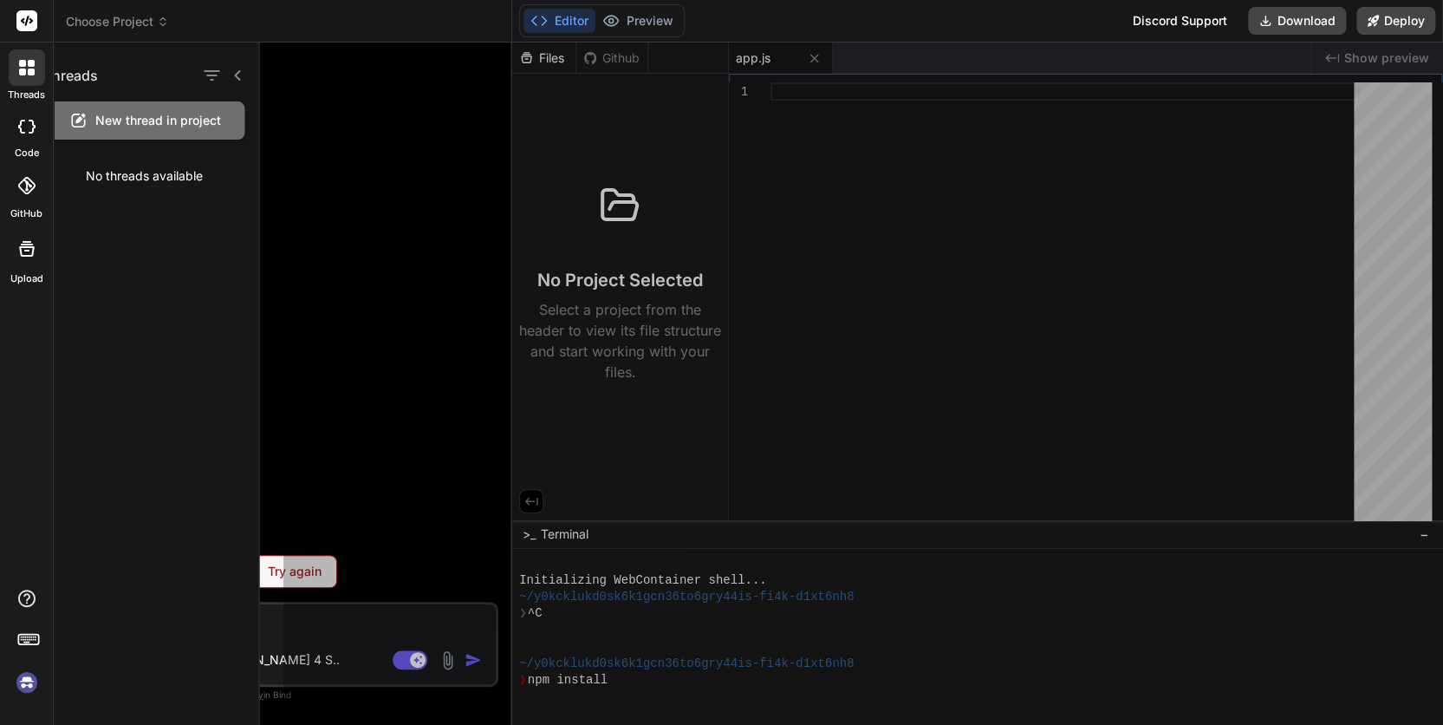
type textarea "x"
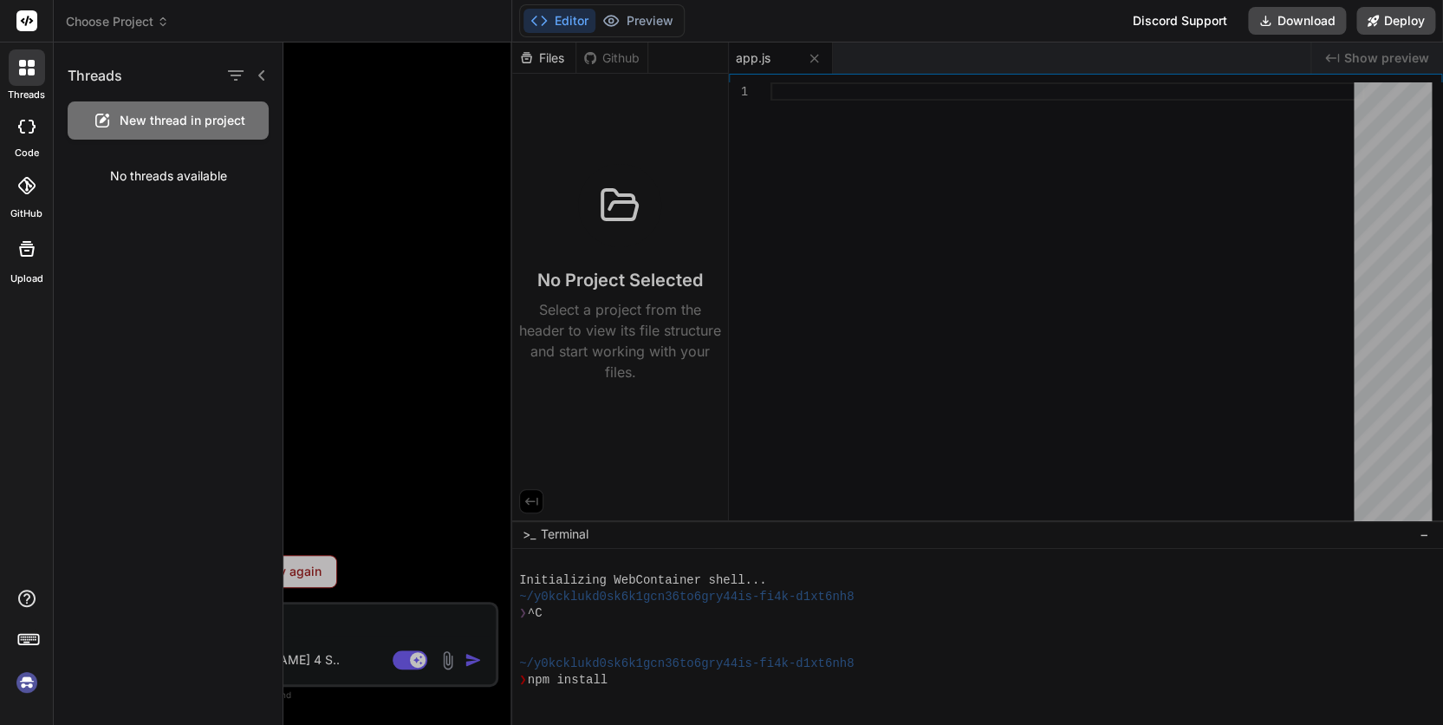
click at [21, 70] on icon at bounding box center [22, 71] width 7 height 7
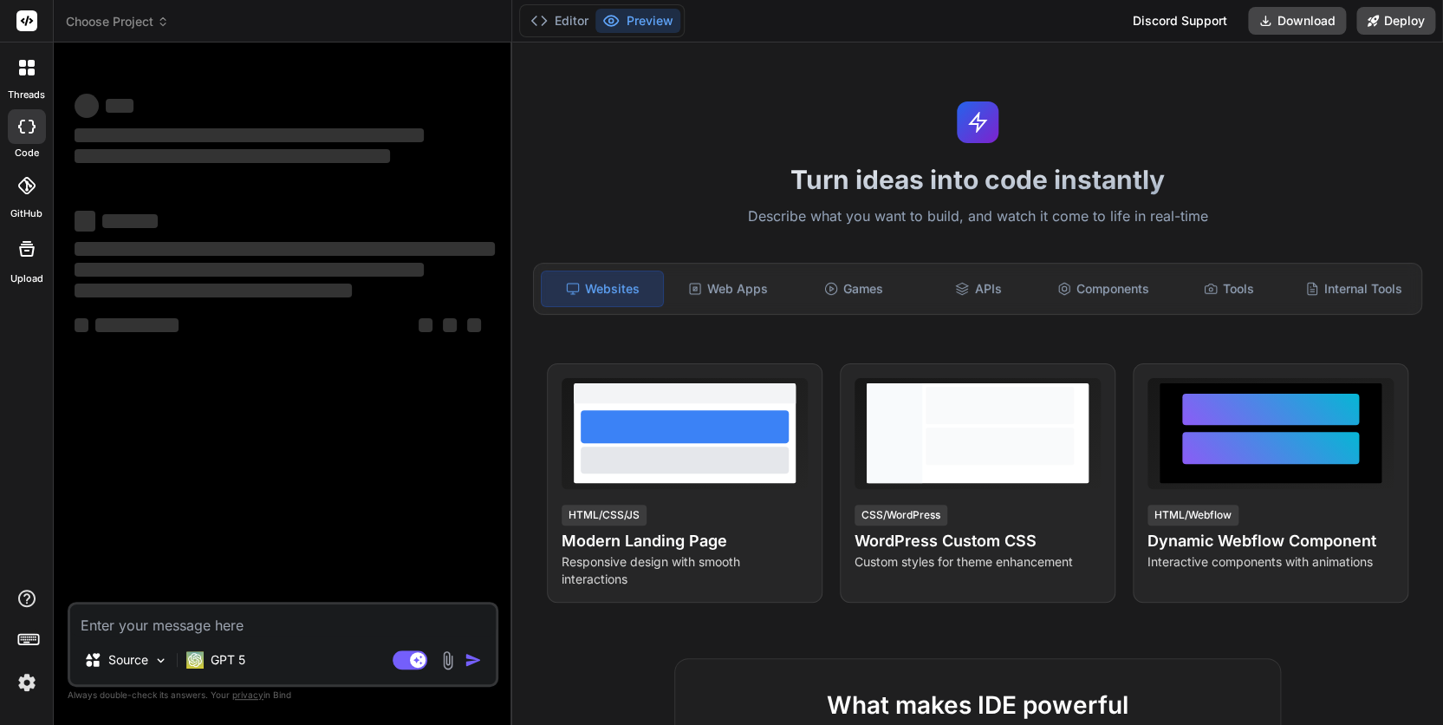
type textarea "x"
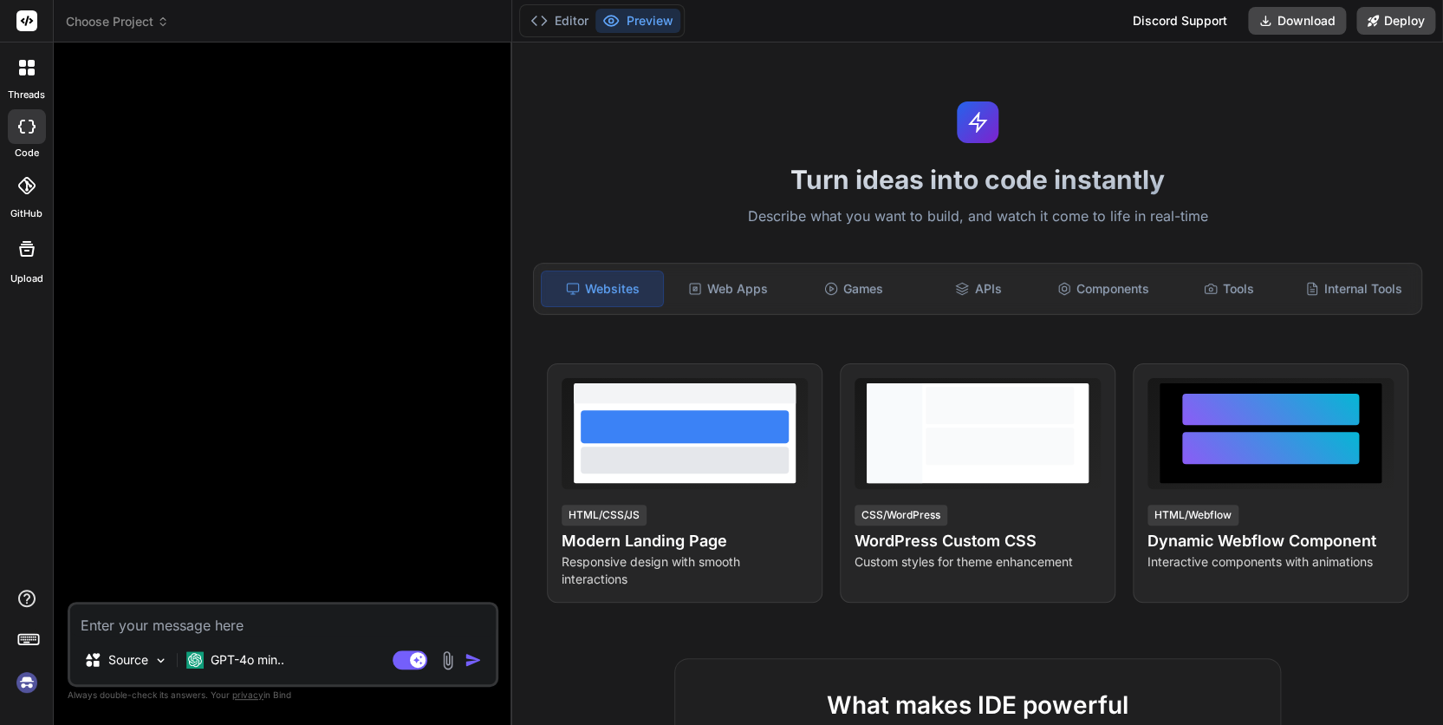
click at [25, 681] on img at bounding box center [26, 681] width 29 height 29
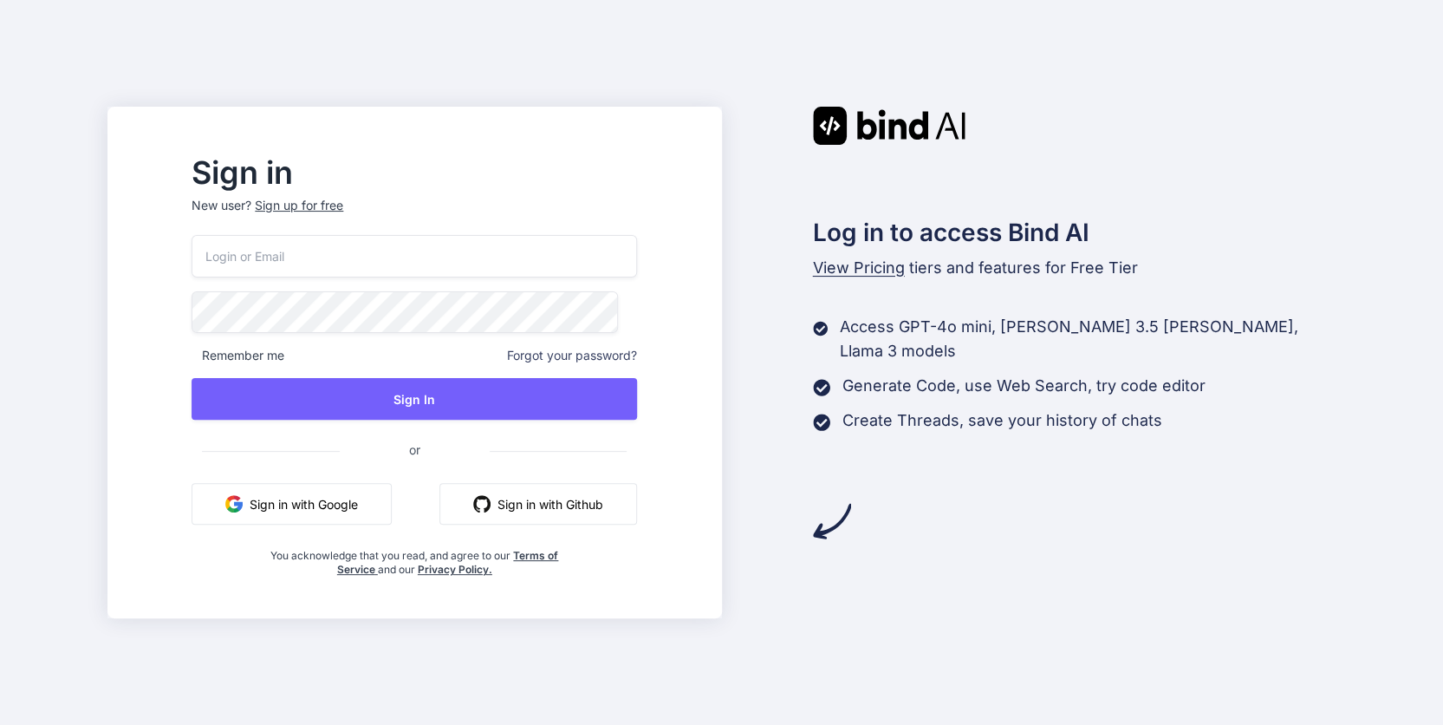
click at [328, 250] on input "email" at bounding box center [414, 256] width 445 height 42
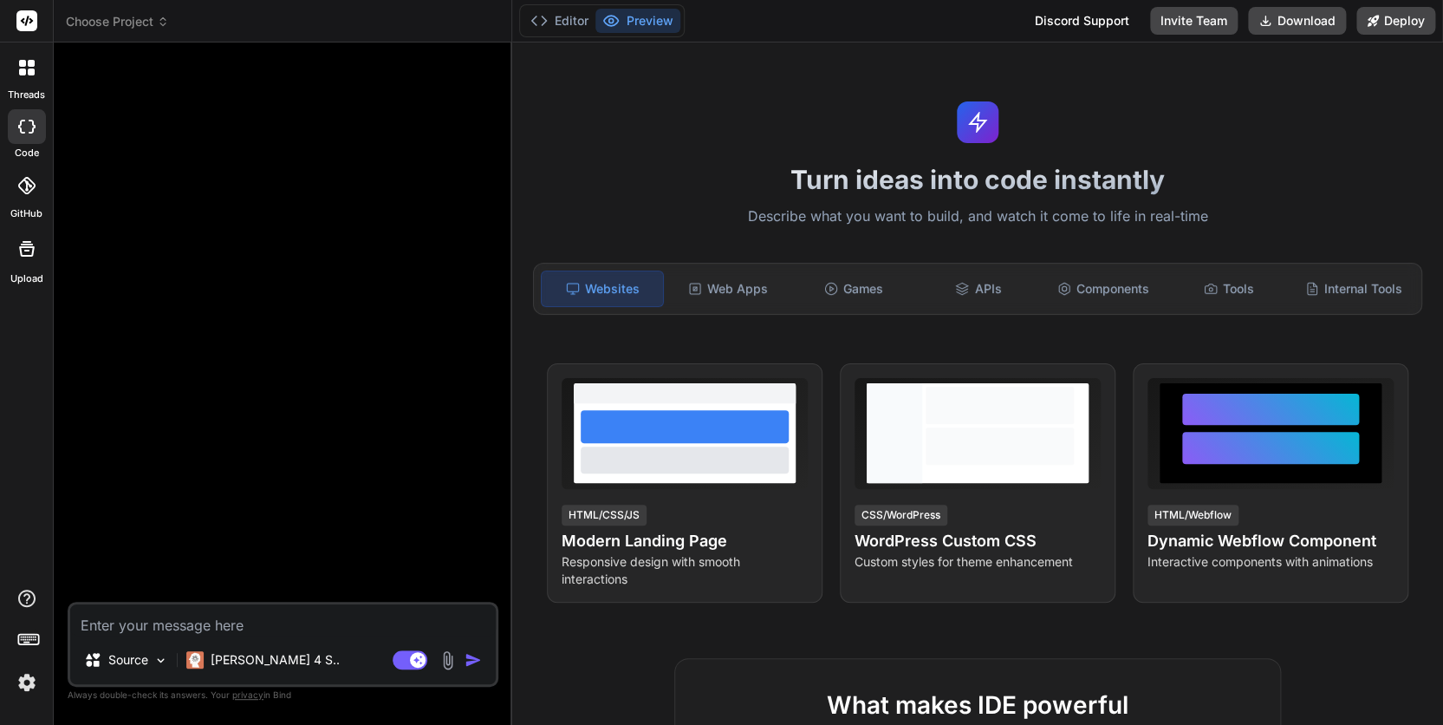
click at [157, 22] on icon at bounding box center [163, 22] width 12 height 12
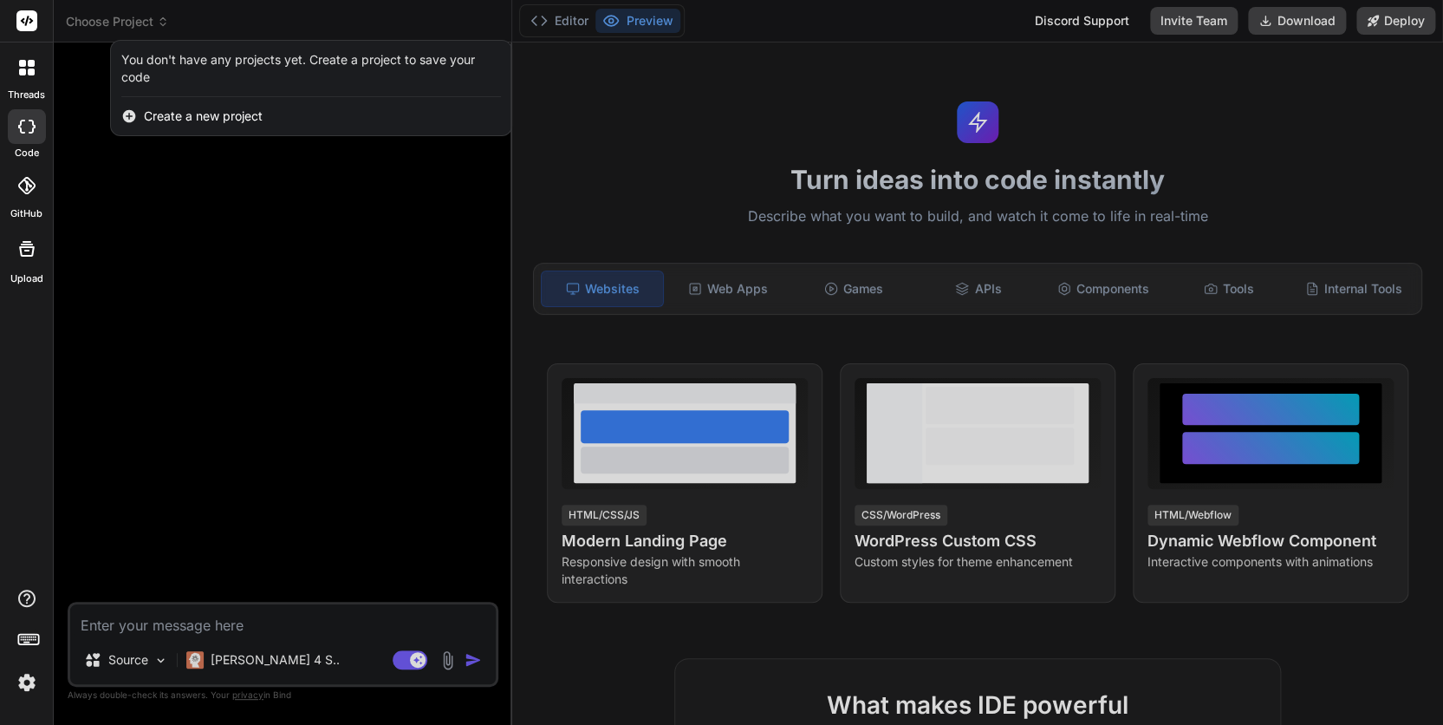
click at [569, 206] on div at bounding box center [721, 362] width 1443 height 725
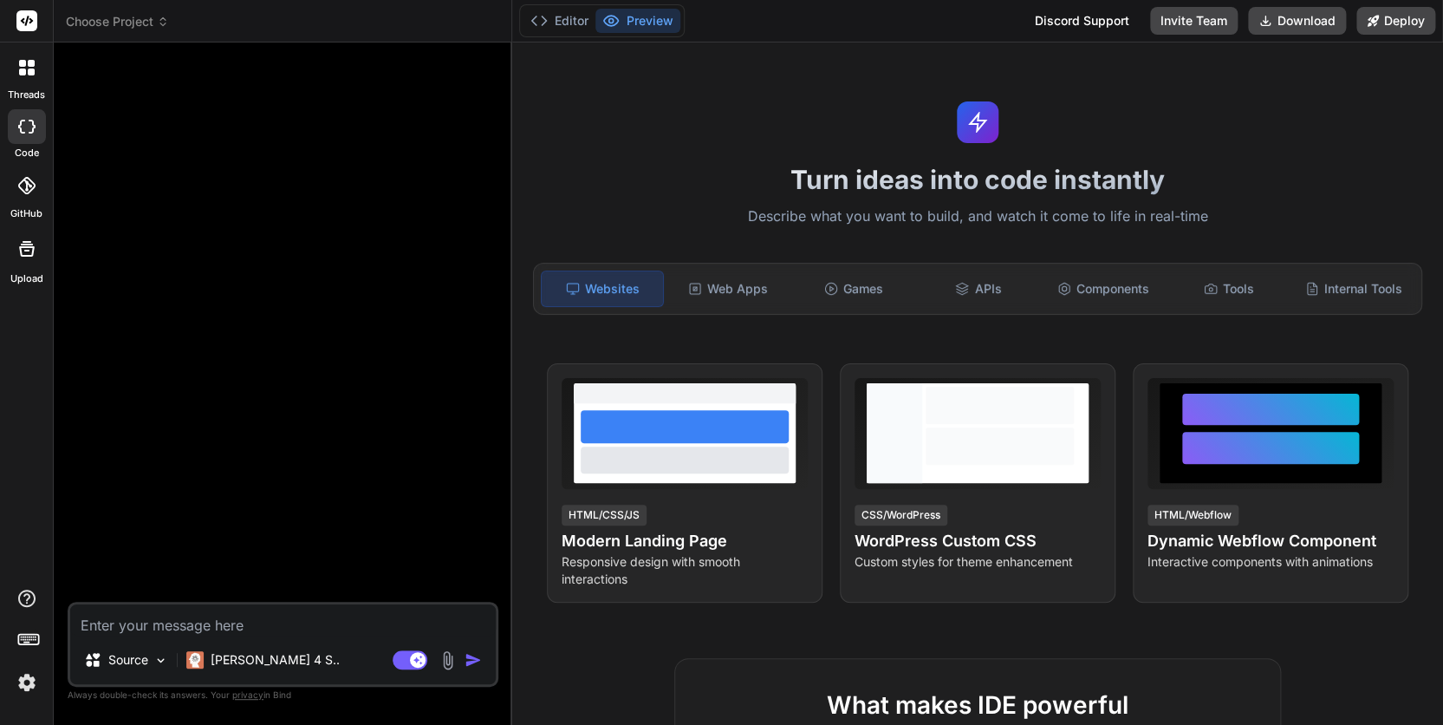
click at [153, 26] on span "Choose Project" at bounding box center [117, 21] width 103 height 17
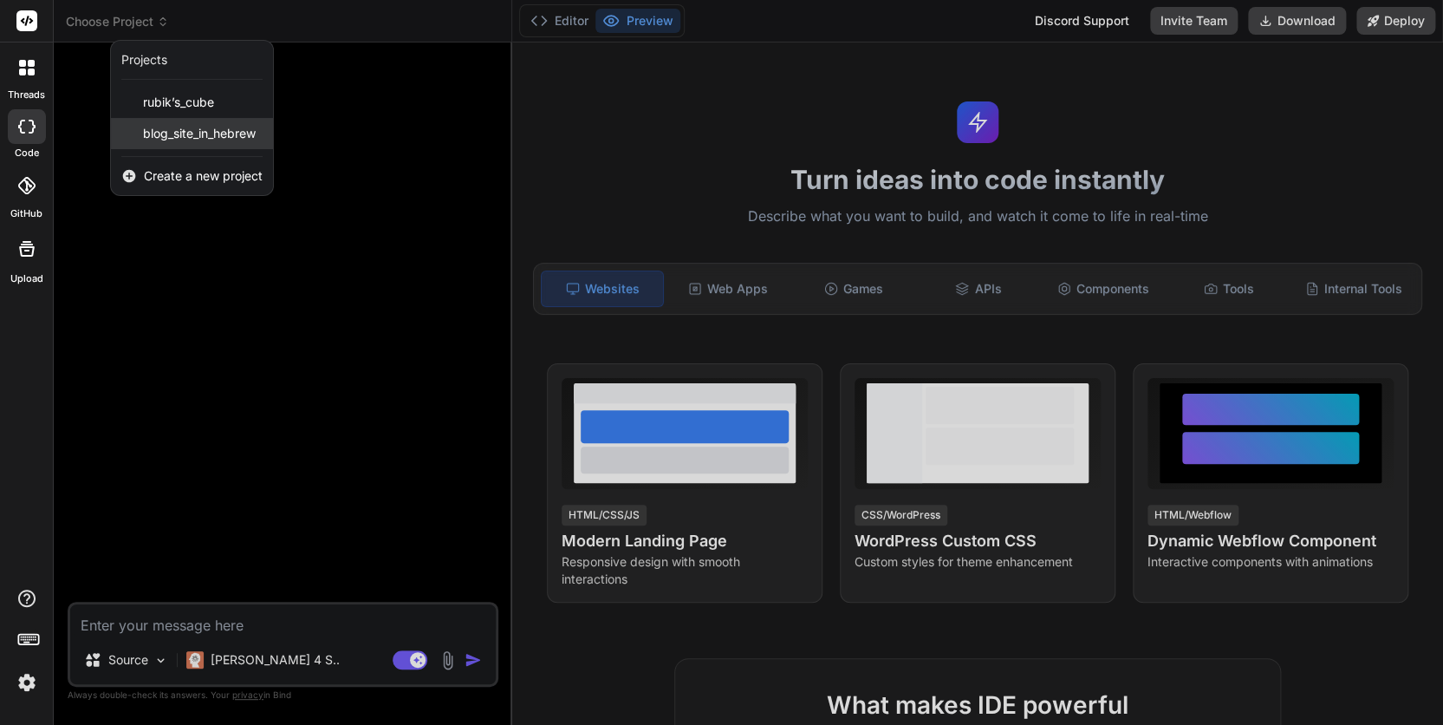
click at [192, 130] on span "blog_site_in_hebrew" at bounding box center [199, 133] width 113 height 17
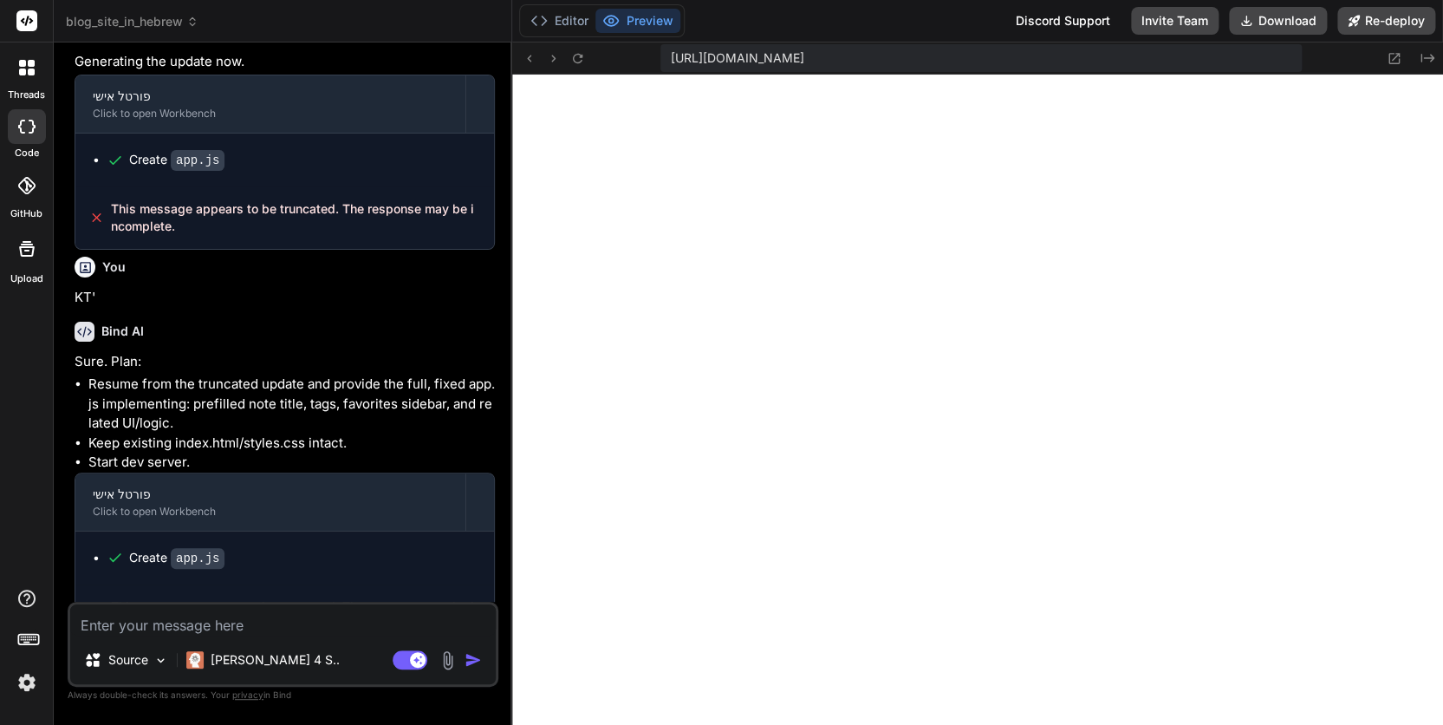
scroll to position [694, 0]
type textarea "x"
click at [161, 624] on textarea at bounding box center [283, 619] width 426 height 31
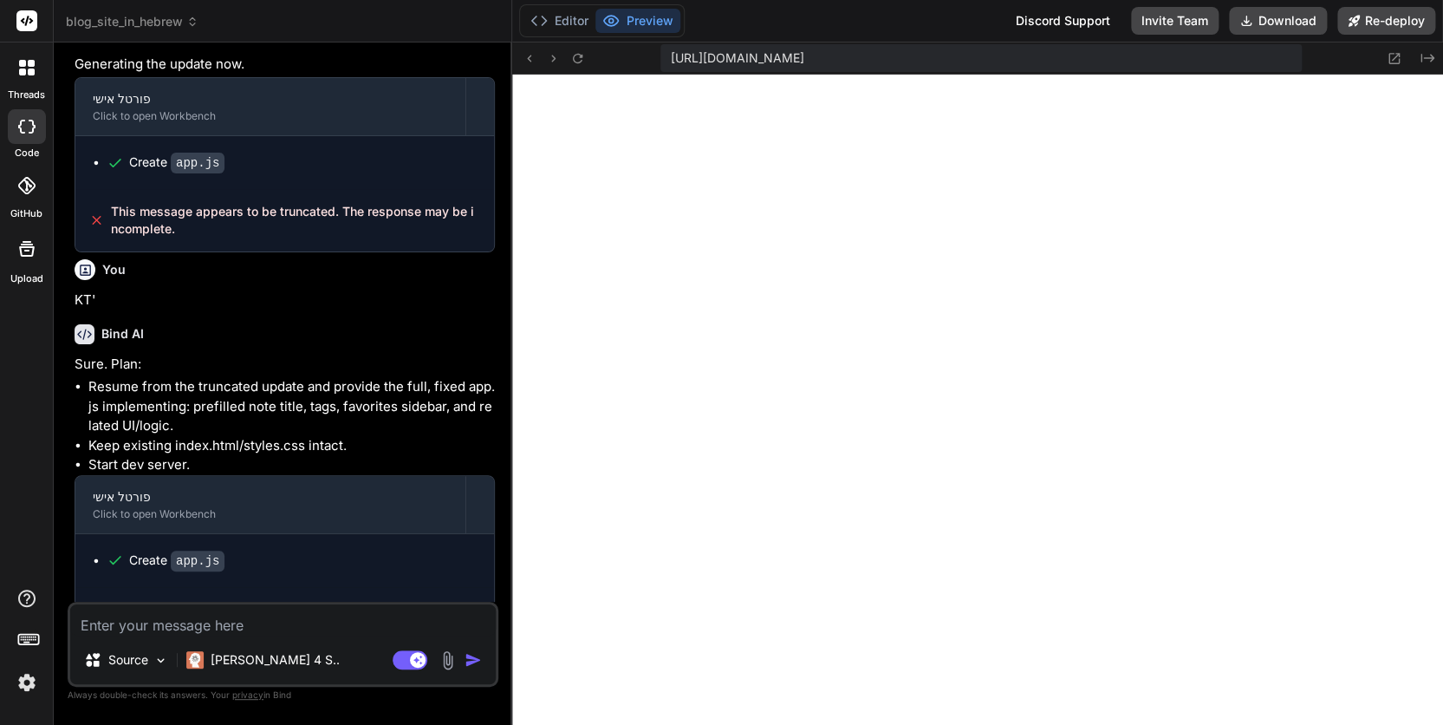
scroll to position [1935, 0]
